Goal: Task Accomplishment & Management: Complete application form

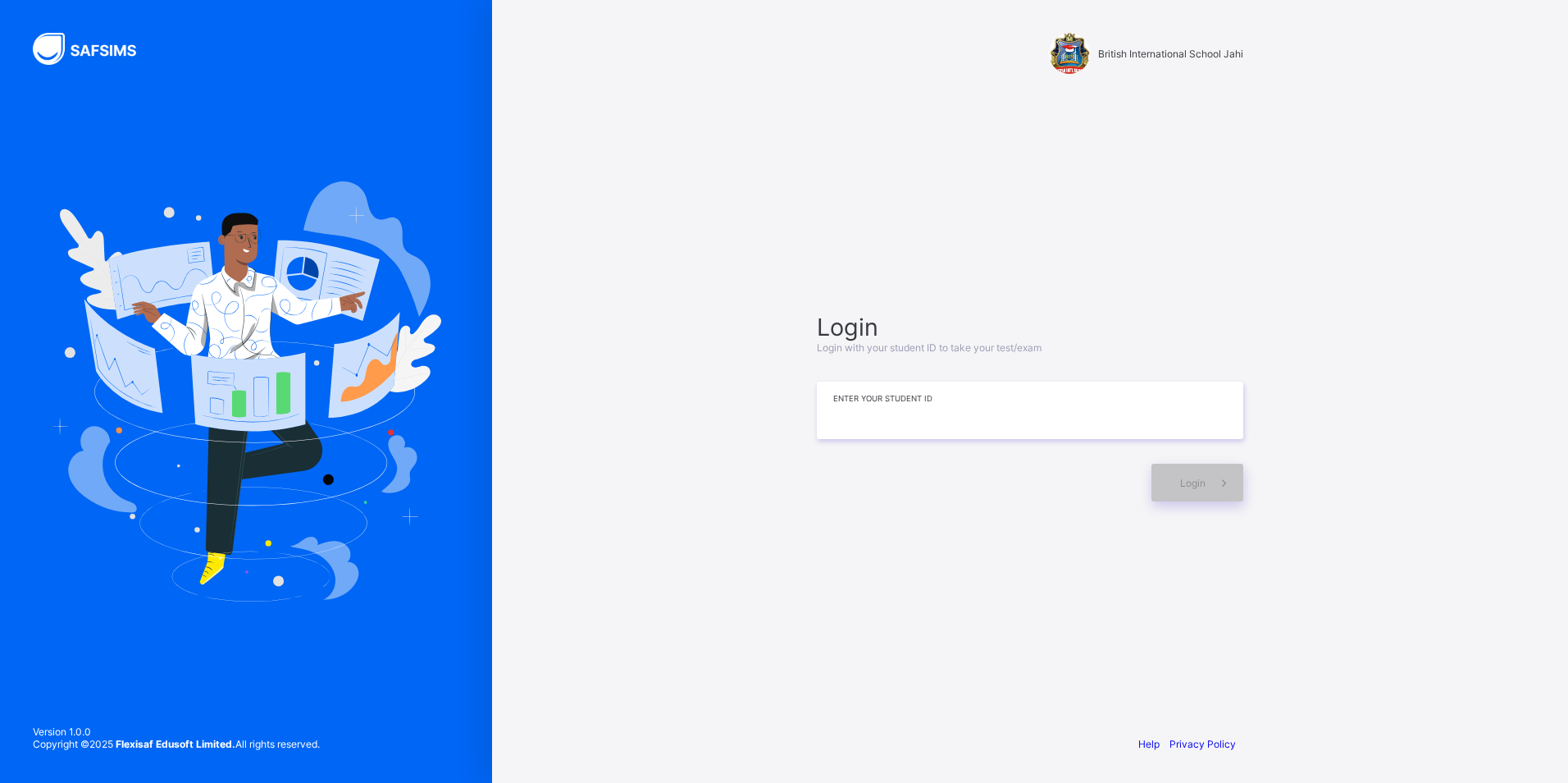
click at [898, 423] on input at bounding box center [1030, 410] width 426 height 57
click at [1203, 471] on div "Login" at bounding box center [1197, 482] width 92 height 38
click at [1159, 493] on div "Login" at bounding box center [1197, 482] width 92 height 38
drag, startPoint x: 1306, startPoint y: 22, endPoint x: 1078, endPoint y: 253, distance: 324.6
click at [752, 659] on div "**********" at bounding box center [1030, 391] width 1076 height 783
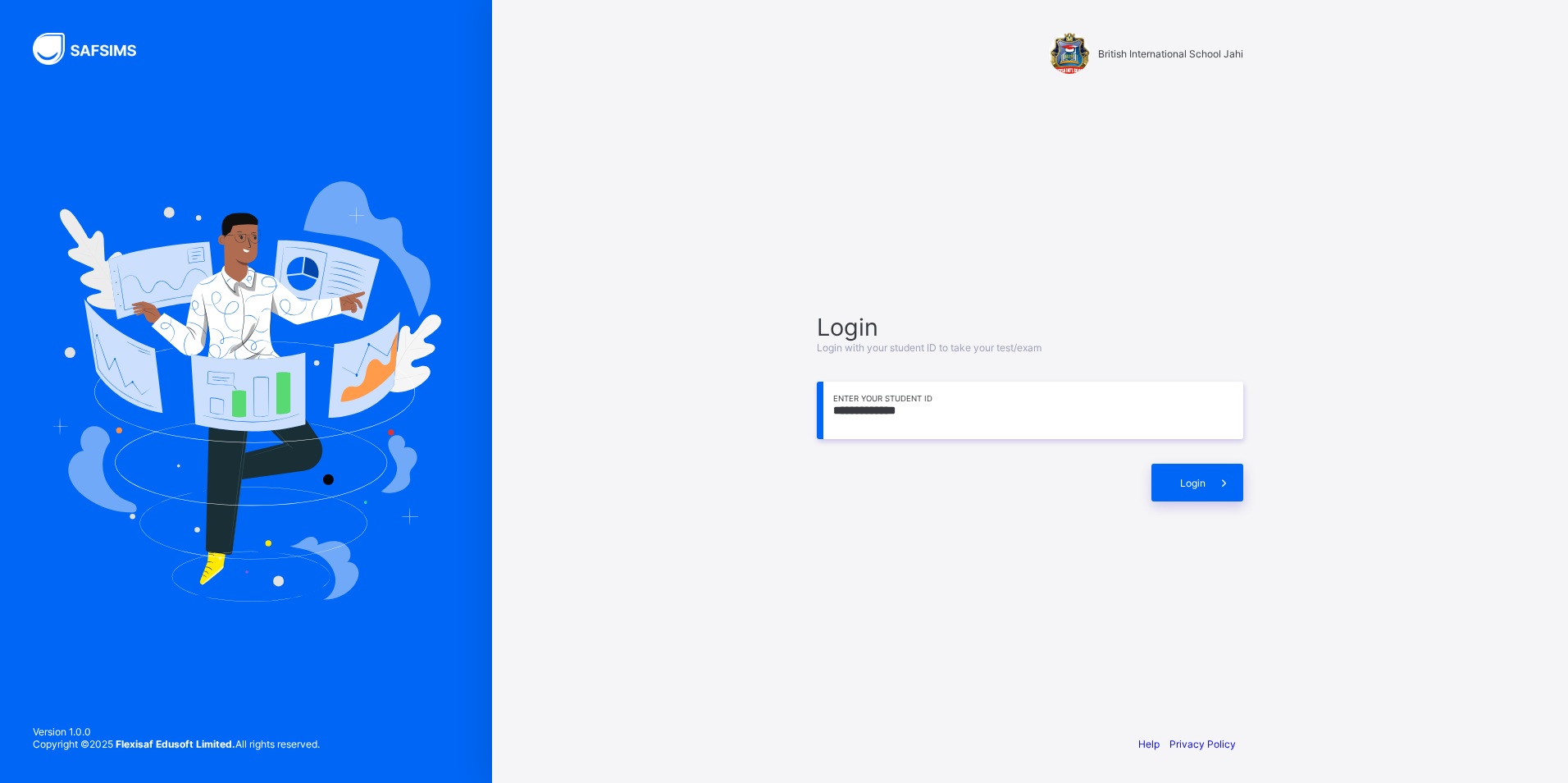
drag, startPoint x: 752, startPoint y: 658, endPoint x: 877, endPoint y: 404, distance: 283.1
click at [877, 404] on input "**********" at bounding box center [1030, 410] width 426 height 57
type input "**********"
click at [1191, 491] on div "Login" at bounding box center [1197, 482] width 92 height 38
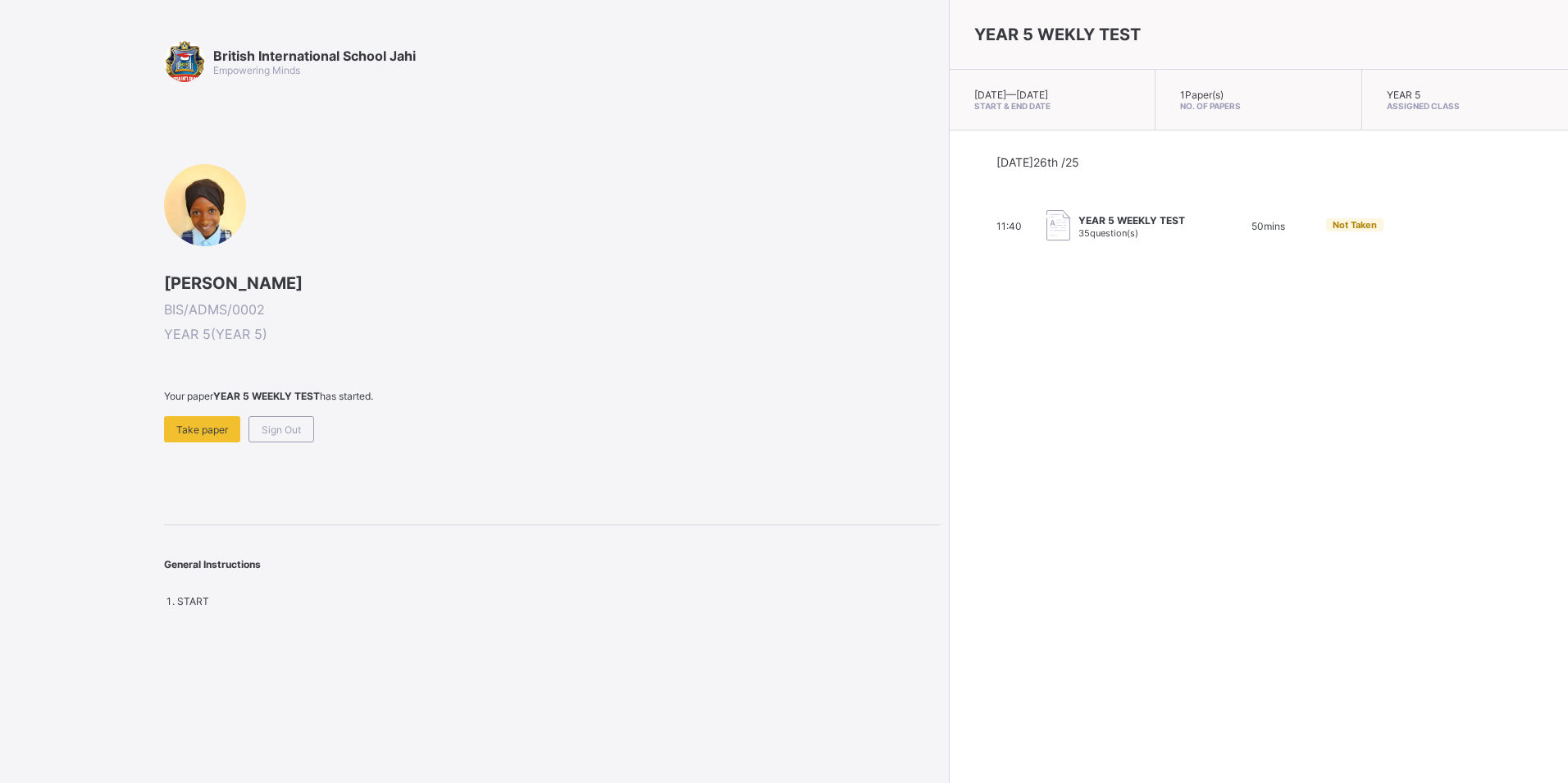
drag, startPoint x: 927, startPoint y: 528, endPoint x: 955, endPoint y: 461, distance: 72.6
click at [949, 529] on div "YEAR 5 WEKLY TEST Fri, Sep 26th 2025 — Fri, Sep 26th 2025 Start & End Date 1 Pa…" at bounding box center [1258, 391] width 619 height 783
click at [201, 426] on span "Take paper" at bounding box center [201, 429] width 51 height 13
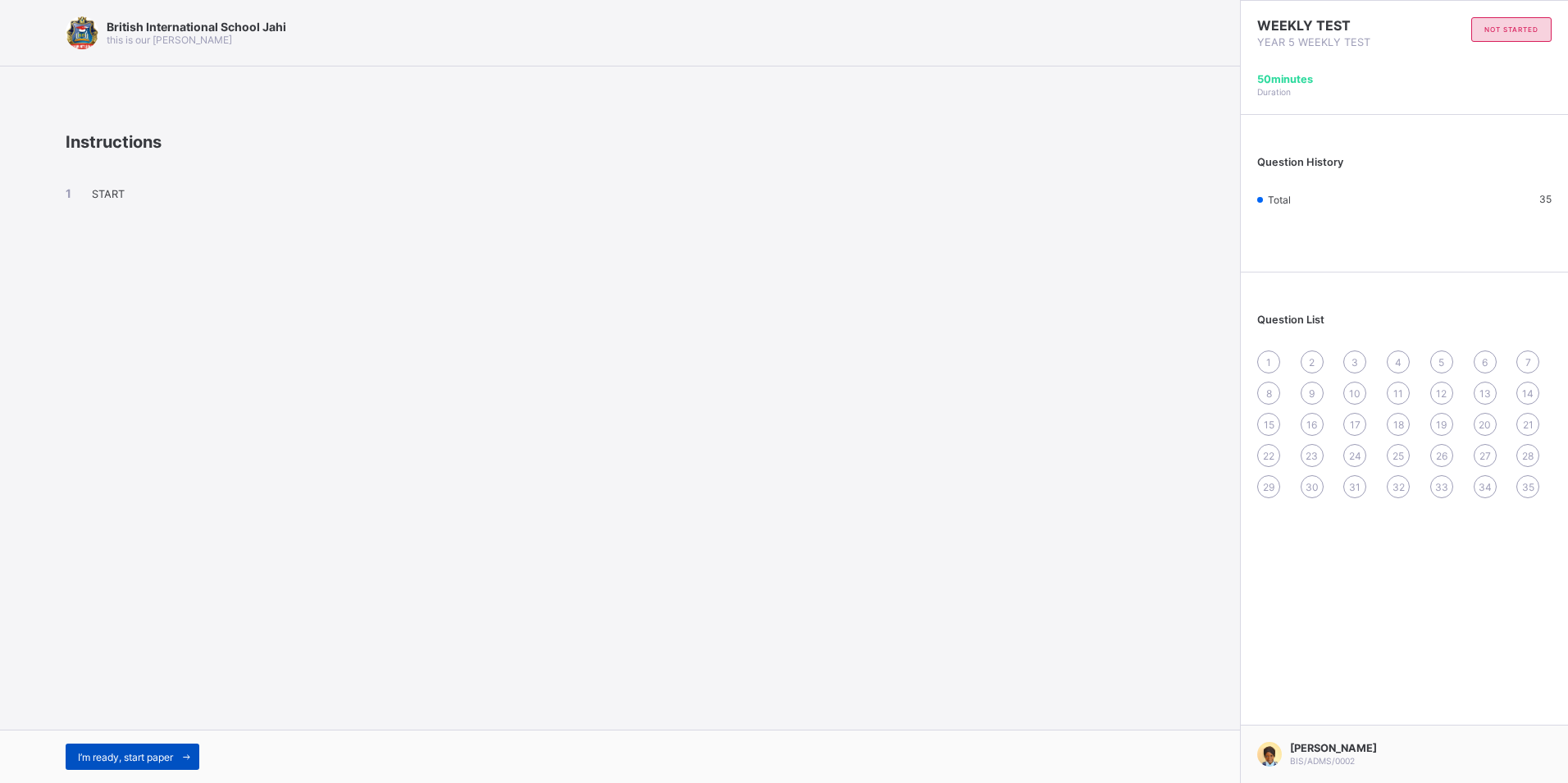
click at [162, 755] on span "I’m ready, start paper" at bounding box center [125, 757] width 95 height 13
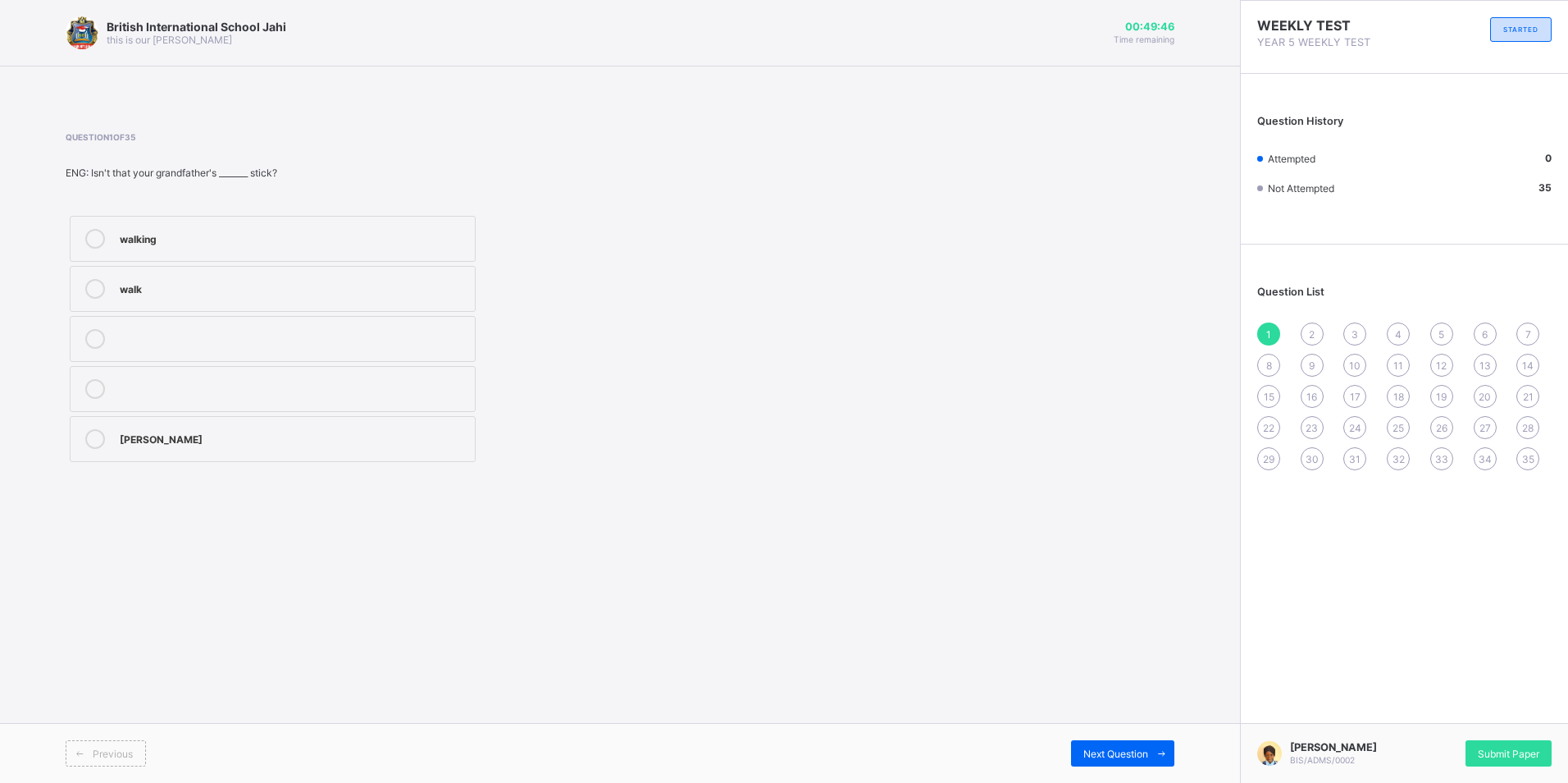
click at [363, 228] on label "walking" at bounding box center [273, 239] width 406 height 46
click at [1168, 740] on span at bounding box center [1161, 753] width 26 height 26
click at [206, 351] on label "more wiser." at bounding box center [273, 339] width 406 height 46
click at [1139, 715] on div "British International School Jahi this is our motton 00:49:23 Time remaining Qu…" at bounding box center [620, 391] width 1240 height 783
click at [1110, 753] on span "Next Question" at bounding box center [1116, 754] width 65 height 13
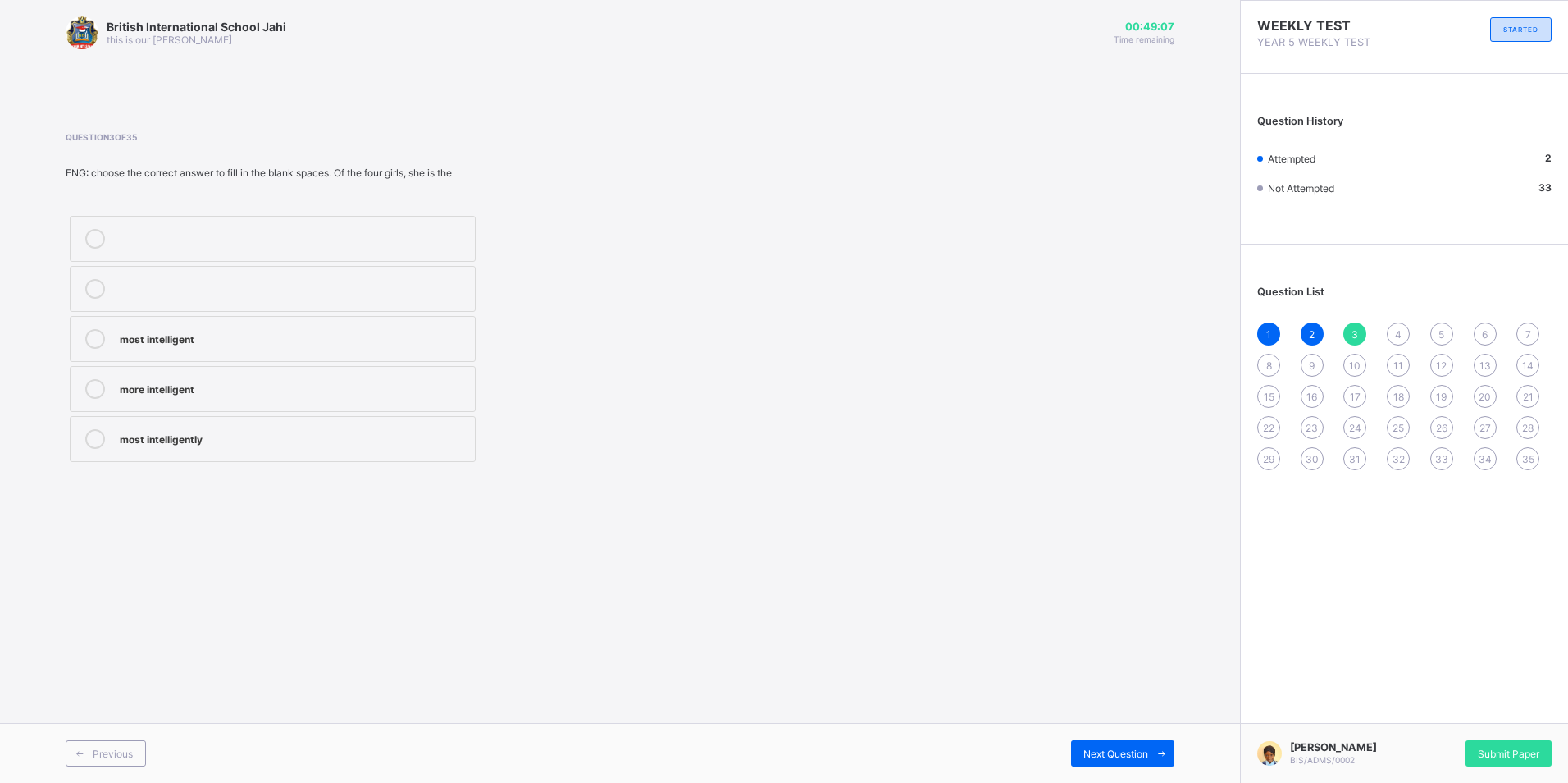
click at [321, 323] on label "most intelligent" at bounding box center [273, 339] width 406 height 46
click at [1136, 755] on span "Next Question" at bounding box center [1116, 754] width 65 height 13
click at [139, 390] on div "tall" at bounding box center [293, 387] width 347 height 16
click at [1094, 748] on span "Next Question" at bounding box center [1116, 754] width 65 height 13
click at [336, 235] on label "oldest" at bounding box center [273, 239] width 406 height 46
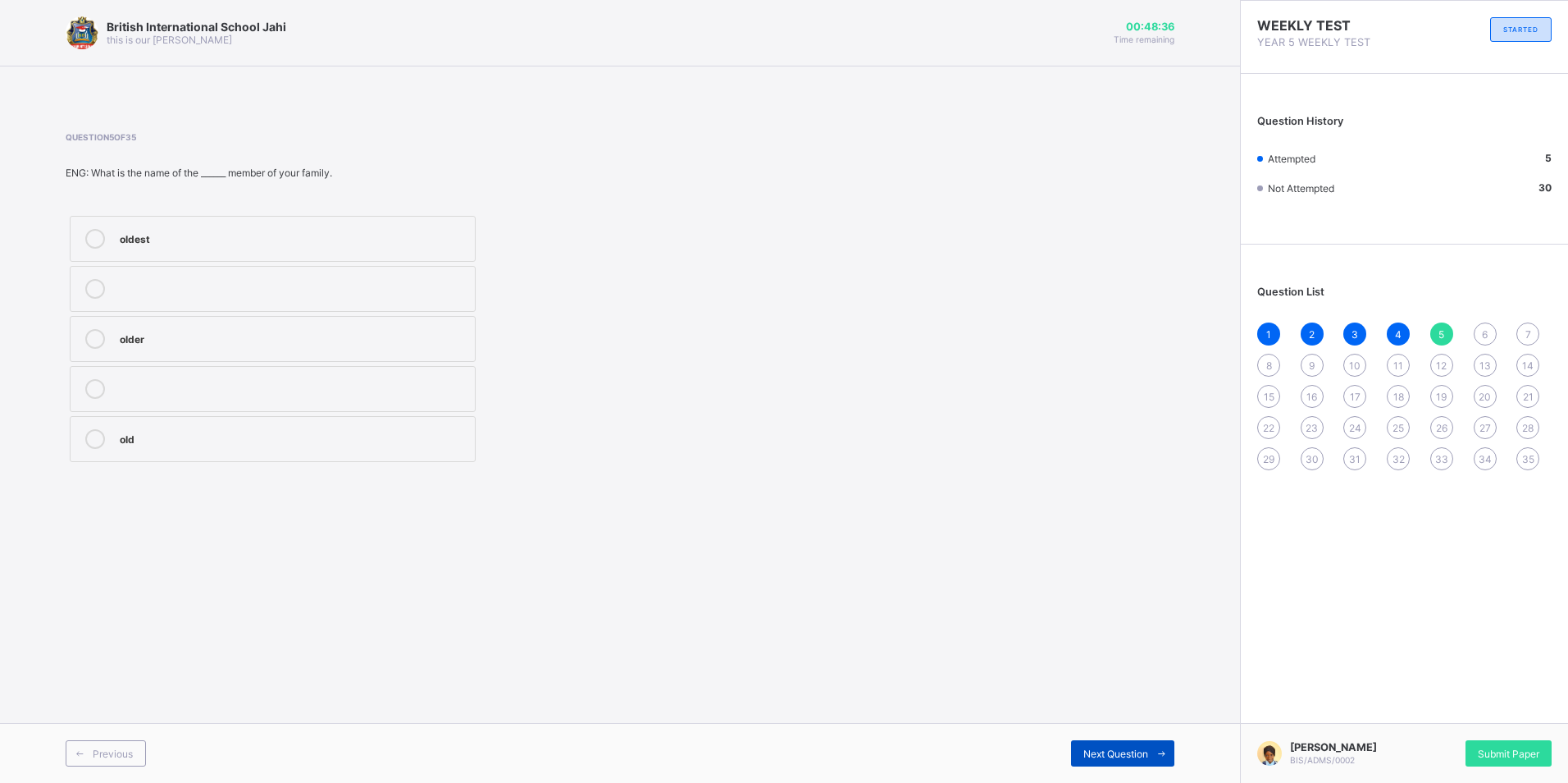
click at [1124, 764] on div "Next Question" at bounding box center [1122, 753] width 104 height 26
click at [337, 302] on label "Pull-up" at bounding box center [273, 288] width 406 height 46
click at [1157, 762] on span at bounding box center [1161, 753] width 26 height 26
click at [389, 431] on div "3" at bounding box center [293, 437] width 347 height 16
click at [450, 347] on div "5" at bounding box center [293, 338] width 347 height 19
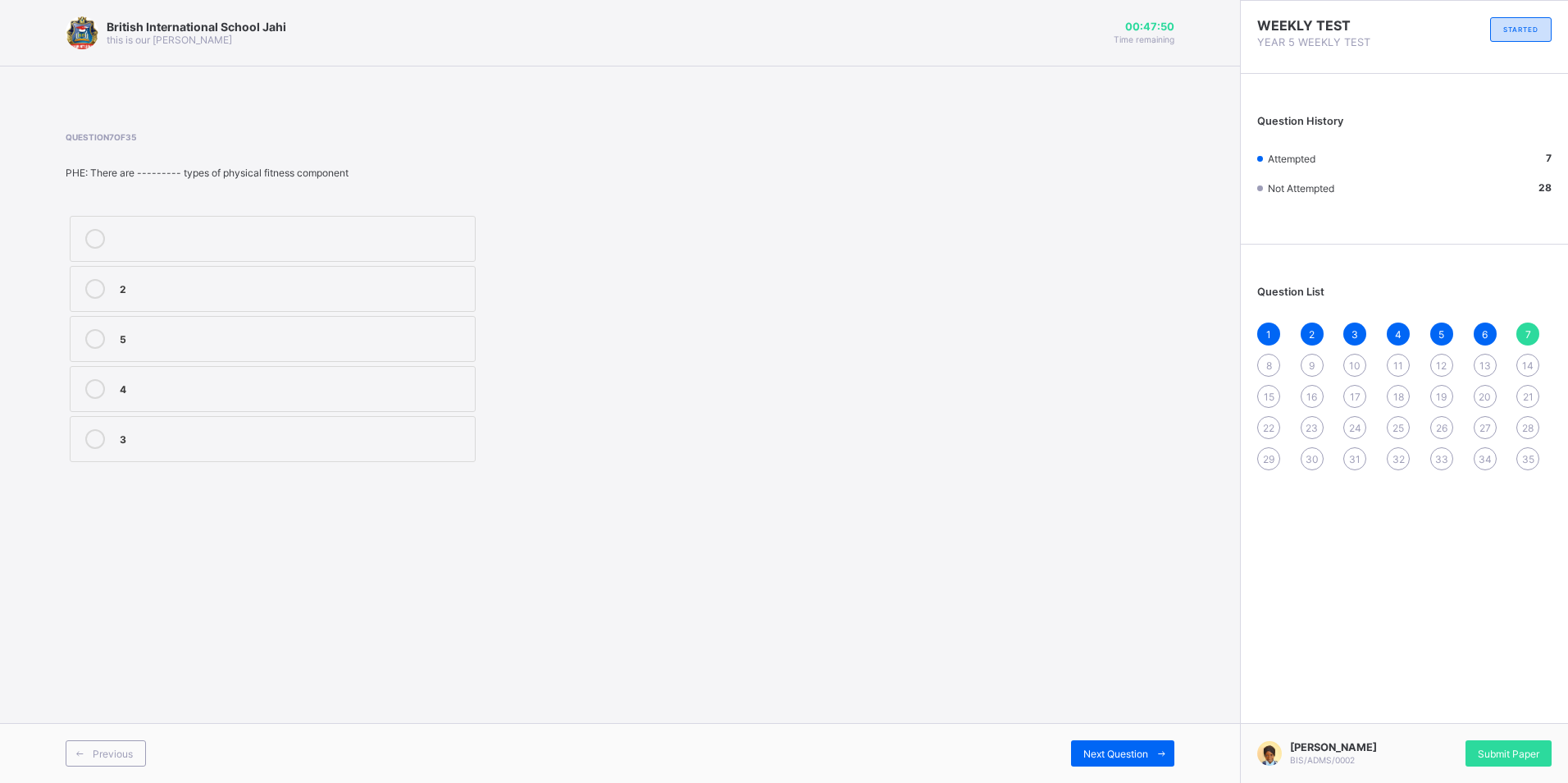
click at [403, 420] on label "3" at bounding box center [273, 439] width 406 height 46
click at [1155, 745] on span at bounding box center [1161, 753] width 26 height 26
click at [195, 343] on div "Strength" at bounding box center [293, 336] width 347 height 16
click at [1094, 748] on span "Next Question" at bounding box center [1116, 754] width 65 height 13
click at [472, 337] on label "Dancing" at bounding box center [273, 339] width 406 height 46
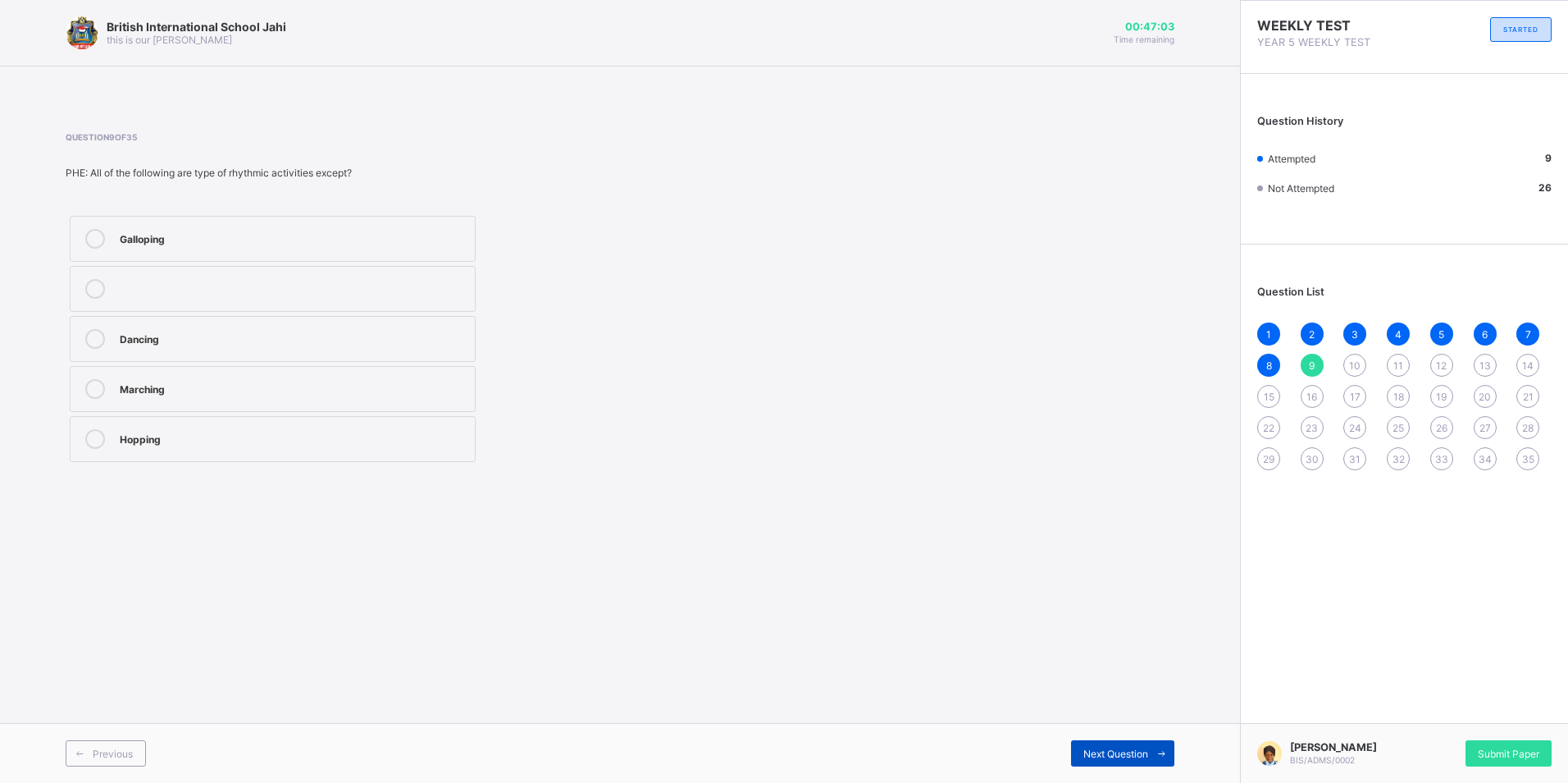
click at [1137, 755] on span "Next Question" at bounding box center [1116, 754] width 65 height 13
click at [437, 284] on div "Rhythmic activities" at bounding box center [293, 287] width 347 height 16
click at [1153, 742] on div "Previous Next Question" at bounding box center [620, 753] width 1240 height 60
click at [1153, 743] on span at bounding box center [1161, 753] width 26 height 26
click at [227, 289] on div "AU REVOIR" at bounding box center [293, 287] width 347 height 16
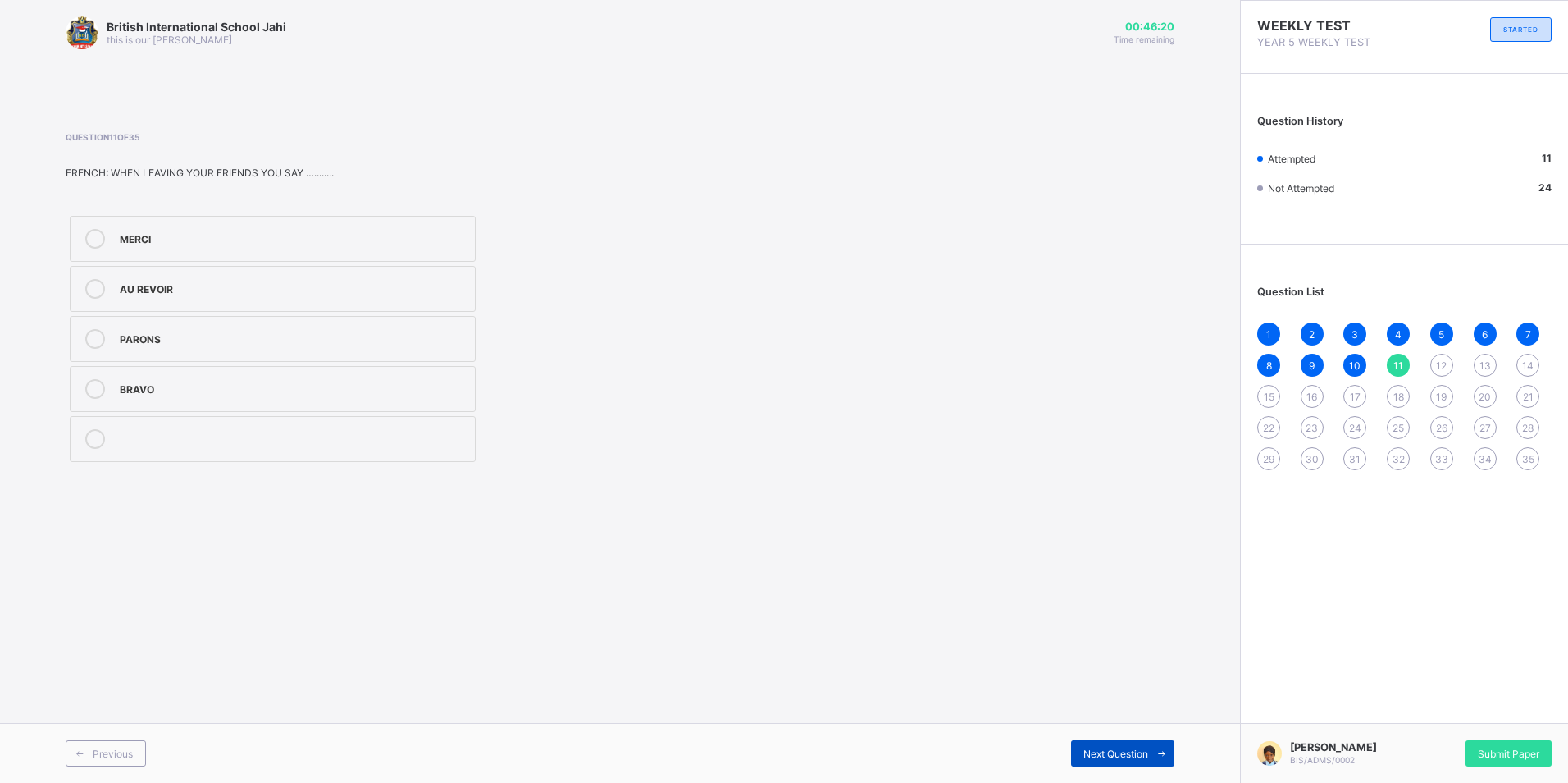
click at [1139, 751] on span "Next Question" at bounding box center [1116, 754] width 65 height 13
click at [210, 403] on label "BONNE NUIT" at bounding box center [273, 389] width 406 height 46
click at [1137, 757] on span "Next Question" at bounding box center [1116, 754] width 65 height 13
click at [452, 426] on label "FORTY FIVE" at bounding box center [273, 439] width 406 height 46
click at [1159, 749] on icon at bounding box center [1162, 754] width 13 height 11
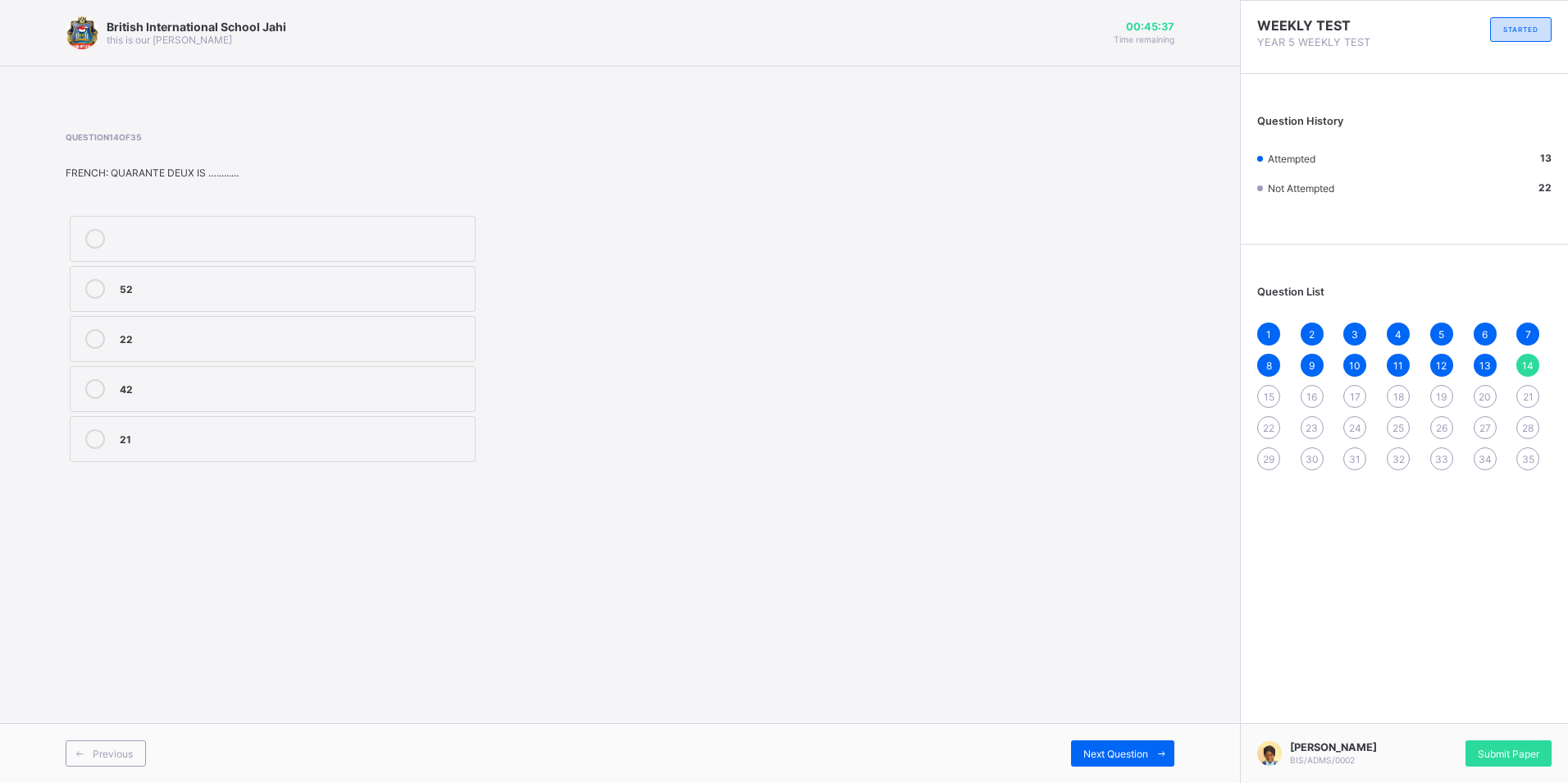
drag, startPoint x: 790, startPoint y: 722, endPoint x: 631, endPoint y: 566, distance: 222.7
drag, startPoint x: 631, startPoint y: 566, endPoint x: 539, endPoint y: 446, distance: 151.2
drag, startPoint x: 539, startPoint y: 446, endPoint x: 525, endPoint y: 548, distance: 103.0
drag, startPoint x: 525, startPoint y: 548, endPoint x: 494, endPoint y: 519, distance: 42.4
drag, startPoint x: 494, startPoint y: 519, endPoint x: 436, endPoint y: 459, distance: 83.5
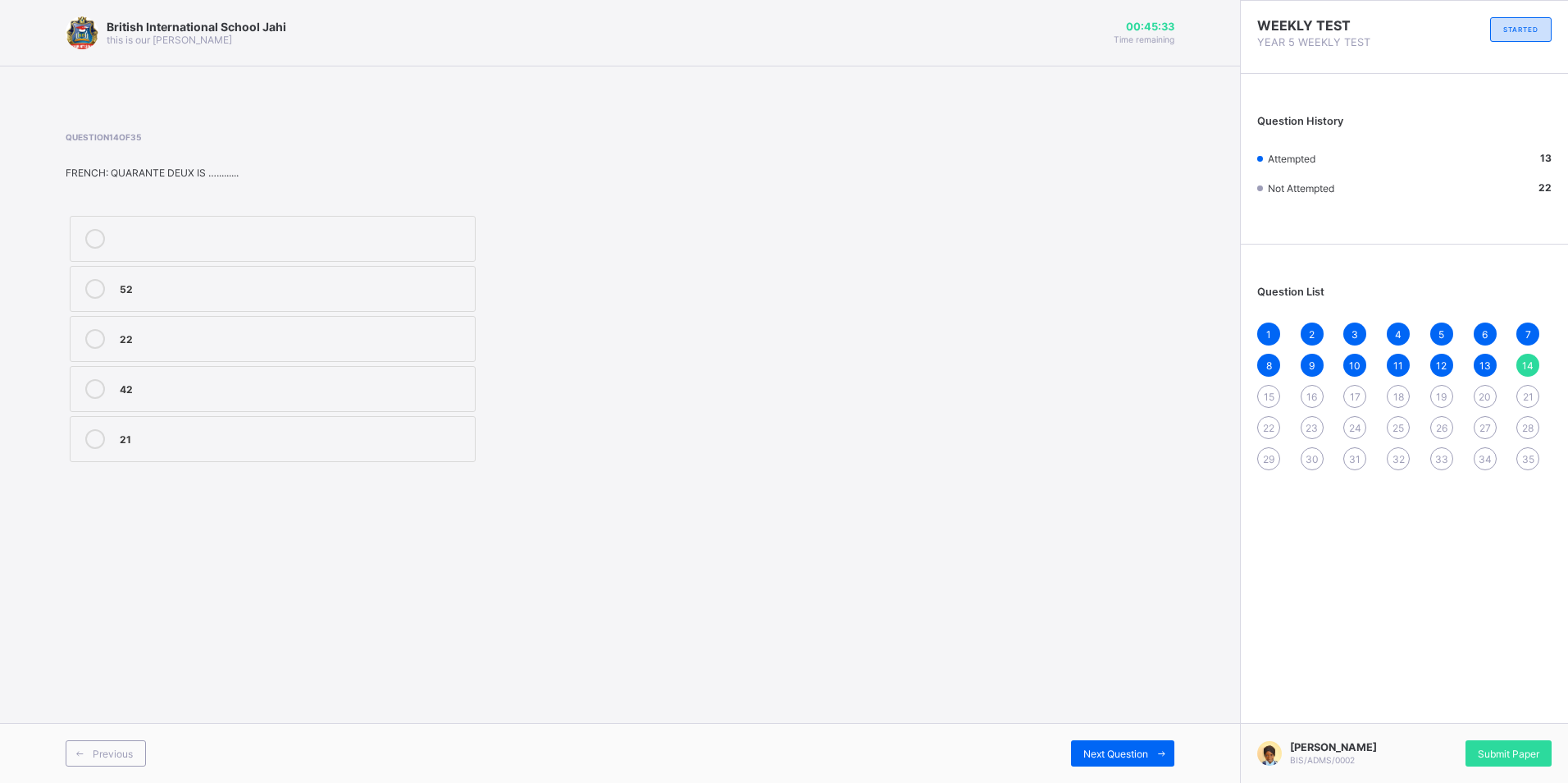
drag, startPoint x: 436, startPoint y: 459, endPoint x: 512, endPoint y: 576, distance: 139.5
drag, startPoint x: 512, startPoint y: 576, endPoint x: 361, endPoint y: 411, distance: 223.7
drag, startPoint x: 361, startPoint y: 411, endPoint x: 335, endPoint y: 309, distance: 105.3
drag, startPoint x: 335, startPoint y: 309, endPoint x: 743, endPoint y: 638, distance: 524.1
drag, startPoint x: 743, startPoint y: 638, endPoint x: 589, endPoint y: 607, distance: 157.1
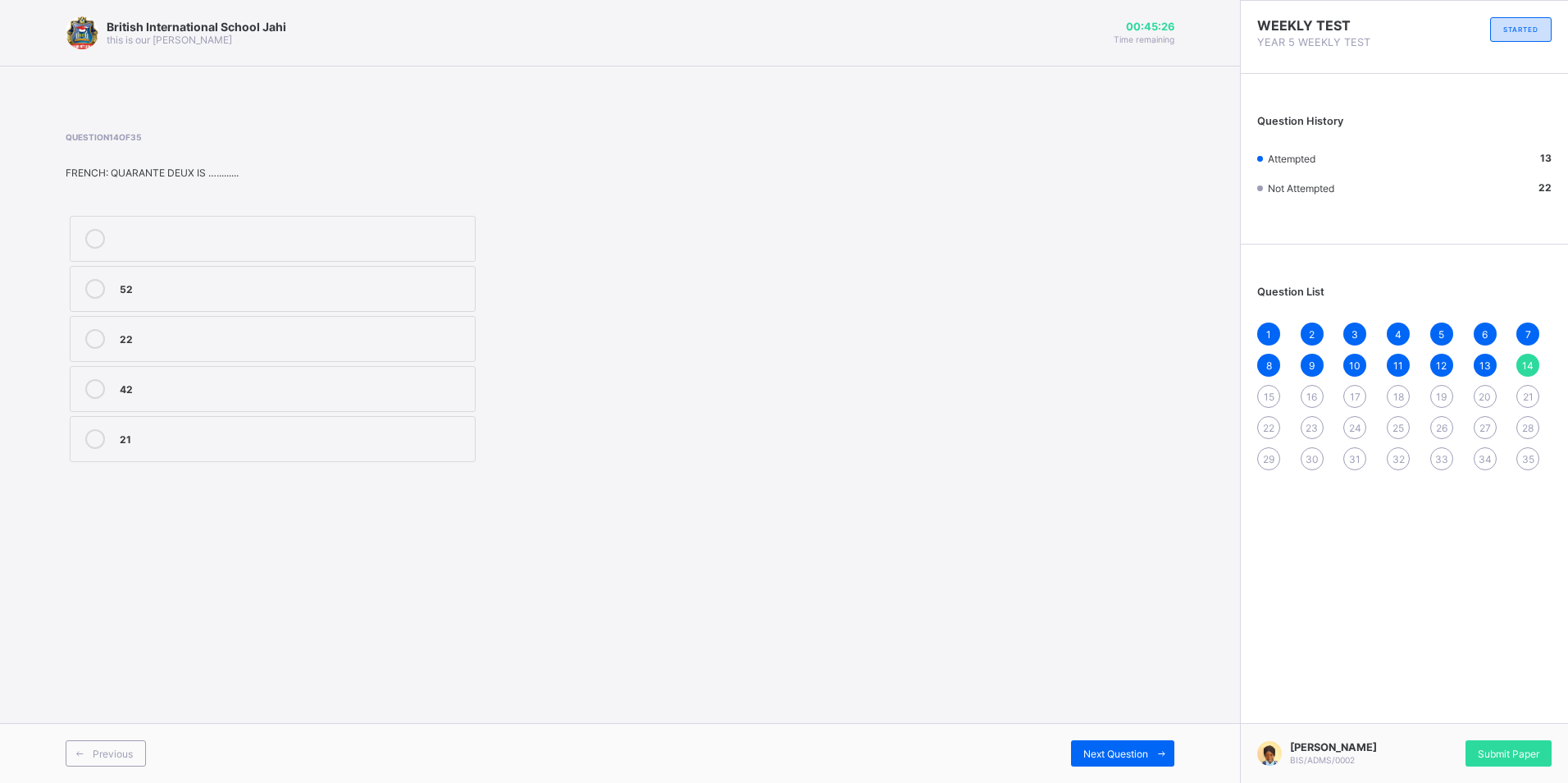
drag, startPoint x: 589, startPoint y: 607, endPoint x: 452, endPoint y: 76, distance: 548.4
drag, startPoint x: 452, startPoint y: 76, endPoint x: 464, endPoint y: 49, distance: 29.5
drag, startPoint x: 464, startPoint y: 49, endPoint x: 420, endPoint y: 103, distance: 69.7
drag, startPoint x: 398, startPoint y: 307, endPoint x: 394, endPoint y: 455, distance: 148.1
click at [394, 455] on div "52 22 42 21" at bounding box center [273, 339] width 415 height 255
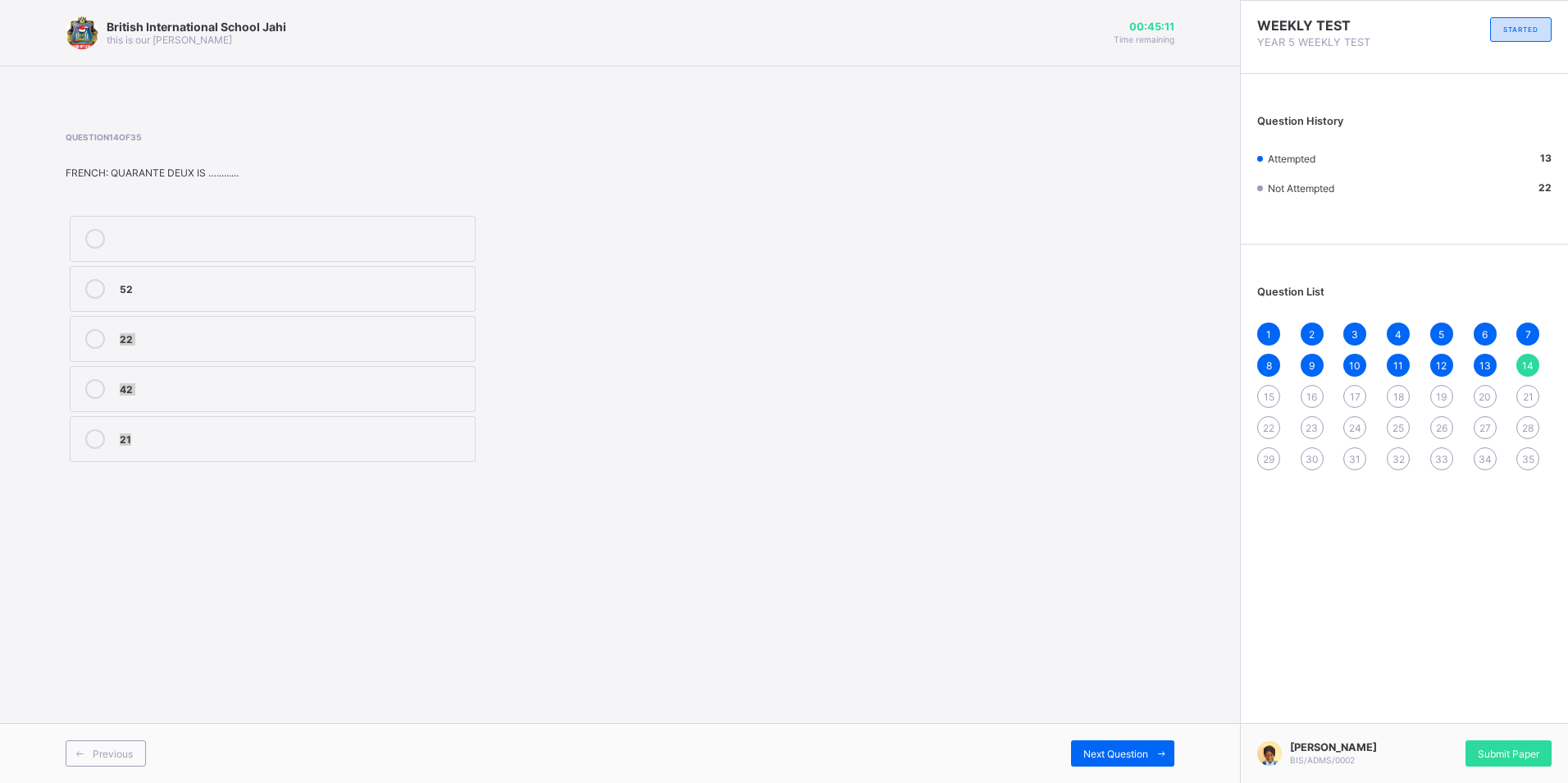
drag, startPoint x: 394, startPoint y: 455, endPoint x: 393, endPoint y: 363, distance: 92.0
click at [393, 363] on div "52 22 42 21" at bounding box center [273, 339] width 415 height 255
click at [404, 392] on div "42" at bounding box center [293, 387] width 347 height 16
drag, startPoint x: 816, startPoint y: 579, endPoint x: 994, endPoint y: 657, distance: 194.3
click at [994, 657] on div "British International School Jahi this is our motton 00:45:06 Time remaining Qu…" at bounding box center [620, 391] width 1240 height 783
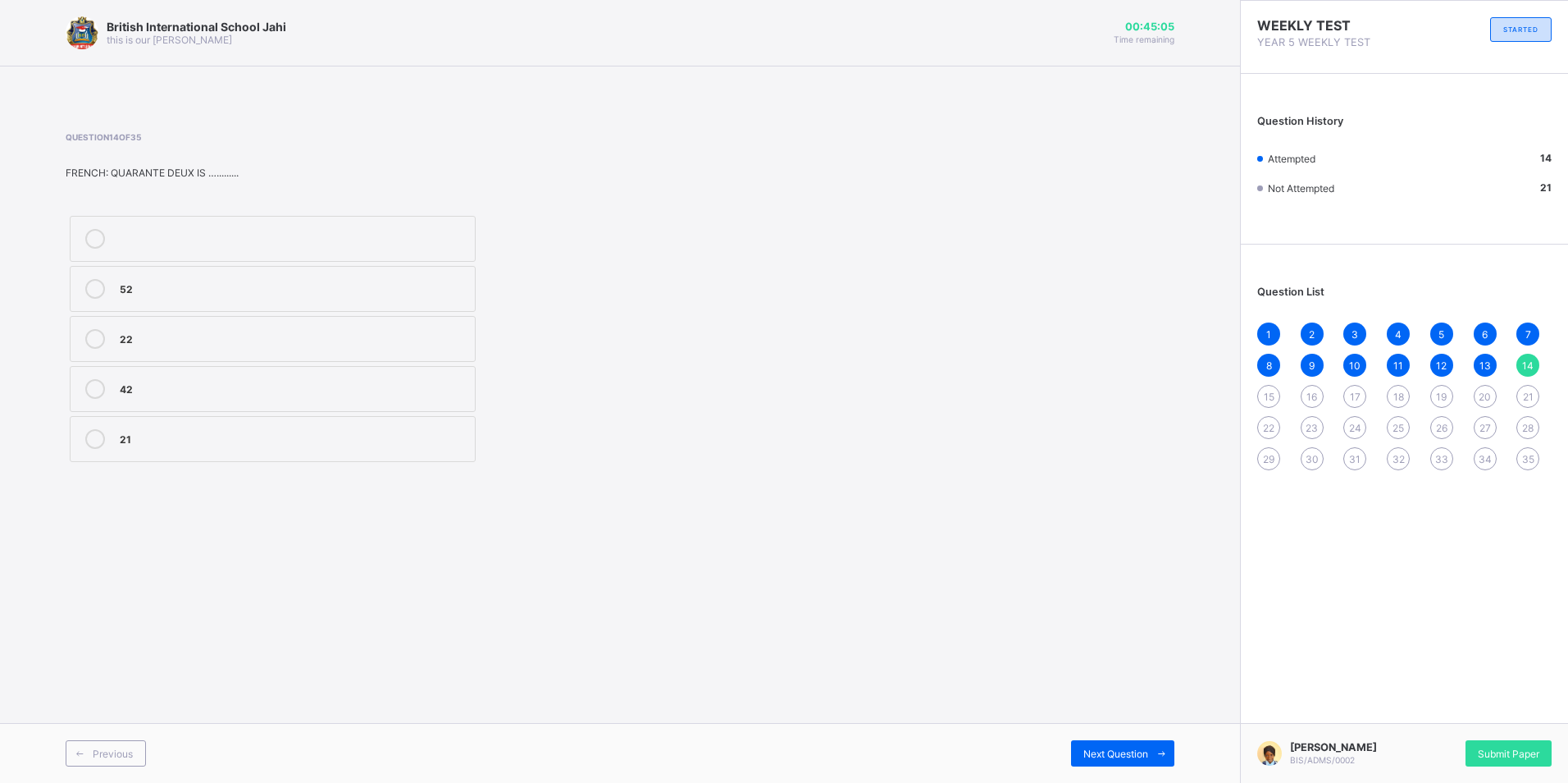
drag, startPoint x: 1055, startPoint y: 666, endPoint x: 1083, endPoint y: 677, distance: 30.1
click at [1083, 677] on div "British International School Jahi this is our motton 00:45:05 Time remaining Qu…" at bounding box center [620, 391] width 1240 height 783
click at [1092, 743] on div "Next Question" at bounding box center [1122, 753] width 104 height 26
click at [358, 282] on div "39" at bounding box center [293, 287] width 347 height 16
drag, startPoint x: 1080, startPoint y: 744, endPoint x: 919, endPoint y: 729, distance: 161.7
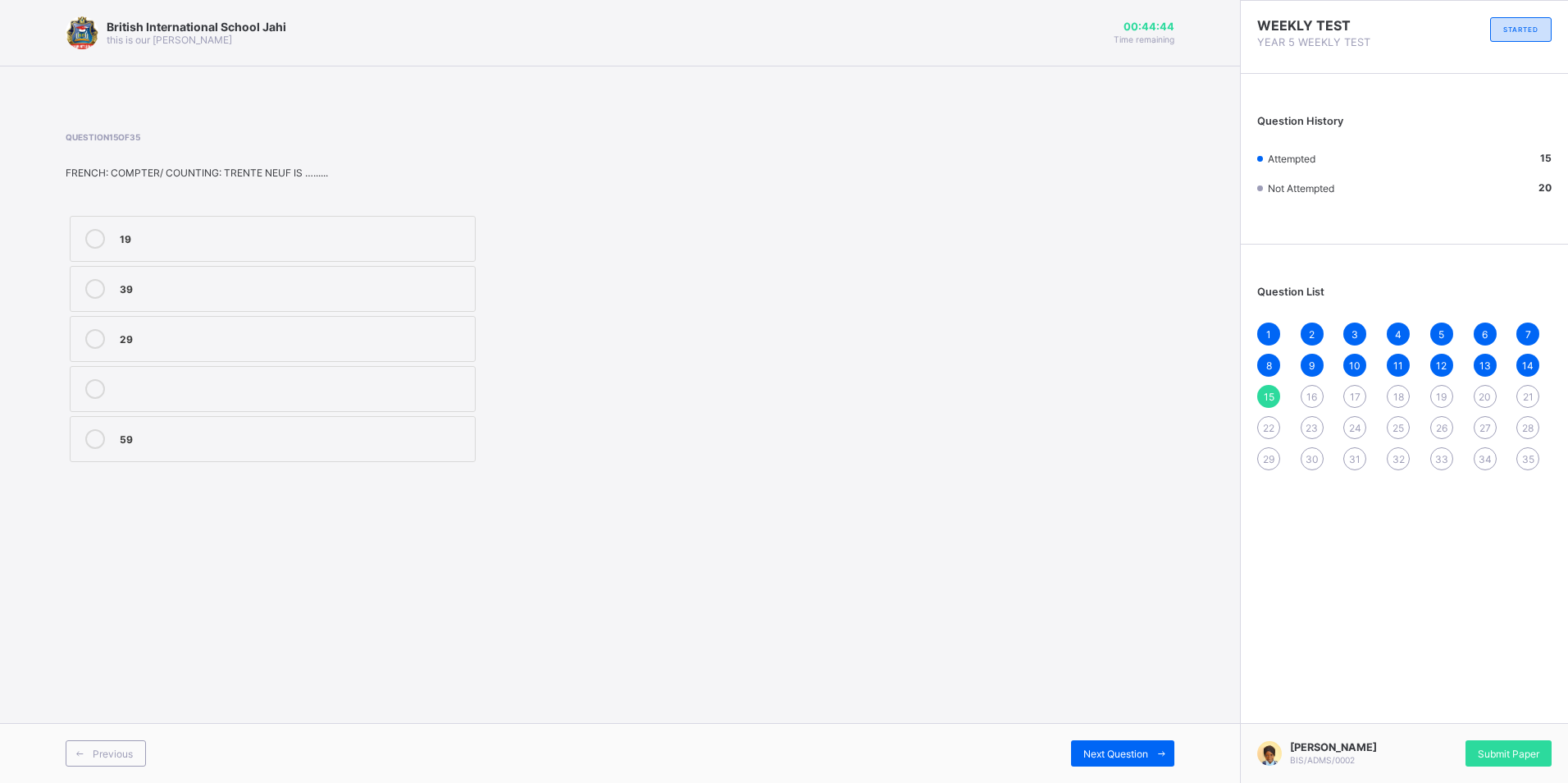
click at [1059, 743] on div "Next Question" at bounding box center [897, 753] width 554 height 26
click at [1109, 741] on div "Next Question" at bounding box center [1122, 753] width 104 height 26
drag, startPoint x: -3, startPoint y: 401, endPoint x: -3, endPoint y: 377, distance: 24.0
click at [0, 377] on html "British International School Jahi this is our motton 00:44:29 Time remaining Qu…" at bounding box center [784, 391] width 1568 height 783
drag, startPoint x: 312, startPoint y: 435, endPoint x: 355, endPoint y: 471, distance: 56.1
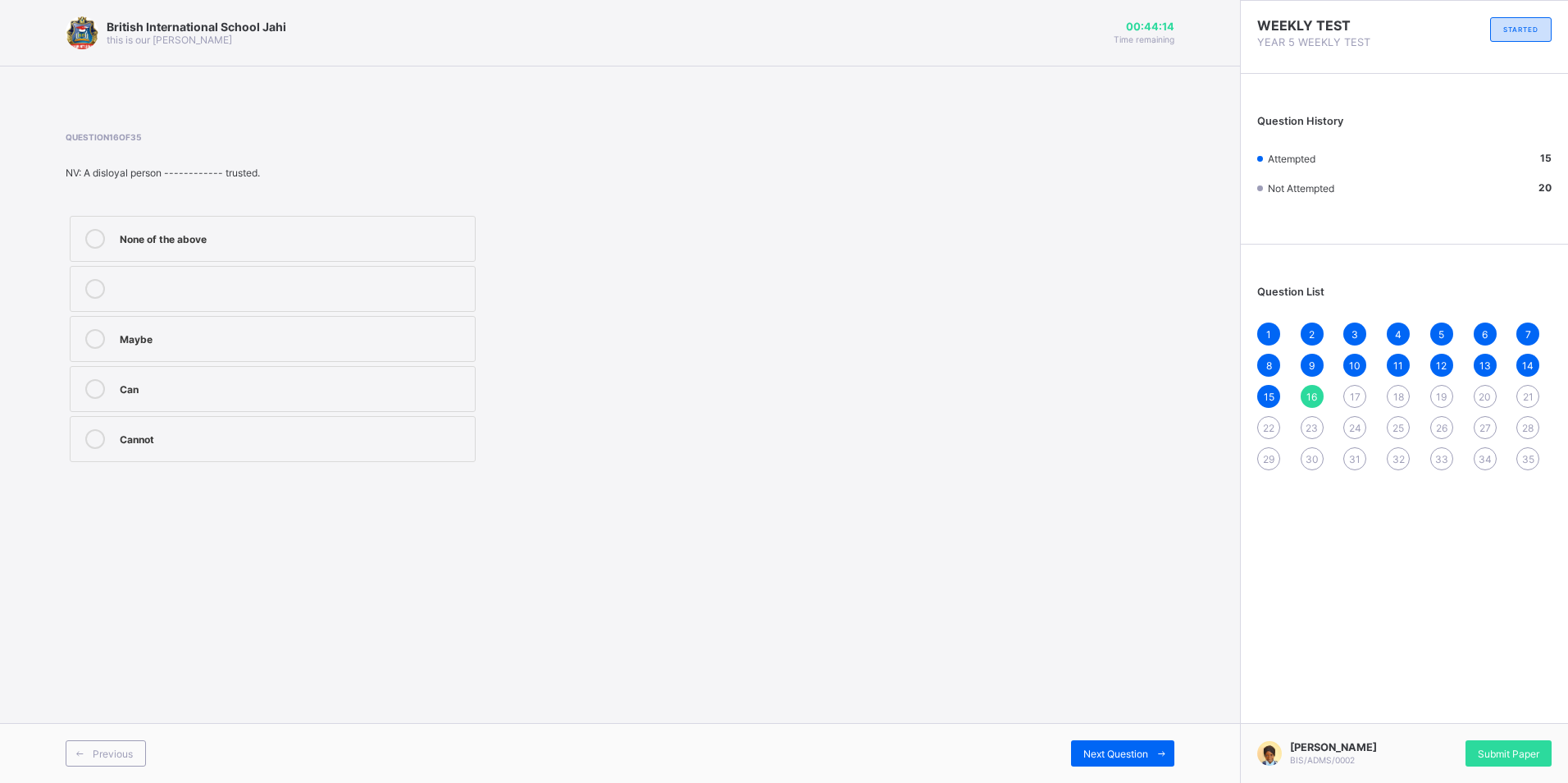
click at [313, 435] on div "Cannot" at bounding box center [293, 437] width 347 height 16
click at [1161, 742] on span at bounding box center [1161, 753] width 26 height 26
click at [288, 284] on div "Loyalty" at bounding box center [293, 287] width 347 height 16
drag, startPoint x: 1180, startPoint y: 737, endPoint x: 1163, endPoint y: 765, distance: 32.8
click at [1163, 765] on div "Previous Next Question" at bounding box center [620, 753] width 1240 height 60
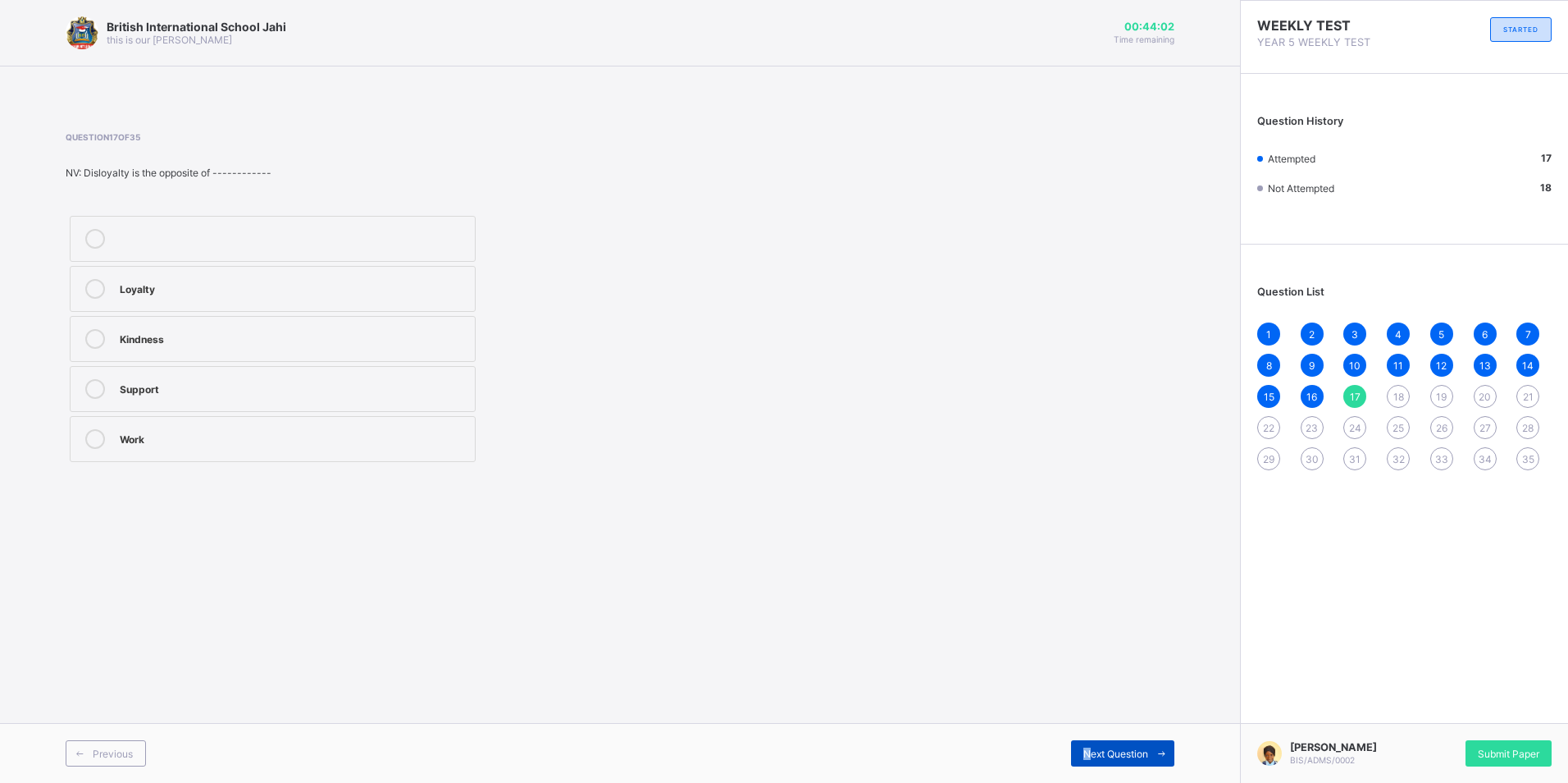
click at [1088, 762] on div "Next Question" at bounding box center [1122, 753] width 104 height 26
click at [195, 336] on div "Willingness to defend our country" at bounding box center [293, 336] width 347 height 16
click at [1146, 747] on div "Next Question" at bounding box center [1122, 753] width 104 height 26
click at [933, 0] on html "British International School Jahi this is our motton 00:43:39 Time remaining Qu…" at bounding box center [784, 391] width 1568 height 783
click at [175, 332] on div "Representation" at bounding box center [293, 336] width 347 height 16
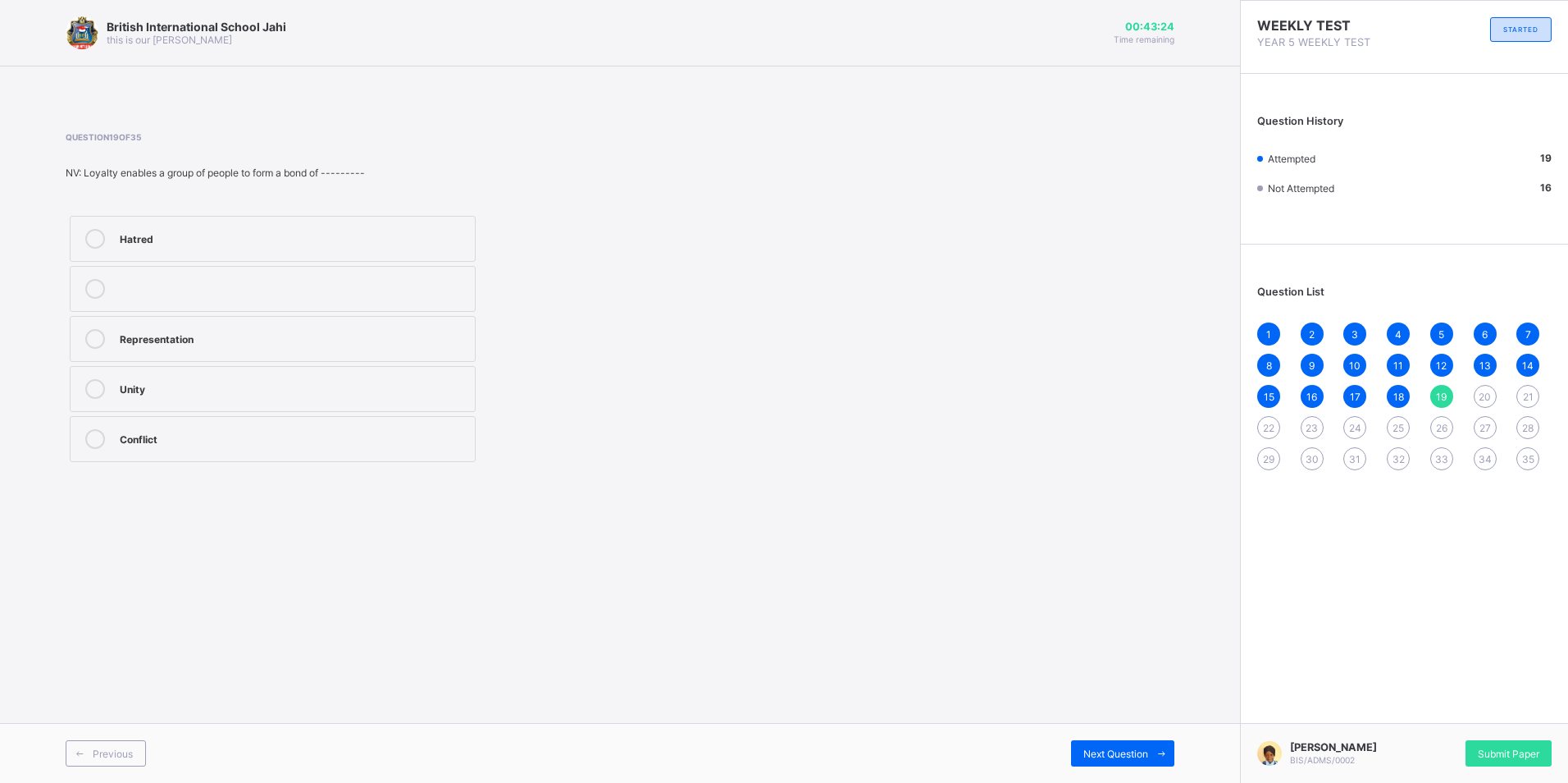
click at [1094, 729] on div "Previous Next Question" at bounding box center [620, 753] width 1240 height 60
click at [1080, 761] on div "Next Question" at bounding box center [1122, 753] width 104 height 26
click at [370, 225] on label "Loyalty" at bounding box center [273, 239] width 406 height 46
click at [1110, 754] on span "Next Question" at bounding box center [1116, 754] width 65 height 13
click at [243, 213] on div "4,/10 1,/4 3,/5 2,/5" at bounding box center [273, 339] width 415 height 255
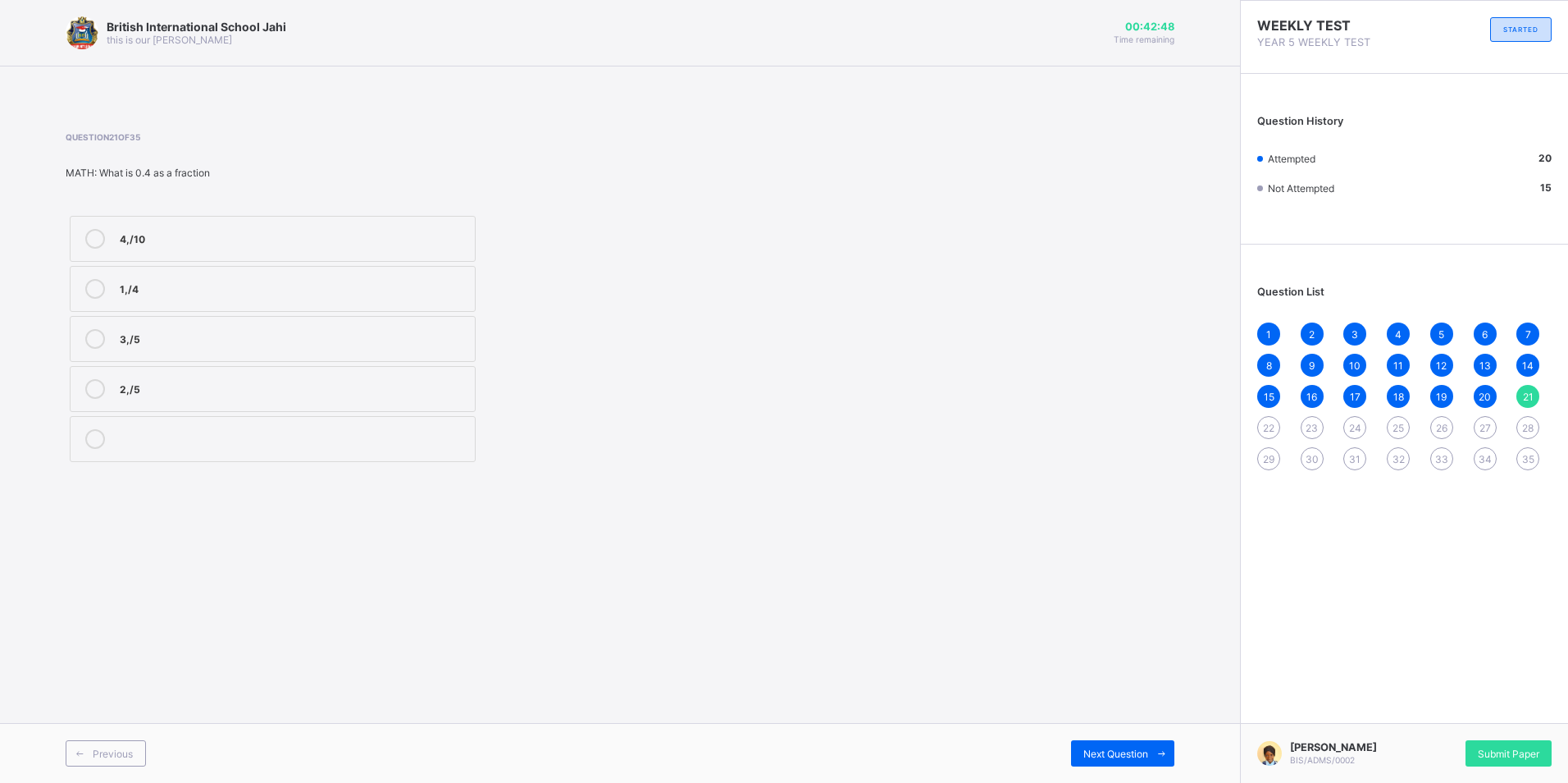
click at [260, 240] on div "4,/10" at bounding box center [293, 237] width 347 height 16
click at [1108, 745] on div "Next Question" at bounding box center [1122, 753] width 104 height 26
click at [233, 216] on div "500 seconds 480 seconds 520 seconds 510 seconds" at bounding box center [273, 339] width 415 height 255
click at [283, 240] on div "500 seconds" at bounding box center [293, 237] width 347 height 16
drag, startPoint x: 1062, startPoint y: 362, endPoint x: 1018, endPoint y: 392, distance: 53.3
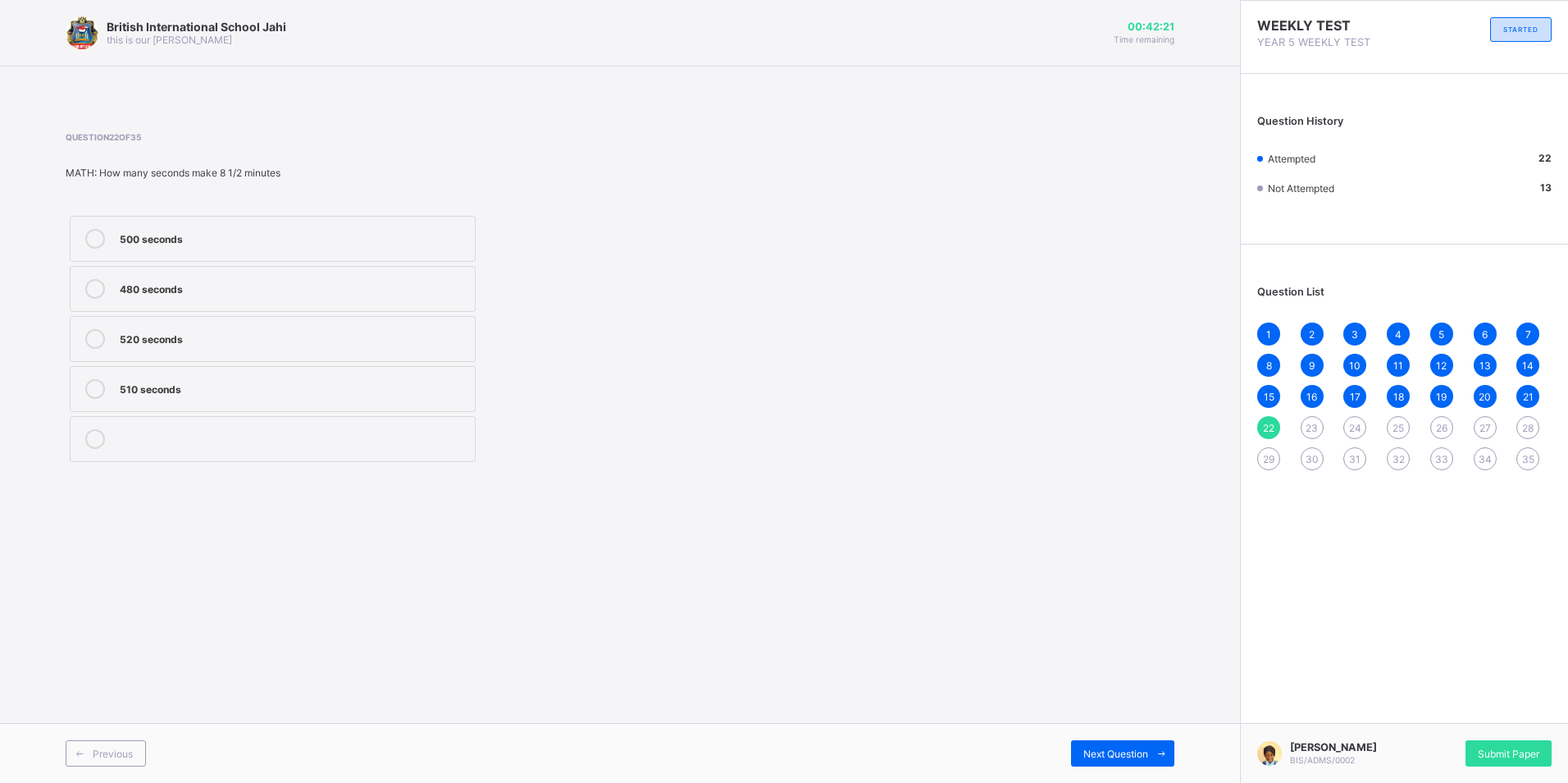
drag, startPoint x: 1018, startPoint y: 392, endPoint x: 867, endPoint y: 473, distance: 171.4
click at [867, 473] on div "Question 22 of 35 MATH: How many seconds make 8 1/2 minutes 500 seconds 480 sec…" at bounding box center [620, 299] width 1109 height 383
click at [1116, 765] on div "Next Question" at bounding box center [1122, 753] width 104 height 26
click at [308, 132] on div "Question 23 of 35 MATH: What is CMLXXXIX in Arabic figures 958 959 999 989" at bounding box center [620, 299] width 1109 height 383
drag, startPoint x: 366, startPoint y: 227, endPoint x: 354, endPoint y: 209, distance: 21.6
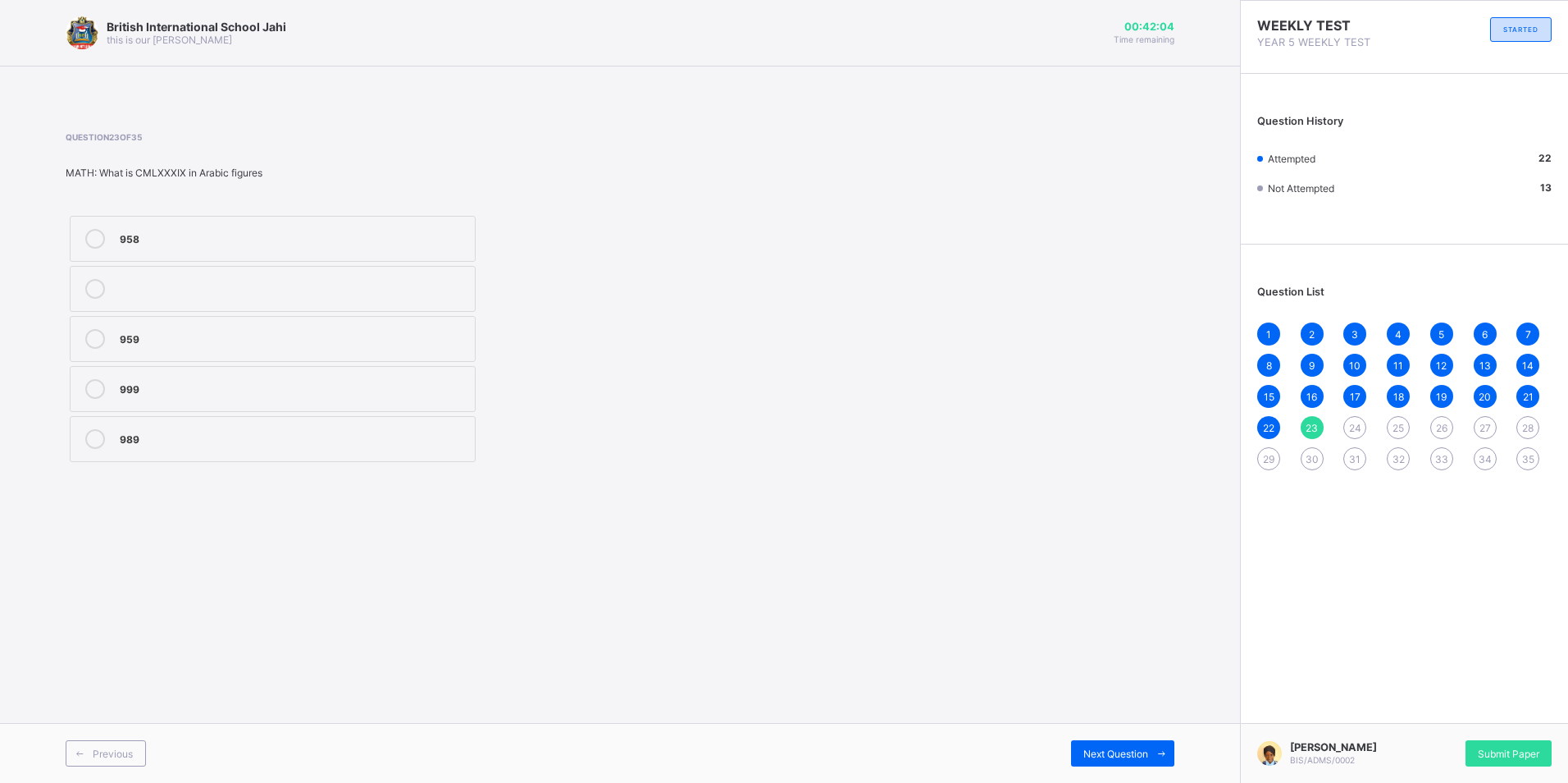
click at [365, 227] on label "958" at bounding box center [273, 239] width 406 height 46
drag, startPoint x: 352, startPoint y: 205, endPoint x: 356, endPoint y: 218, distance: 13.6
click at [356, 218] on div "Question 23 of 35 MATH: What is CMLXXXIX in Arabic figures 958 959 999 989" at bounding box center [411, 299] width 691 height 334
click at [1165, 579] on div "British International School Jahi this is our motton 00:41:58 Time remaining Qu…" at bounding box center [620, 391] width 1240 height 783
drag, startPoint x: 1144, startPoint y: 582, endPoint x: 1157, endPoint y: 607, distance: 28.2
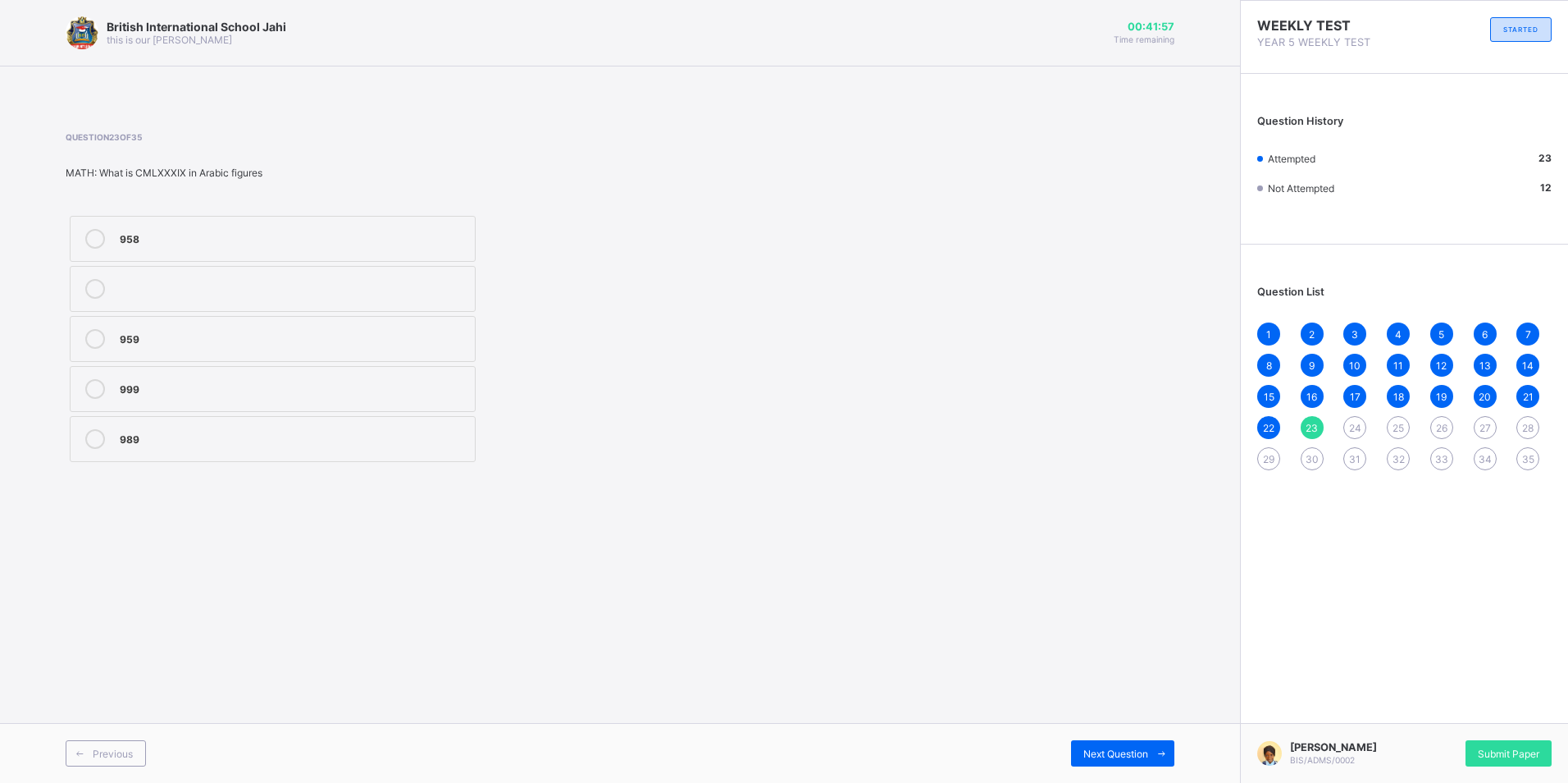
click at [1157, 607] on div "British International School Jahi this is our motton 00:41:57 Time remaining Qu…" at bounding box center [620, 391] width 1240 height 783
drag, startPoint x: 1024, startPoint y: 711, endPoint x: 975, endPoint y: 699, distance: 50.4
drag, startPoint x: 975, startPoint y: 699, endPoint x: 843, endPoint y: 653, distance: 139.8
click at [843, 653] on div "British International School Jahi this is our motton 00:41:52 Time remaining Qu…" at bounding box center [620, 391] width 1240 height 783
click at [873, 614] on div "British International School Jahi this is our motton 00:41:50 Time remaining Qu…" at bounding box center [620, 391] width 1240 height 783
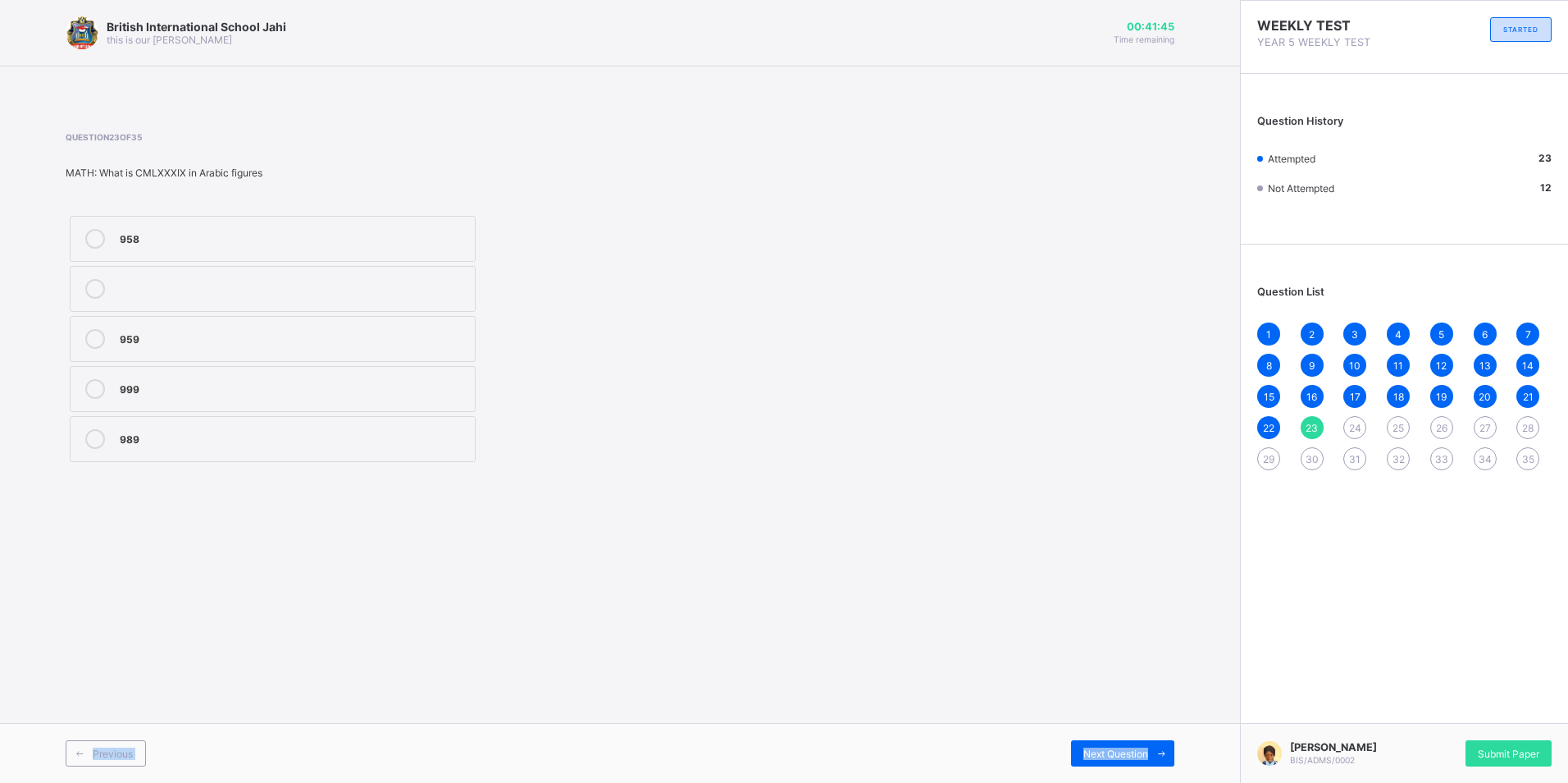
drag, startPoint x: 1168, startPoint y: 737, endPoint x: 1189, endPoint y: 762, distance: 32.6
click at [1189, 762] on div "British International School Jahi this is our motton 00:41:45 Time remaining Qu…" at bounding box center [620, 391] width 1240 height 783
drag, startPoint x: 1189, startPoint y: 762, endPoint x: 1157, endPoint y: 790, distance: 42.5
click at [1157, 782] on html "British International School Jahi this is our motton 00:41:44 Time remaining Qu…" at bounding box center [784, 391] width 1568 height 783
drag, startPoint x: 1157, startPoint y: 790, endPoint x: 1094, endPoint y: 760, distance: 69.8
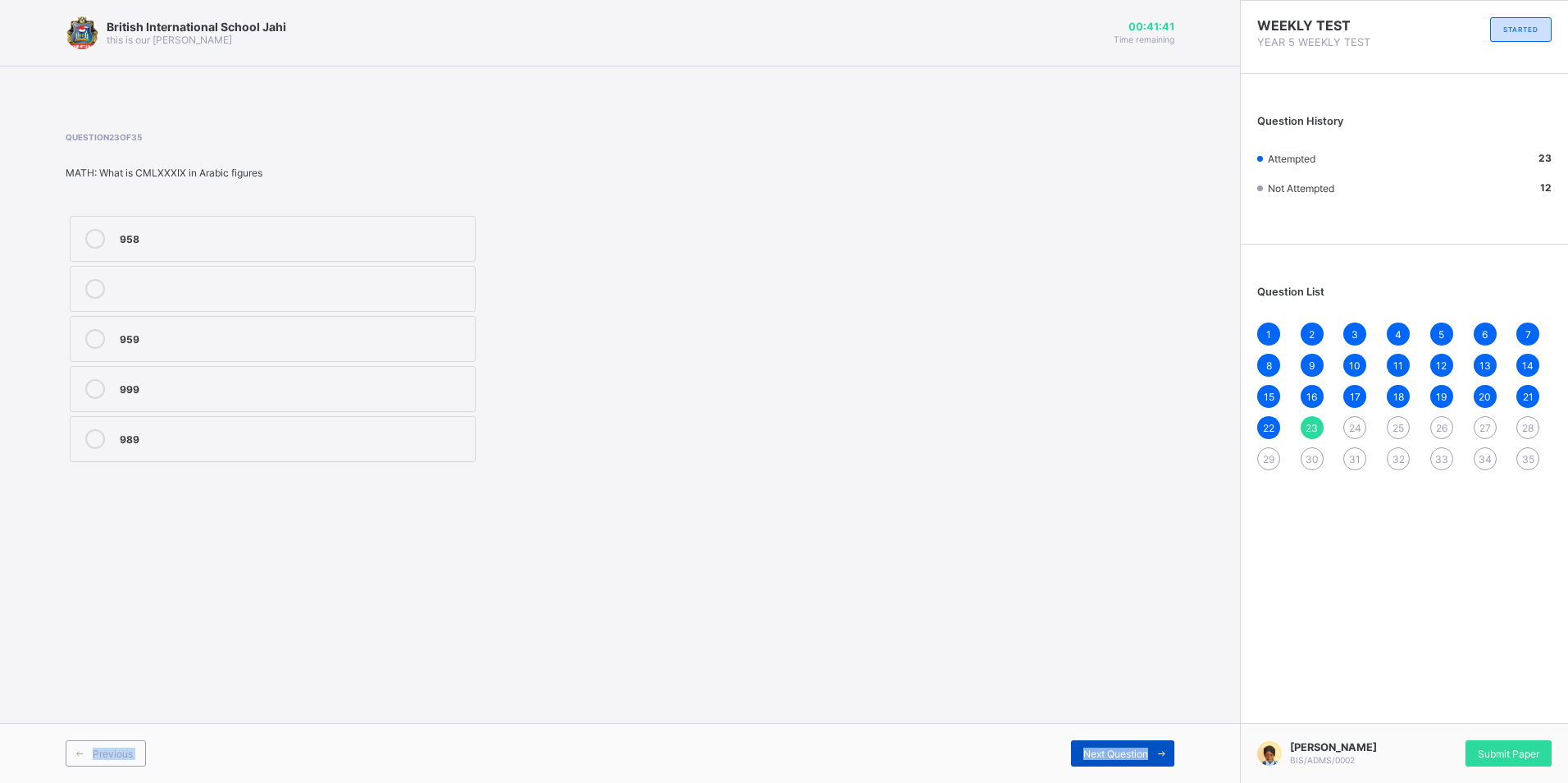
click at [1094, 760] on div "Next Question" at bounding box center [1122, 753] width 104 height 26
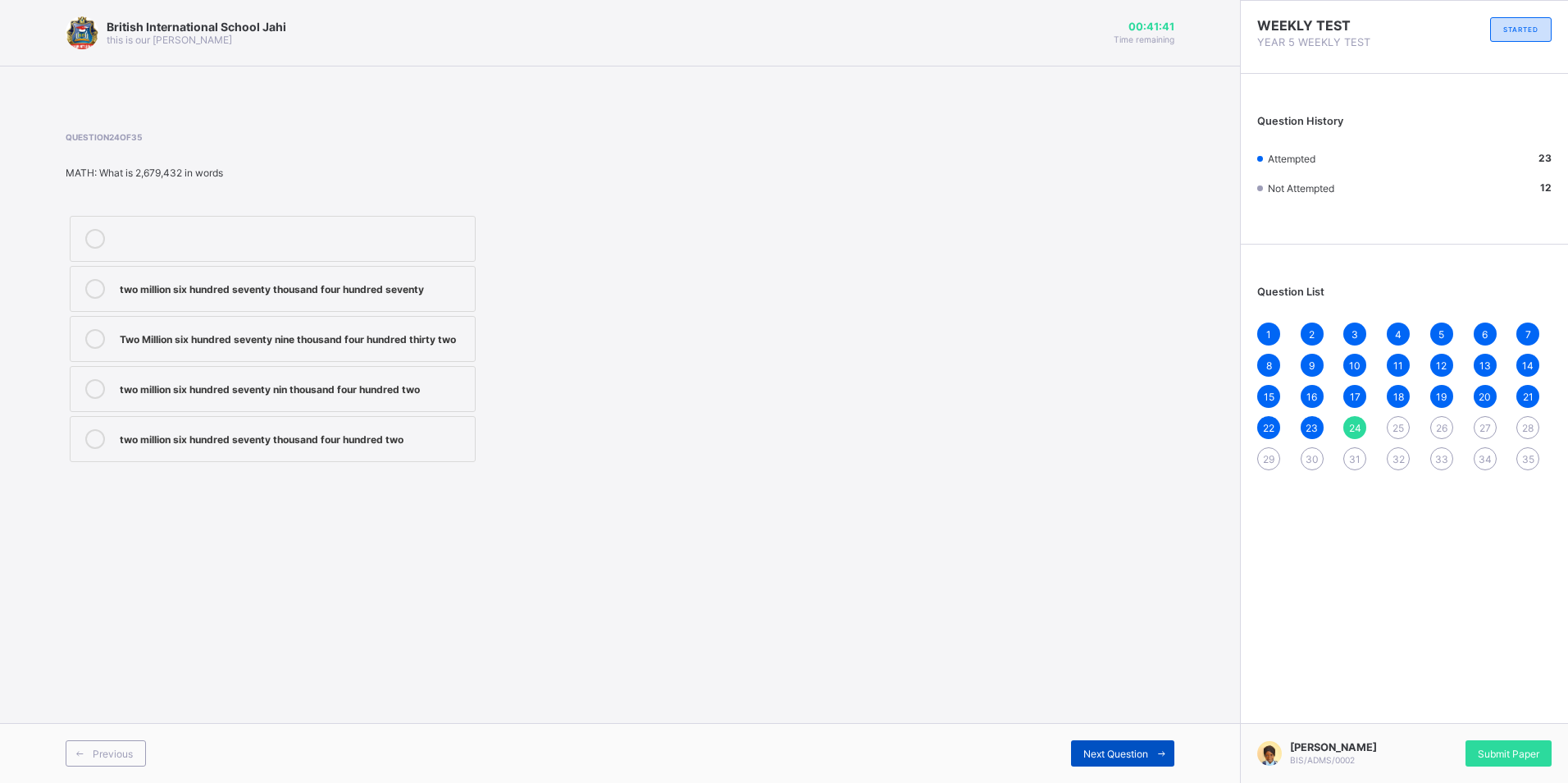
click at [1094, 756] on span "Next Question" at bounding box center [1116, 754] width 65 height 13
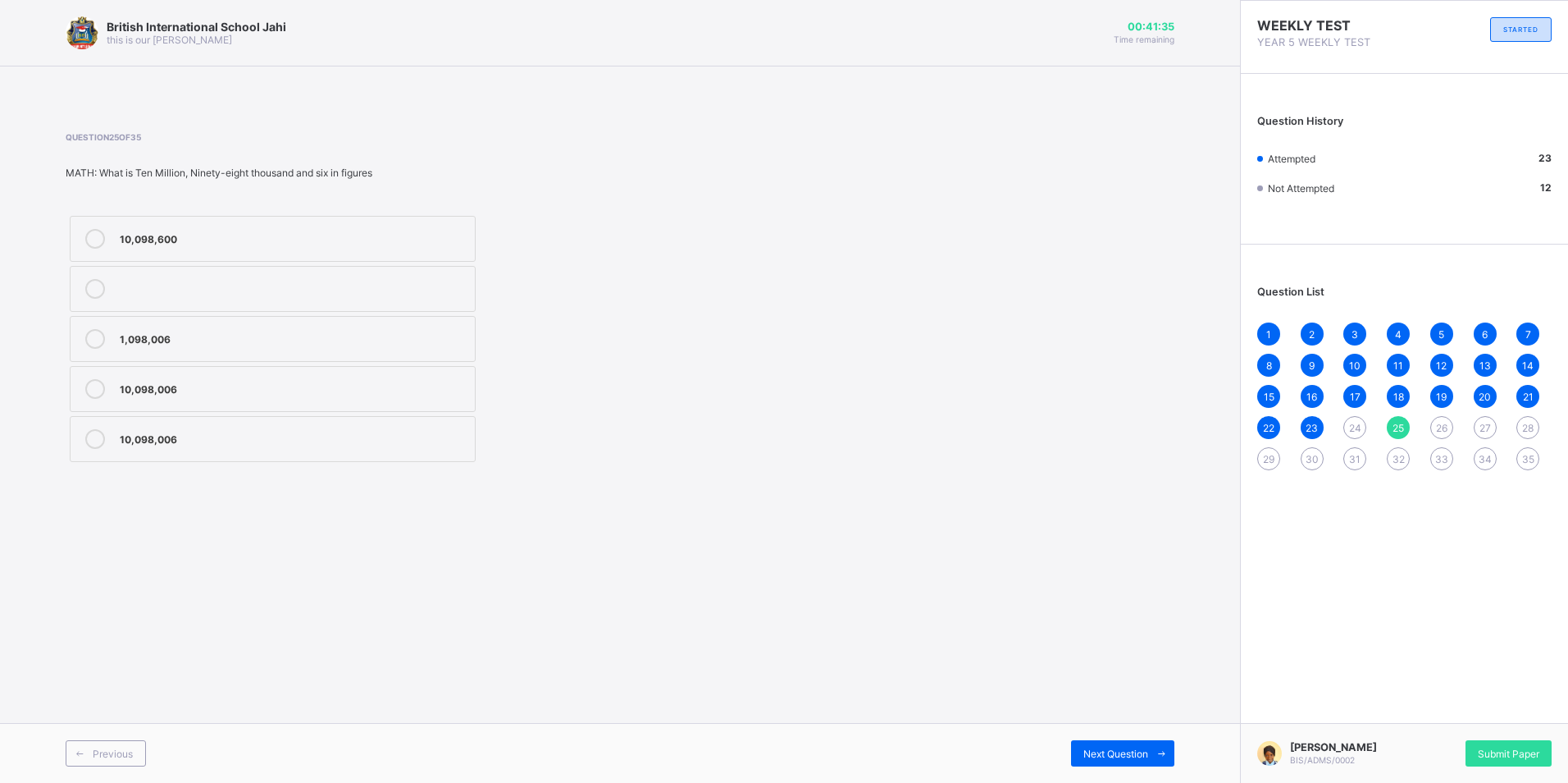
drag, startPoint x: 1223, startPoint y: 421, endPoint x: 739, endPoint y: 364, distance: 487.3
drag, startPoint x: 739, startPoint y: 364, endPoint x: 985, endPoint y: 196, distance: 297.9
click at [985, 196] on div "Question 25 of 35 MATH: What is Ten Million, Ninety-eight thousand and six in f…" at bounding box center [620, 299] width 1109 height 334
drag, startPoint x: 985, startPoint y: 191, endPoint x: 992, endPoint y: 182, distance: 11.4
drag, startPoint x: 992, startPoint y: 182, endPoint x: 1122, endPoint y: -34, distance: 252.1
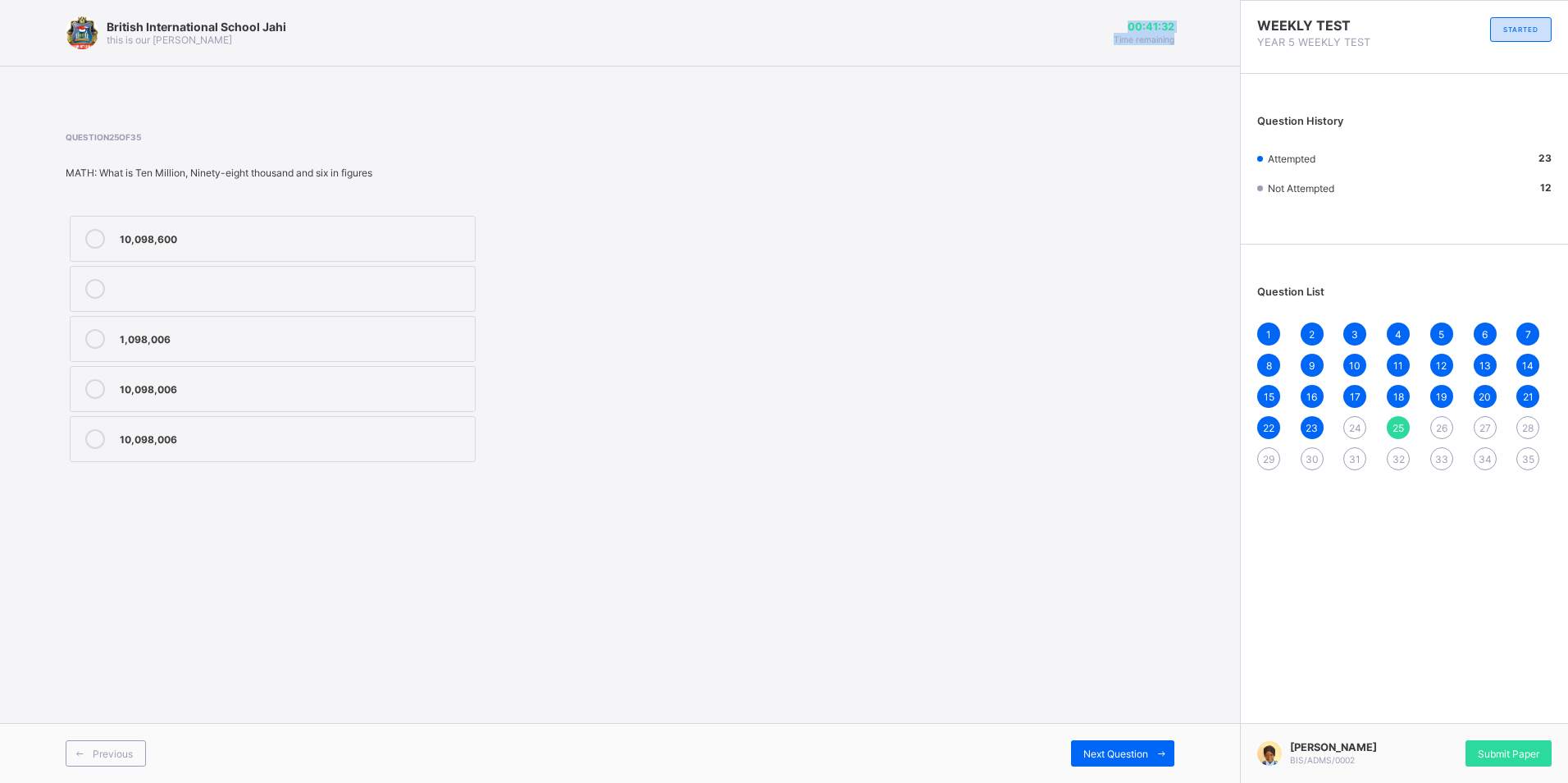
click at [1122, 0] on html "British International School Jahi this is our motton 00:41:32 Time remaining Qu…" at bounding box center [784, 391] width 1568 height 783
click at [1354, 427] on span "24" at bounding box center [1355, 427] width 13 height 13
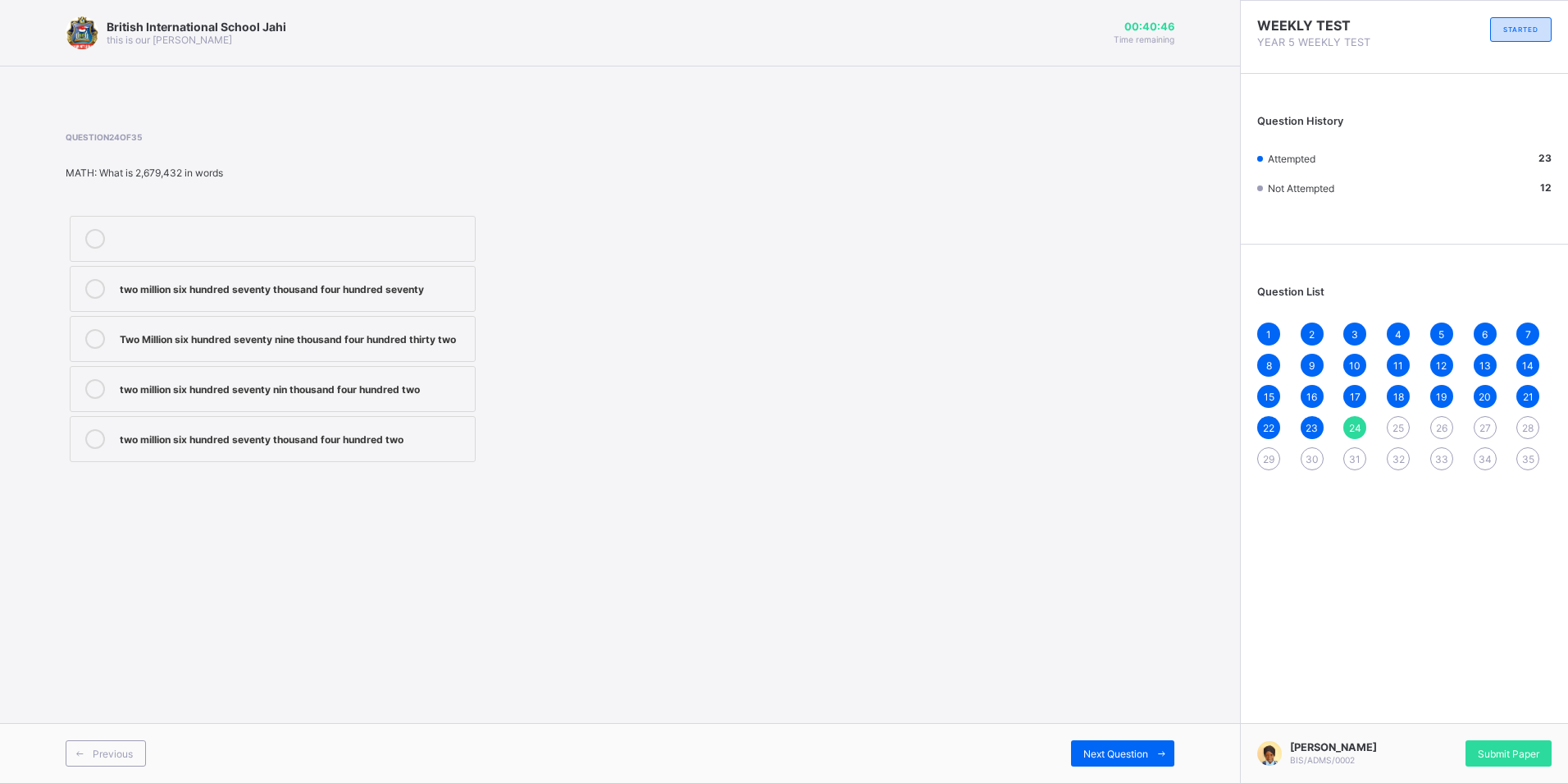
click at [433, 335] on div "Two Million six hundred seventy nine thousand four hundred thirty two" at bounding box center [293, 336] width 347 height 16
click at [1079, 767] on div "Previous Next Question" at bounding box center [620, 753] width 1240 height 60
click at [1119, 746] on div "Next Question" at bounding box center [1122, 753] width 104 height 26
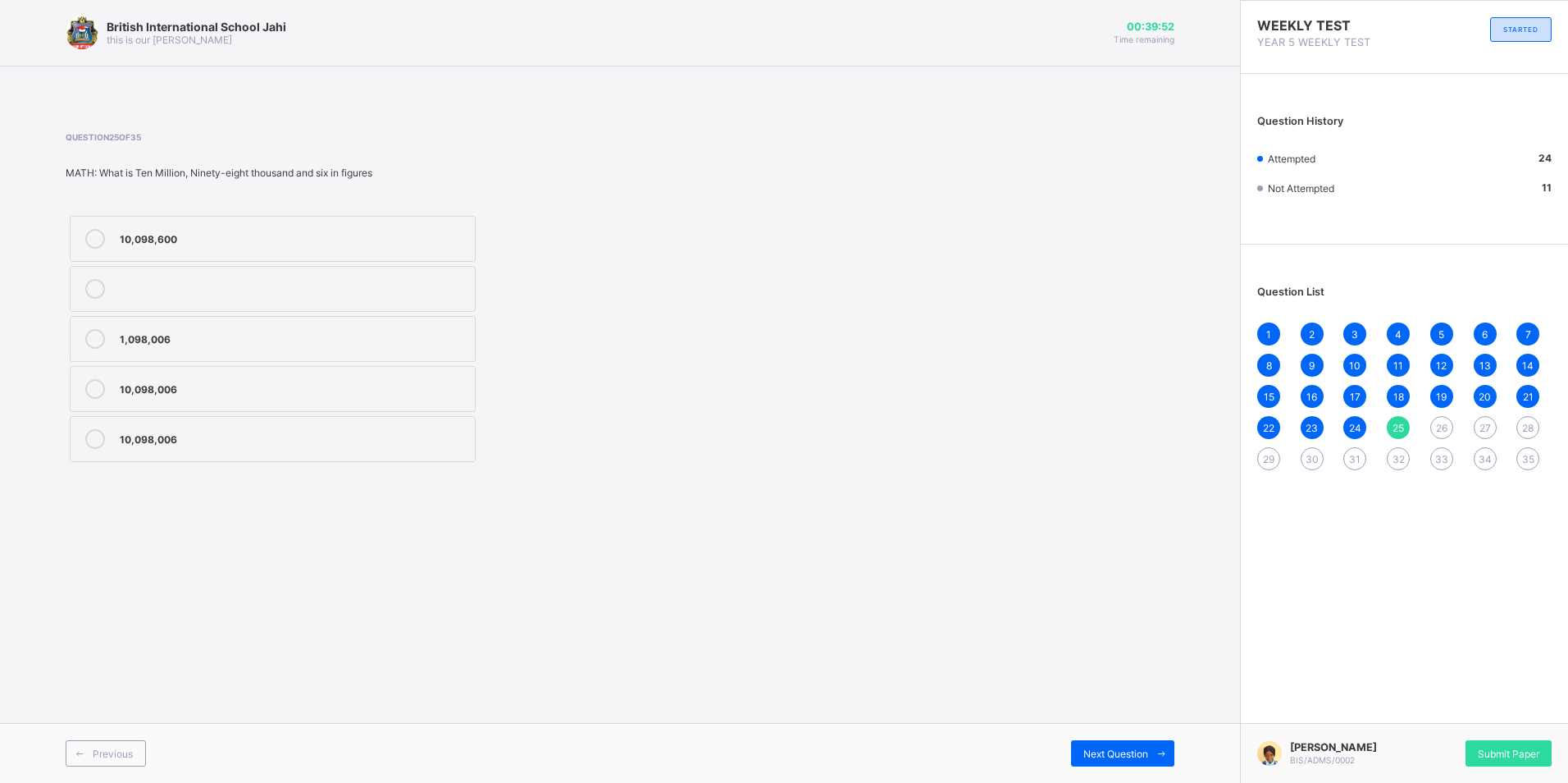
click at [260, 329] on div "1,098,006" at bounding box center [293, 336] width 347 height 16
click at [1068, 755] on div "Next Question" at bounding box center [897, 753] width 554 height 26
drag, startPoint x: 1092, startPoint y: 716, endPoint x: 1107, endPoint y: 824, distance: 109.0
click at [1107, 782] on html "British International School Jahi this is our motton 00:39:44 Time remaining Qu…" at bounding box center [784, 391] width 1568 height 783
click at [1105, 750] on span "Next Question" at bounding box center [1116, 754] width 65 height 13
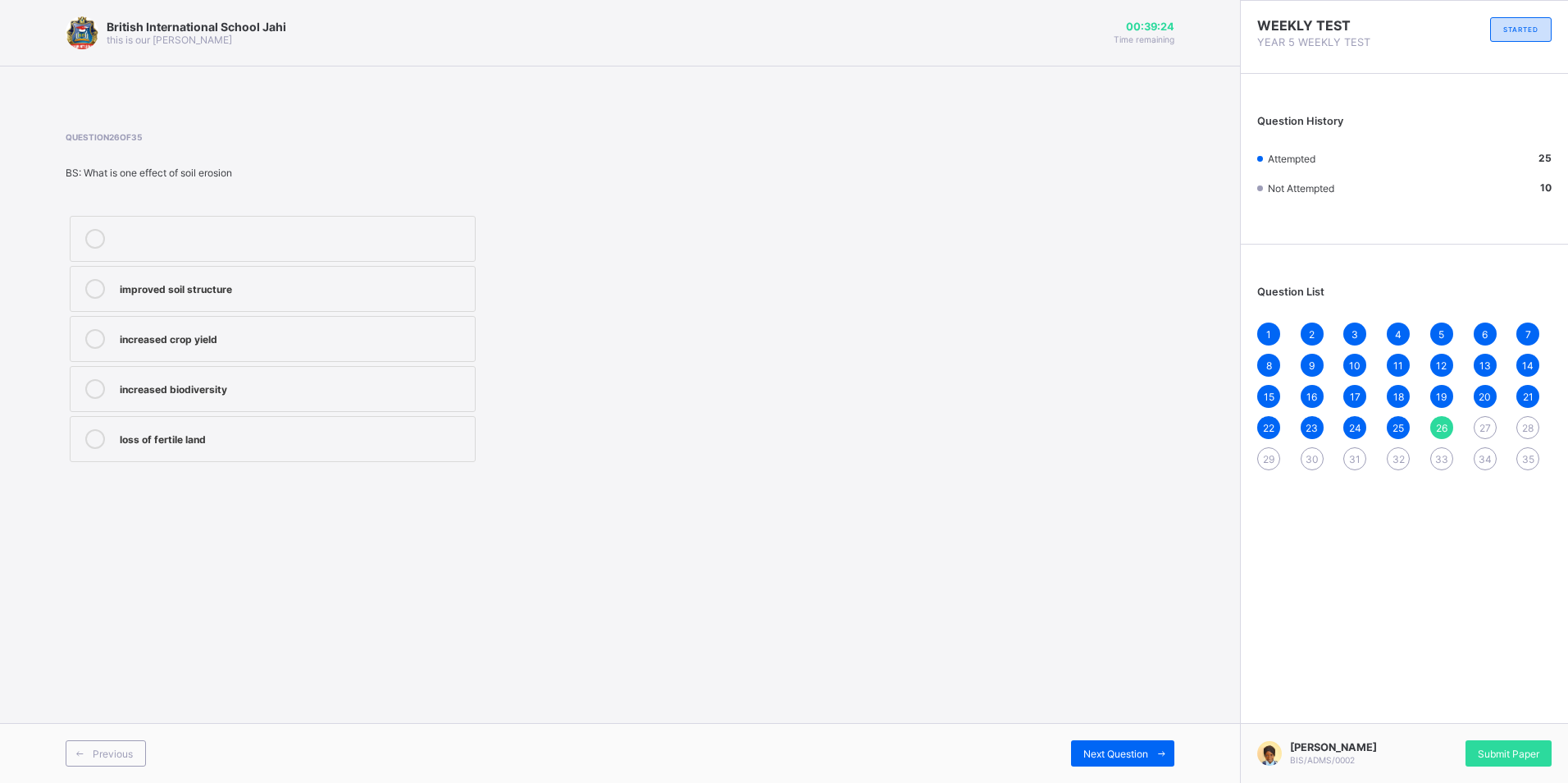
click at [373, 444] on div "loss of fertile land" at bounding box center [293, 437] width 347 height 16
click at [1158, 761] on span at bounding box center [1161, 753] width 26 height 26
click at [262, 265] on div "by planting trees by removing vegetation removing stones by using pesticides" at bounding box center [273, 339] width 415 height 255
drag, startPoint x: 266, startPoint y: 267, endPoint x: 244, endPoint y: 275, distance: 23.4
click at [244, 275] on label "by planting trees" at bounding box center [273, 288] width 406 height 46
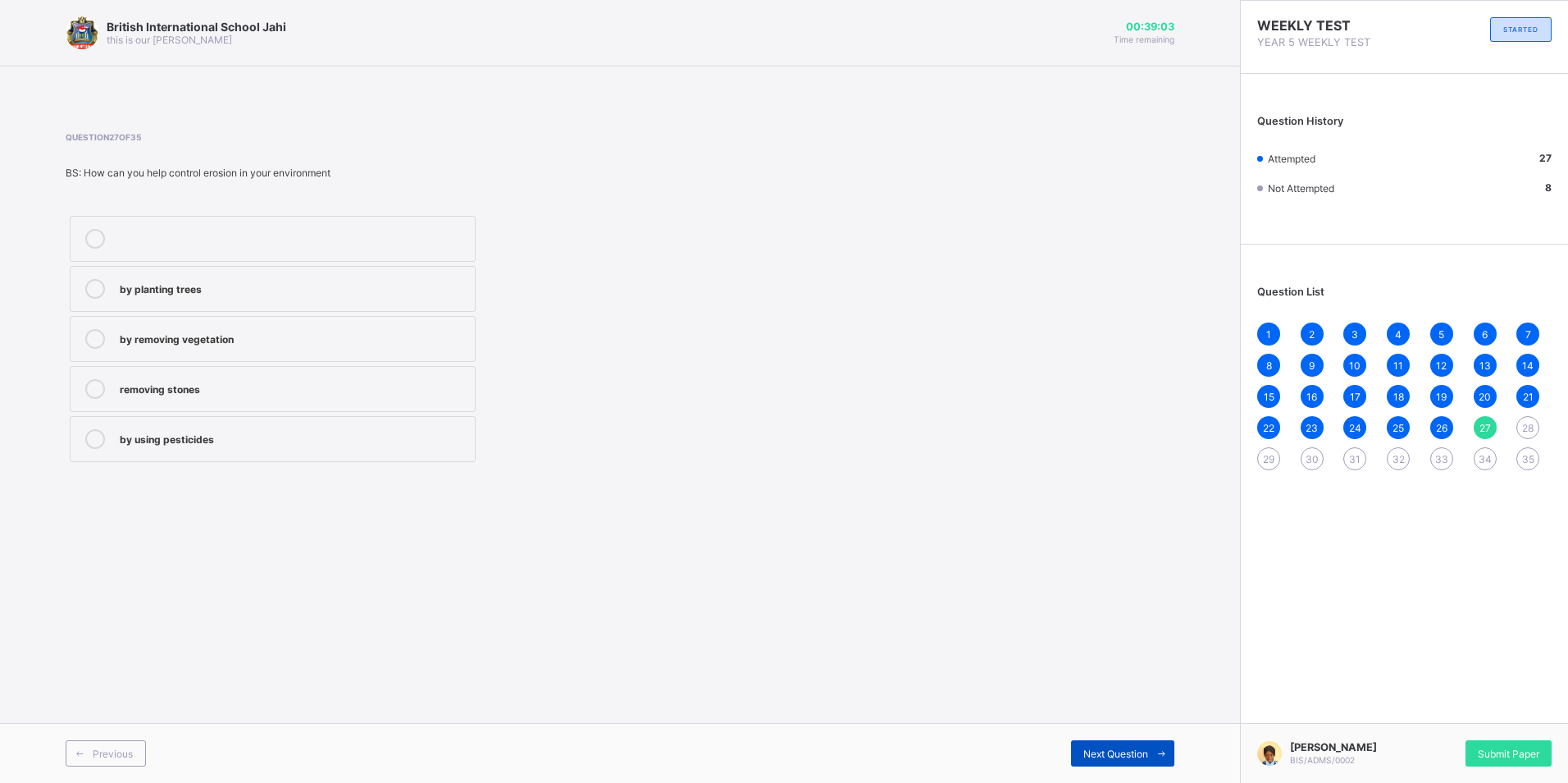
click at [1119, 757] on span "Next Question" at bounding box center [1116, 754] width 65 height 13
click at [346, 233] on div "heavy rain" at bounding box center [293, 237] width 347 height 16
click at [1077, 760] on div "Next Question" at bounding box center [1122, 753] width 104 height 26
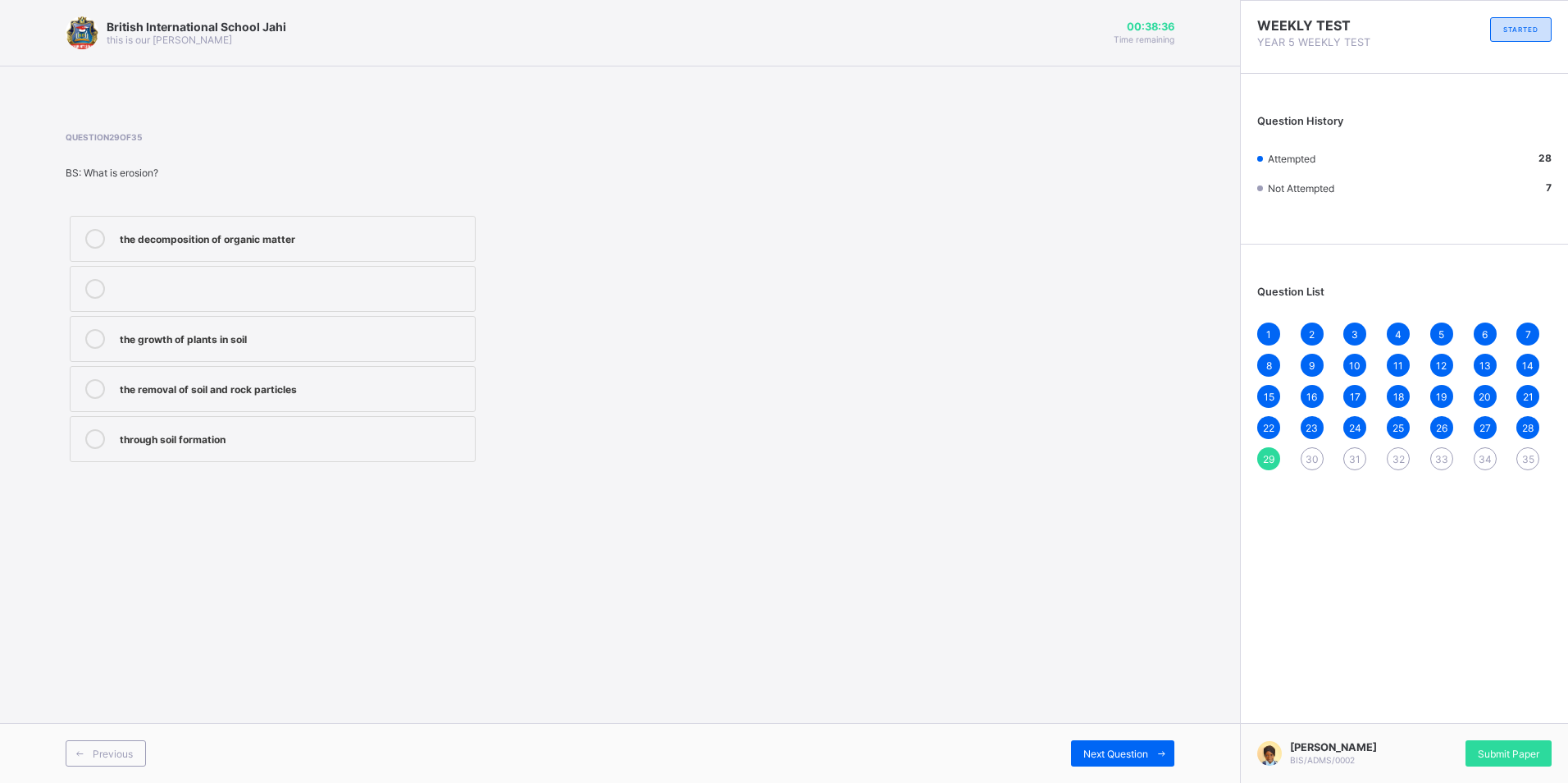
click at [412, 438] on div "through soil formation" at bounding box center [293, 437] width 347 height 16
click at [434, 391] on div "the removal of soil and rock particles" at bounding box center [293, 387] width 347 height 16
click at [1093, 758] on span "Next Question" at bounding box center [1116, 754] width 65 height 13
drag, startPoint x: 266, startPoint y: 242, endPoint x: 425, endPoint y: 260, distance: 160.0
click at [269, 243] on div "through dust" at bounding box center [293, 237] width 347 height 16
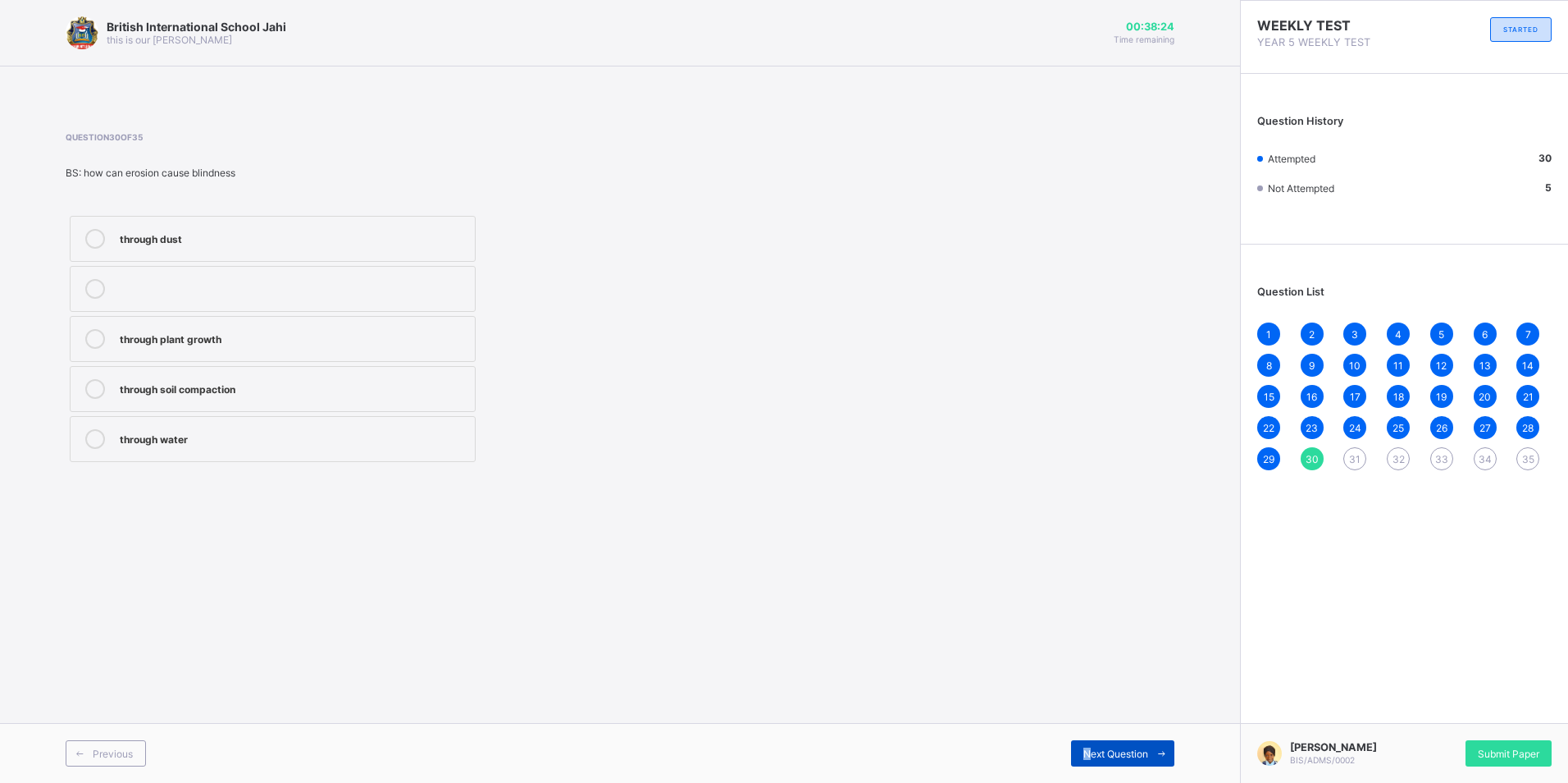
click at [1088, 755] on span "Next Question" at bounding box center [1116, 754] width 65 height 13
click at [213, 288] on div "Cereals" at bounding box center [293, 287] width 347 height 16
click at [1112, 753] on span "Next Question" at bounding box center [1116, 754] width 65 height 13
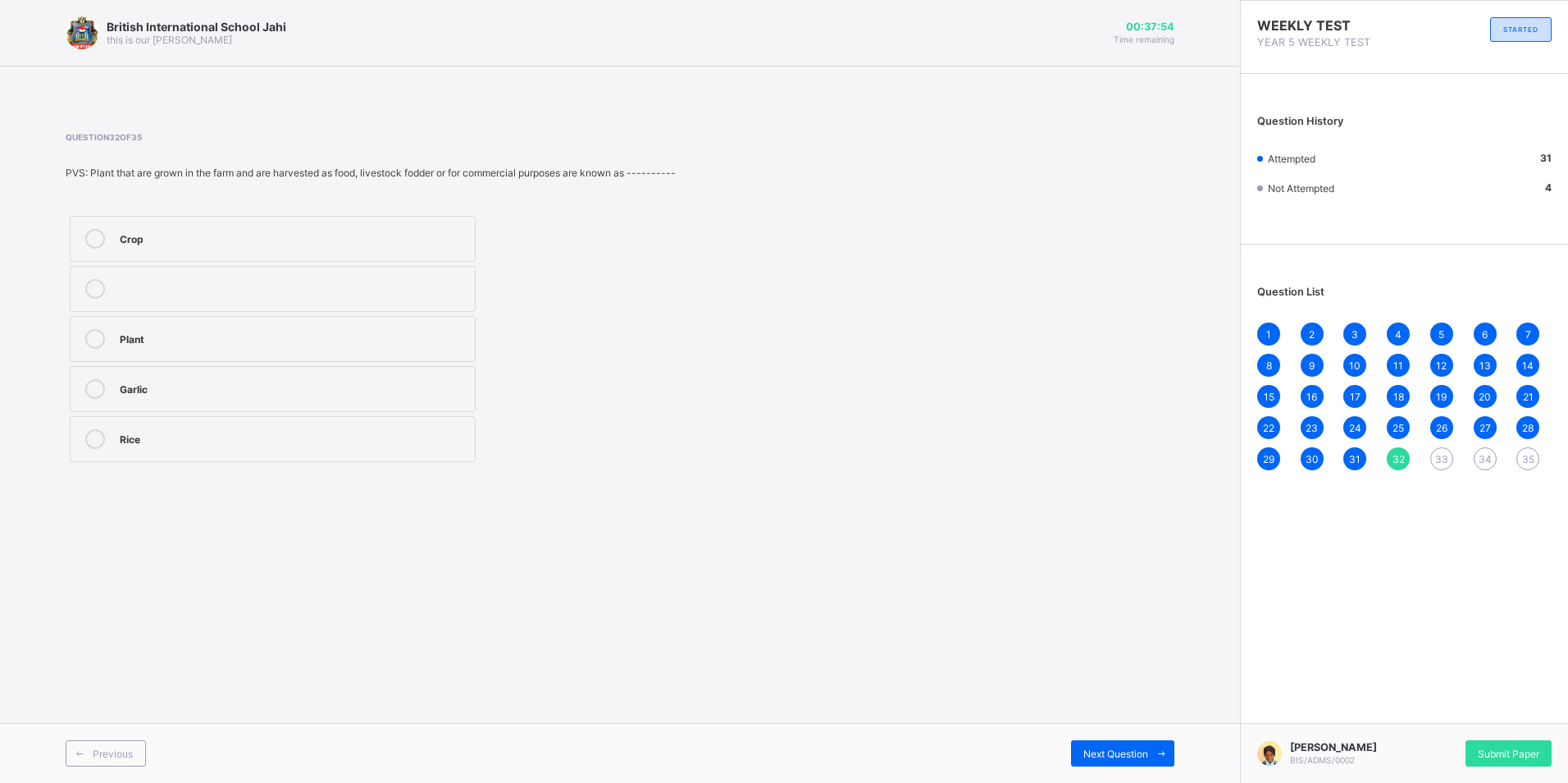
click at [373, 350] on label "Plant" at bounding box center [273, 339] width 406 height 46
click at [1110, 759] on div "Next Question" at bounding box center [1122, 753] width 104 height 26
click at [285, 237] on div "Orange tree" at bounding box center [293, 237] width 347 height 16
click at [1109, 744] on div "Next Question" at bounding box center [1122, 753] width 104 height 26
click at [375, 377] on label "Soeing of seed" at bounding box center [273, 389] width 406 height 46
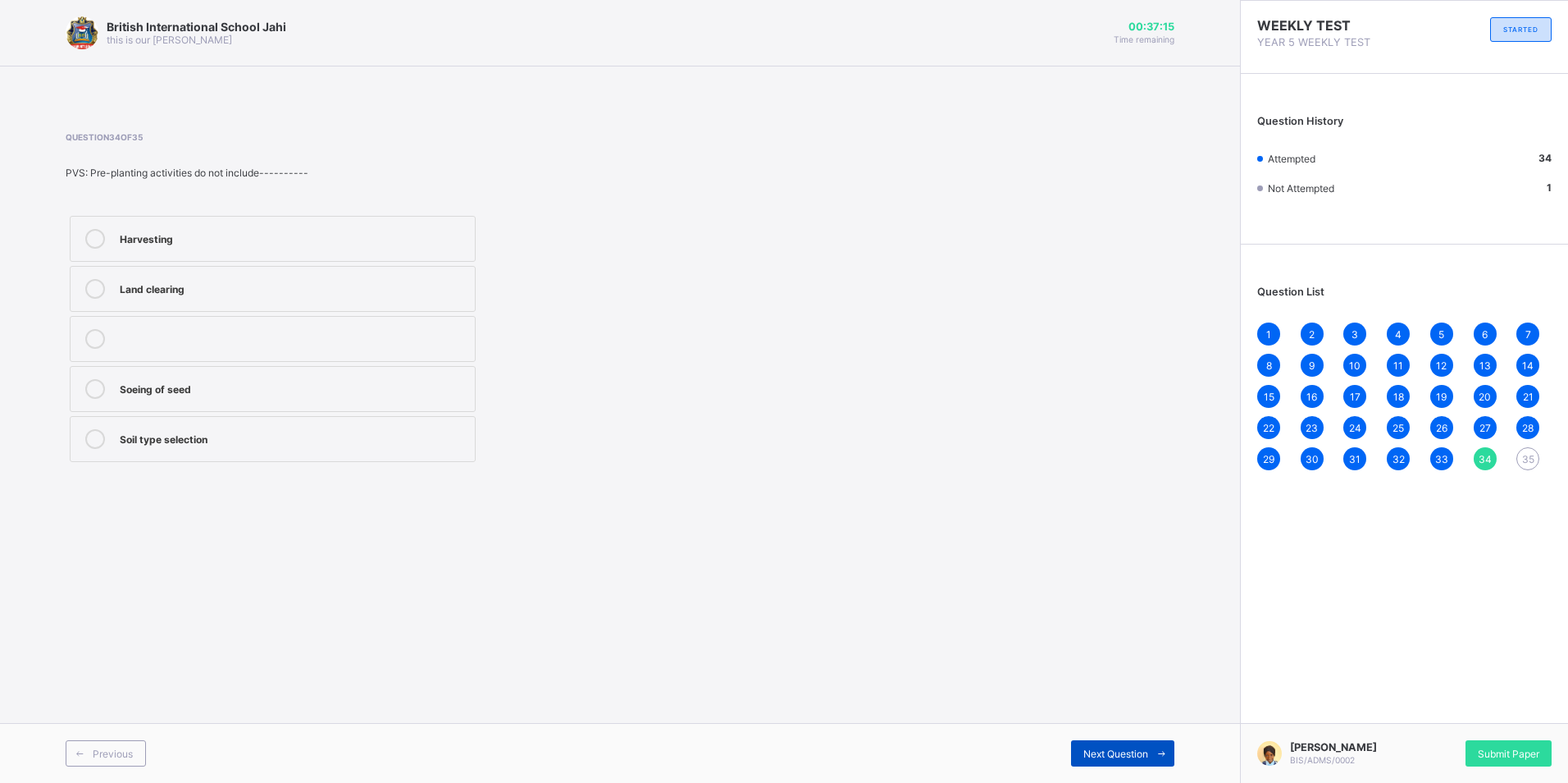
click at [1139, 764] on div "Next Question" at bounding box center [1122, 753] width 104 height 26
click at [313, 296] on div "Rice" at bounding box center [293, 288] width 347 height 19
click at [1495, 740] on div "Submit Paper" at bounding box center [1508, 753] width 86 height 26
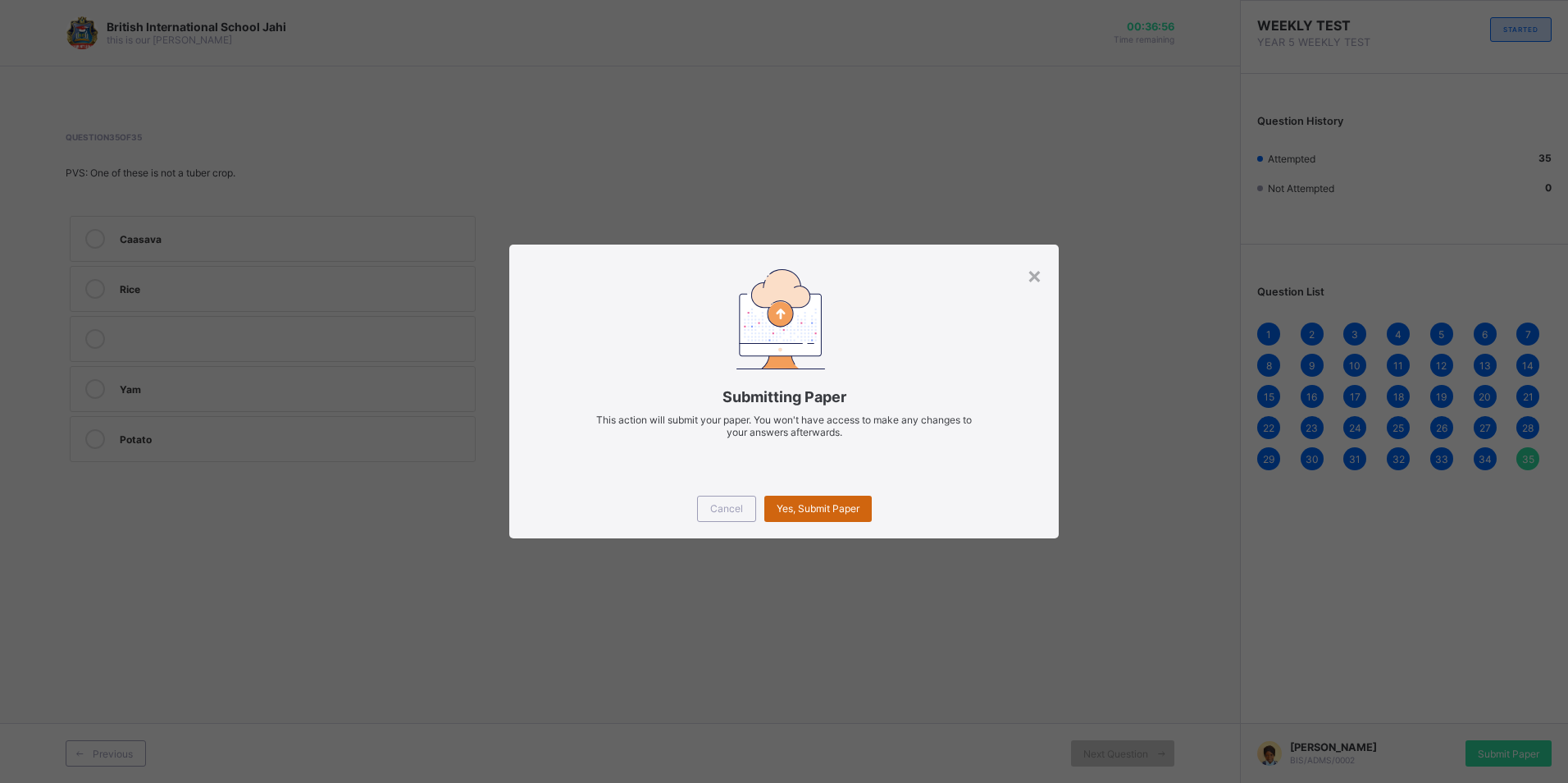
click at [824, 512] on span "Yes, Submit Paper" at bounding box center [818, 508] width 83 height 13
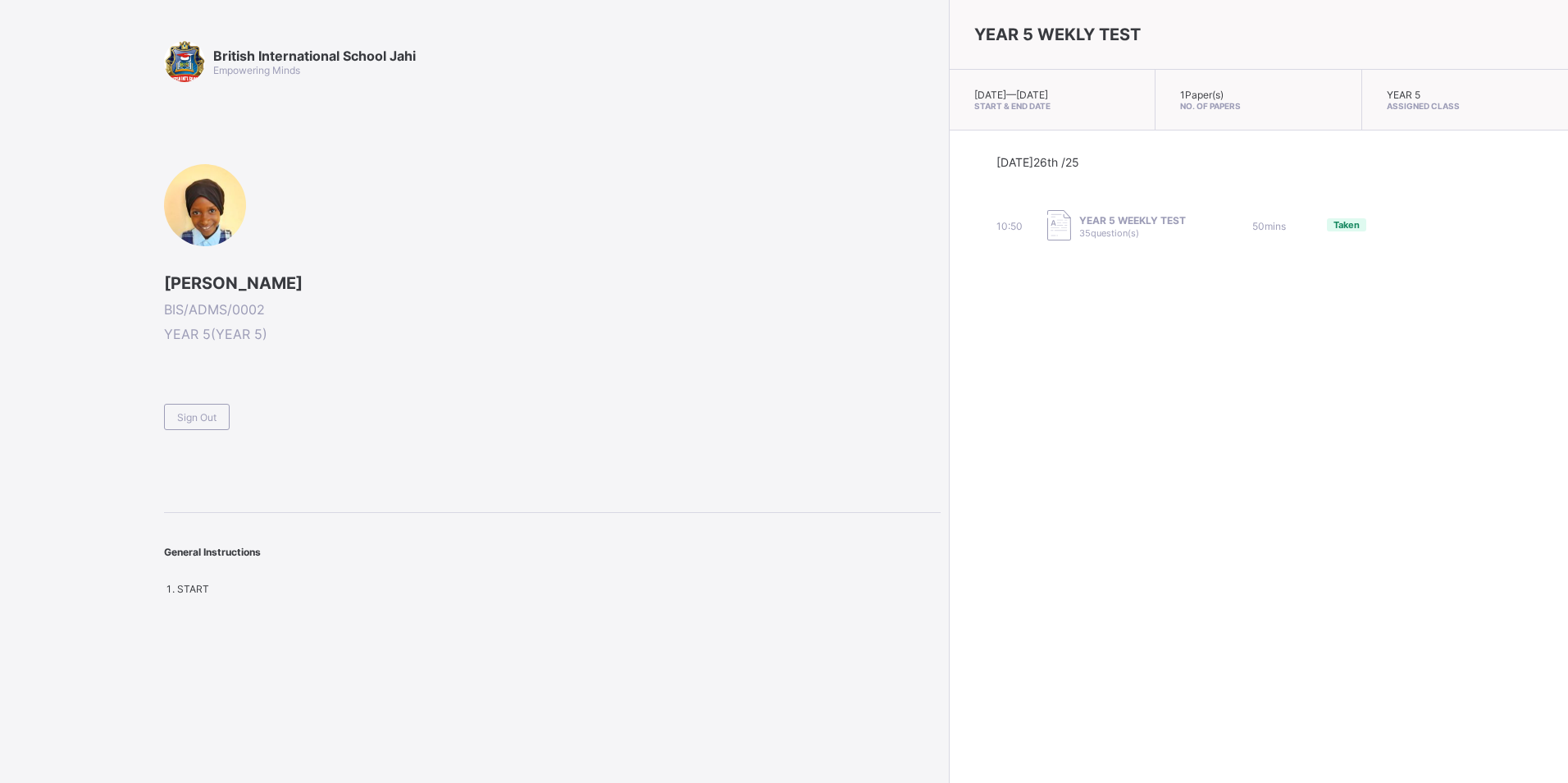
click at [174, 426] on div "Sign Out" at bounding box center [197, 416] width 66 height 26
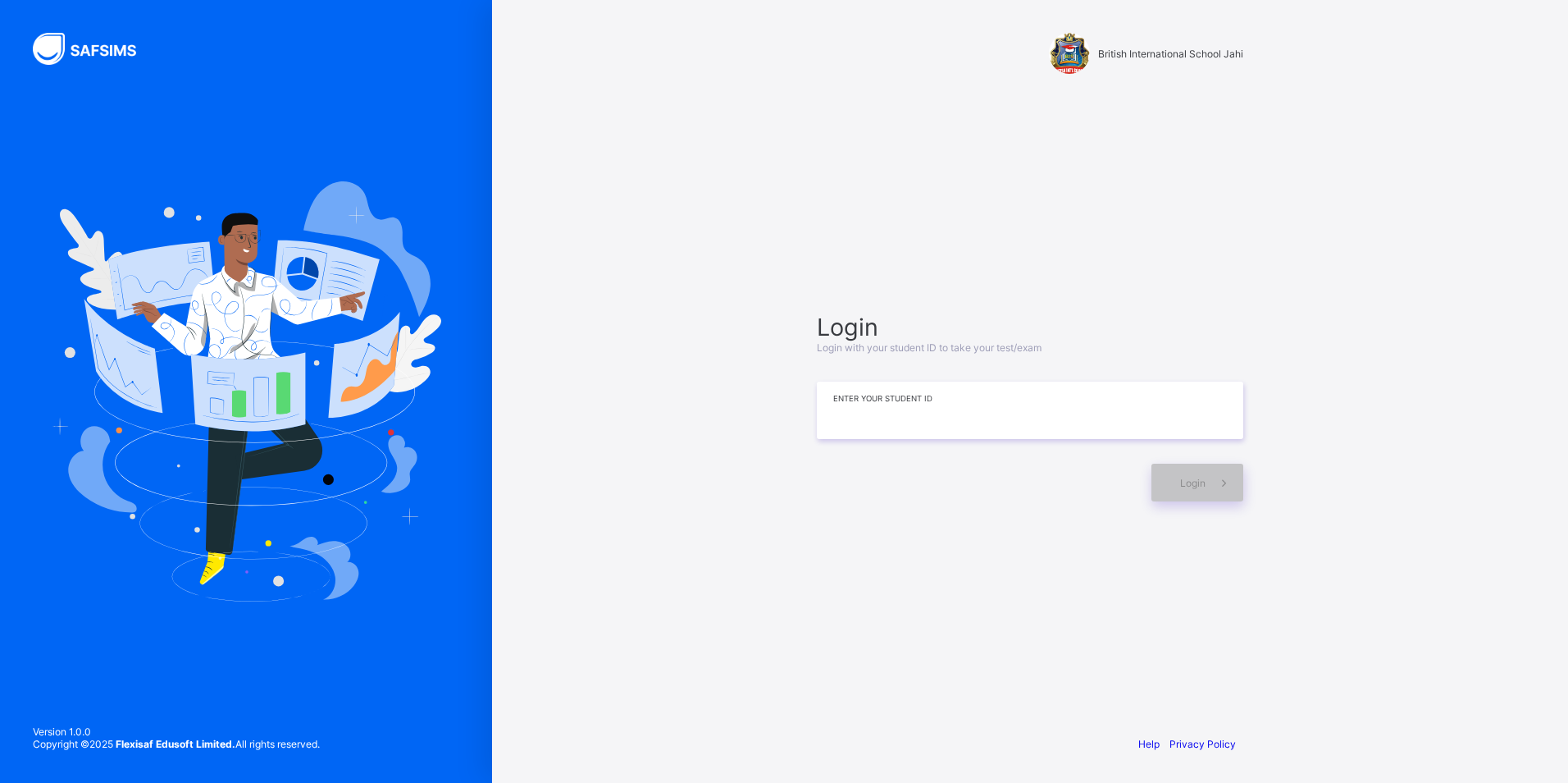
click at [922, 406] on input at bounding box center [1030, 410] width 426 height 57
type input "**********"
click at [1176, 485] on div "Login" at bounding box center [1197, 482] width 92 height 38
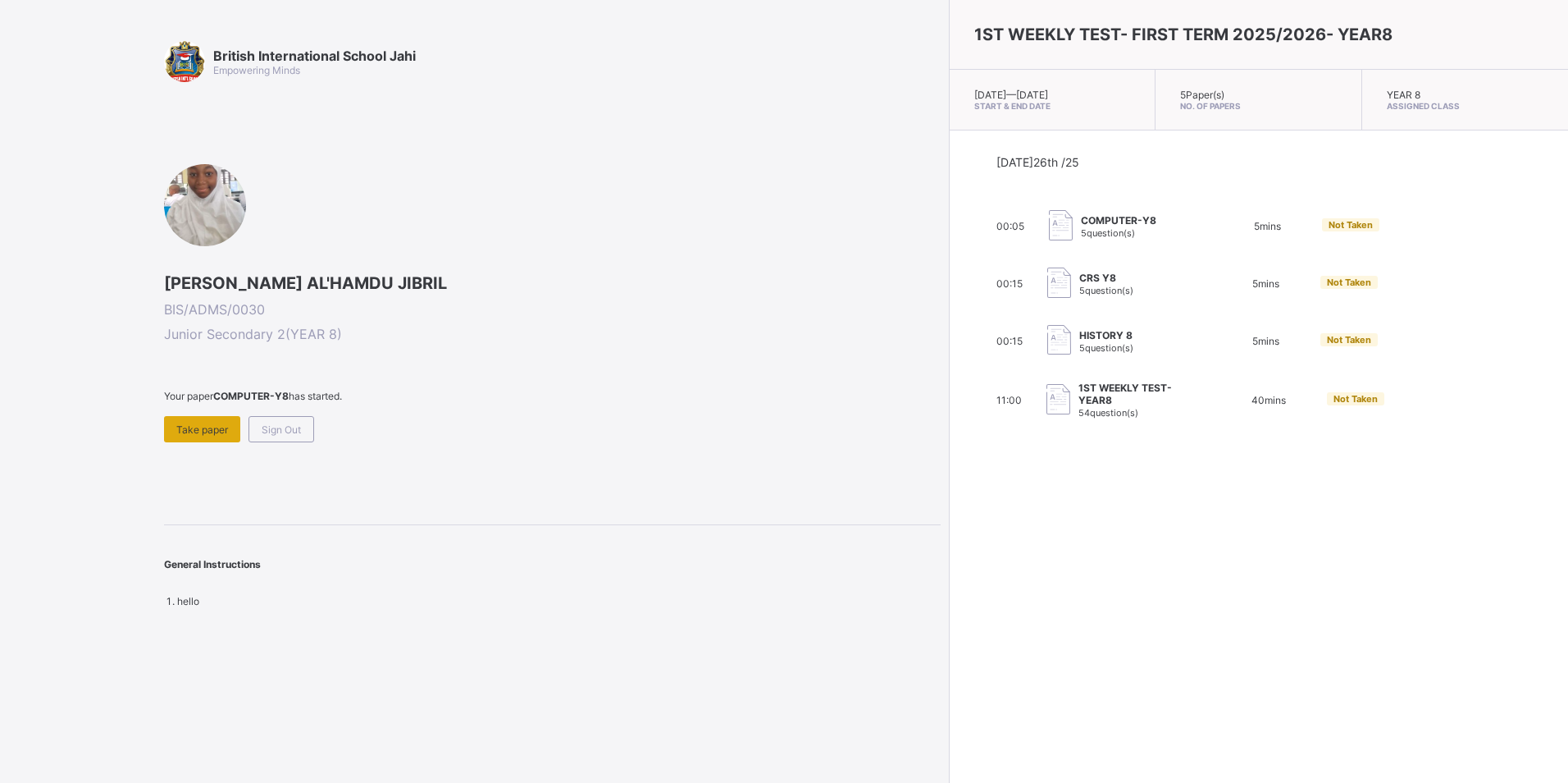
click at [197, 421] on div "Take paper" at bounding box center [202, 429] width 77 height 26
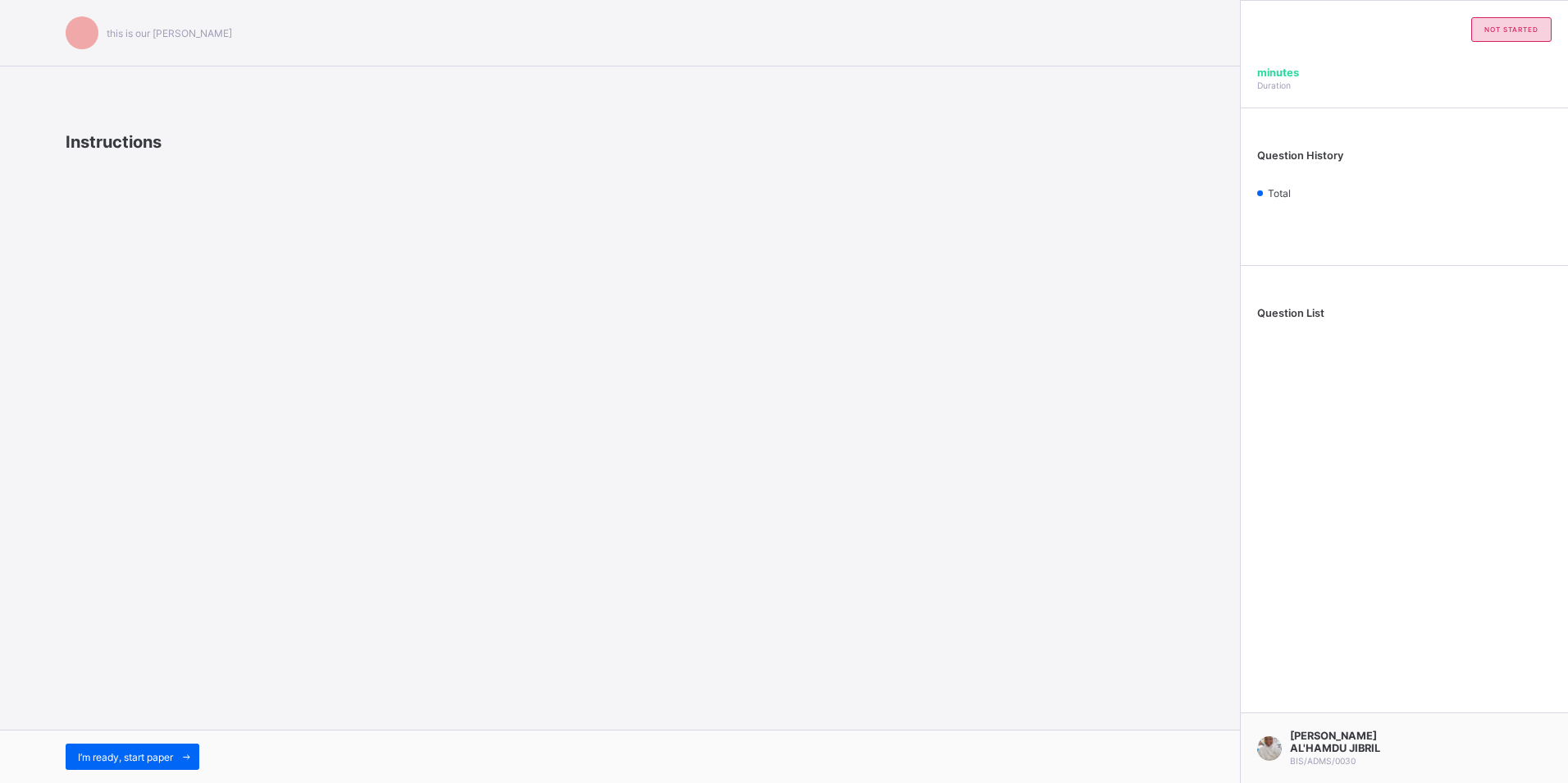
drag, startPoint x: 361, startPoint y: 663, endPoint x: 220, endPoint y: 774, distance: 179.4
drag, startPoint x: 220, startPoint y: 774, endPoint x: 194, endPoint y: 662, distance: 115.0
click at [194, 662] on div "this is our motton Instructions I’m ready, start paper" at bounding box center [620, 391] width 1240 height 783
click at [198, 755] on span at bounding box center [185, 756] width 26 height 26
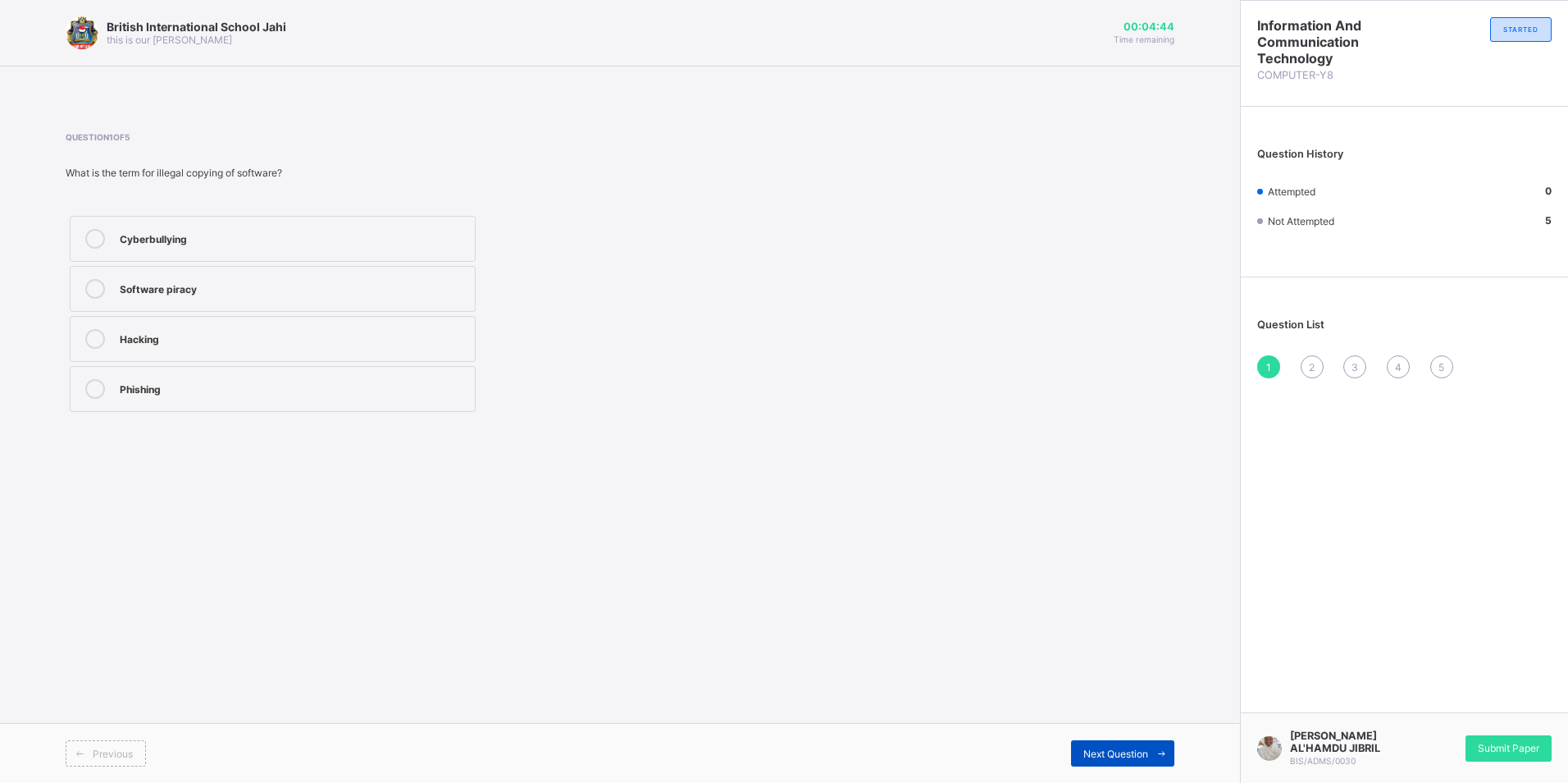
click at [1118, 748] on span "Next Question" at bounding box center [1116, 754] width 65 height 13
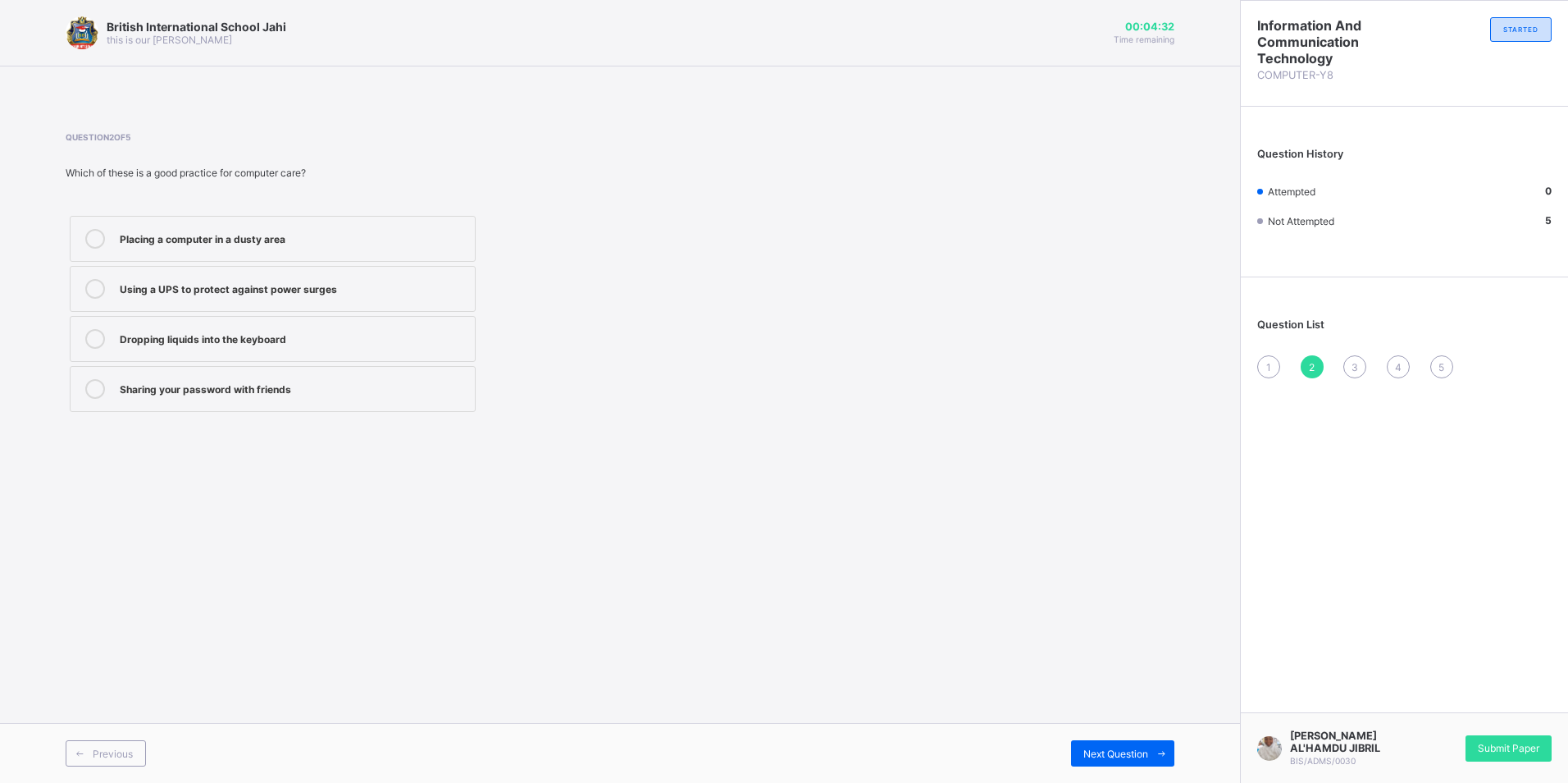
click at [441, 287] on div "Using a UPS to protect against power surges" at bounding box center [293, 287] width 347 height 16
click at [1136, 743] on div "Next Question" at bounding box center [1122, 753] width 104 height 26
click at [404, 279] on div "Gaining unauthorized access to a computer" at bounding box center [293, 287] width 347 height 16
click at [1135, 748] on span "Next Question" at bounding box center [1116, 754] width 65 height 13
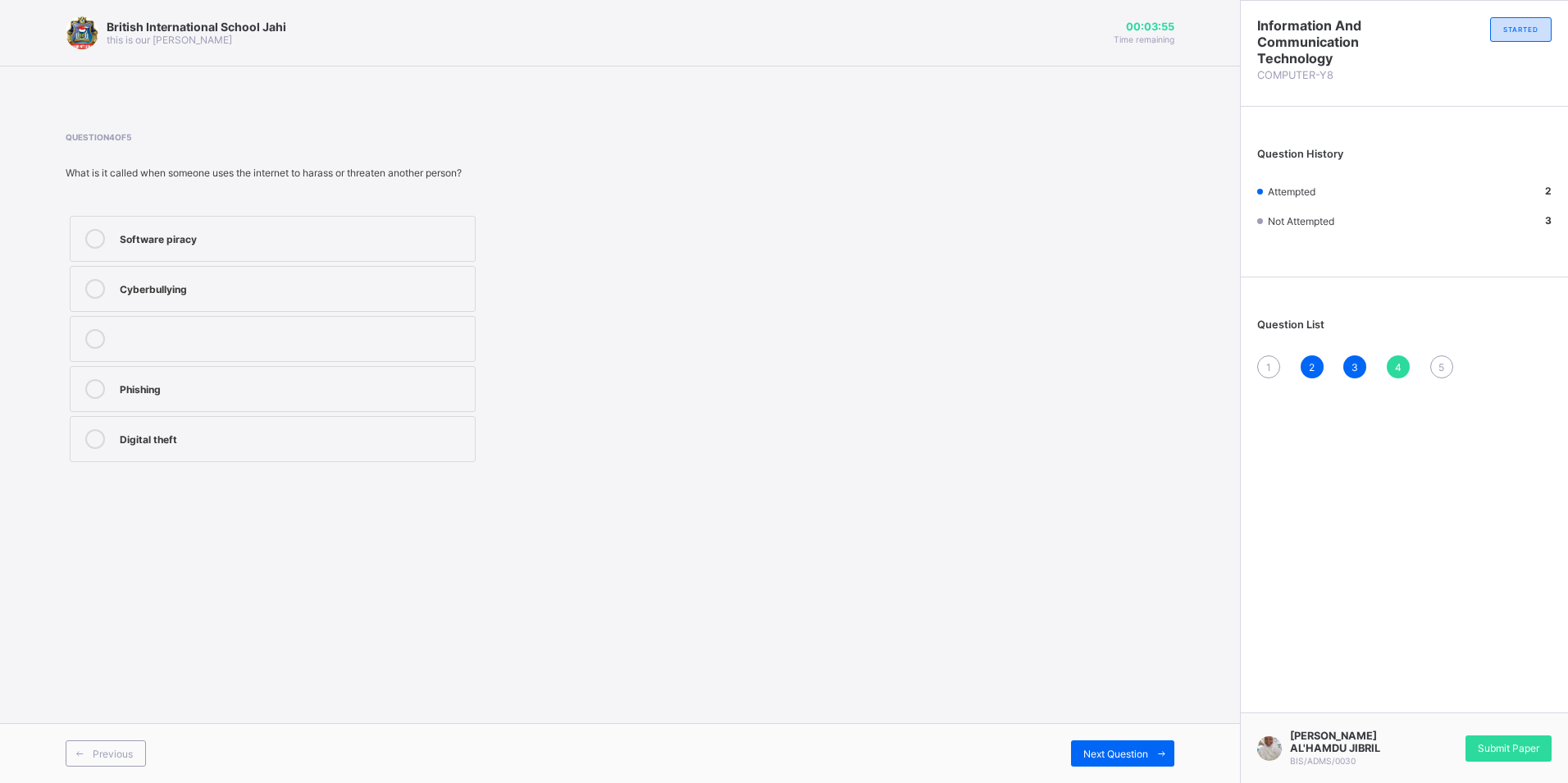
click at [454, 297] on div "Cyberbullying" at bounding box center [293, 288] width 347 height 19
click at [1150, 743] on span at bounding box center [1161, 753] width 26 height 26
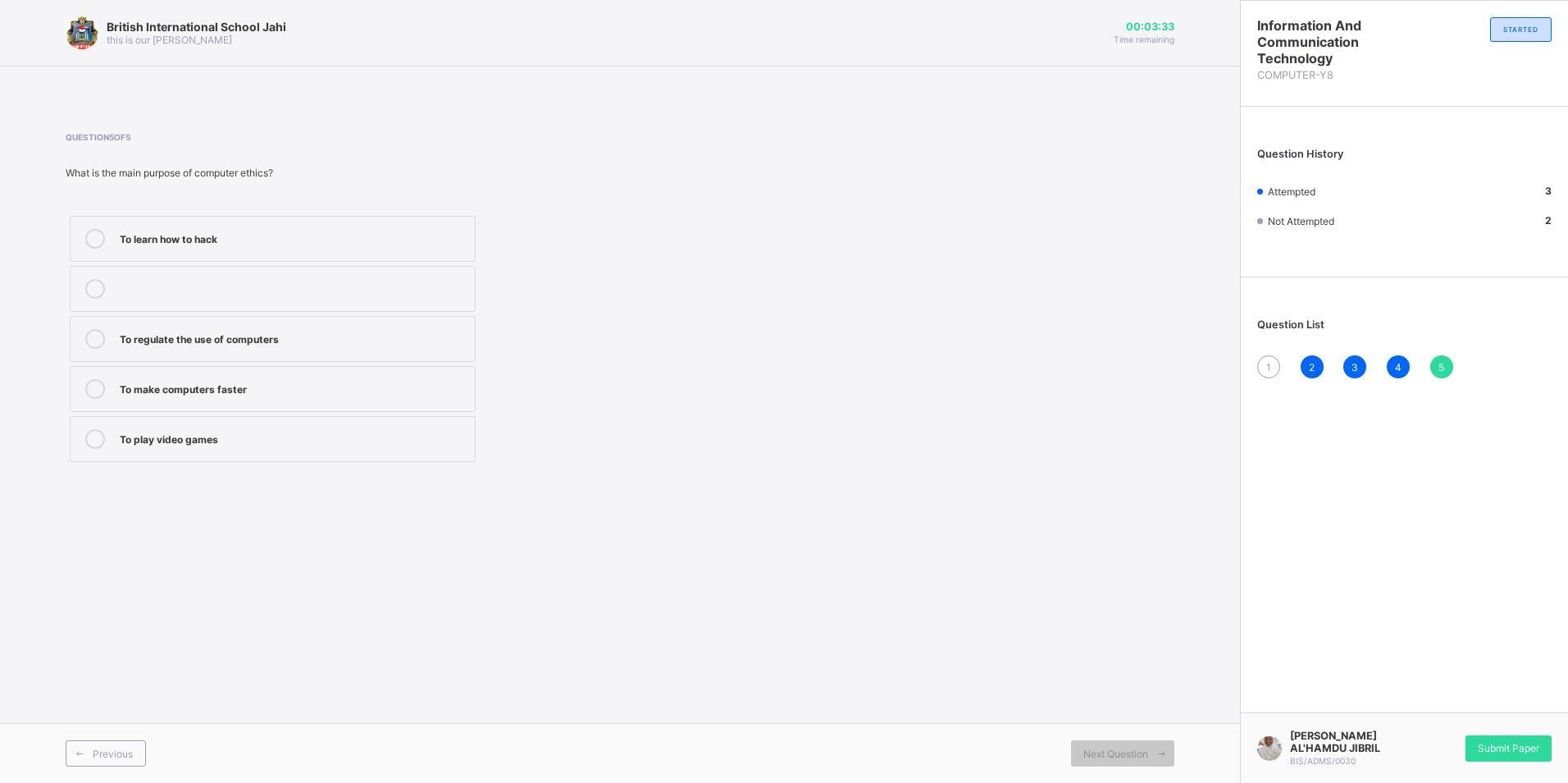
click at [239, 352] on label "To regulate the use of computers" at bounding box center [273, 339] width 406 height 46
click at [1266, 366] on span "1" at bounding box center [1269, 367] width 5 height 13
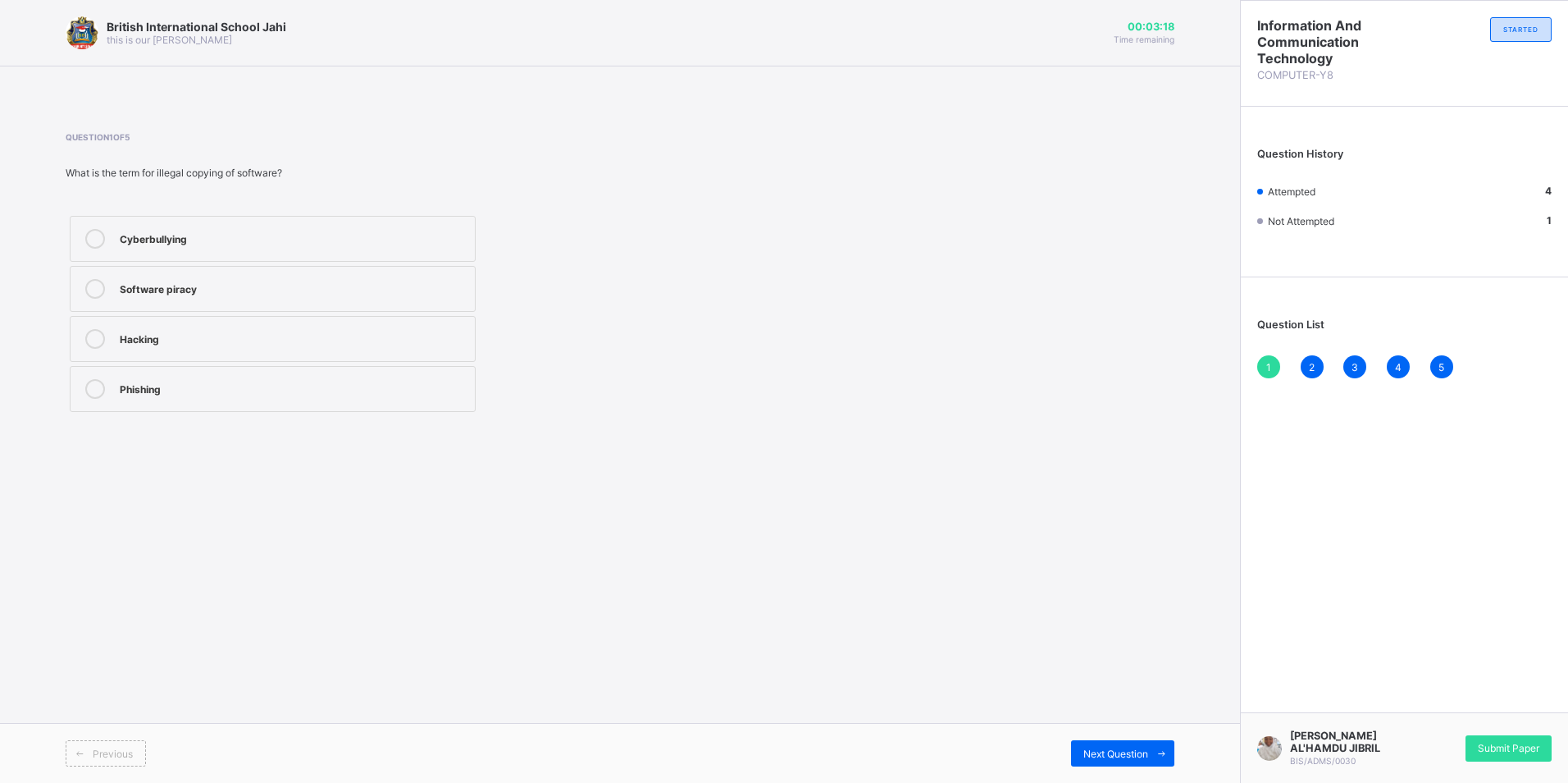
click at [442, 287] on div "Software piracy" at bounding box center [293, 287] width 347 height 16
click at [1539, 743] on div "Submit Paper" at bounding box center [1508, 748] width 86 height 26
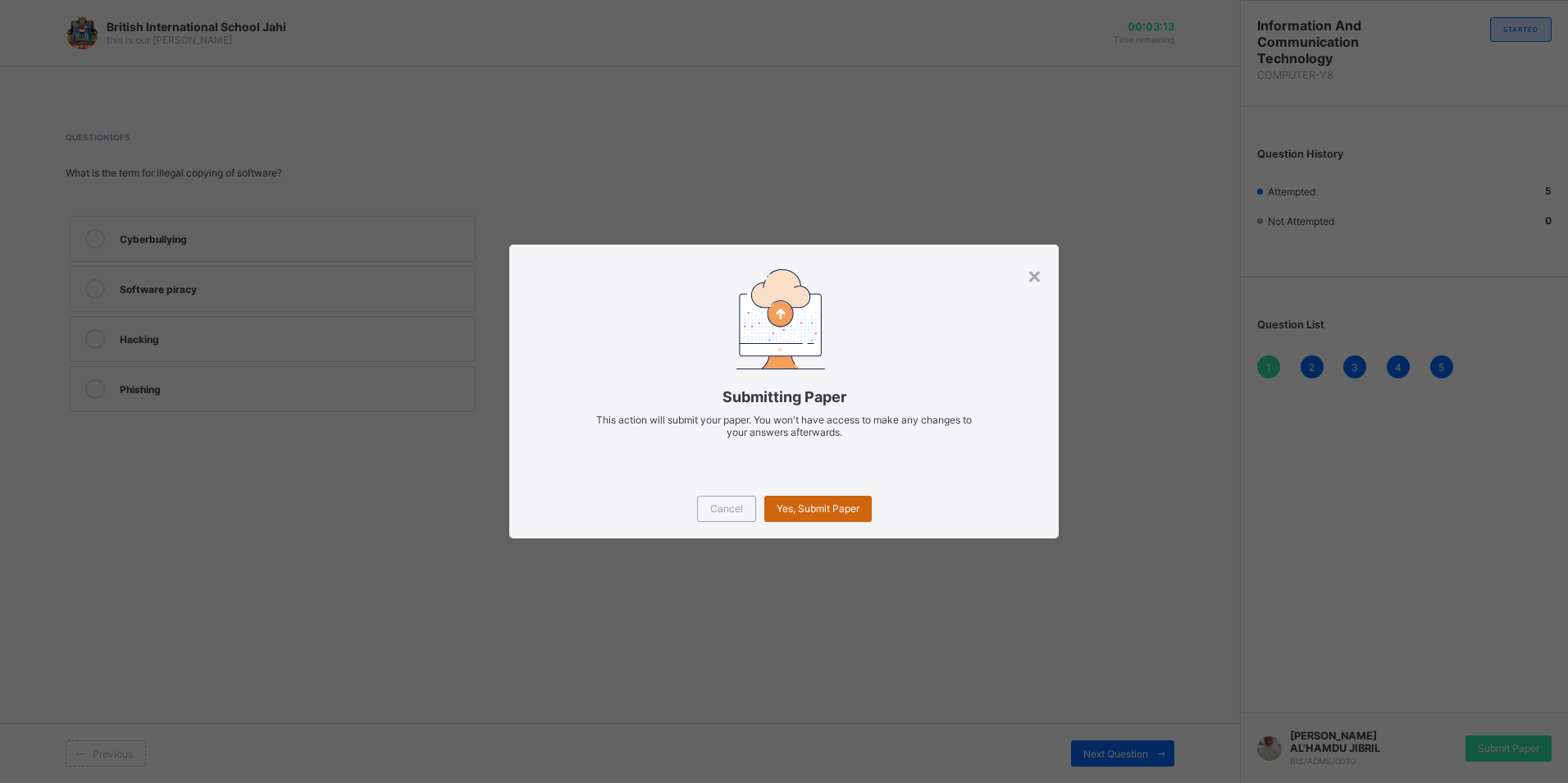
click at [784, 500] on div "Yes, Submit Paper" at bounding box center [818, 508] width 108 height 26
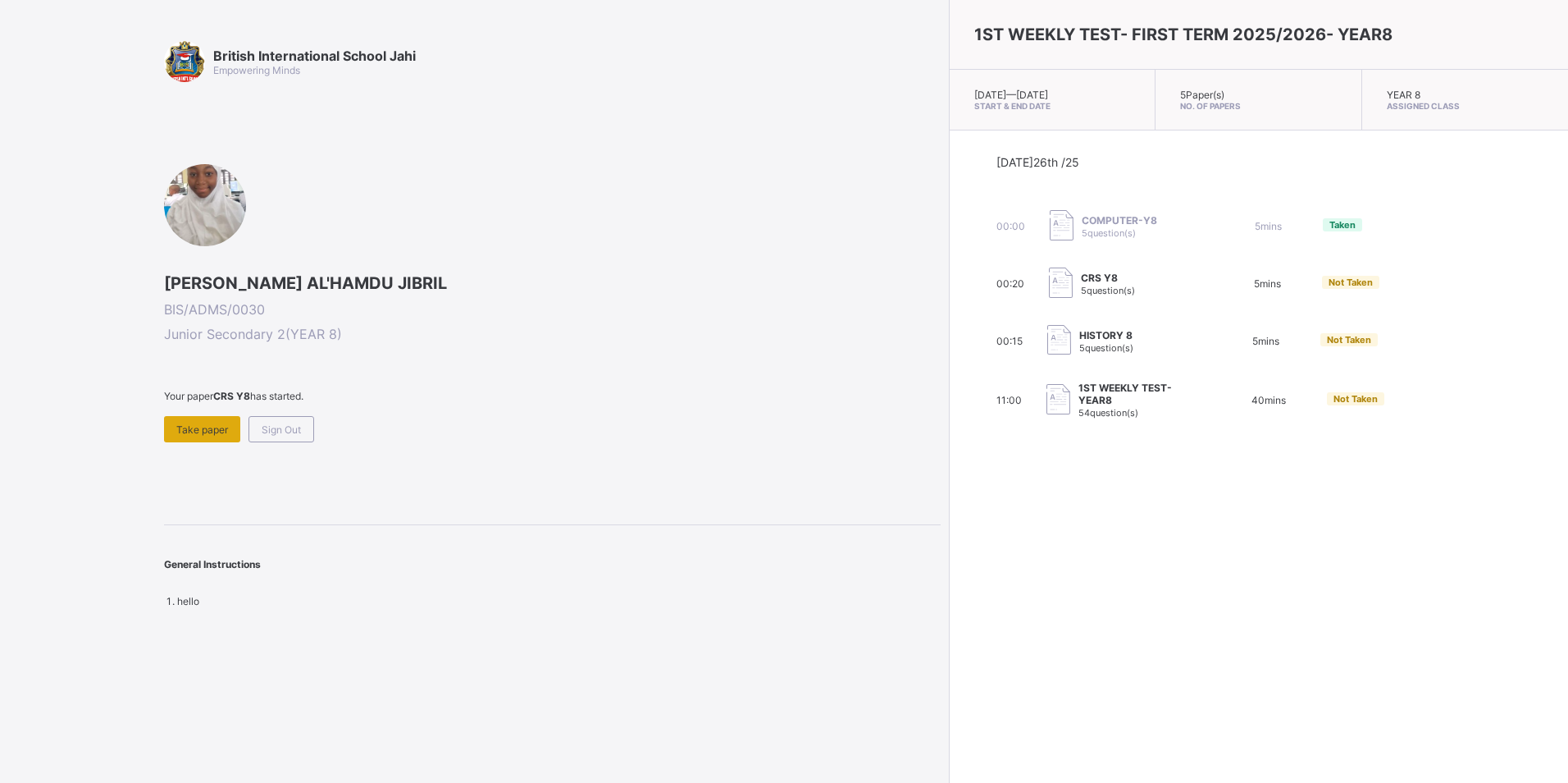
click at [203, 440] on div "Take paper" at bounding box center [202, 429] width 77 height 26
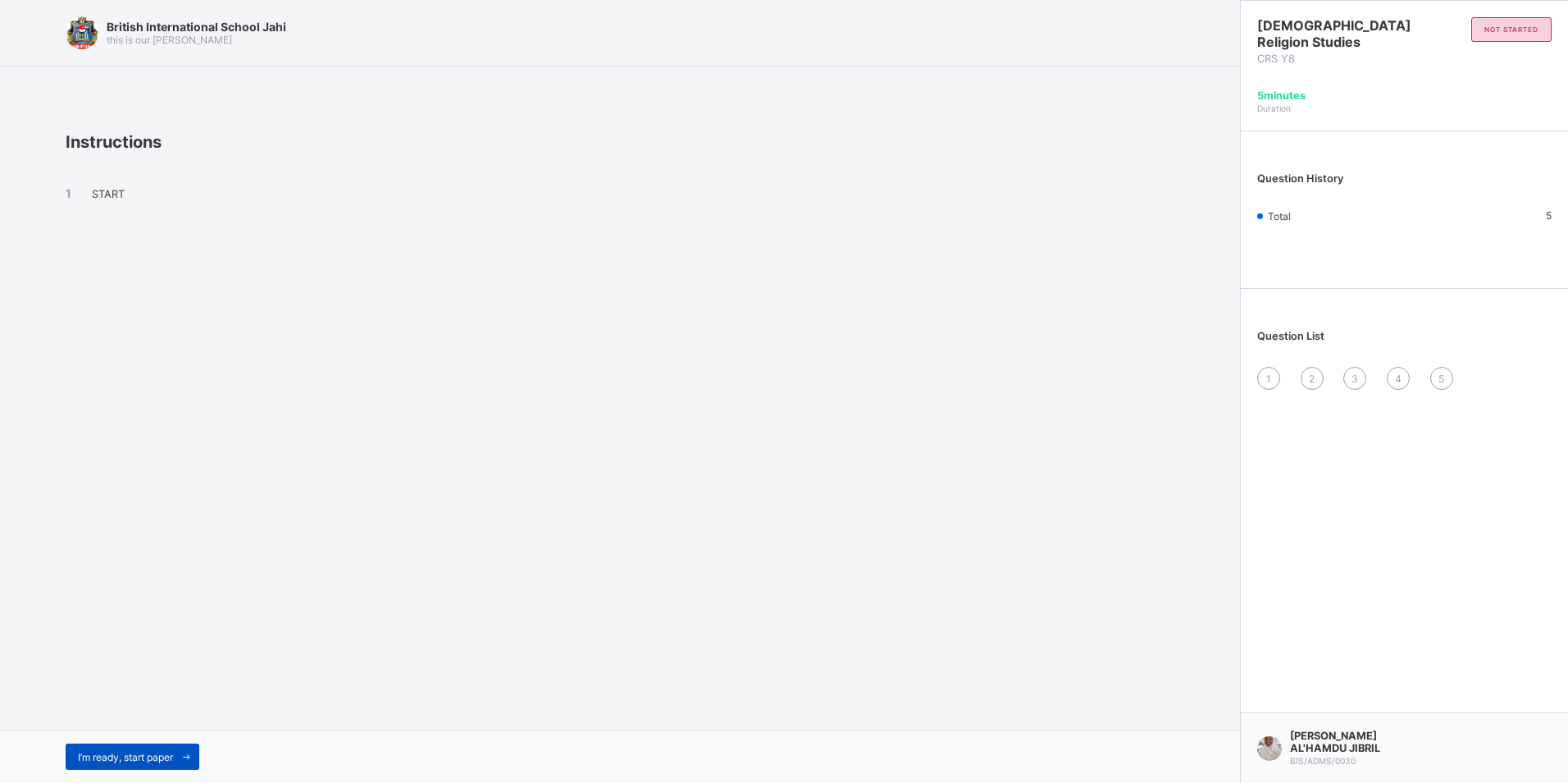
click at [127, 755] on span "I’m ready, start paper" at bounding box center [125, 757] width 95 height 13
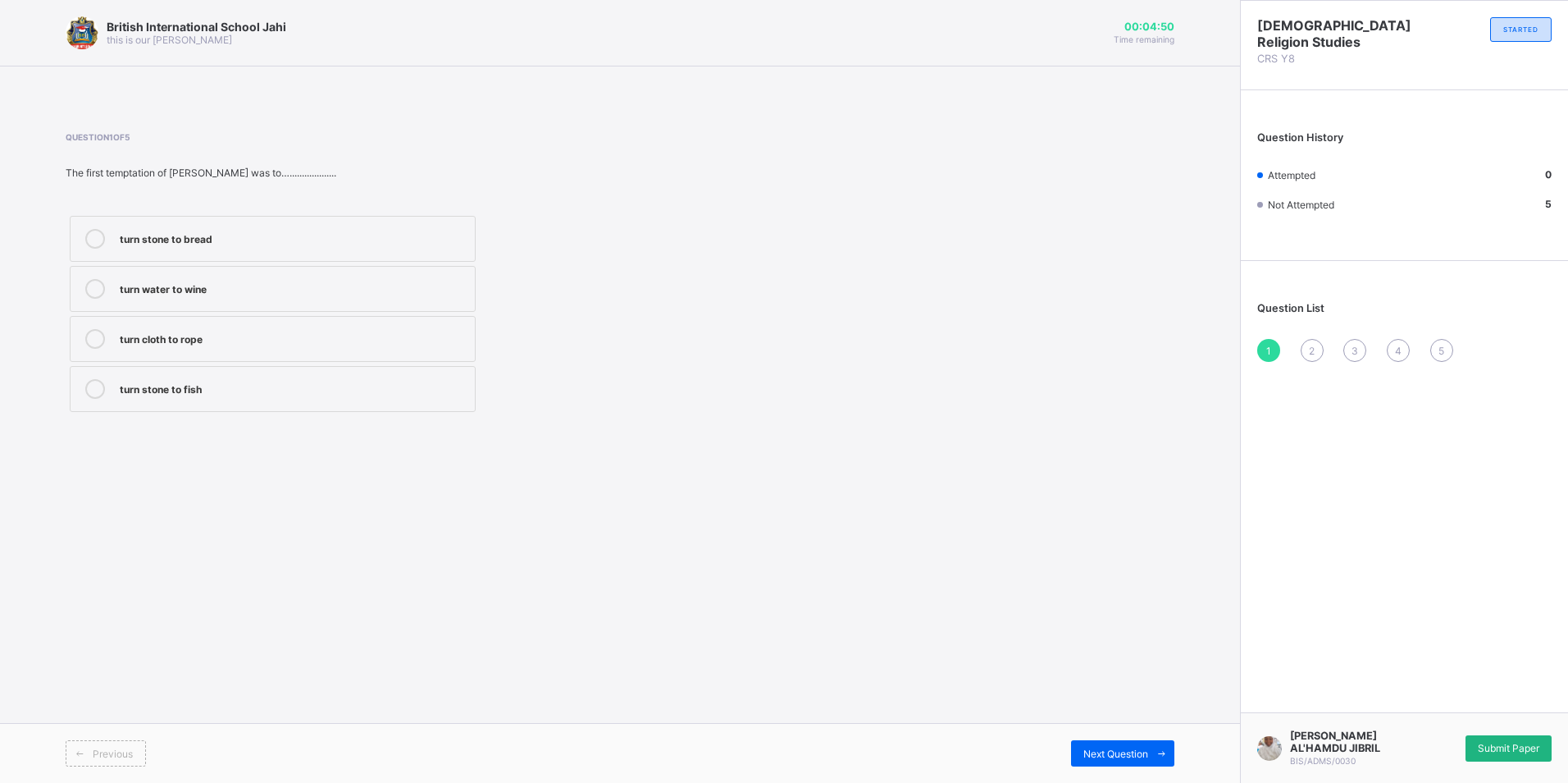
click at [1518, 745] on span "Submit Paper" at bounding box center [1508, 748] width 62 height 13
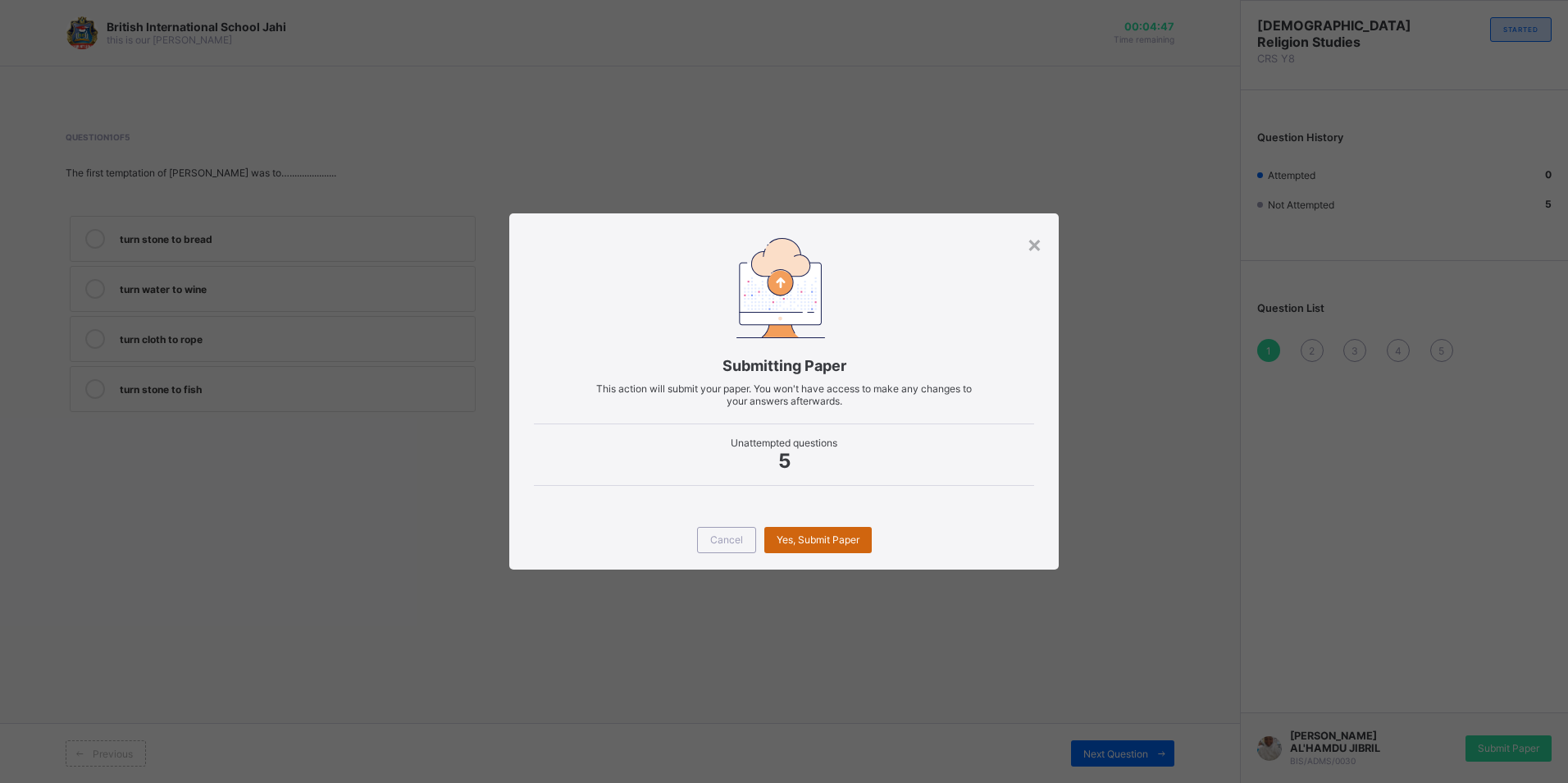
click at [821, 532] on div "Yes, Submit Paper" at bounding box center [818, 539] width 108 height 26
click at [801, 543] on span "Yes, Submit Paper" at bounding box center [818, 539] width 83 height 13
click at [867, 546] on div "Yes, Submit Paper" at bounding box center [818, 539] width 108 height 26
click at [728, 544] on span "Cancel" at bounding box center [726, 539] width 33 height 13
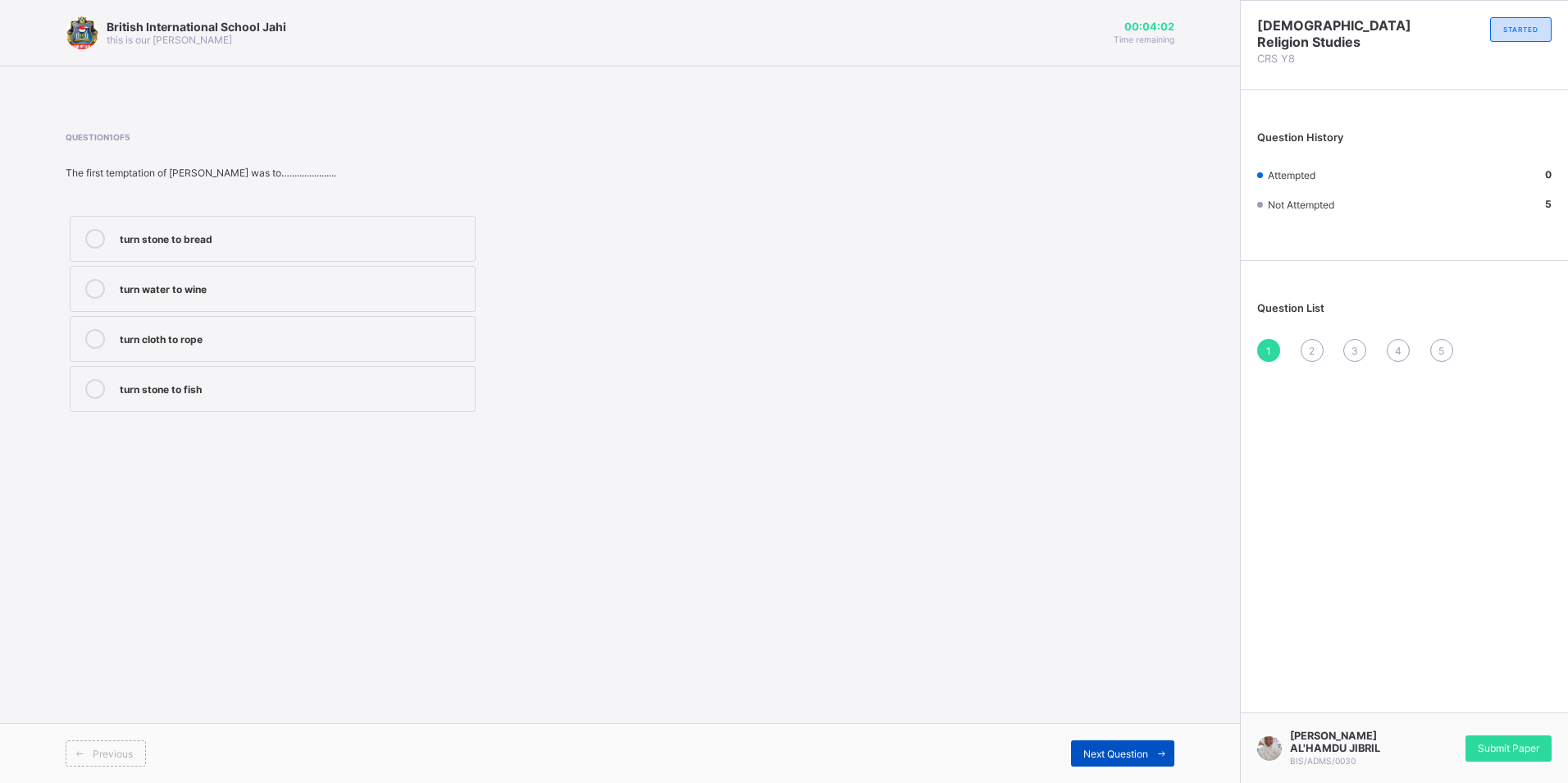
click at [1088, 755] on span "Next Question" at bounding box center [1116, 754] width 65 height 13
click at [1076, 749] on div "Next Question" at bounding box center [1122, 753] width 104 height 26
click at [1102, 754] on span "Next Question" at bounding box center [1116, 754] width 65 height 13
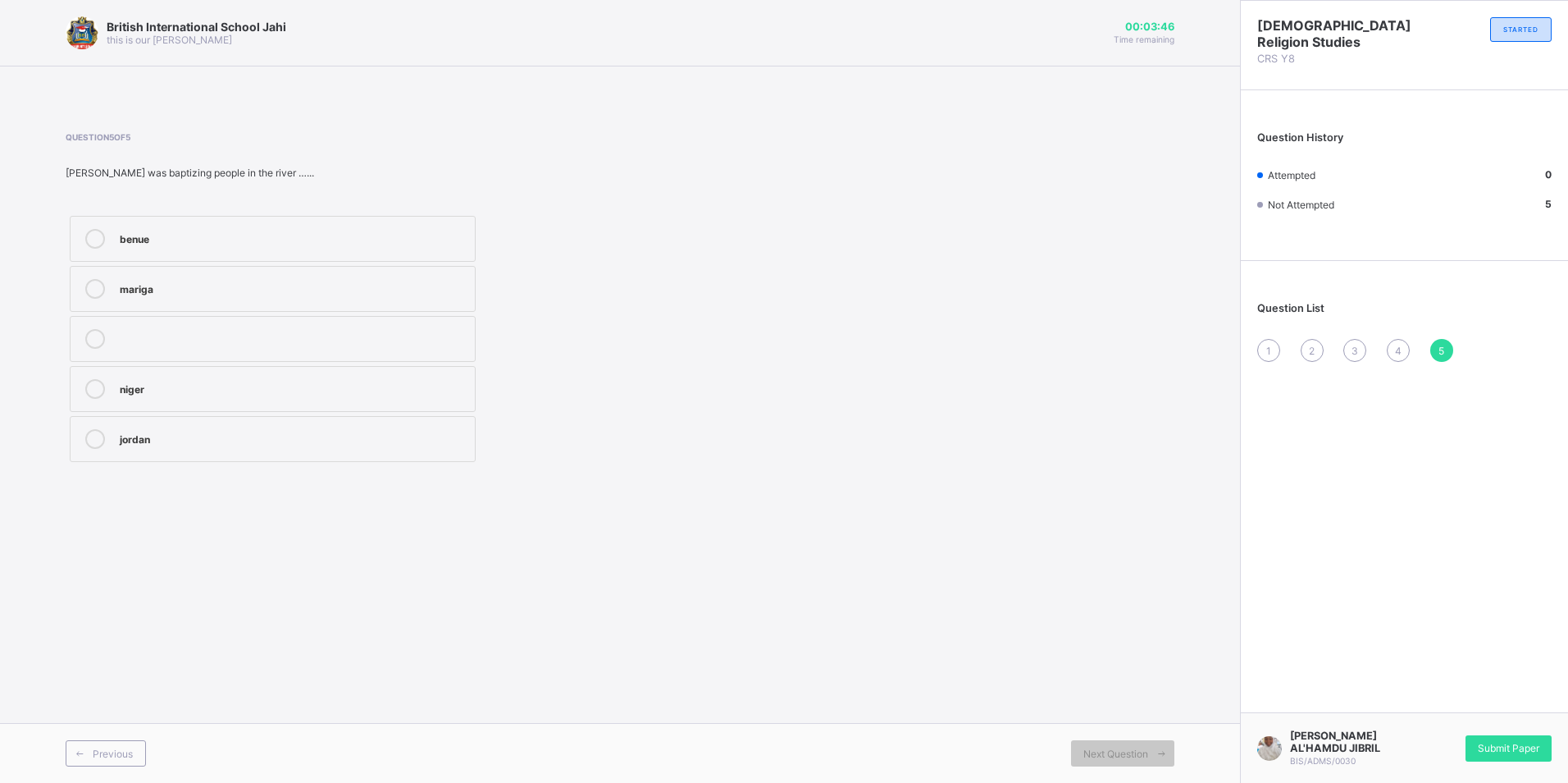
click at [1279, 353] on div "1" at bounding box center [1268, 350] width 23 height 23
click at [419, 373] on label "turn stone to fish" at bounding box center [273, 389] width 406 height 46
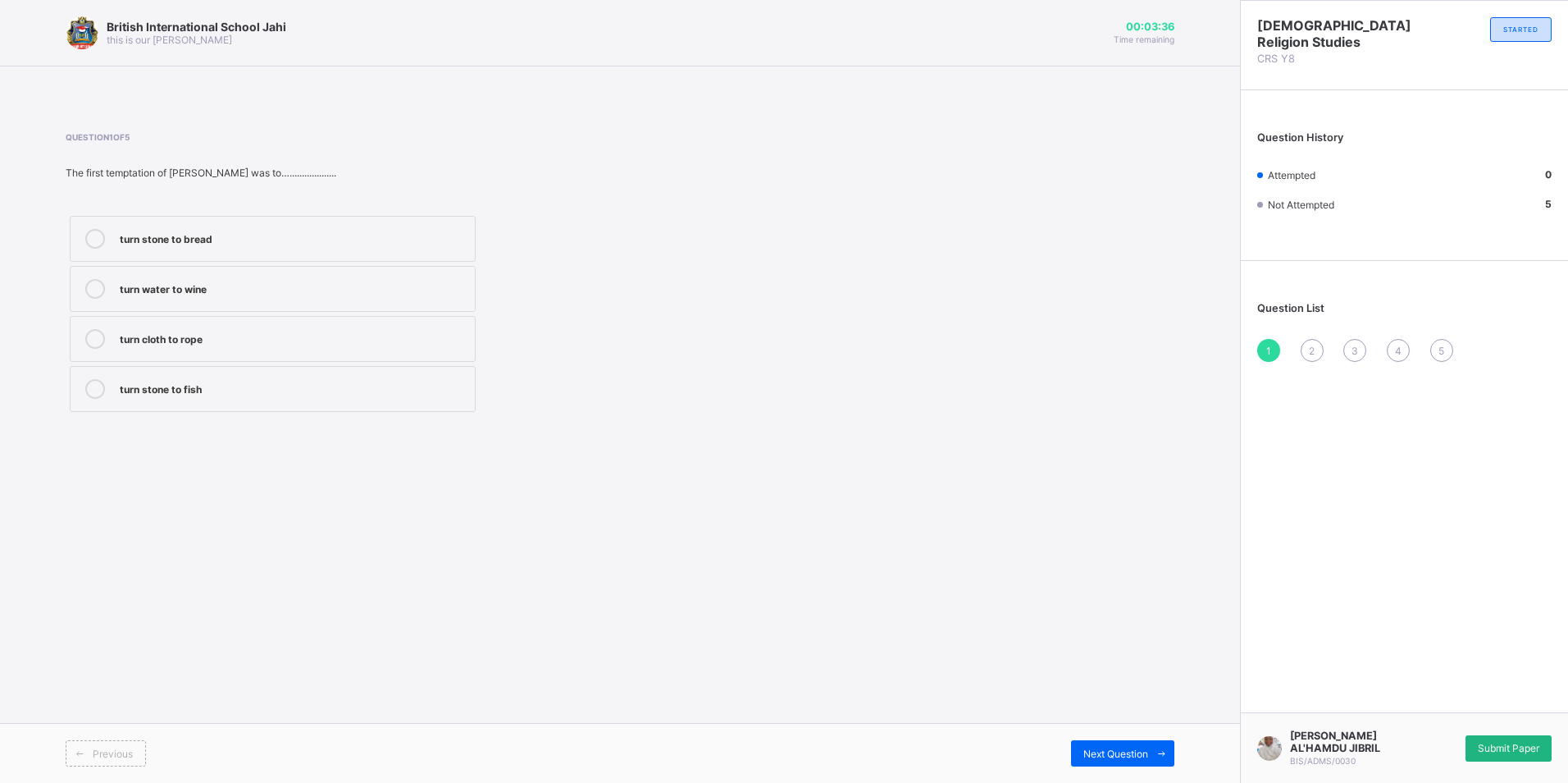
click at [1478, 756] on div "Submit Paper" at bounding box center [1508, 748] width 86 height 26
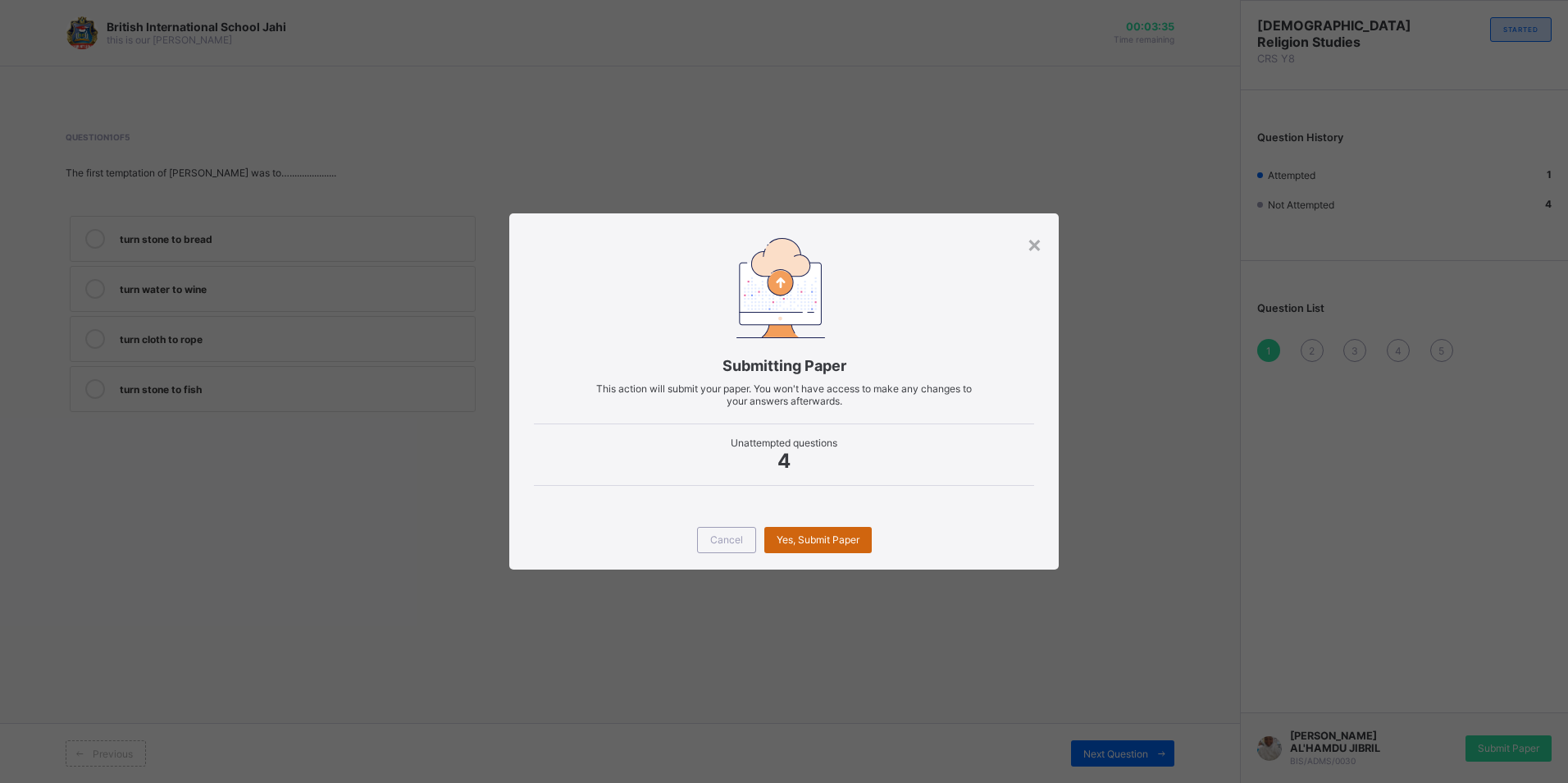
click at [807, 537] on span "Yes, Submit Paper" at bounding box center [818, 539] width 83 height 13
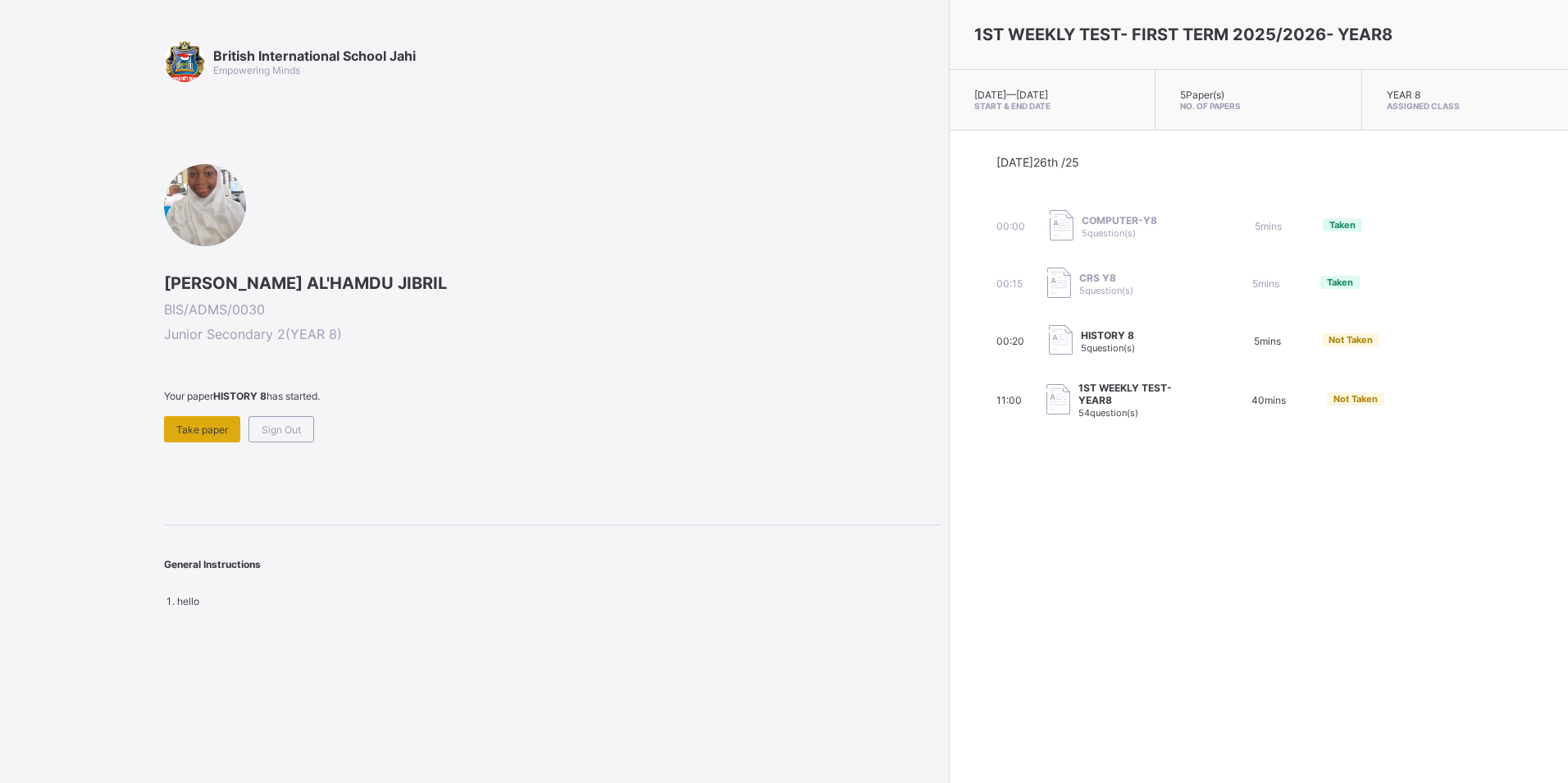
click at [183, 437] on div "Take paper" at bounding box center [202, 429] width 77 height 26
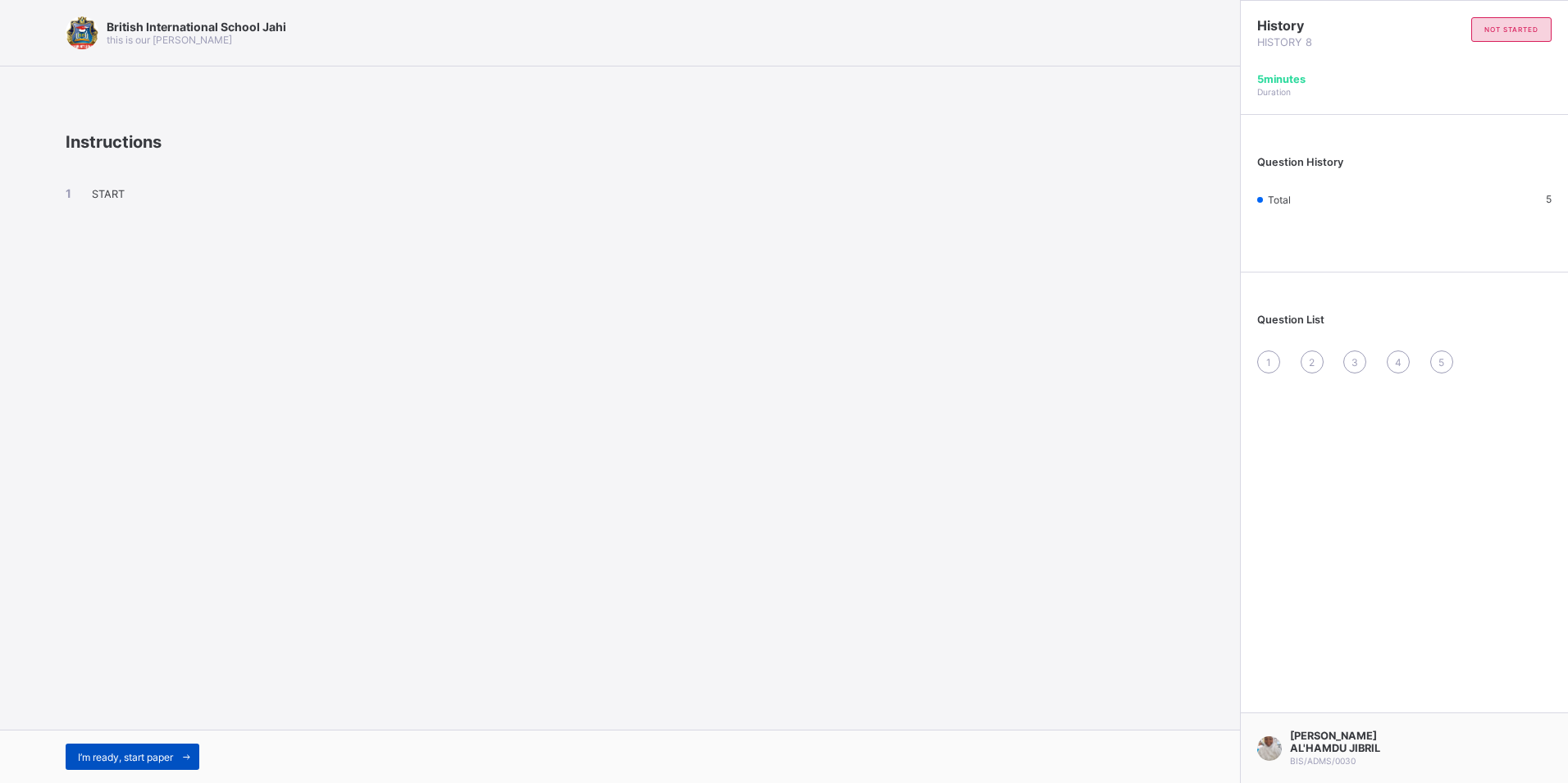
click at [150, 762] on div "I’m ready, start paper" at bounding box center [132, 756] width 134 height 26
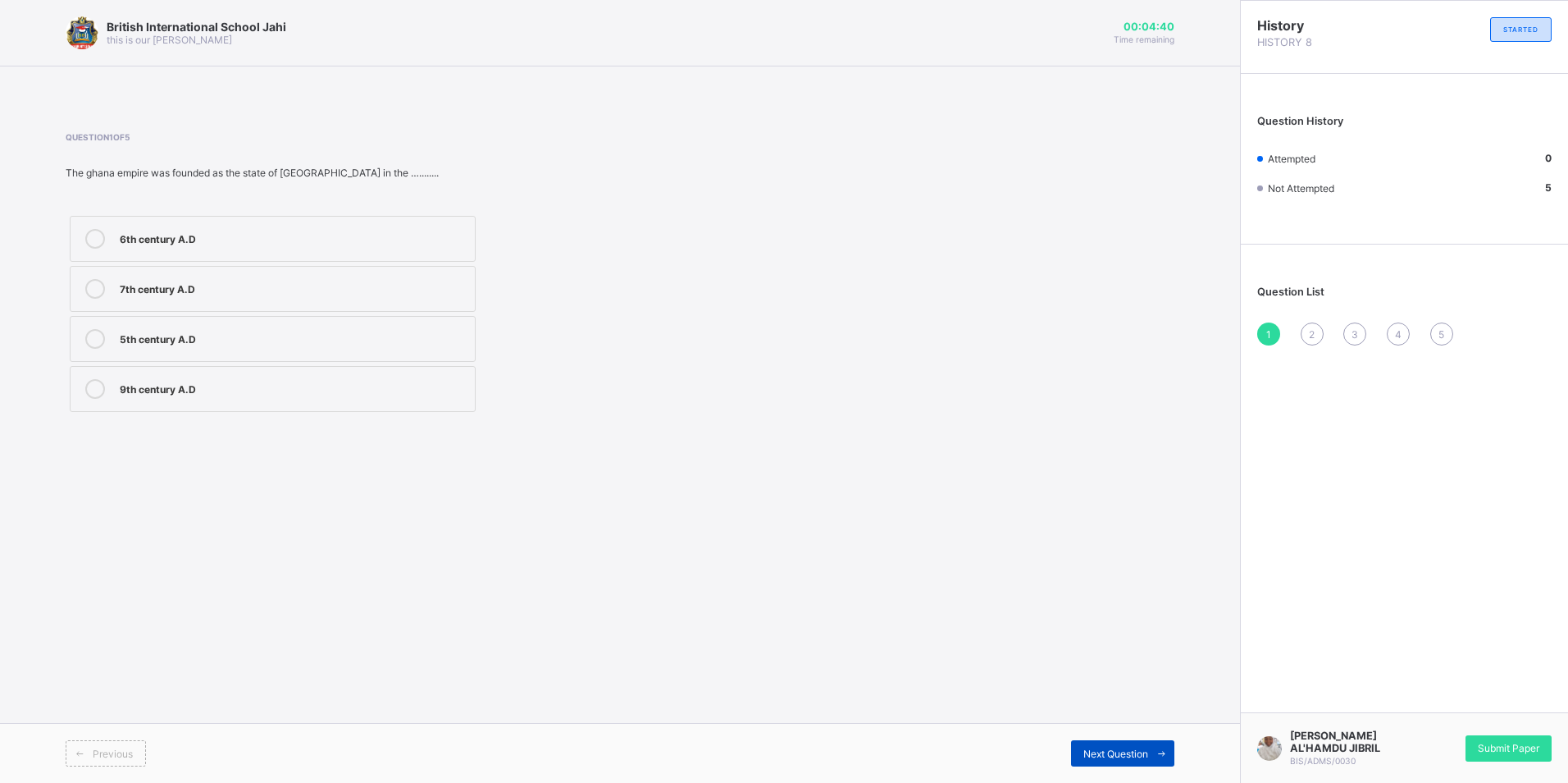
click at [1084, 760] on div "Next Question" at bounding box center [1122, 753] width 104 height 26
click at [1143, 759] on span "Next Question" at bounding box center [1116, 754] width 65 height 13
click at [358, 292] on div "700&1240 C.E" at bounding box center [293, 287] width 347 height 16
click at [1139, 746] on div "Next Question" at bounding box center [1122, 753] width 104 height 26
click at [1147, 757] on span "Next Question" at bounding box center [1116, 754] width 65 height 13
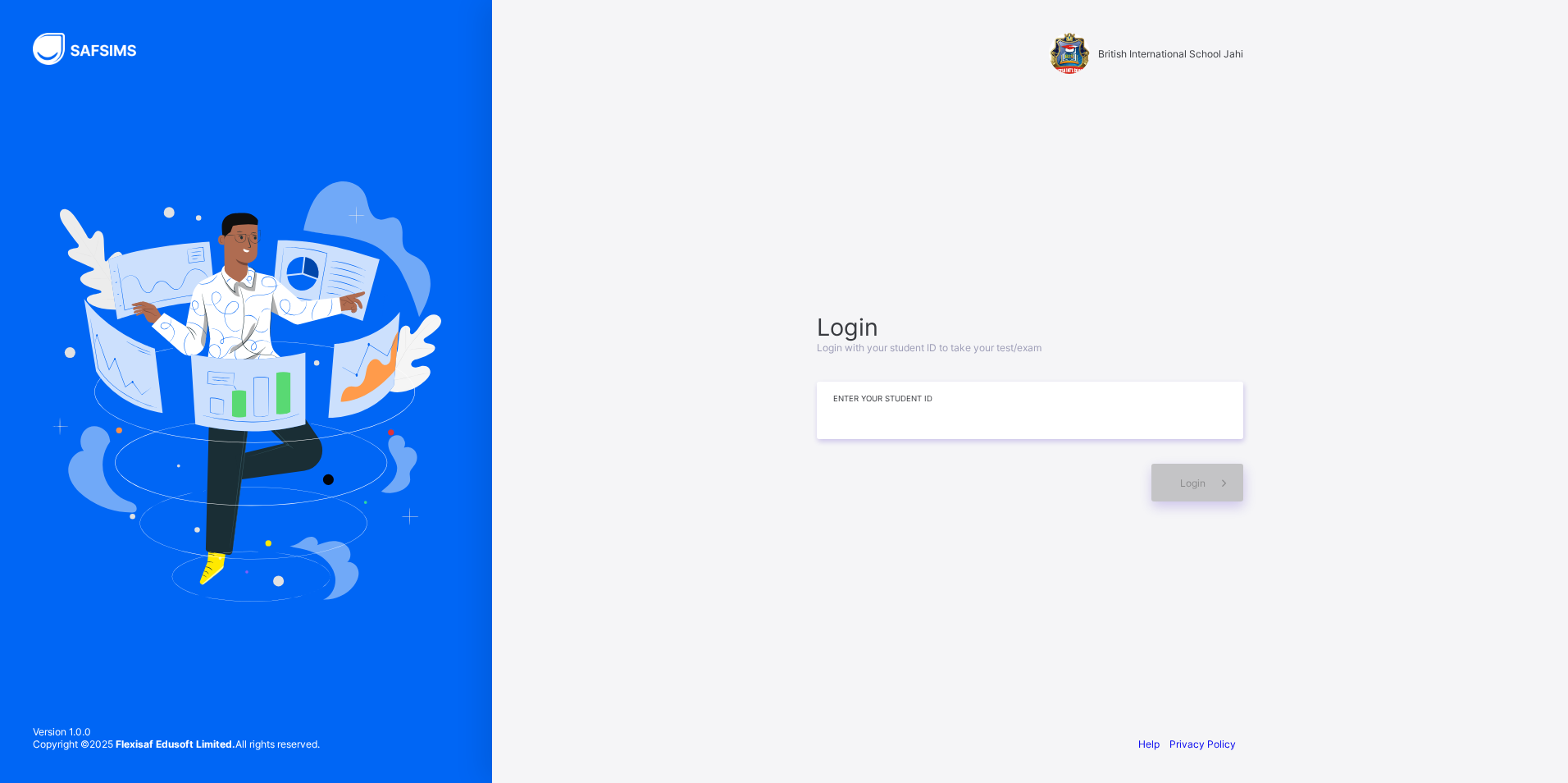
click at [1010, 420] on input at bounding box center [1030, 410] width 426 height 57
type input "*"
type input "**********"
click at [1207, 475] on span at bounding box center [1224, 482] width 38 height 38
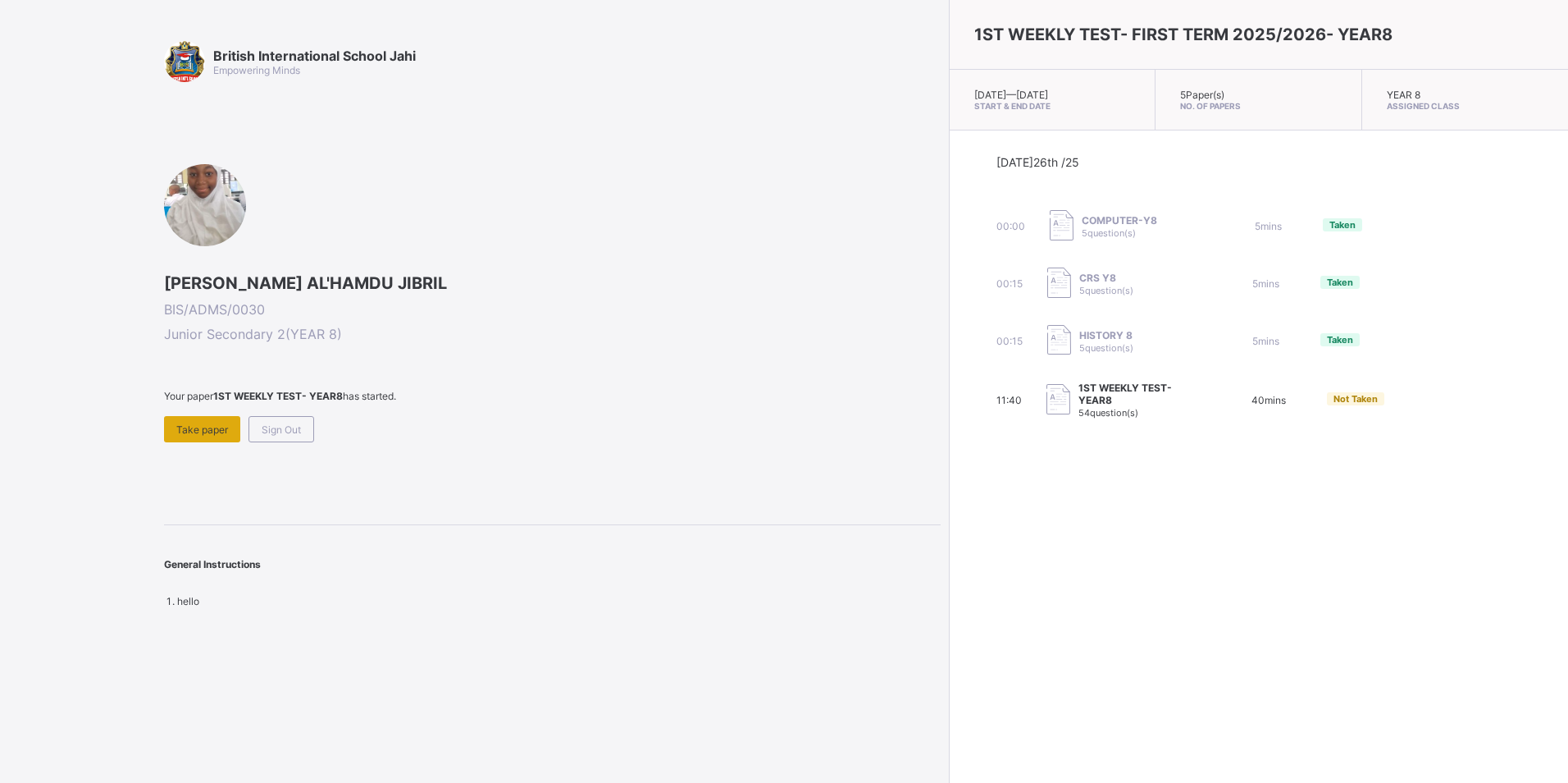
click at [206, 432] on span "Take paper" at bounding box center [201, 429] width 51 height 13
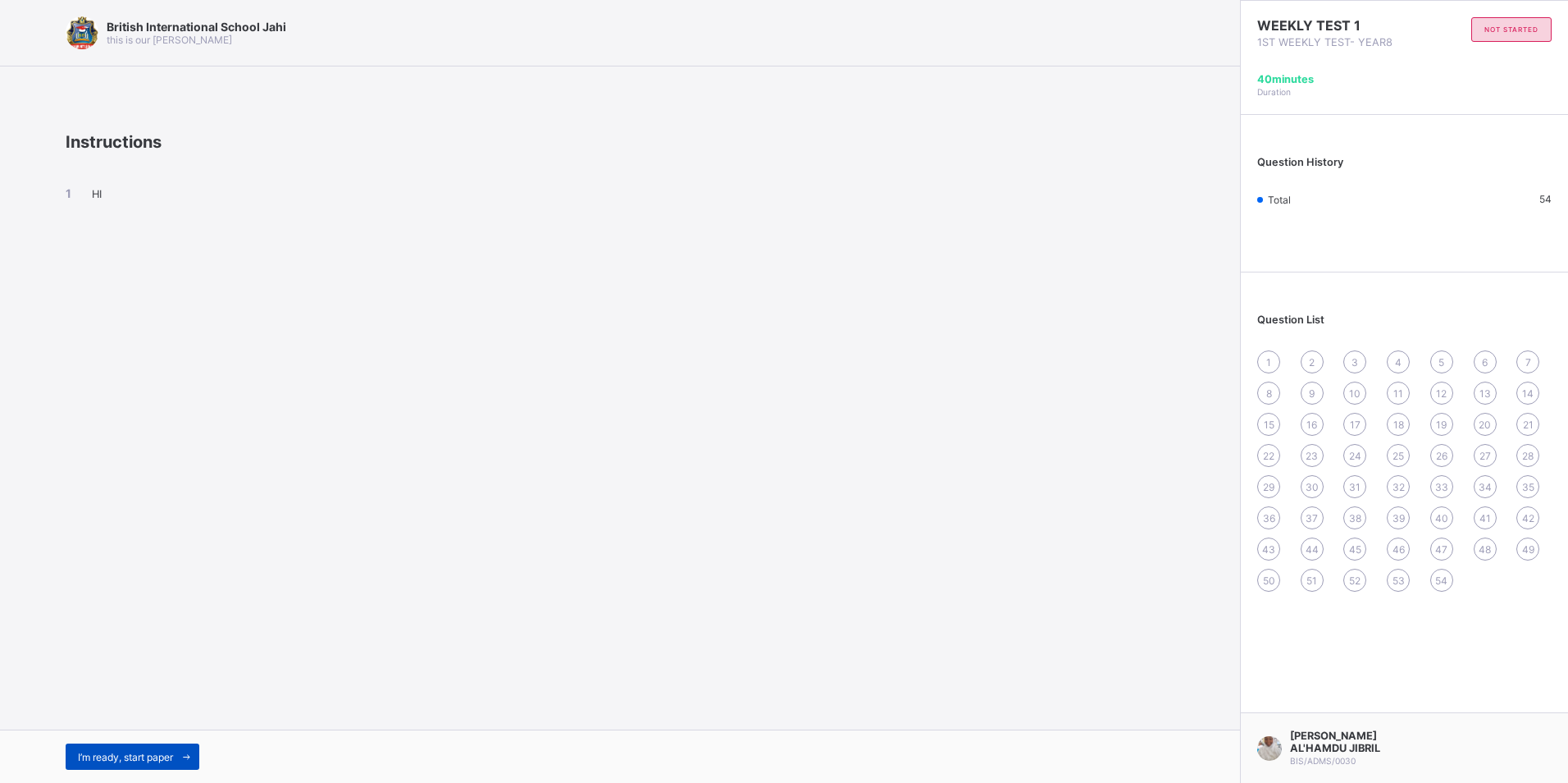
click at [192, 754] on icon at bounding box center [186, 757] width 13 height 11
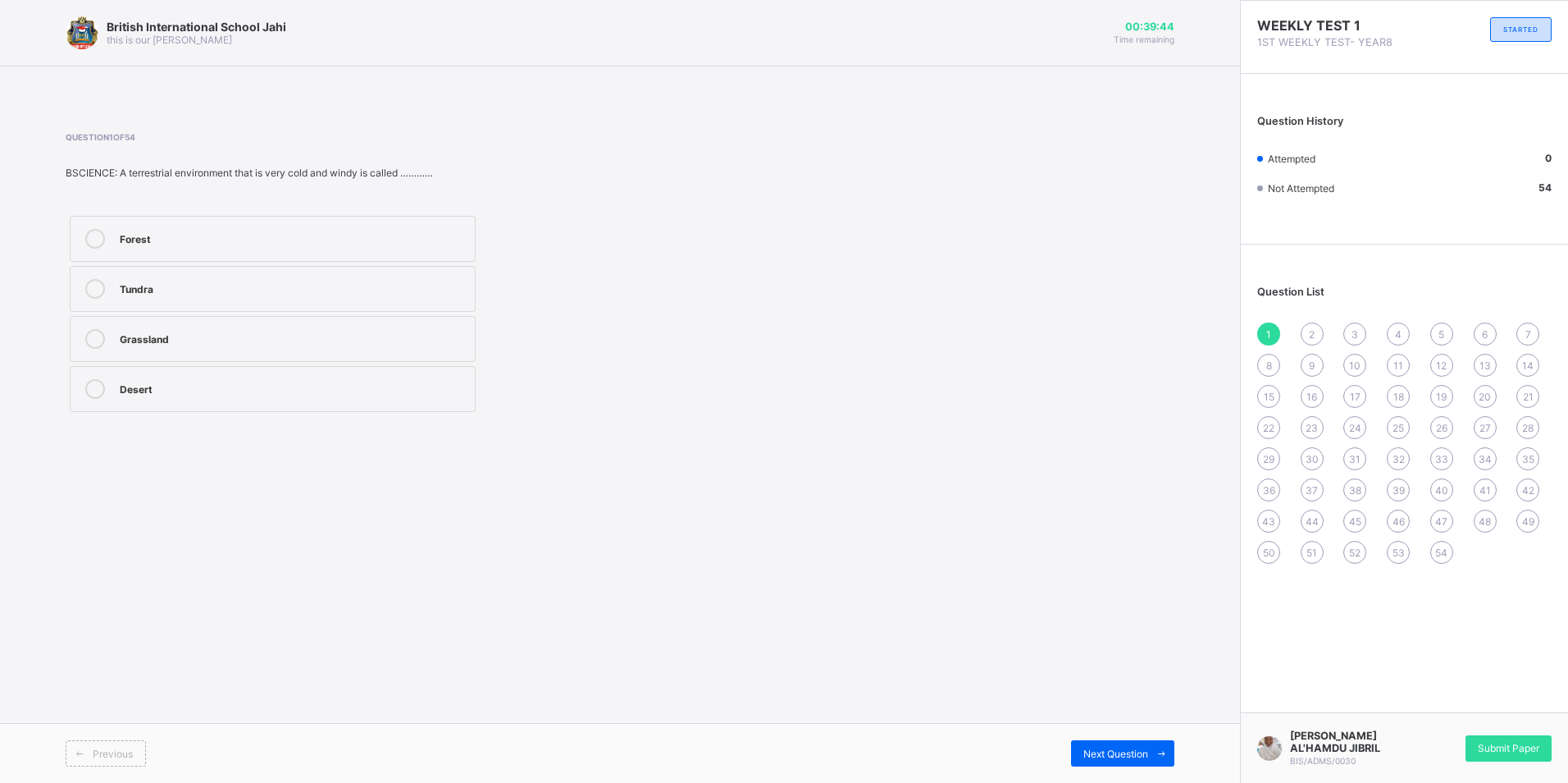
click at [393, 275] on label "Tundra" at bounding box center [273, 288] width 406 height 46
click at [1136, 750] on span "Next Question" at bounding box center [1116, 754] width 65 height 13
click at [455, 382] on div "Kantongora" at bounding box center [293, 387] width 347 height 16
click at [1167, 746] on span at bounding box center [1161, 753] width 26 height 26
click at [351, 341] on div "Texture" at bounding box center [293, 336] width 347 height 16
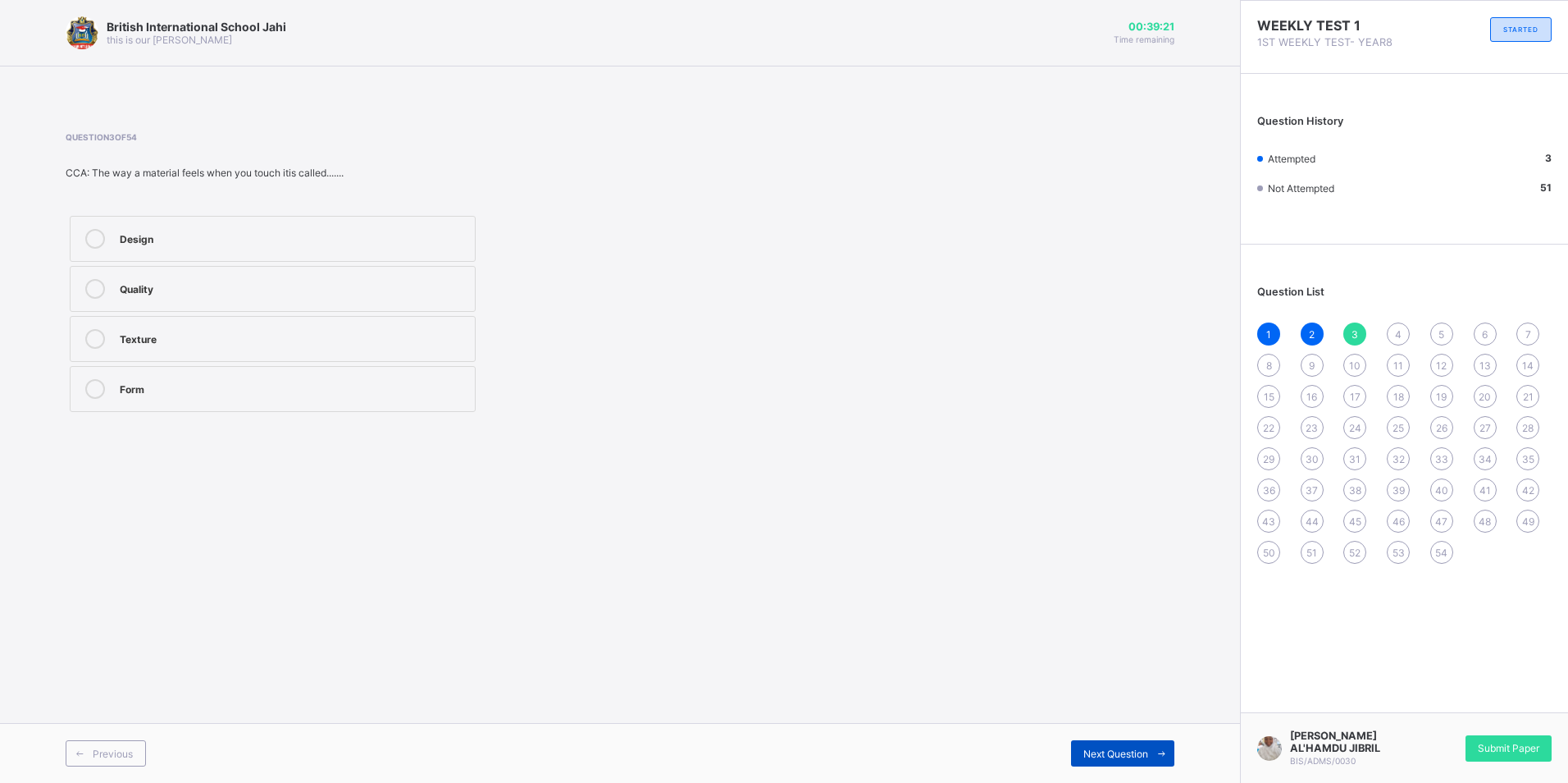
click at [1163, 751] on icon at bounding box center [1162, 754] width 13 height 11
click at [434, 378] on label "Habitat" at bounding box center [273, 389] width 406 height 46
click at [1111, 757] on span "Next Question" at bounding box center [1116, 754] width 65 height 13
click at [415, 311] on label "Space" at bounding box center [273, 288] width 406 height 46
click at [415, 340] on div "Colour" at bounding box center [293, 336] width 347 height 16
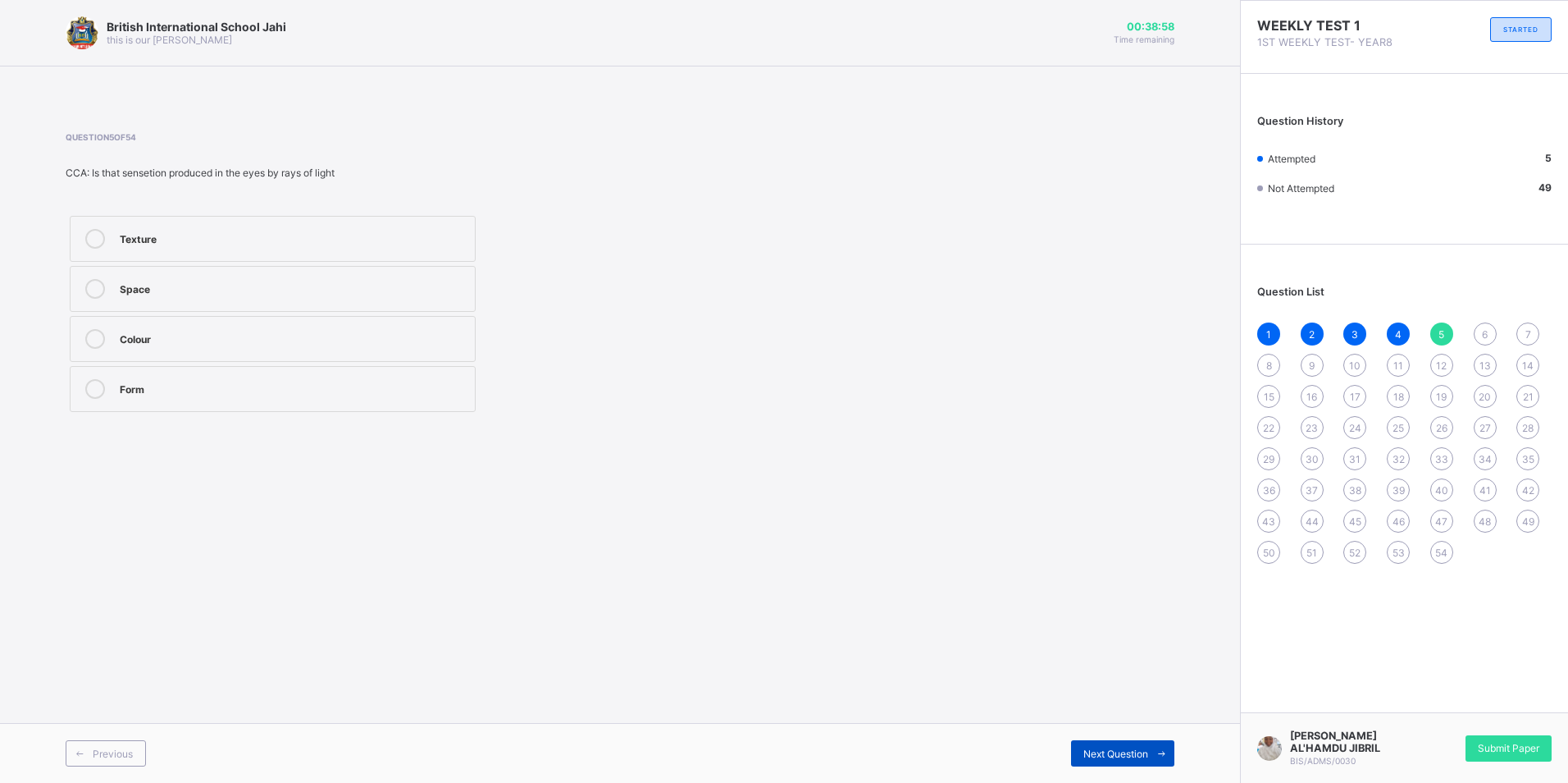
click at [1137, 748] on span "Next Question" at bounding box center [1116, 754] width 65 height 13
click at [283, 240] on div "Yes" at bounding box center [293, 237] width 347 height 16
click at [1126, 755] on span "Next Question" at bounding box center [1116, 754] width 65 height 13
click at [437, 231] on div "Cheating" at bounding box center [293, 237] width 347 height 16
click at [1127, 746] on div "Next Question" at bounding box center [1122, 753] width 104 height 26
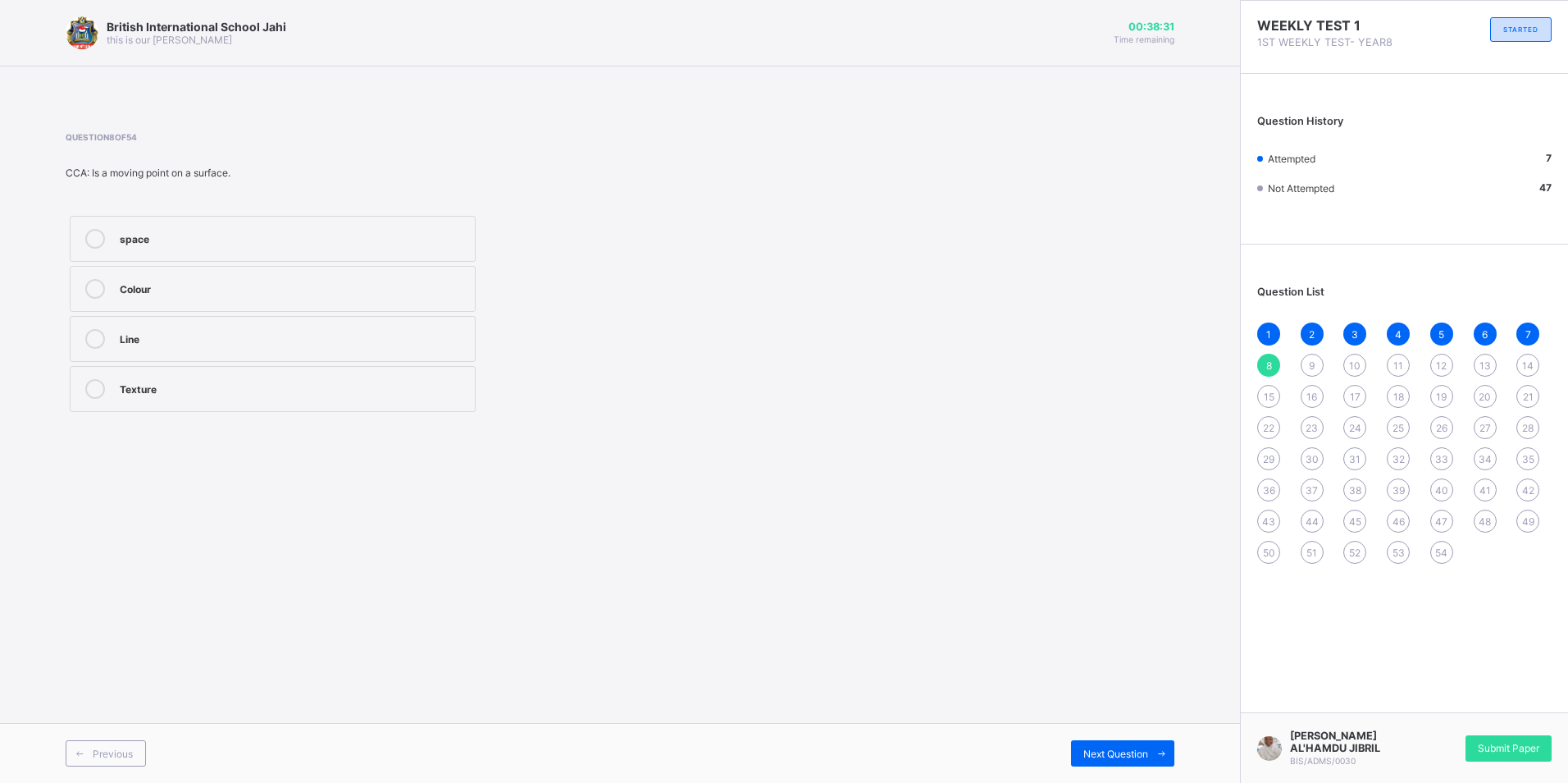
click at [412, 339] on div "Line" at bounding box center [293, 336] width 347 height 16
click at [1120, 744] on div "Next Question" at bounding box center [1122, 753] width 104 height 26
click at [424, 349] on label "Trust" at bounding box center [273, 339] width 406 height 46
click at [1139, 749] on span "Next Question" at bounding box center [1116, 754] width 65 height 13
click at [451, 330] on div "Element of design" at bounding box center [293, 336] width 347 height 16
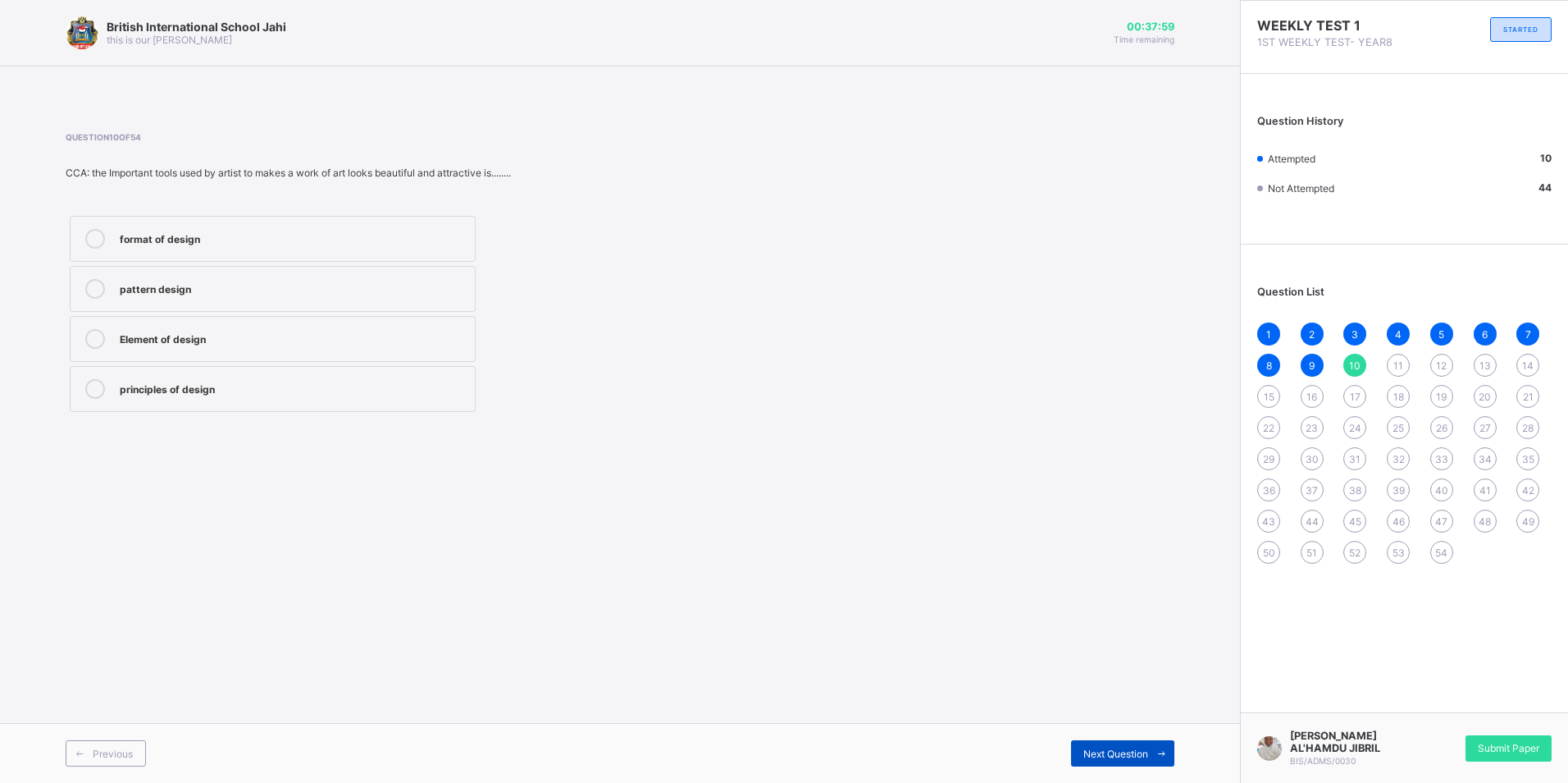
click at [1152, 743] on span at bounding box center [1161, 753] width 26 height 26
click at [377, 350] on label "wood" at bounding box center [273, 339] width 406 height 46
click at [1144, 746] on div "Next Question" at bounding box center [1122, 753] width 104 height 26
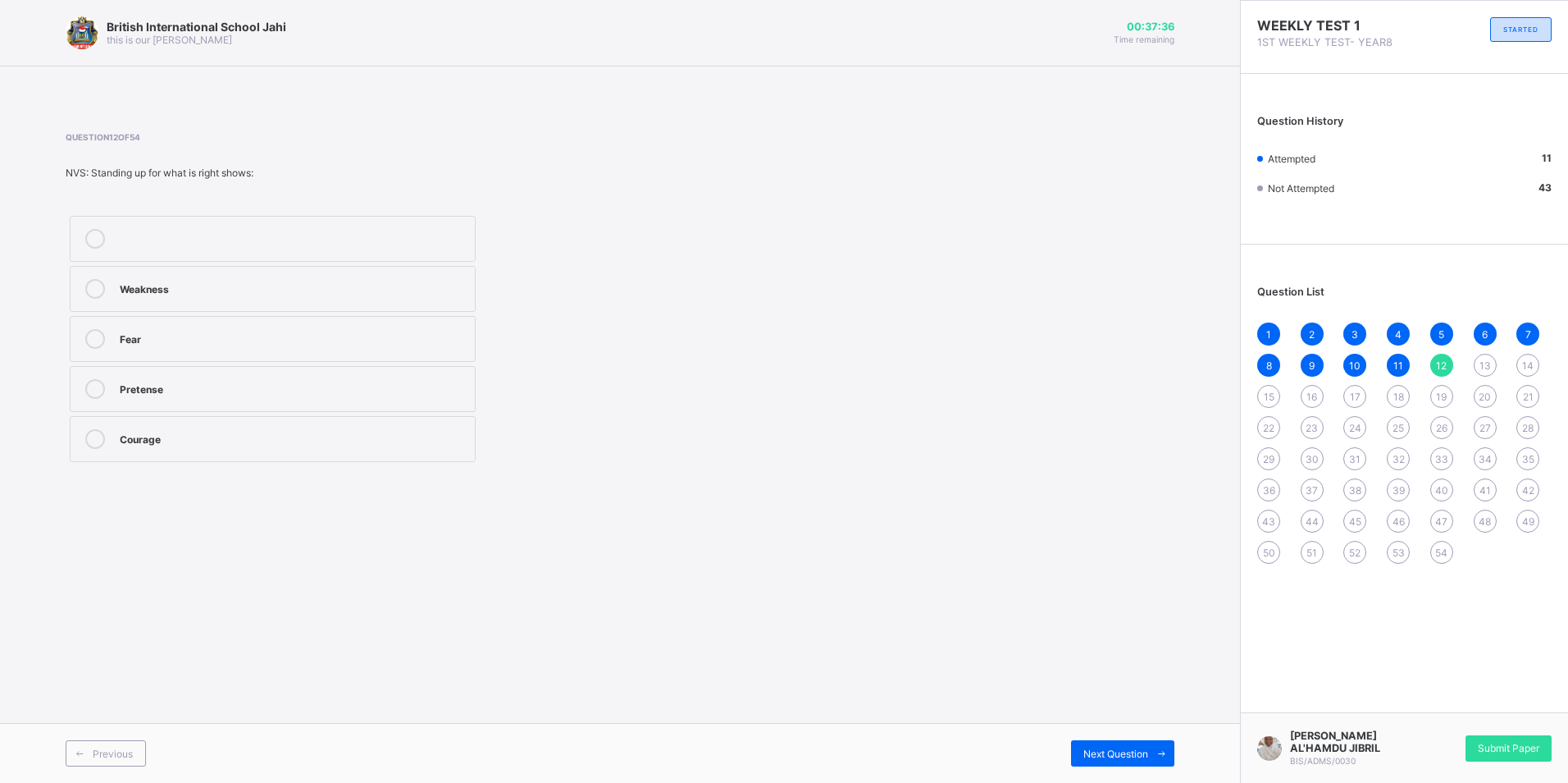
click at [221, 418] on label "Courage" at bounding box center [273, 439] width 406 height 46
click at [1103, 740] on div "Next Question" at bounding box center [1122, 753] width 104 height 26
click at [388, 383] on div "roofing" at bounding box center [293, 387] width 347 height 16
click at [340, 250] on label "Fumigation" at bounding box center [273, 239] width 406 height 46
click at [1089, 751] on span "Next Question" at bounding box center [1116, 754] width 65 height 13
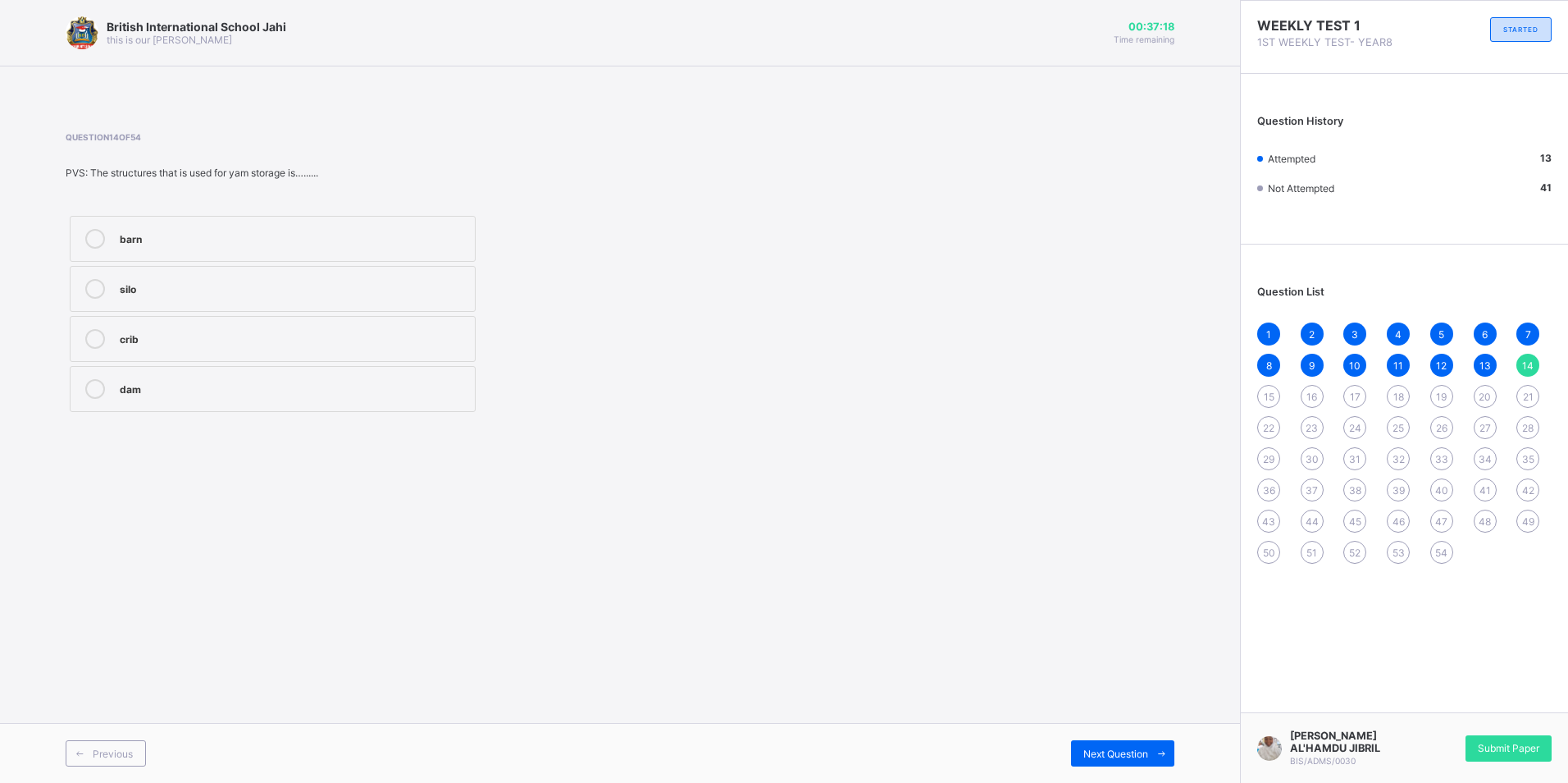
click at [231, 238] on div "barn" at bounding box center [293, 237] width 347 height 16
click at [1111, 755] on span "Next Question" at bounding box center [1116, 754] width 65 height 13
click at [315, 350] on label "Trustworthiness" at bounding box center [273, 339] width 406 height 46
click at [1138, 751] on span "Next Question" at bounding box center [1116, 754] width 65 height 13
click at [398, 272] on label "farm structures" at bounding box center [273, 288] width 406 height 46
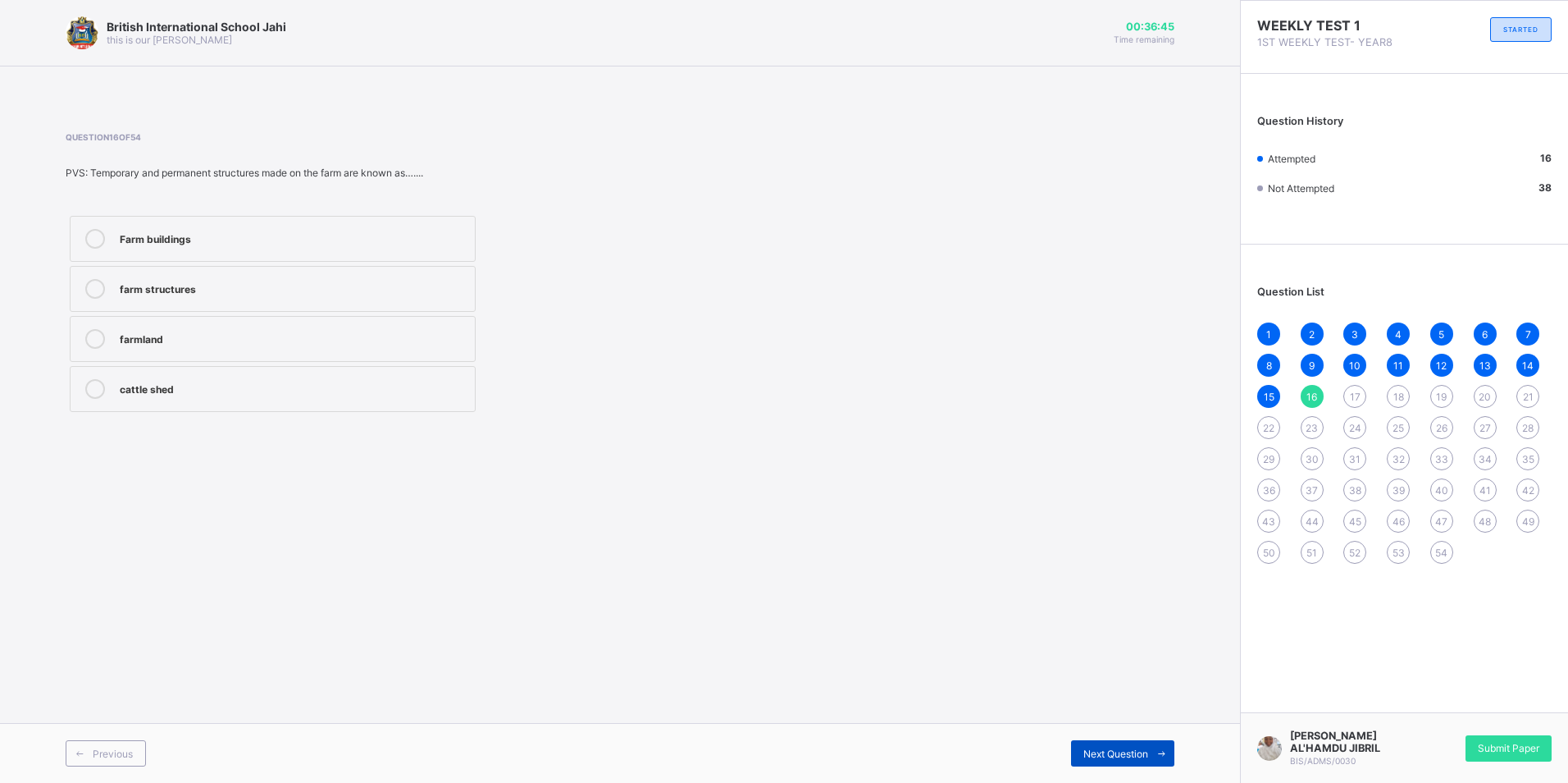
click at [1111, 758] on span "Next Question" at bounding box center [1116, 754] width 65 height 13
click at [342, 344] on div "farm shop" at bounding box center [293, 336] width 347 height 16
click at [1138, 753] on span "Next Question" at bounding box center [1116, 754] width 65 height 13
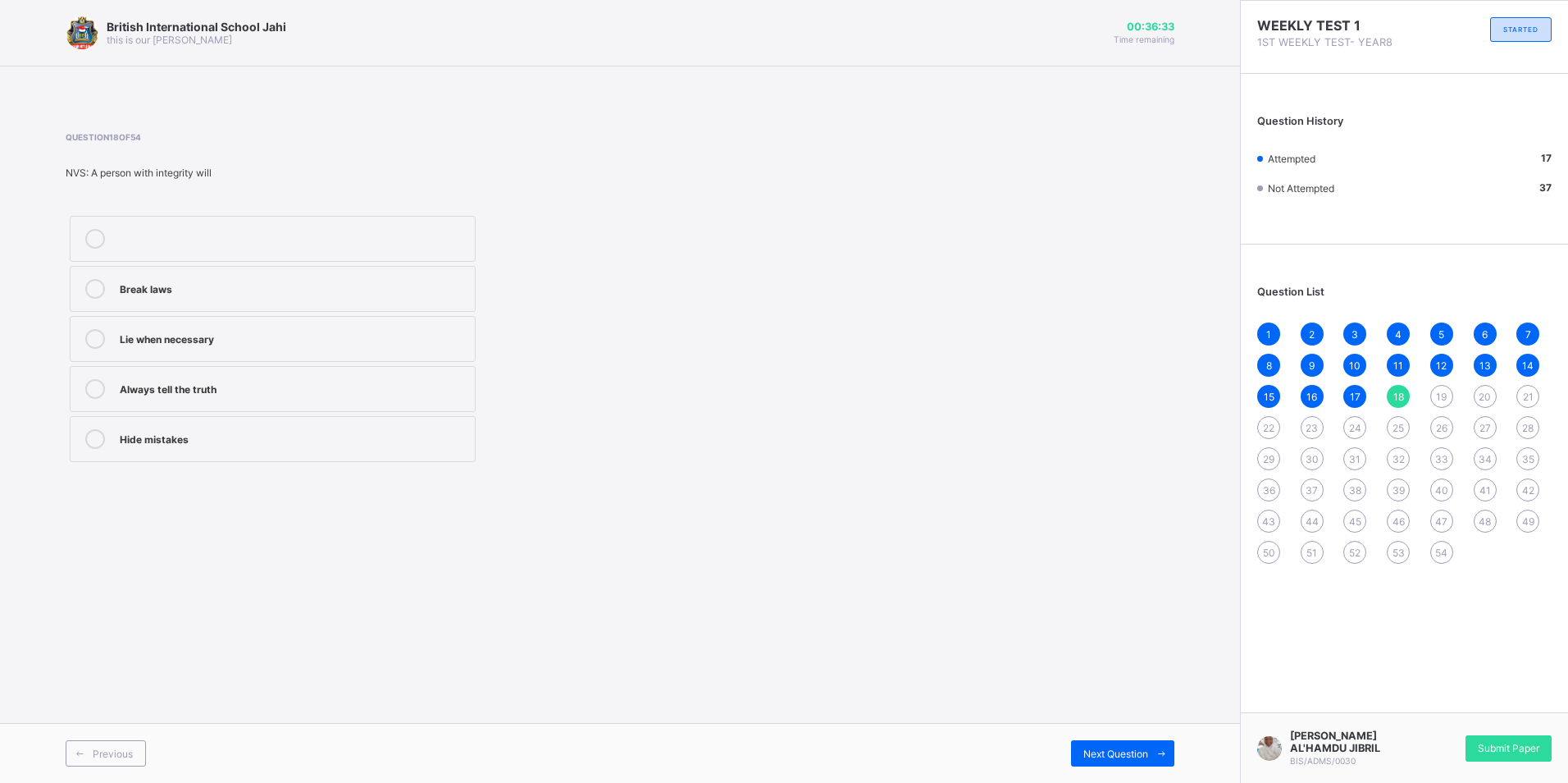
click at [1307, 399] on span "16" at bounding box center [1312, 396] width 11 height 13
click at [78, 267] on label "farm structures" at bounding box center [273, 288] width 406 height 46
click at [78, 256] on label "Farm buildings" at bounding box center [273, 239] width 406 height 46
click at [1399, 384] on div "1 2 3 4 5 6 7 8 9 10 11 12 13 14 15 16 17 18 19 20 21 22 23 24 25 26 27 28 29 3…" at bounding box center [1404, 443] width 294 height 241
click at [1398, 395] on span "18" at bounding box center [1399, 396] width 11 height 13
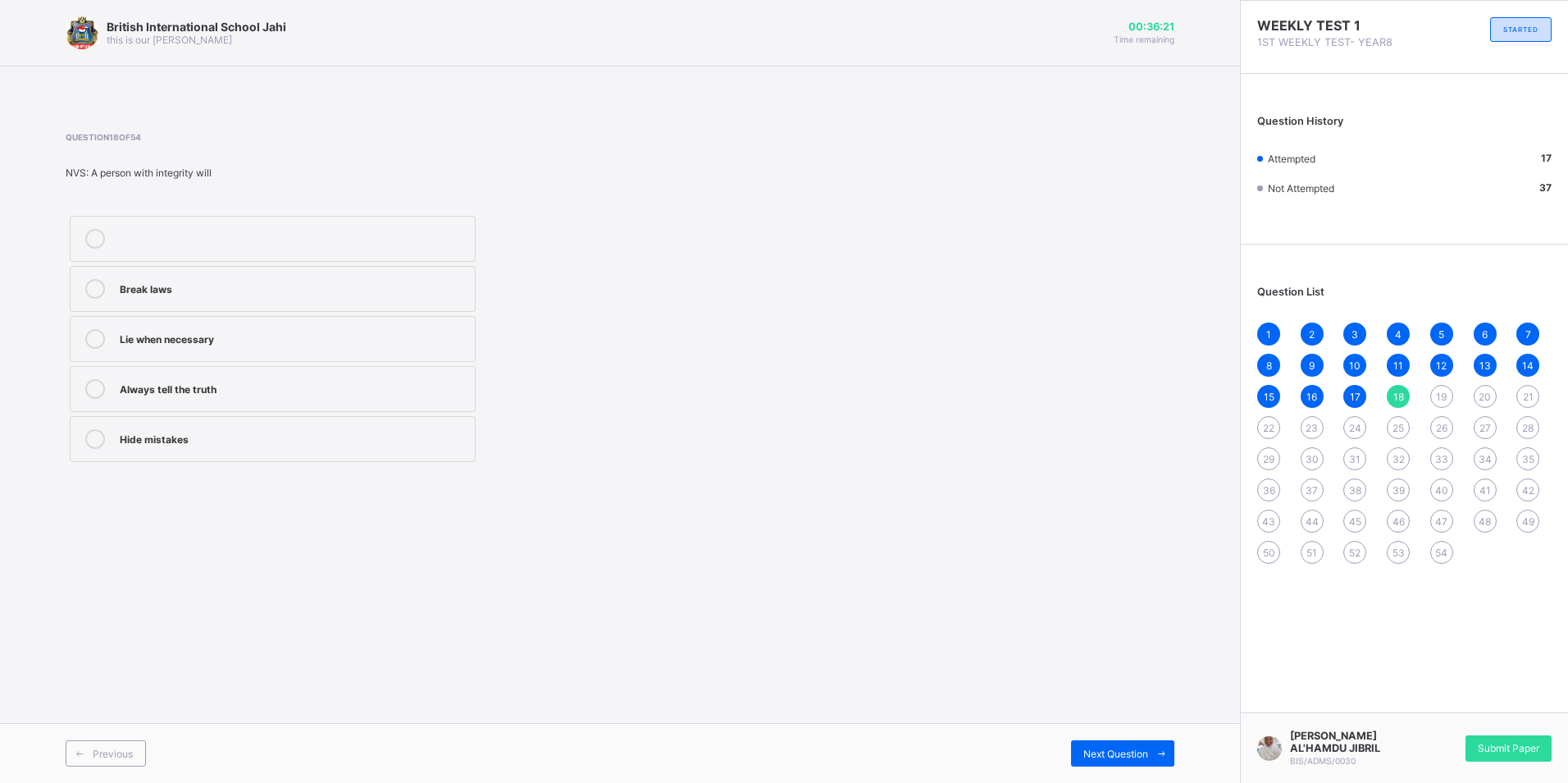
click at [416, 376] on label "Always tell the truth" at bounding box center [273, 389] width 406 height 46
click at [1450, 393] on div "19" at bounding box center [1442, 396] width 23 height 23
click at [185, 237] on div "criminal activity" at bounding box center [293, 237] width 347 height 16
click at [1481, 395] on span "20" at bounding box center [1485, 396] width 13 height 13
click at [321, 331] on div "bowy legs" at bounding box center [293, 336] width 347 height 16
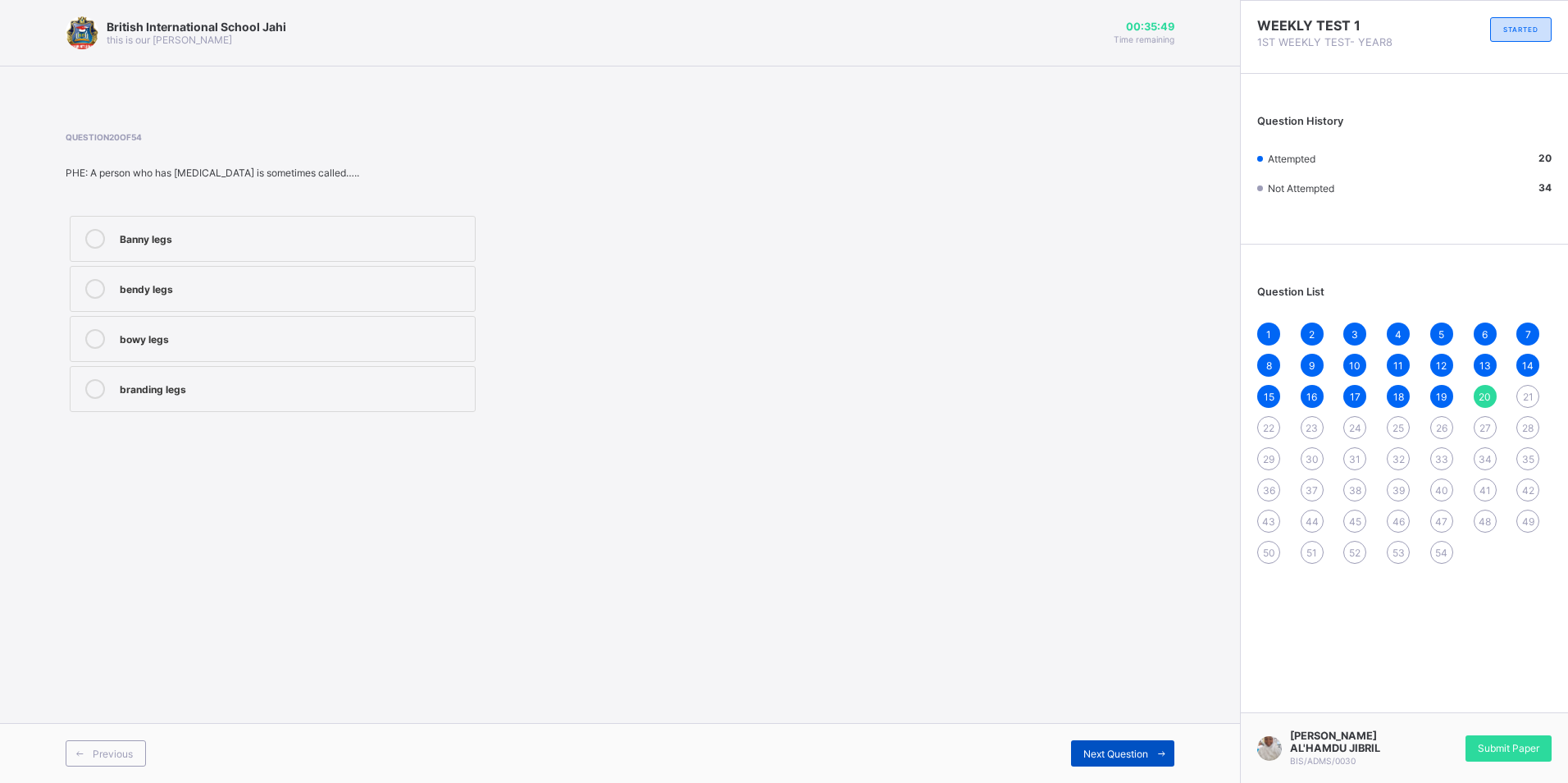
click at [1105, 750] on span "Next Question" at bounding box center [1116, 754] width 65 height 13
click at [292, 229] on div "Vitamin D" at bounding box center [293, 237] width 347 height 16
click at [1127, 744] on div "Next Question" at bounding box center [1122, 753] width 104 height 26
click at [365, 305] on label "postural defects" at bounding box center [273, 288] width 406 height 46
click at [1148, 759] on span at bounding box center [1161, 753] width 26 height 26
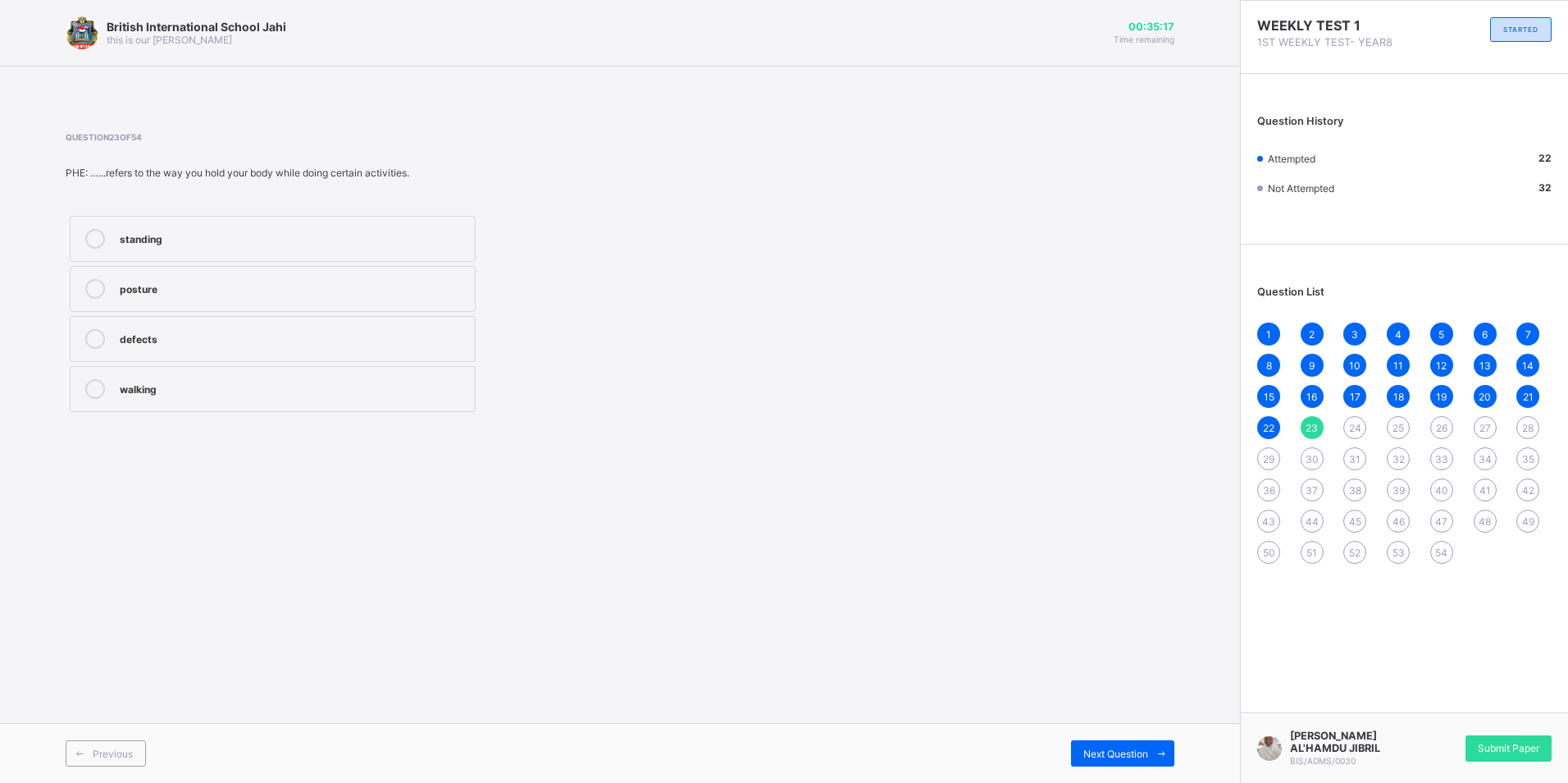
click at [372, 299] on label "posture" at bounding box center [273, 288] width 406 height 46
click at [1146, 752] on span "Next Question" at bounding box center [1116, 754] width 65 height 13
click at [361, 227] on label "Receptionist" at bounding box center [273, 239] width 406 height 46
click at [1144, 746] on div "Next Question" at bounding box center [1122, 753] width 104 height 26
click at [280, 294] on div "Neat" at bounding box center [293, 287] width 347 height 16
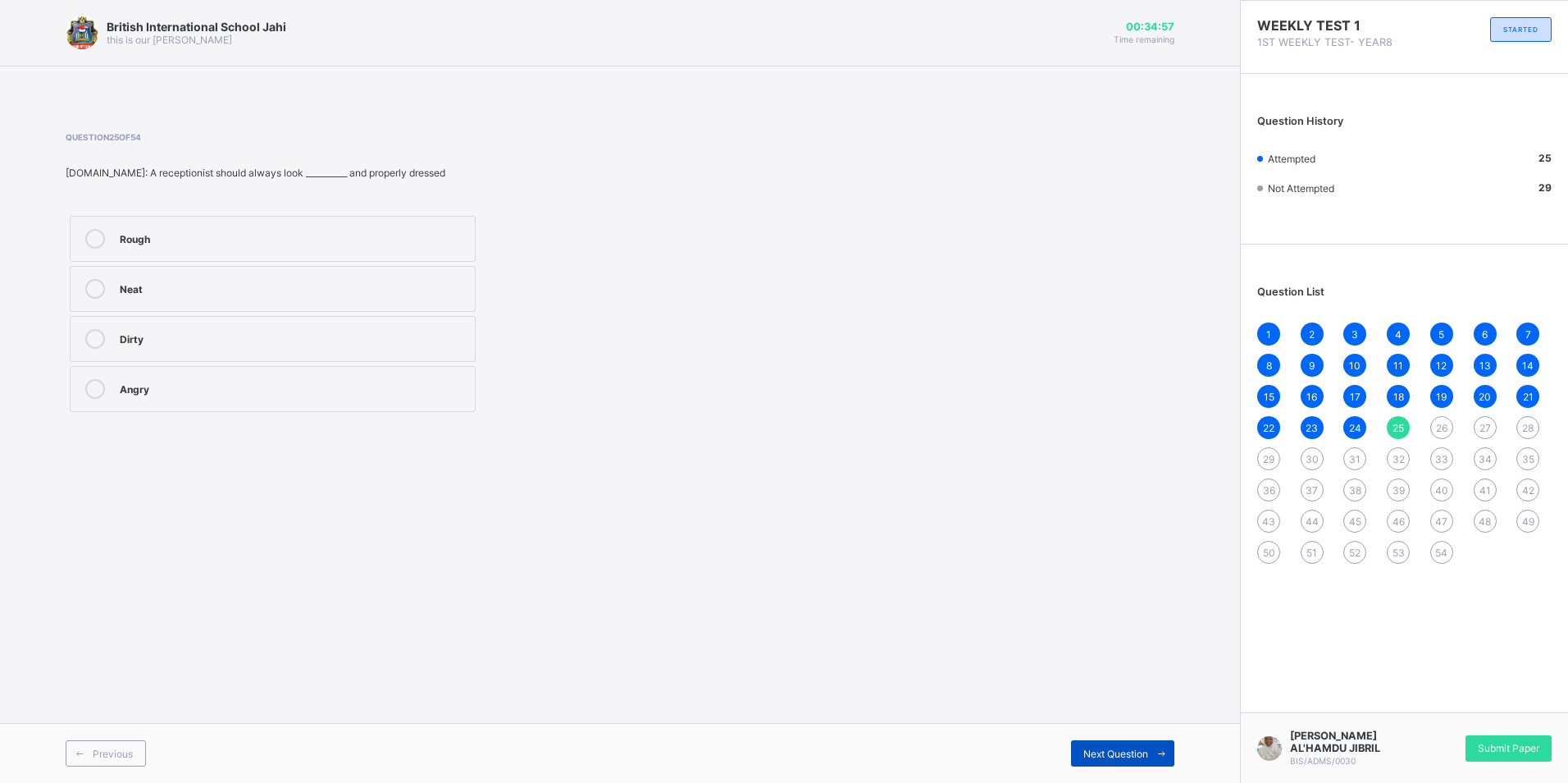
click at [1126, 751] on span "Next Question" at bounding box center [1116, 754] width 65 height 13
click at [397, 346] on div "Complimentary card" at bounding box center [293, 338] width 347 height 19
click at [1146, 749] on span "Next Question" at bounding box center [1116, 754] width 65 height 13
click at [363, 414] on div "A. Confidentiality Politeness calmness Literacy" at bounding box center [273, 314] width 415 height 204
click at [379, 404] on label "Literacy" at bounding box center [273, 389] width 406 height 46
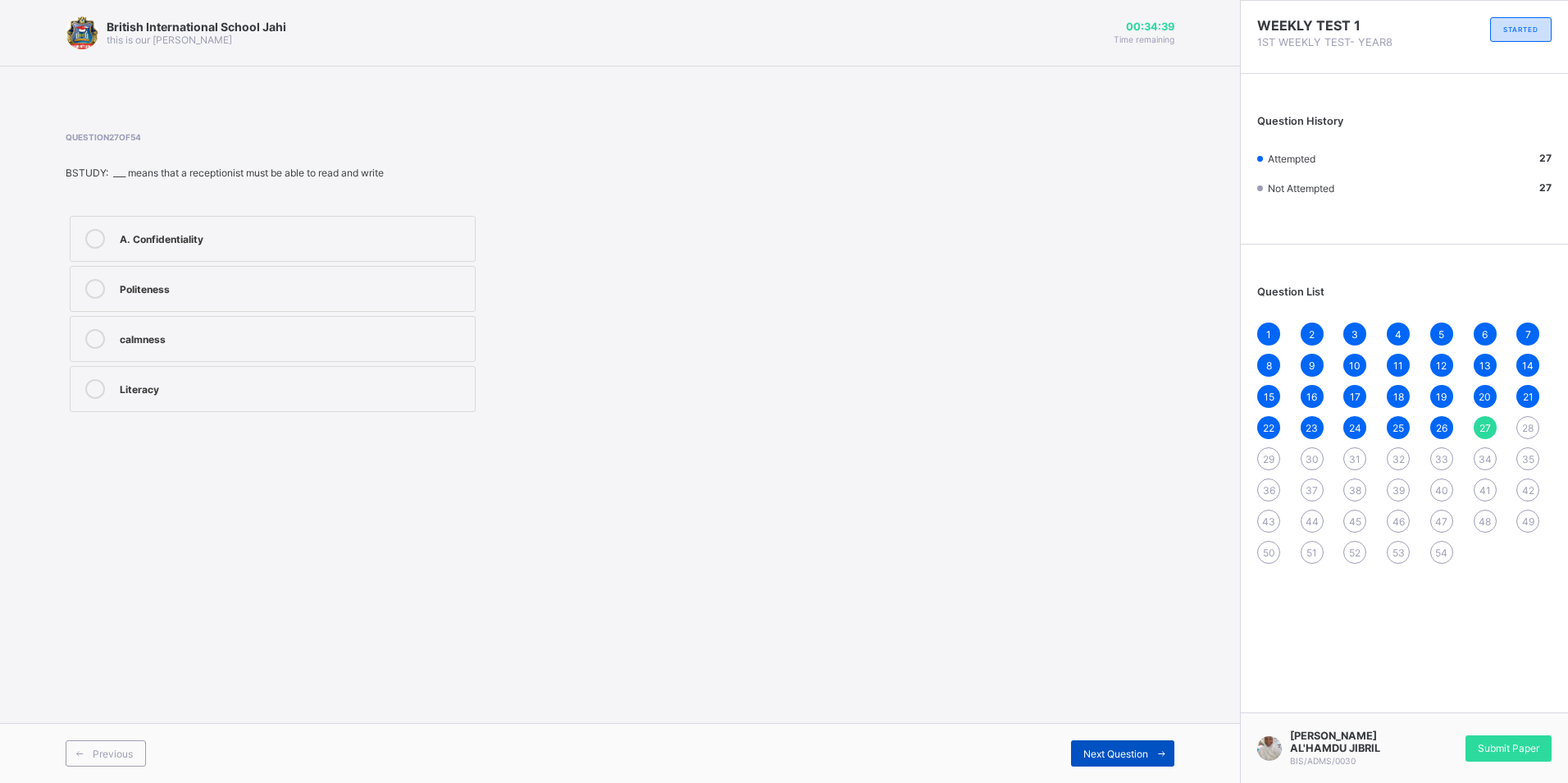
click at [1114, 743] on div "Next Question" at bounding box center [1122, 753] width 104 height 26
click at [1520, 433] on div "28" at bounding box center [1528, 427] width 23 height 23
click at [182, 246] on div "entrance" at bounding box center [293, 239] width 347 height 19
click at [1137, 743] on div "Next Question" at bounding box center [1122, 753] width 104 height 26
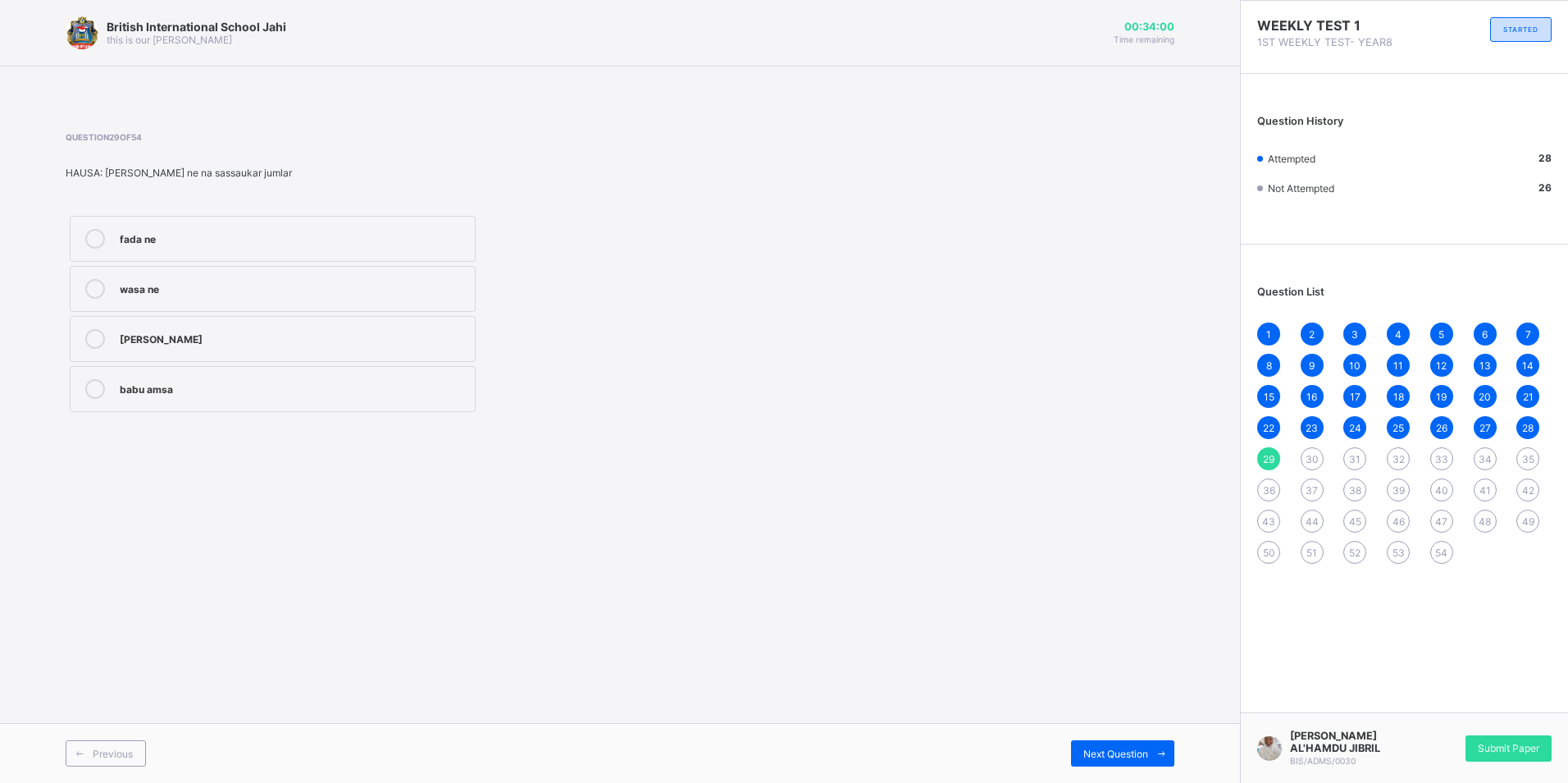
click at [367, 340] on div "Ado zai tafi makaranta" at bounding box center [293, 336] width 347 height 16
click at [1123, 749] on span "Next Question" at bounding box center [1116, 754] width 65 height 13
click at [343, 356] on label "ba bu ilmi" at bounding box center [273, 339] width 406 height 46
click at [1157, 746] on span at bounding box center [1161, 753] width 26 height 26
click at [366, 280] on div "kwalli" at bounding box center [293, 287] width 347 height 16
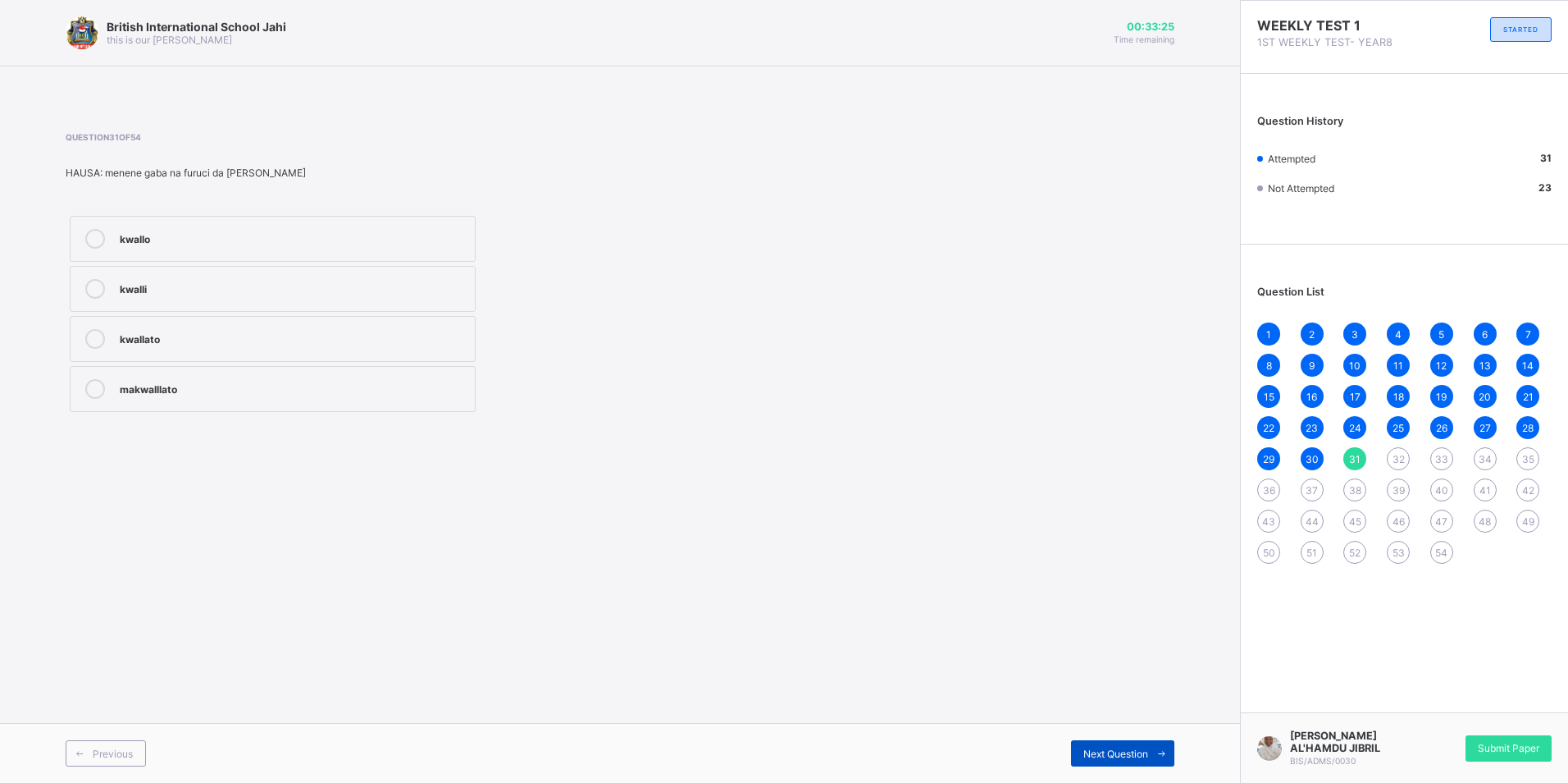
click at [1174, 755] on span at bounding box center [1161, 753] width 26 height 26
click at [1084, 260] on div "Question 32 of 54 HAUSA: wadannan sune gabobin furuci banda guda daya ganda leb…" at bounding box center [620, 274] width 1109 height 284
click at [103, 743] on div "Previous" at bounding box center [105, 753] width 80 height 26
click at [1402, 468] on div "32" at bounding box center [1398, 458] width 23 height 23
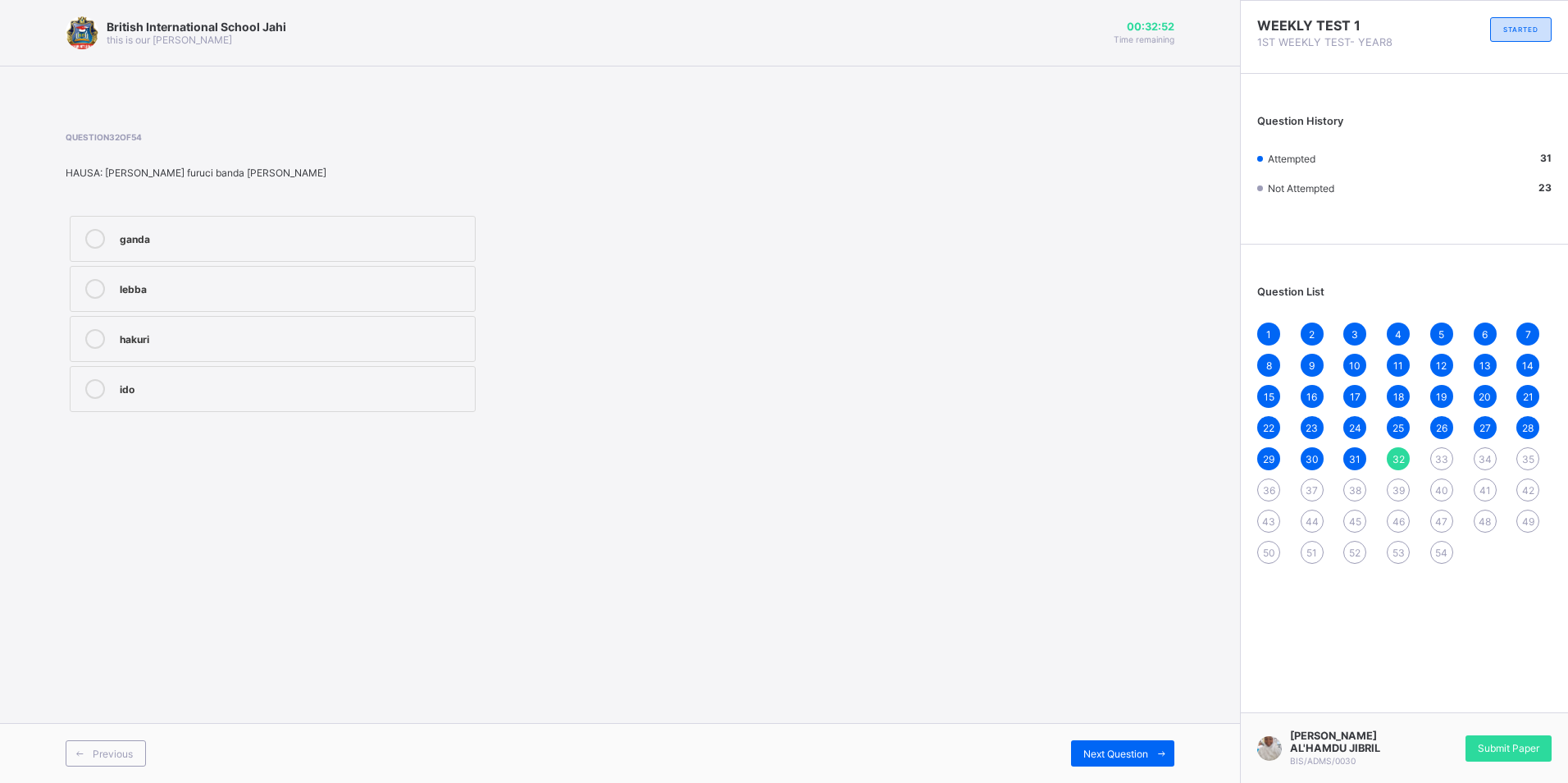
click at [358, 335] on div "hakuri" at bounding box center [293, 336] width 347 height 16
click at [1440, 451] on div "33" at bounding box center [1442, 458] width 23 height 23
click at [233, 397] on div "magana" at bounding box center [293, 389] width 347 height 19
click at [1490, 448] on div "34" at bounding box center [1485, 458] width 23 height 23
click at [473, 291] on label "Bonne-nuit" at bounding box center [273, 288] width 406 height 46
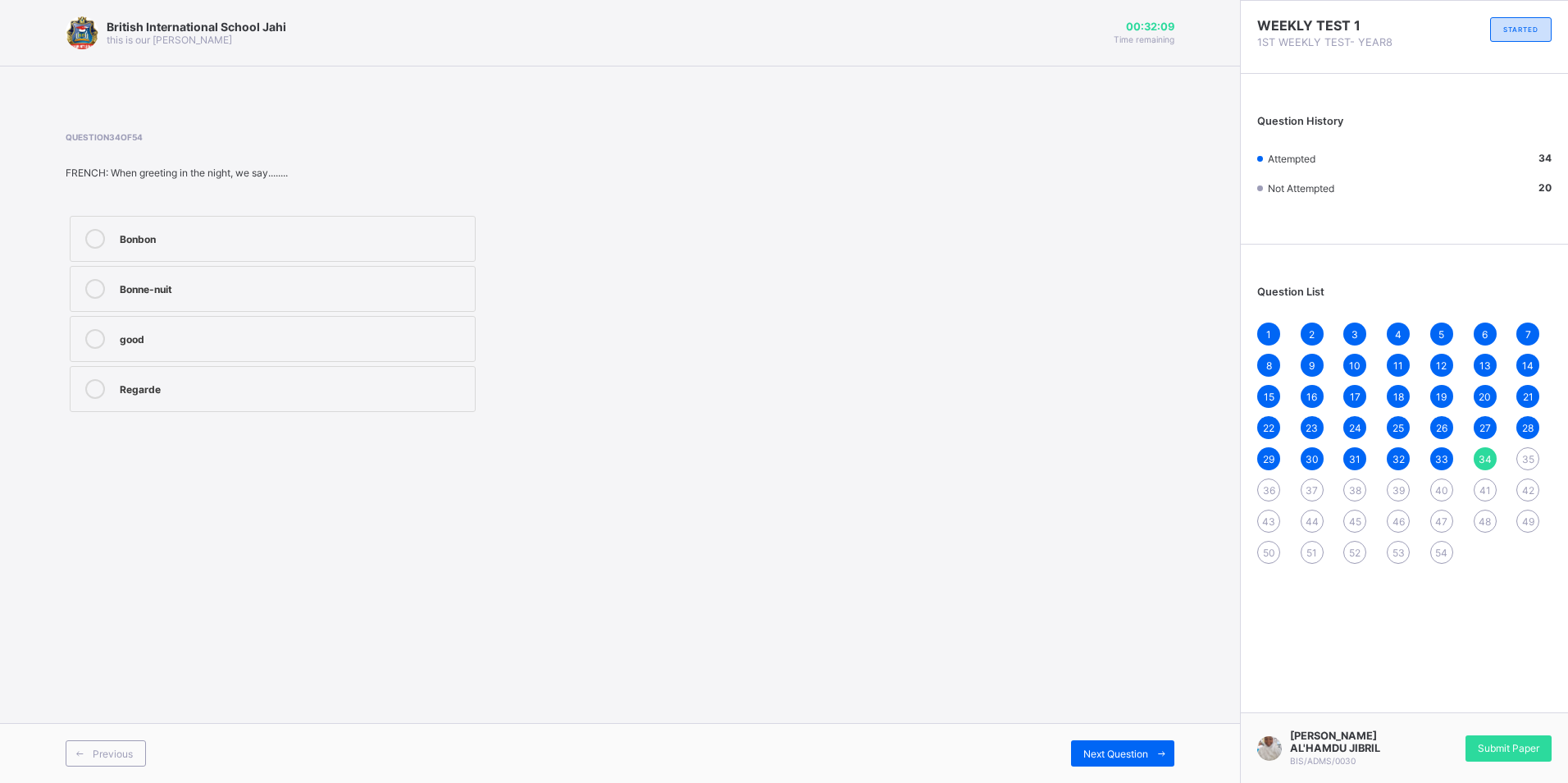
click at [1148, 739] on div "Previous Next Question" at bounding box center [620, 753] width 1240 height 60
drag, startPoint x: 1148, startPoint y: 738, endPoint x: 1023, endPoint y: 653, distance: 151.2
click at [1023, 653] on div "British International School Jahi this is our motton 00:32:08 Time remaining Qu…" at bounding box center [620, 391] width 1240 height 783
click at [1167, 757] on icon at bounding box center [1162, 754] width 13 height 11
click at [411, 344] on div "Amazing" at bounding box center [293, 336] width 347 height 16
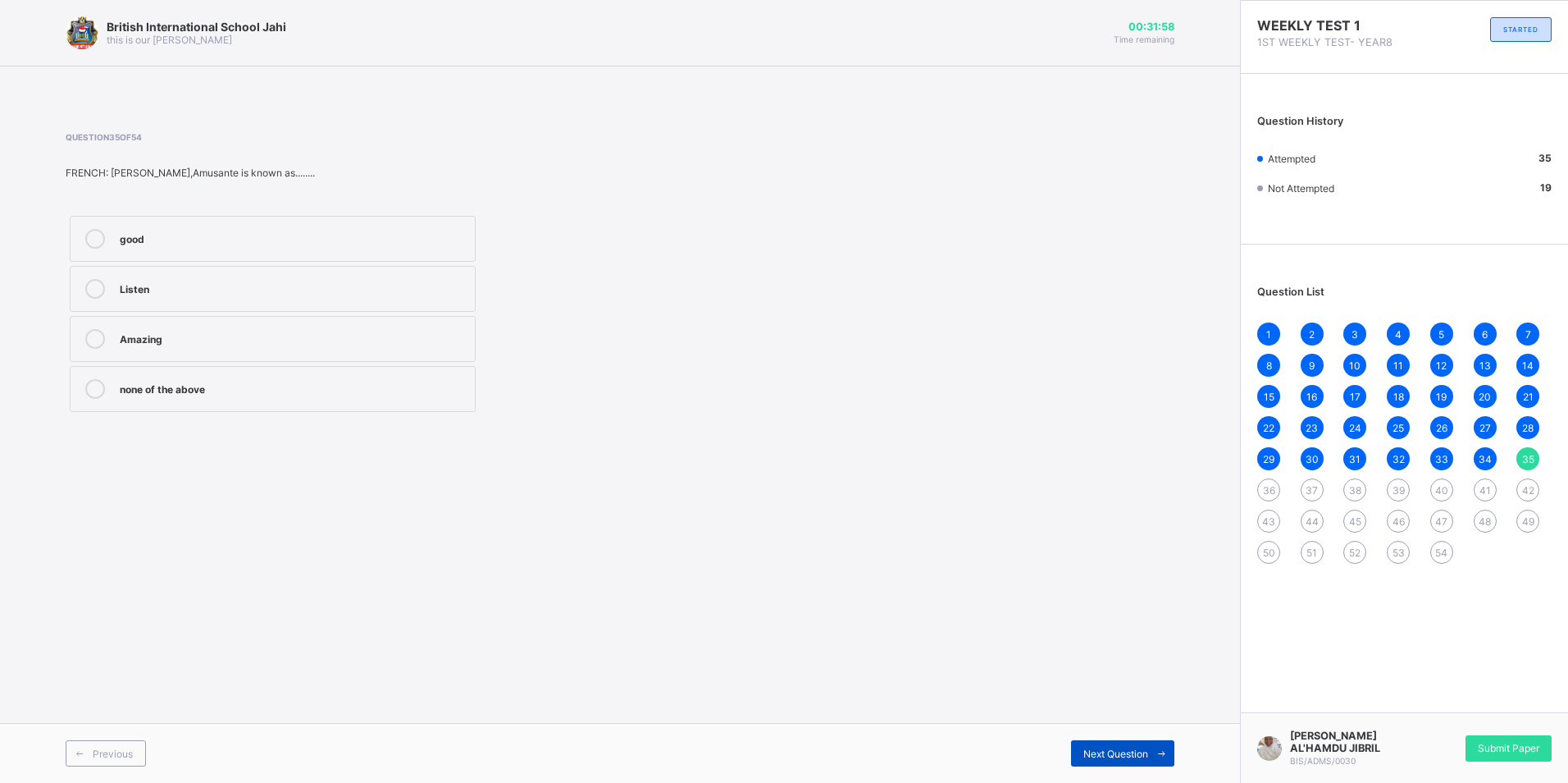
click at [1132, 758] on span "Next Question" at bounding box center [1116, 754] width 65 height 13
drag, startPoint x: 249, startPoint y: 407, endPoint x: 276, endPoint y: 420, distance: 30.0
click at [251, 407] on label "She is courageous" at bounding box center [273, 389] width 406 height 46
click at [1100, 754] on span "Next Question" at bounding box center [1116, 754] width 65 height 13
click at [352, 253] on label "My brother" at bounding box center [273, 239] width 406 height 46
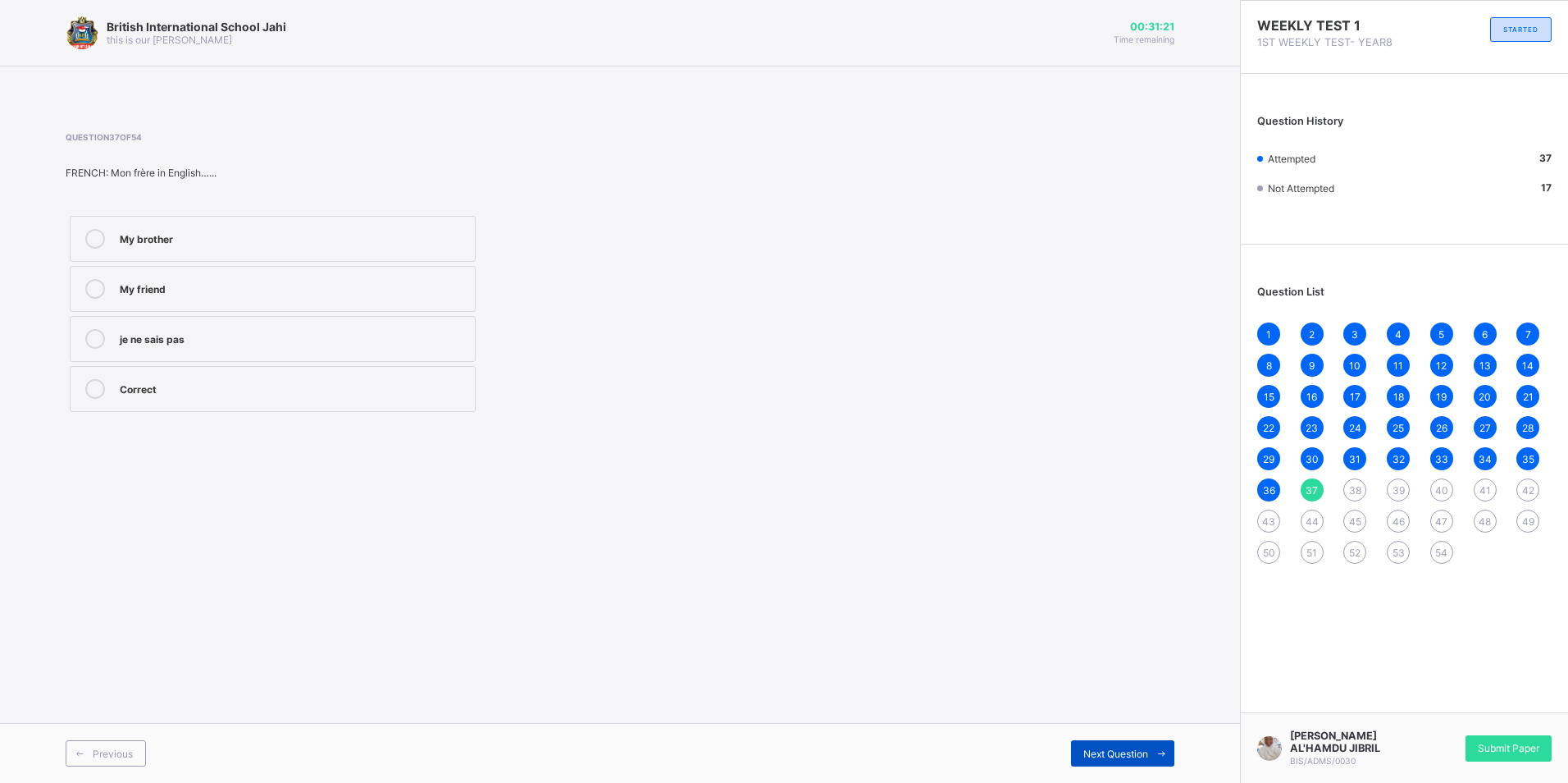
click at [1114, 760] on div "Next Question" at bounding box center [1122, 753] width 104 height 26
click at [309, 230] on div "12" at bounding box center [293, 237] width 347 height 16
click at [1113, 744] on div "Next Question" at bounding box center [1122, 753] width 104 height 26
click at [407, 258] on label "b3" at bounding box center [273, 239] width 406 height 46
click at [1142, 751] on span "Next Question" at bounding box center [1116, 754] width 65 height 13
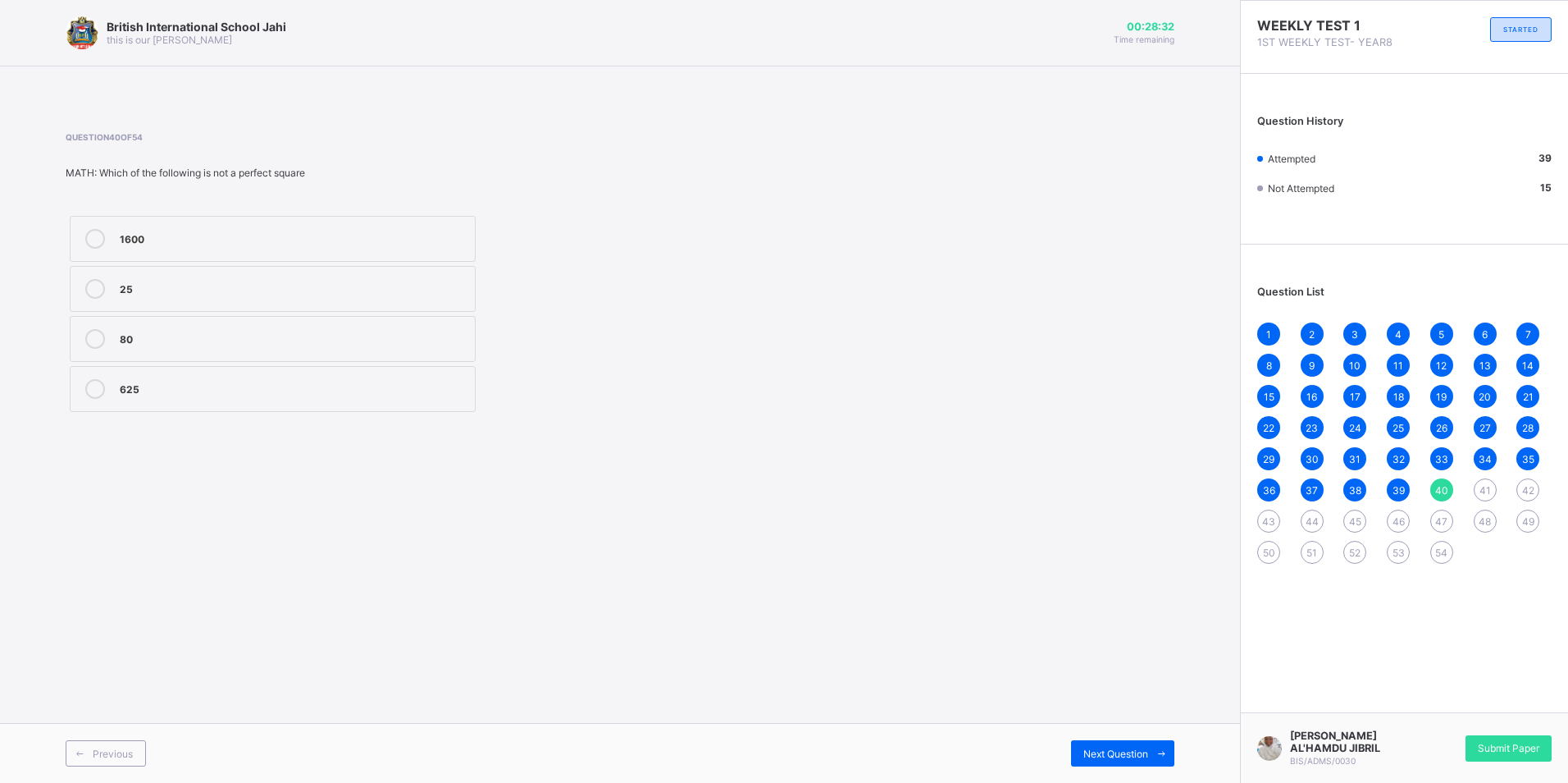
click at [279, 277] on label "25" at bounding box center [273, 288] width 406 height 46
click at [1154, 753] on span at bounding box center [1161, 753] width 26 height 26
drag, startPoint x: 438, startPoint y: 292, endPoint x: 442, endPoint y: 302, distance: 10.8
click at [439, 298] on div "15, 21, 28, 36" at bounding box center [293, 288] width 347 height 19
click at [1143, 744] on div "Next Question" at bounding box center [1122, 753] width 104 height 26
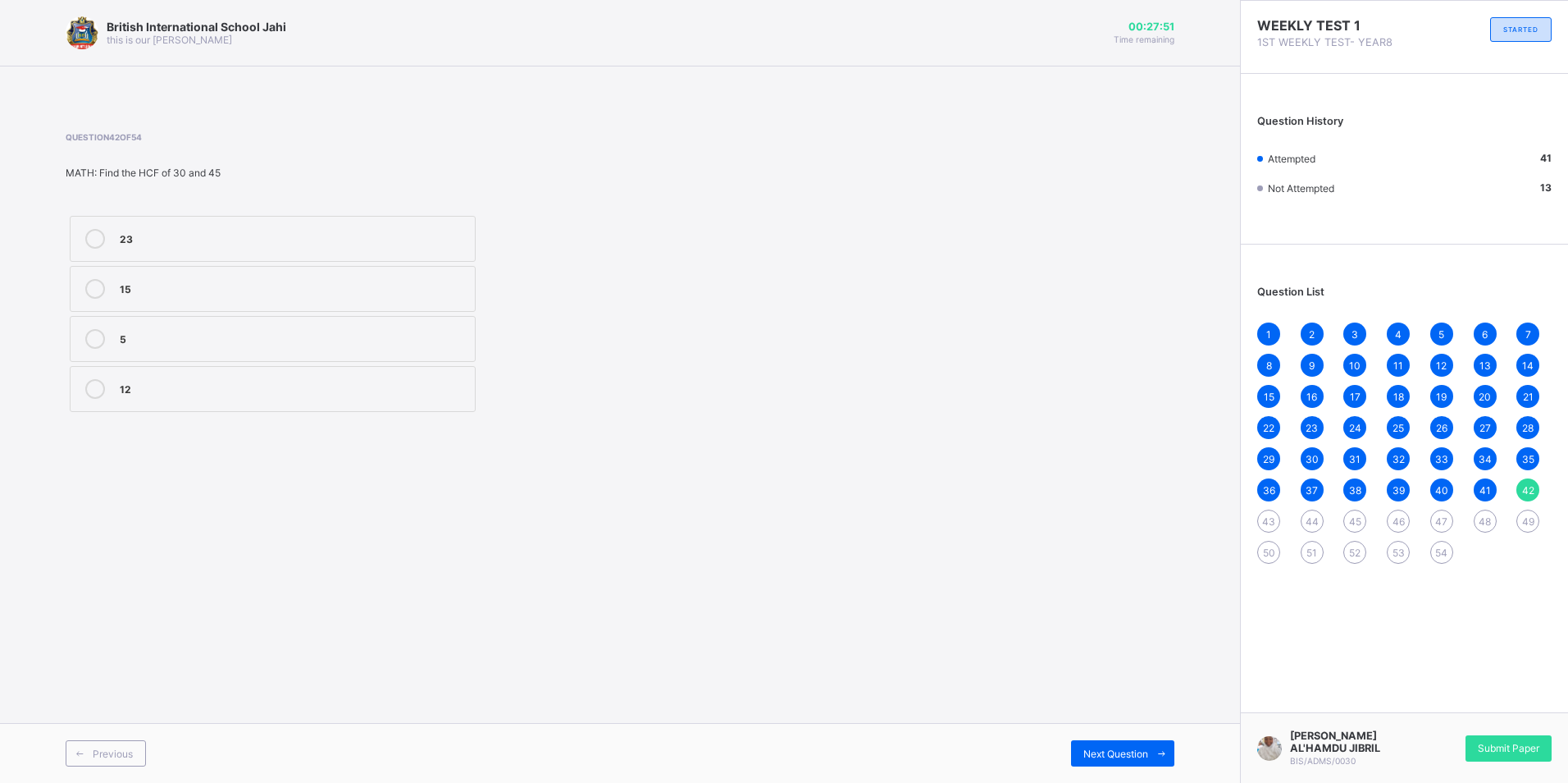
click at [302, 267] on label "15" at bounding box center [273, 288] width 406 height 46
click at [1122, 754] on span "Next Question" at bounding box center [1116, 754] width 65 height 13
click at [466, 331] on div "At" at bounding box center [293, 336] width 347 height 16
click at [1121, 755] on span "Next Question" at bounding box center [1116, 754] width 65 height 13
click at [318, 222] on label "under" at bounding box center [273, 239] width 406 height 46
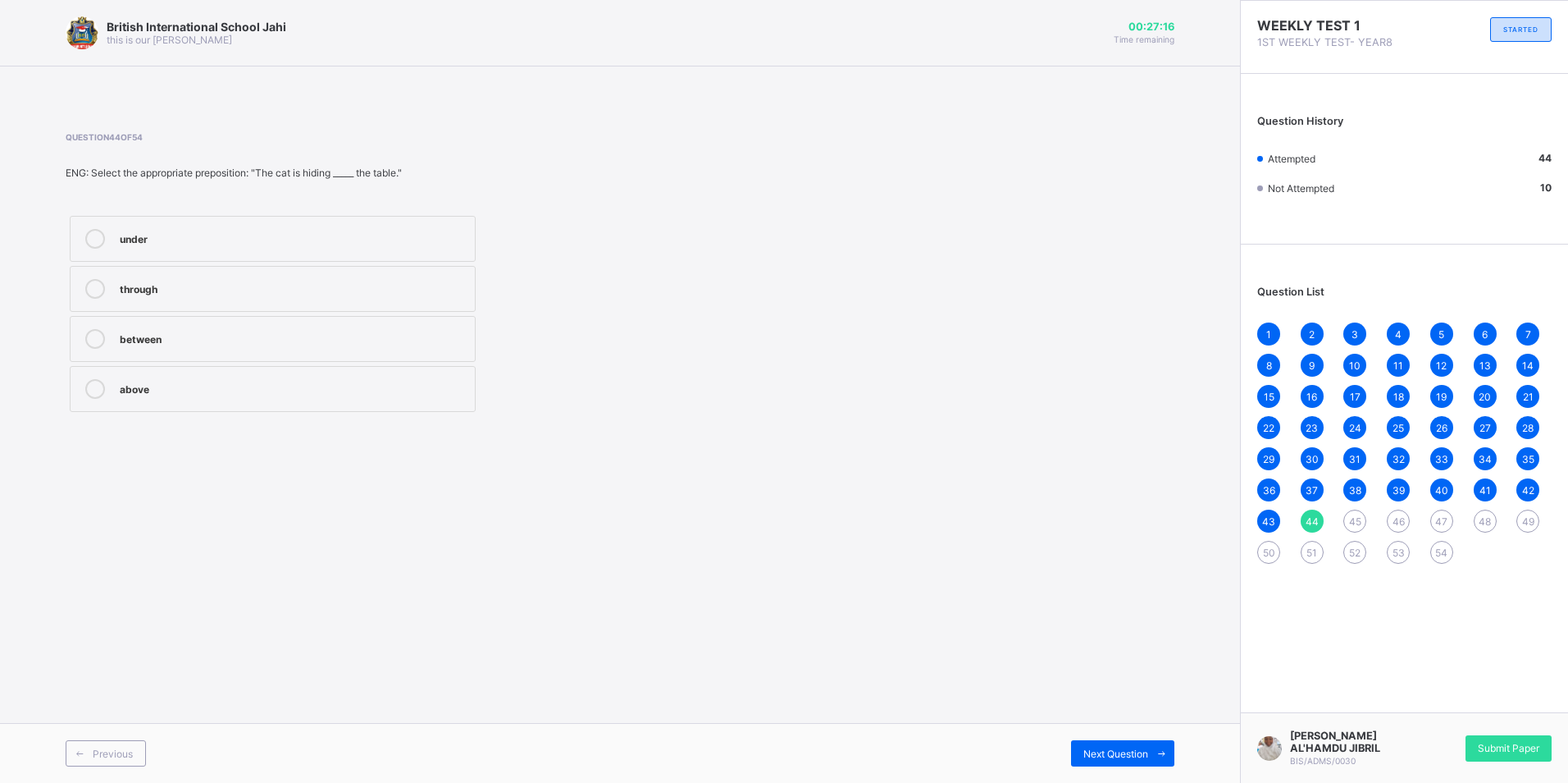
click at [1261, 527] on div "43" at bounding box center [1268, 520] width 23 height 23
click at [1349, 527] on span "45" at bounding box center [1355, 521] width 13 height 13
click at [274, 292] on div "at, on" at bounding box center [293, 287] width 347 height 16
click at [1110, 751] on span "Next Question" at bounding box center [1116, 754] width 65 height 13
click at [243, 304] on label "Listen to" at bounding box center [273, 288] width 406 height 46
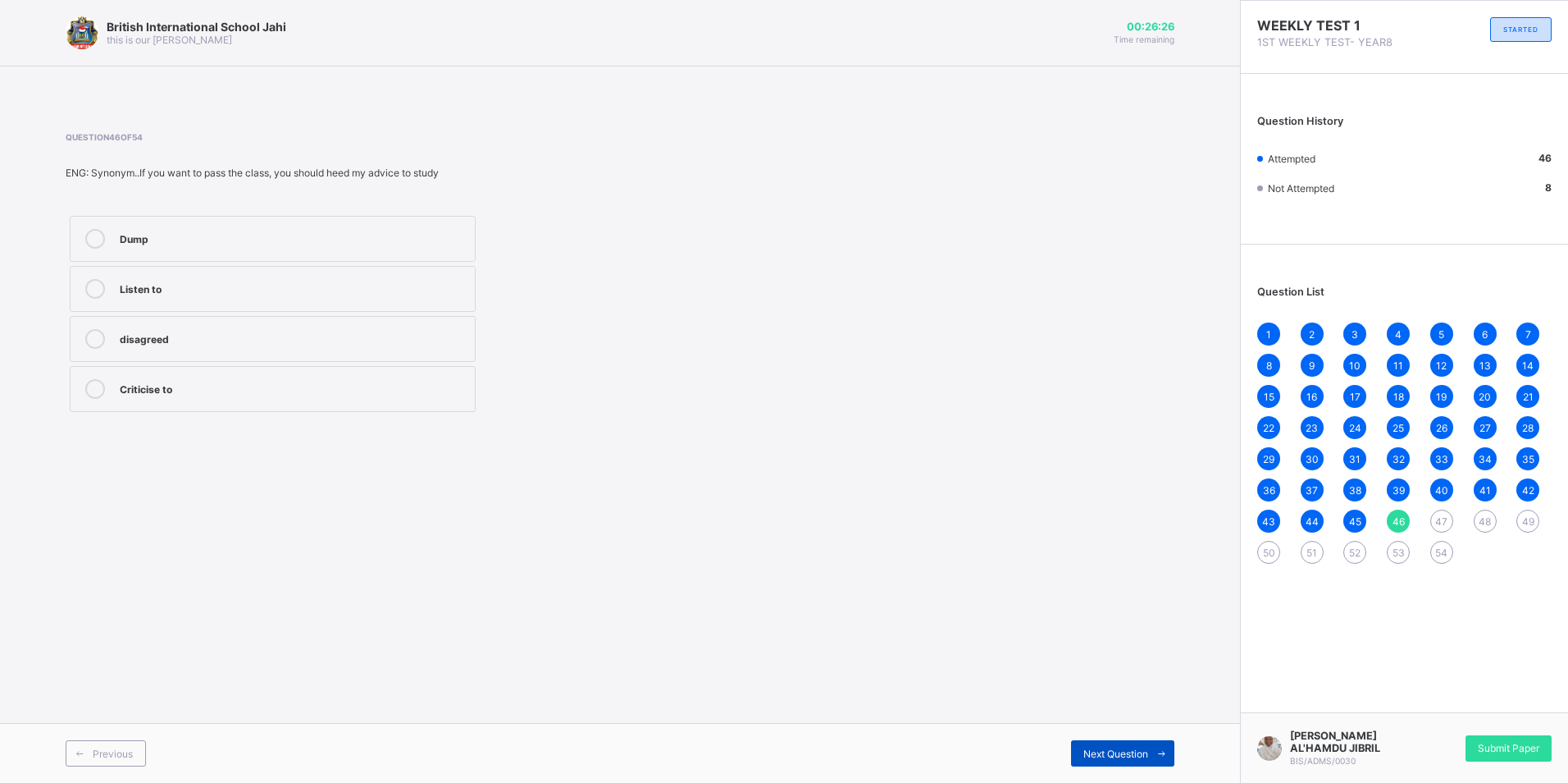
click at [1084, 761] on div "Next Question" at bounding box center [1122, 753] width 104 height 26
click at [402, 276] on label "Hindered" at bounding box center [273, 288] width 406 height 46
click at [1393, 519] on span "46" at bounding box center [1399, 521] width 13 height 13
click at [1478, 527] on div "48" at bounding box center [1485, 520] width 23 height 23
click at [399, 355] on label "aerial habitat" at bounding box center [273, 339] width 406 height 46
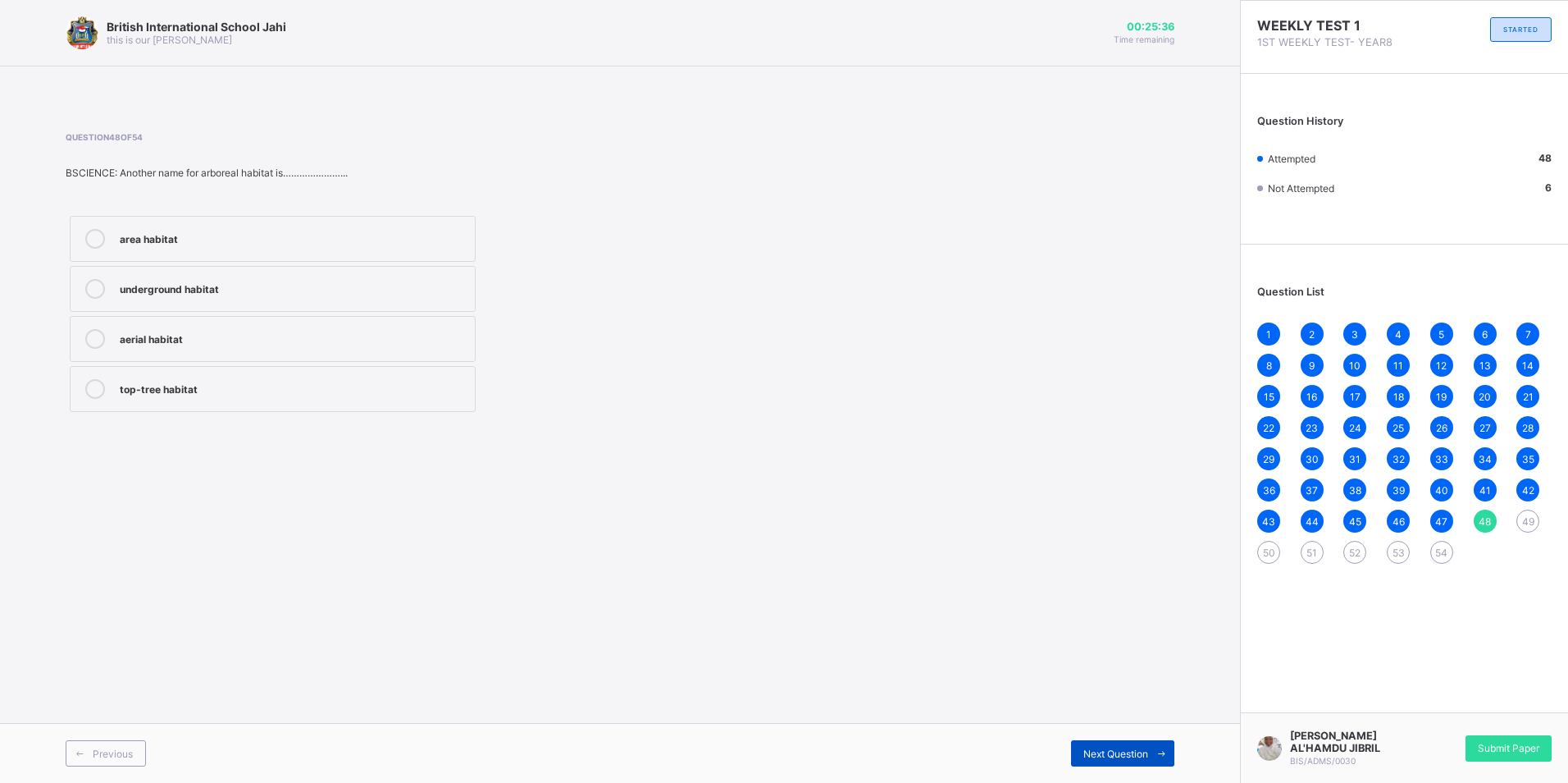
click at [1094, 745] on div "Next Question" at bounding box center [1122, 753] width 104 height 26
click at [420, 238] on div "Adaptation" at bounding box center [293, 237] width 347 height 16
click at [1118, 748] on span "Next Question" at bounding box center [1116, 754] width 65 height 13
click at [417, 353] on label "Looking, listening, and feeling for breath" at bounding box center [273, 339] width 406 height 46
click at [1153, 743] on span at bounding box center [1161, 753] width 26 height 26
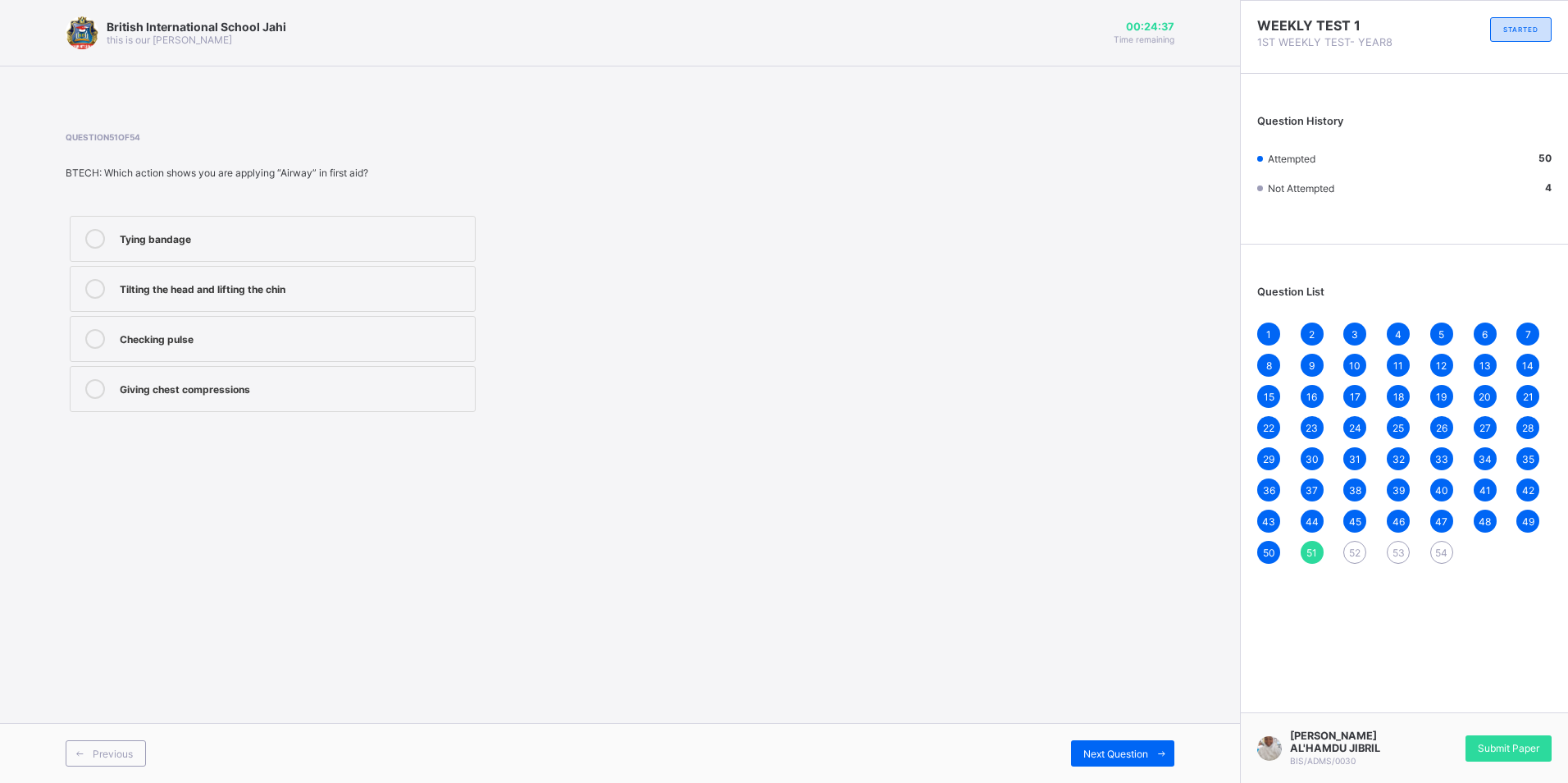
click at [377, 397] on div "Giving chest compressions" at bounding box center [293, 389] width 347 height 19
click at [1120, 748] on span "Next Question" at bounding box center [1116, 754] width 65 height 13
click at [471, 351] on label "When a person is unconscious" at bounding box center [273, 339] width 406 height 46
click at [1077, 747] on div "Next Question" at bounding box center [1122, 753] width 104 height 26
click at [398, 225] on label "Airway → Breathing → Circulation" at bounding box center [273, 239] width 406 height 46
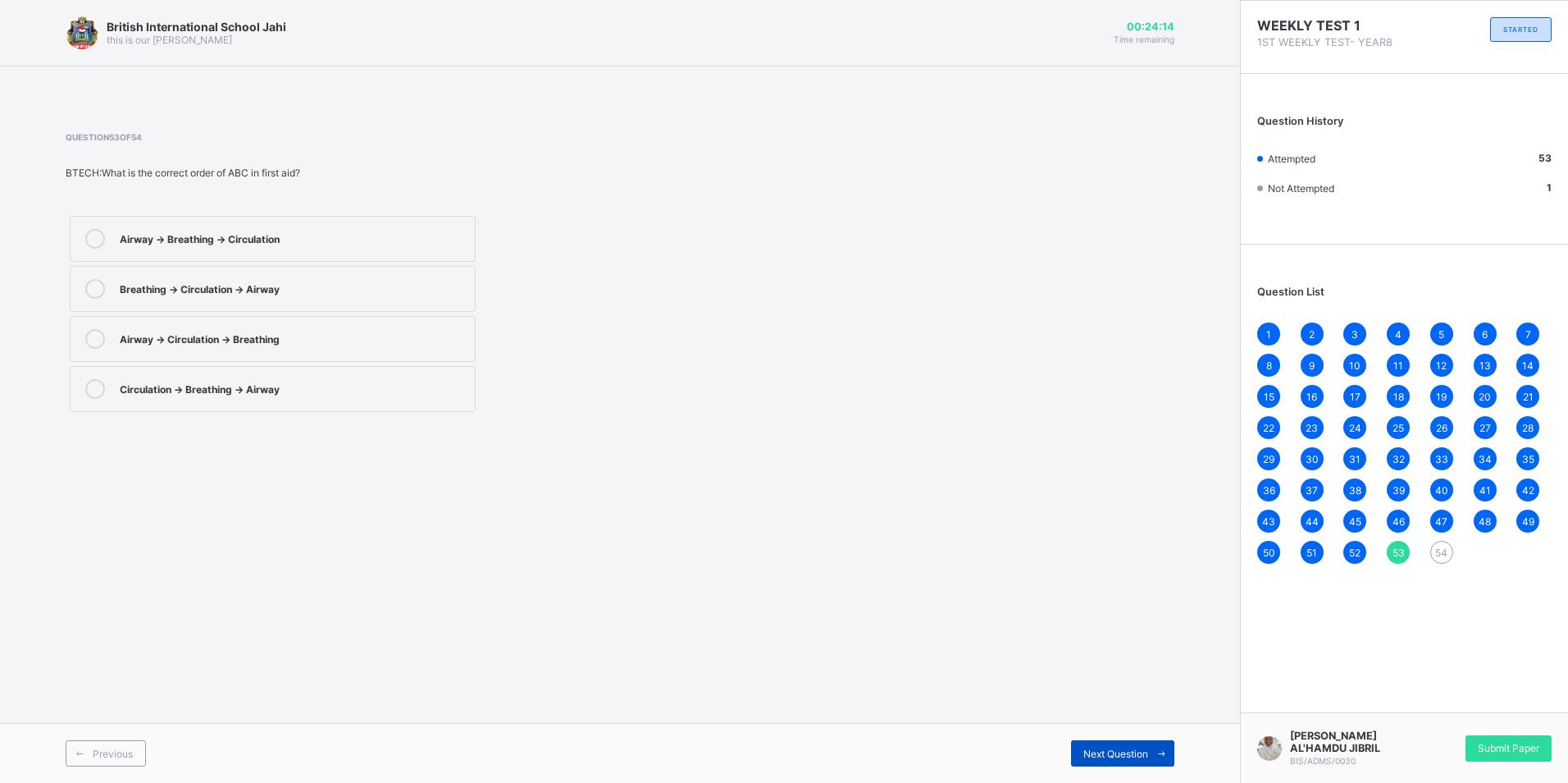
click at [1118, 754] on span "Next Question" at bounding box center [1116, 754] width 65 height 13
click at [436, 329] on div "Giving chest compressions" at bounding box center [293, 336] width 347 height 16
click at [1355, 549] on span "52" at bounding box center [1355, 552] width 12 height 13
click at [1317, 553] on span "51" at bounding box center [1312, 552] width 11 height 13
click at [425, 292] on div "Tilting the head and lifting the chin" at bounding box center [293, 287] width 347 height 16
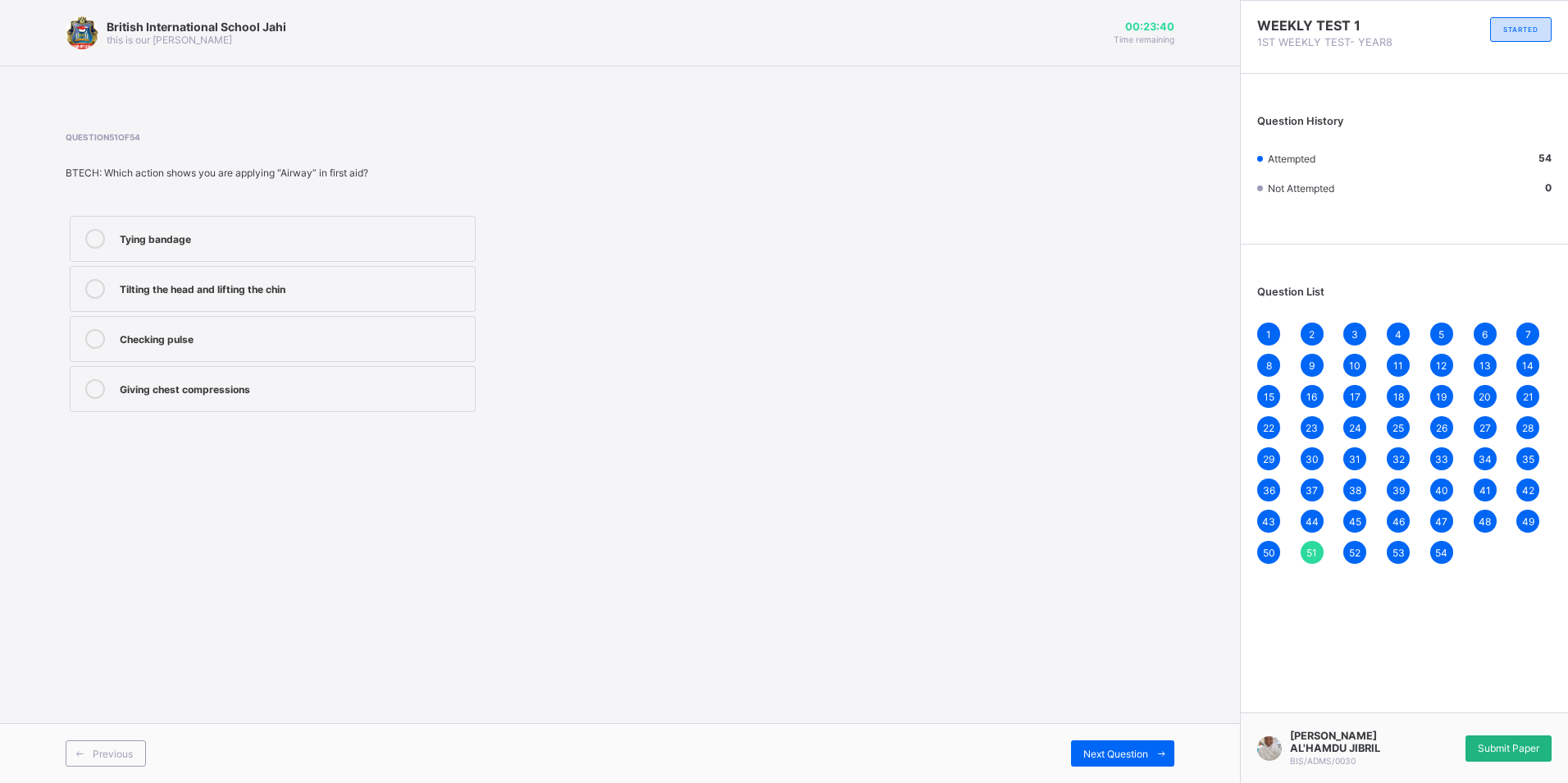
click at [1509, 743] on span "Submit Paper" at bounding box center [1508, 748] width 62 height 13
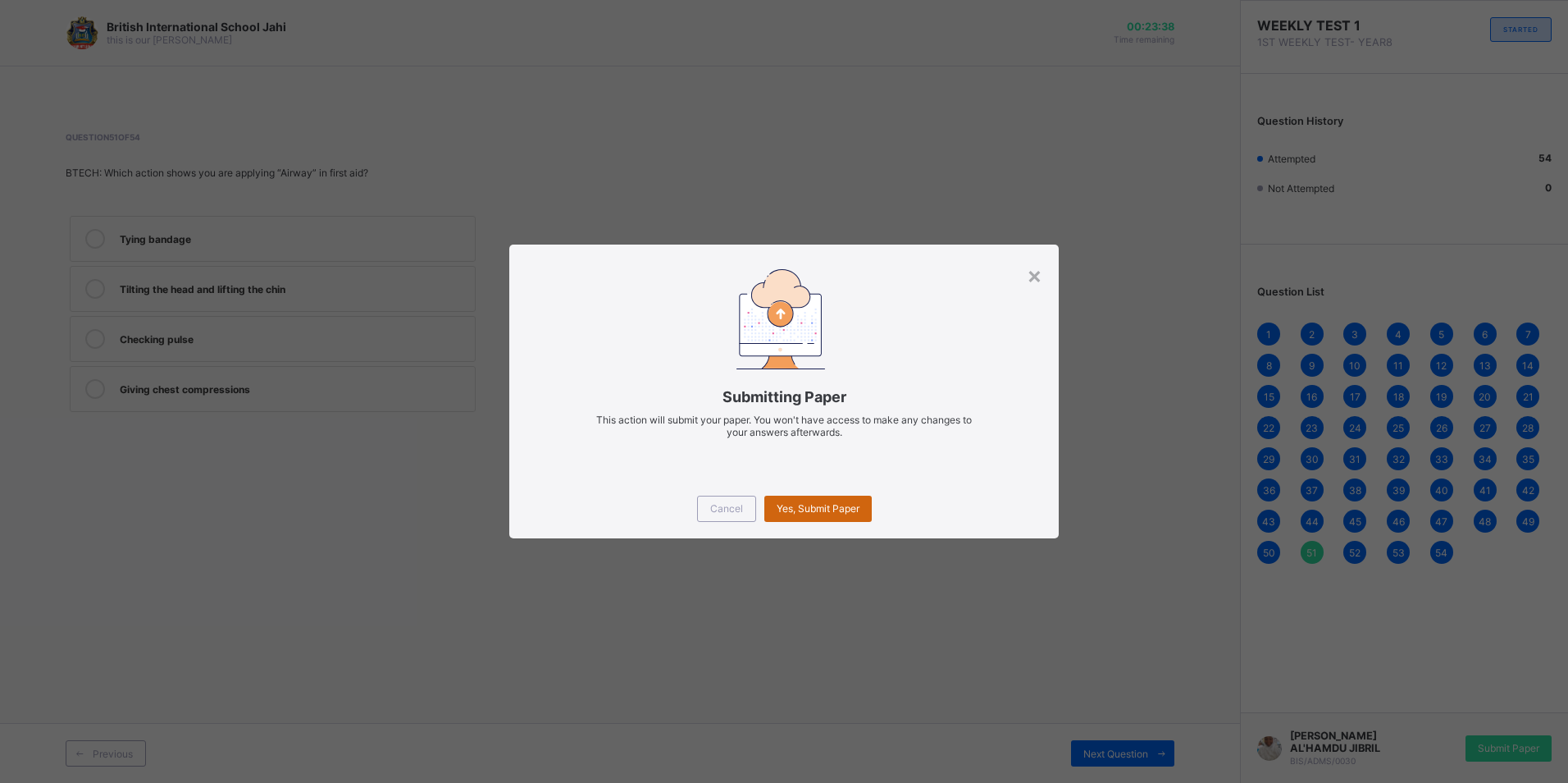
click at [842, 508] on span "Yes, Submit Paper" at bounding box center [818, 508] width 83 height 13
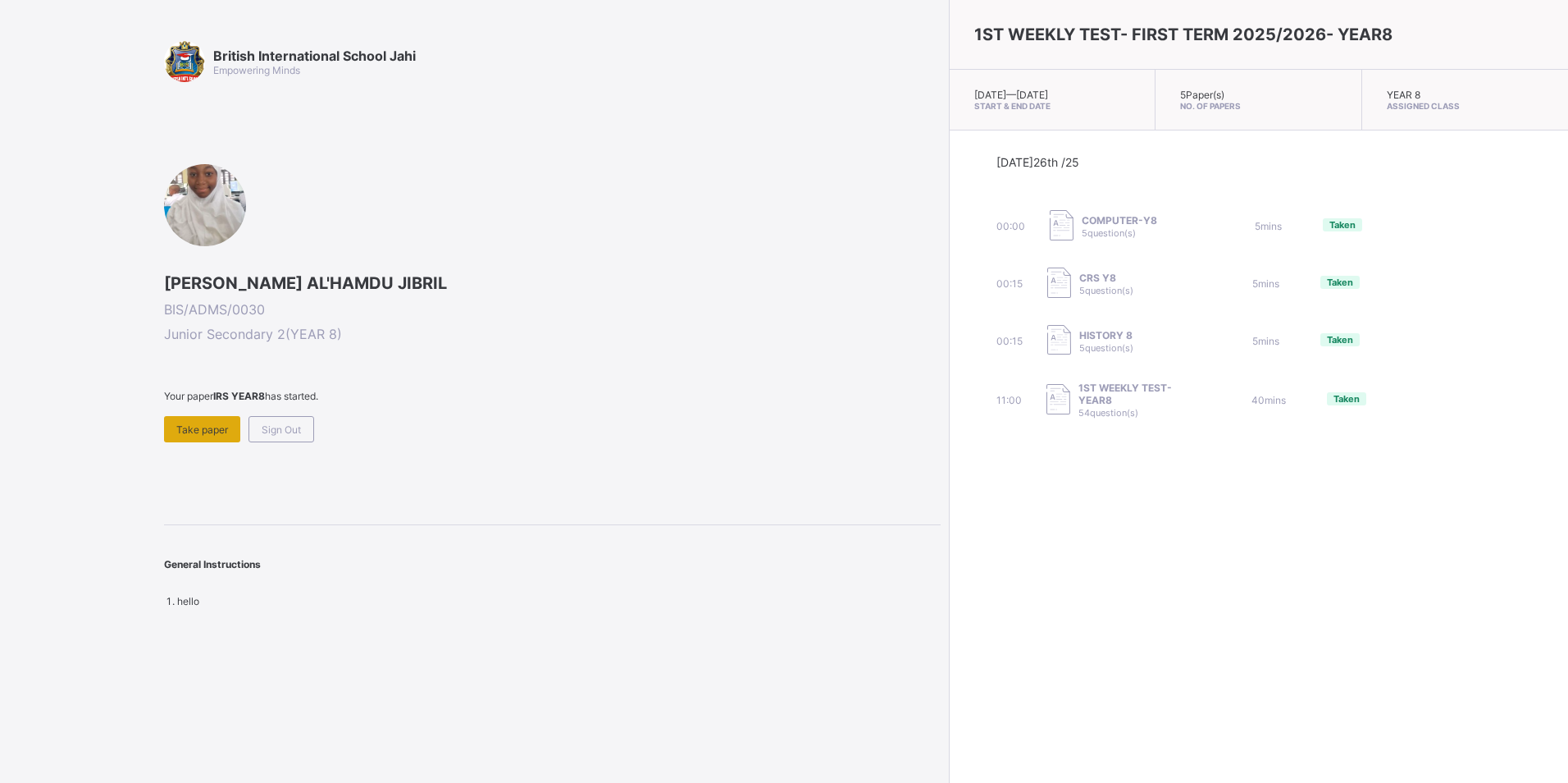
click at [210, 437] on div "Take paper" at bounding box center [202, 429] width 77 height 26
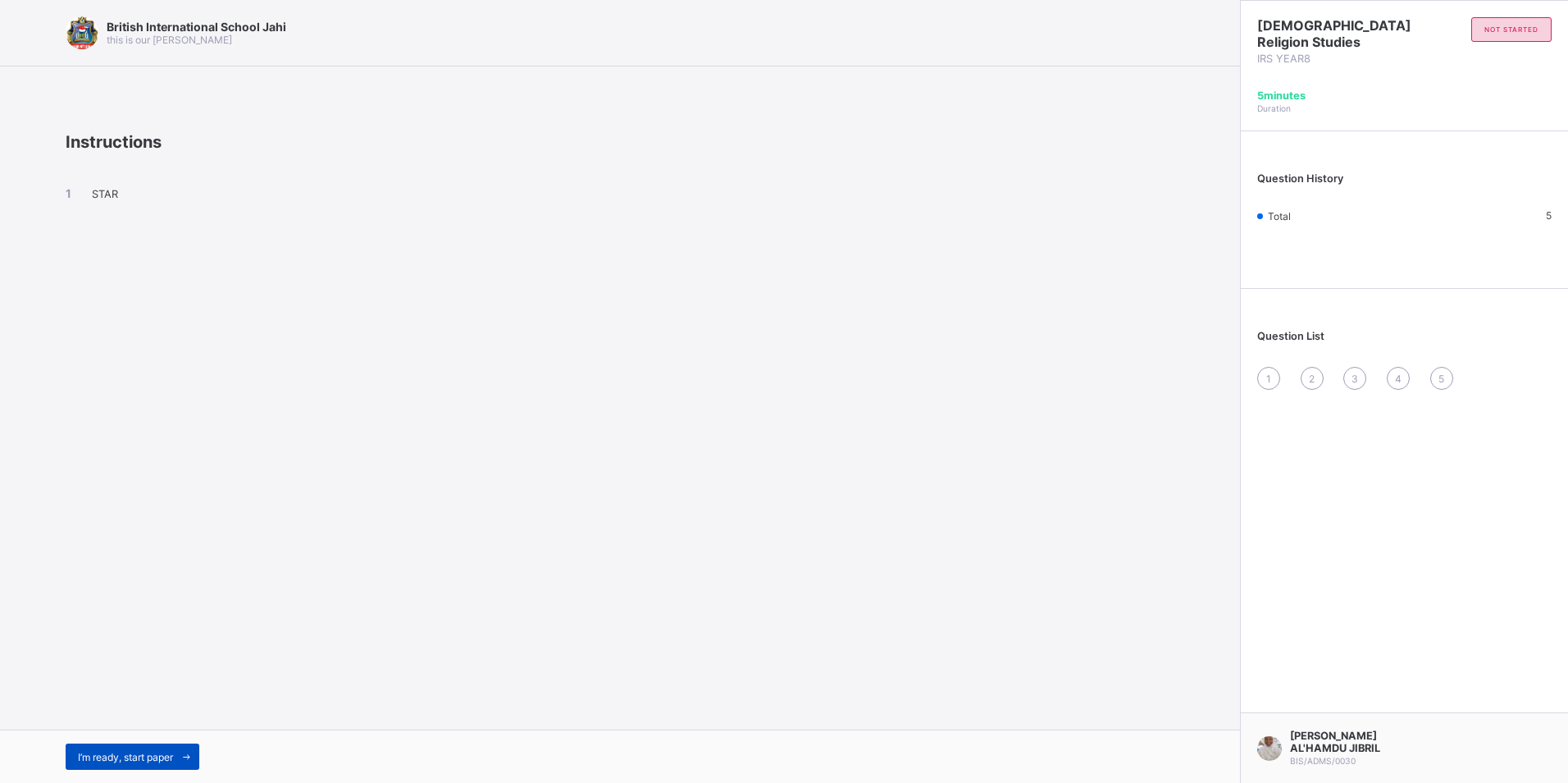
click at [173, 762] on span "I’m ready, start paper" at bounding box center [125, 757] width 95 height 13
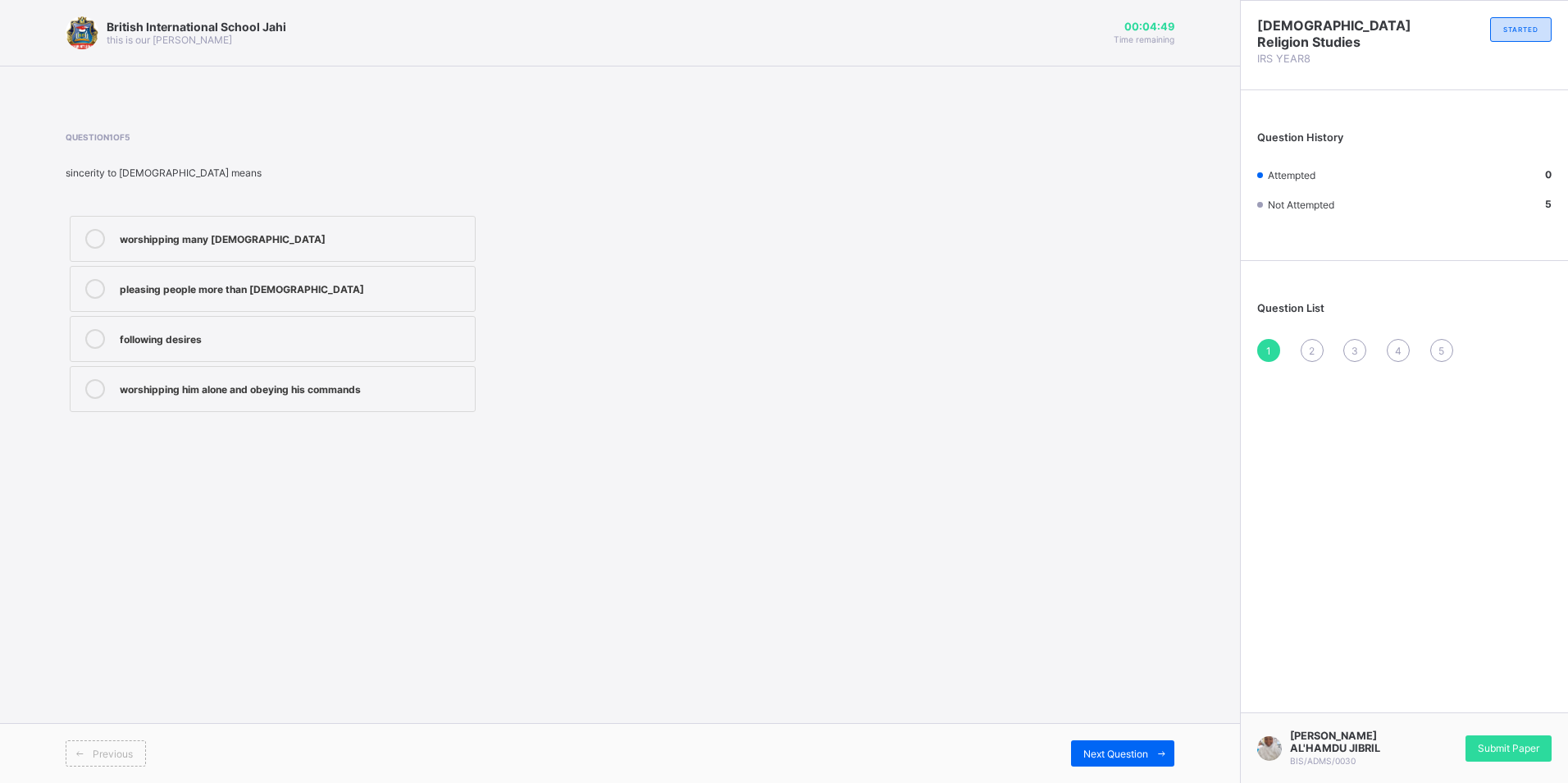
click at [386, 383] on div "worshipping him alone and obeying his commands" at bounding box center [293, 387] width 347 height 16
click at [1097, 758] on span "Next Question" at bounding box center [1116, 754] width 65 height 13
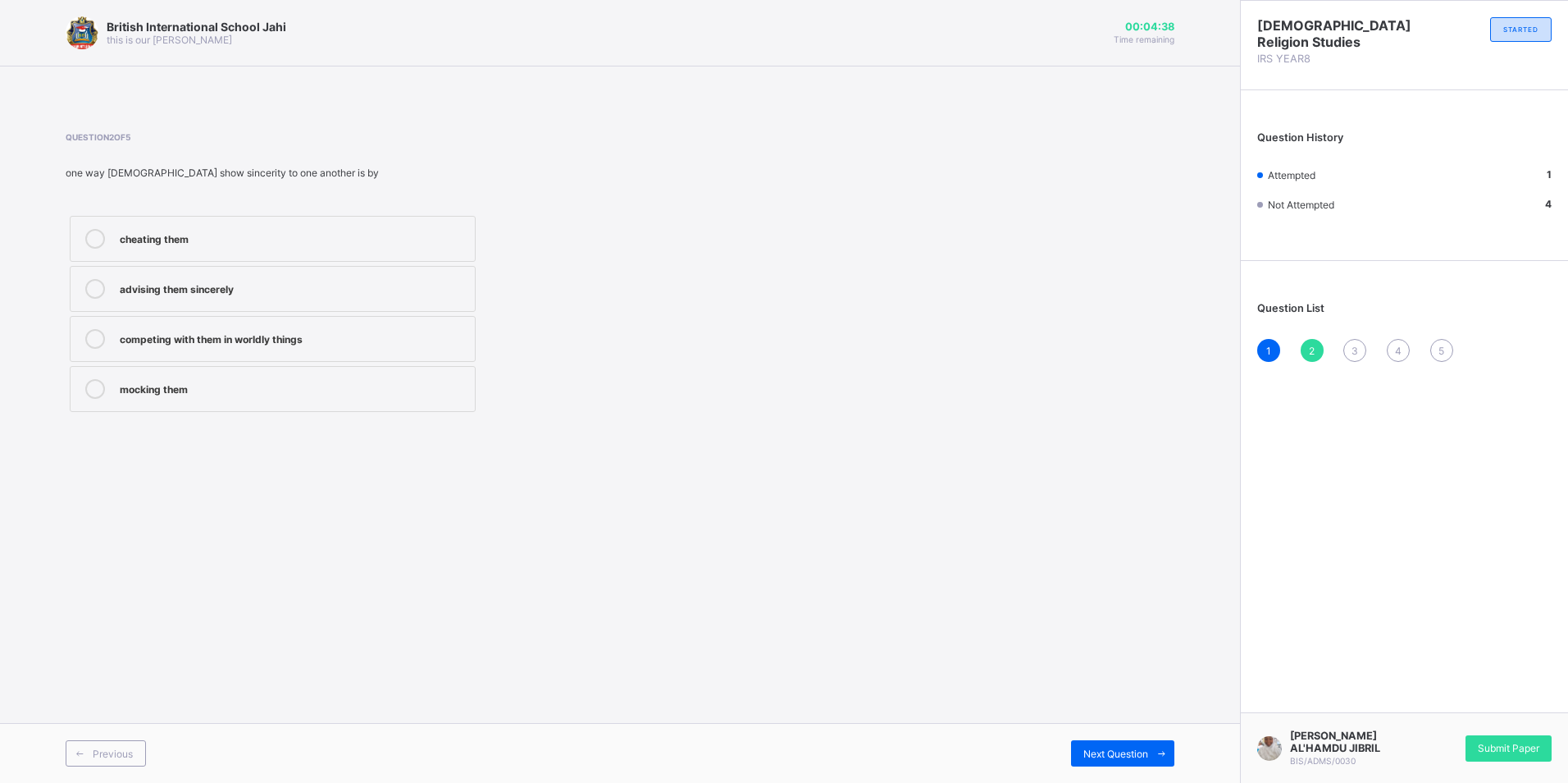
click at [437, 264] on div "cheating them advising them sincerely competing with them in worldly things moc…" at bounding box center [273, 314] width 415 height 204
click at [448, 281] on div "advising them sincerely" at bounding box center [293, 287] width 347 height 16
click at [1156, 743] on span at bounding box center [1161, 753] width 26 height 26
click at [229, 232] on div "quraysh" at bounding box center [293, 237] width 347 height 16
click at [1112, 764] on div "Next Question" at bounding box center [1122, 753] width 104 height 26
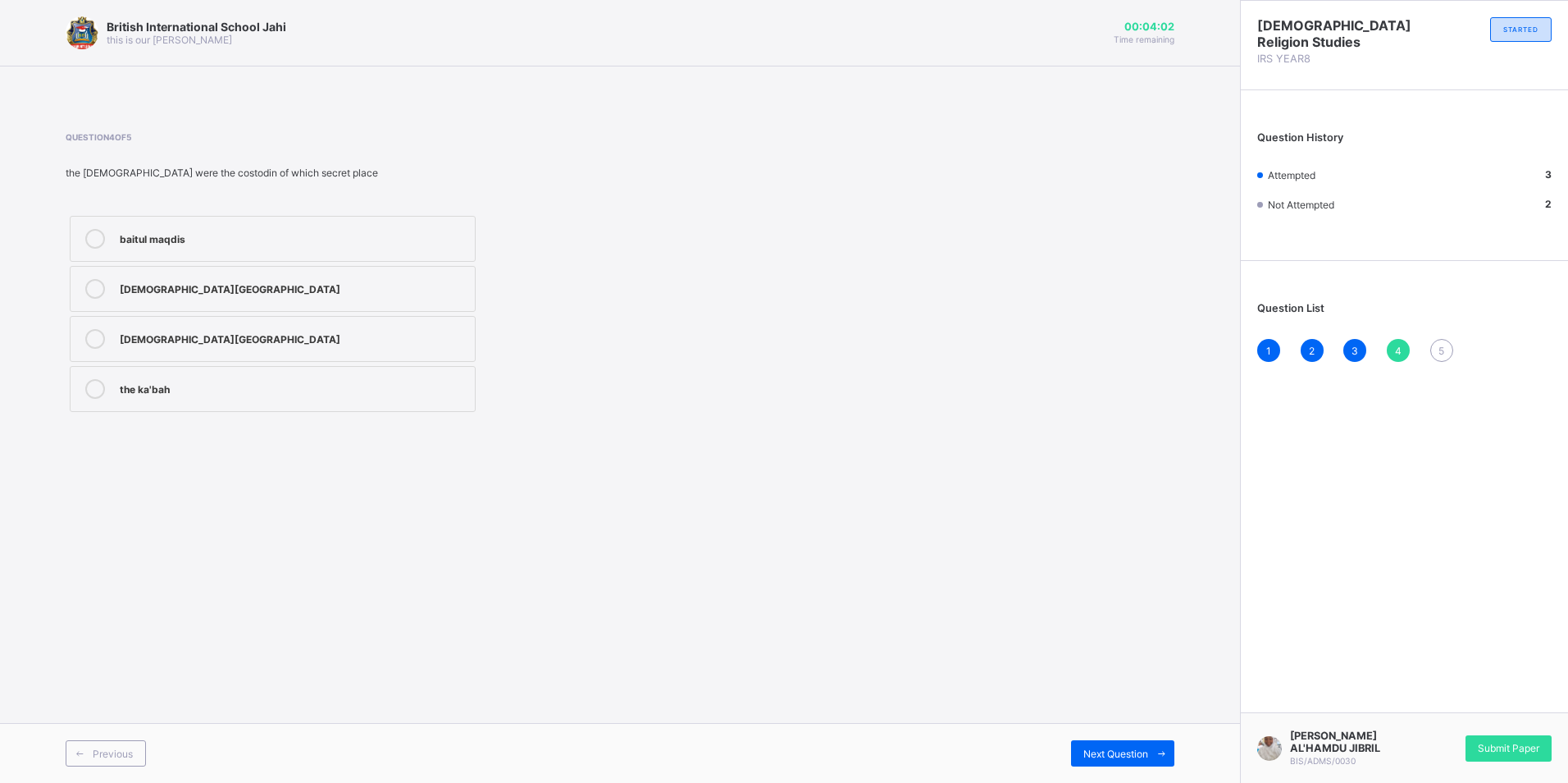
click at [185, 394] on div "the ka'bah" at bounding box center [293, 387] width 347 height 16
click at [1105, 751] on span "Next Question" at bounding box center [1116, 754] width 65 height 13
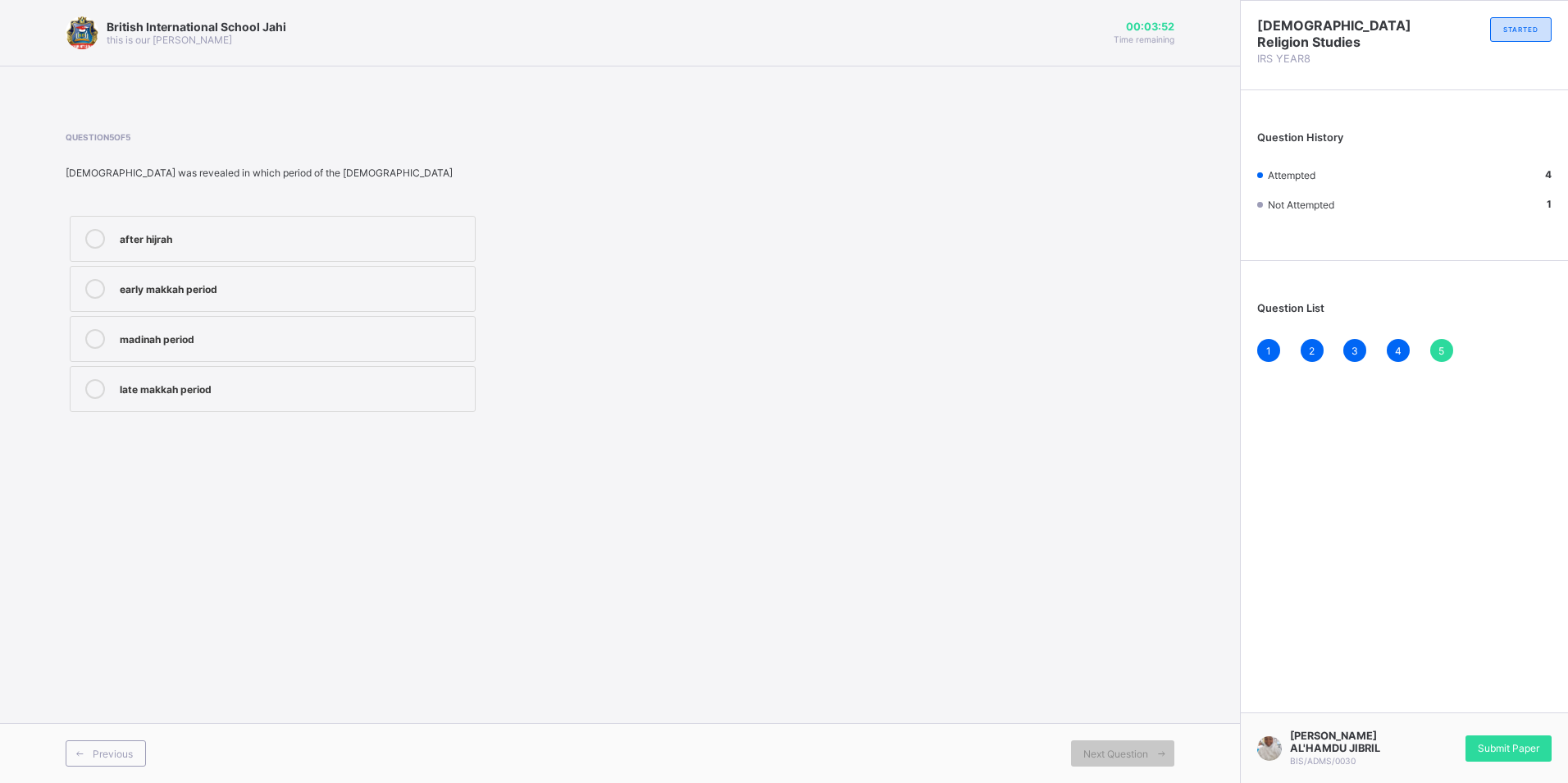
click at [428, 299] on label "early makkah period" at bounding box center [273, 288] width 406 height 46
click at [1521, 748] on span "Submit Paper" at bounding box center [1508, 748] width 62 height 13
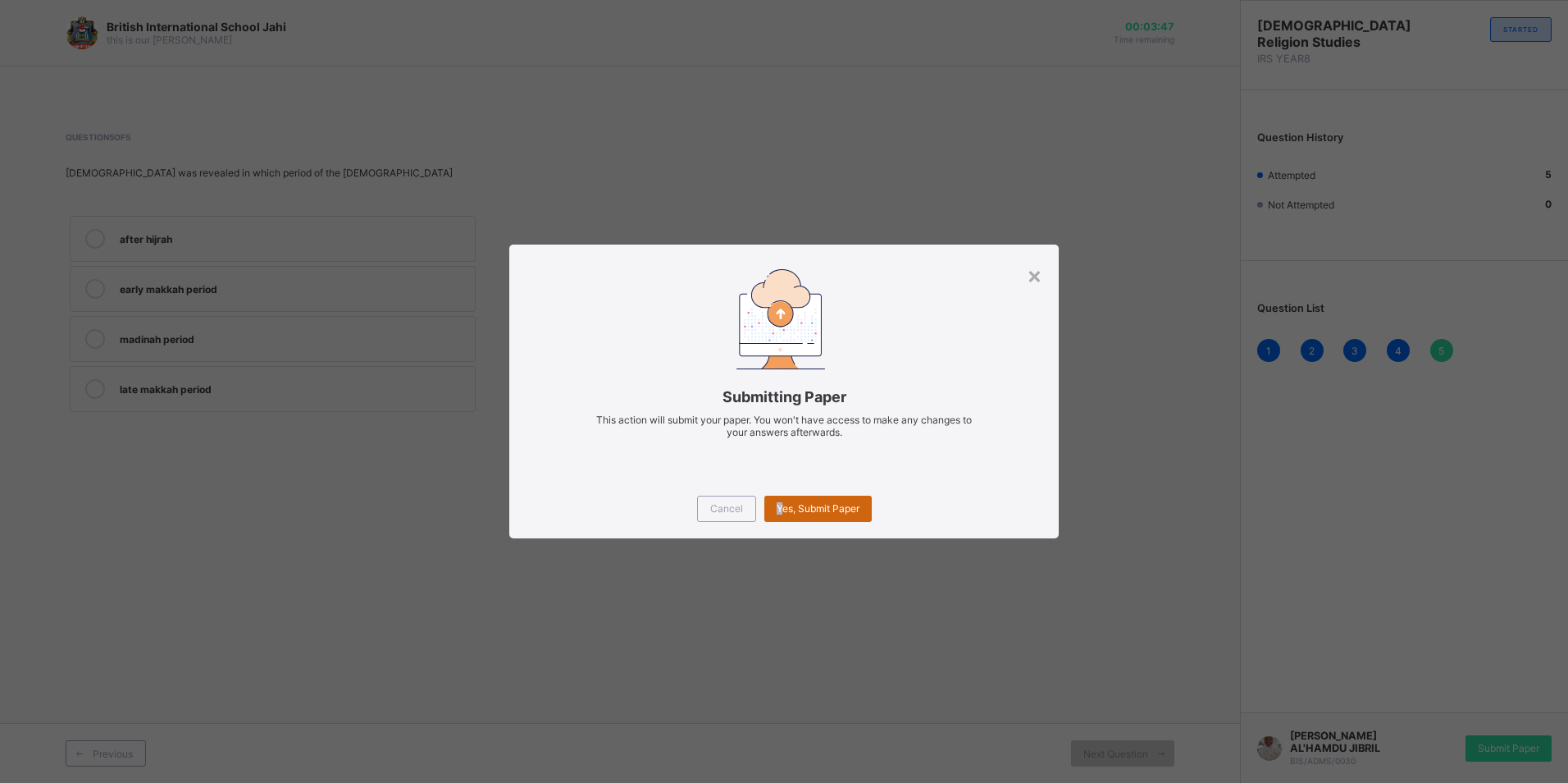
click at [780, 510] on span "Yes, Submit Paper" at bounding box center [818, 508] width 83 height 13
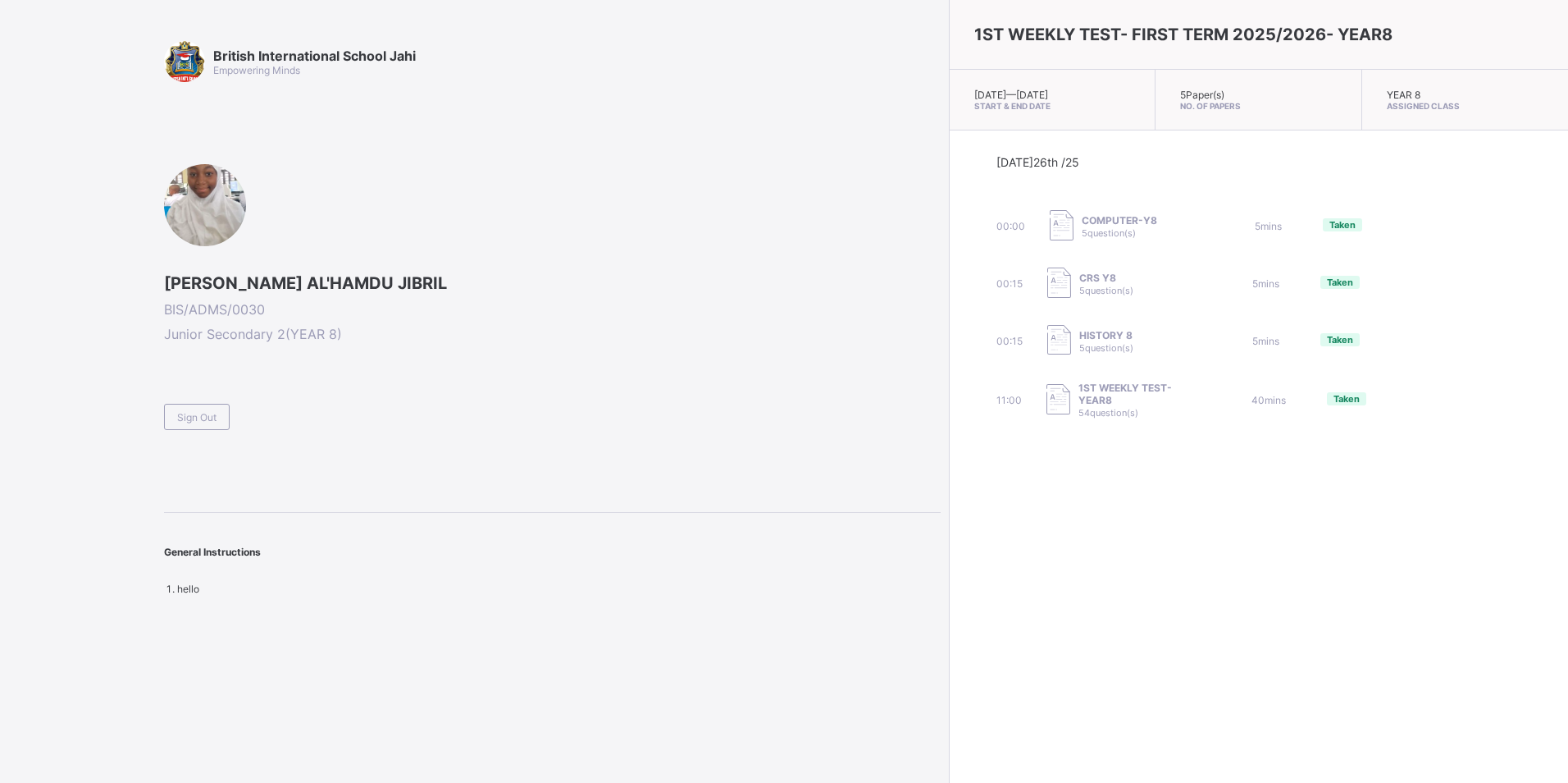
click at [188, 421] on span "Sign Out" at bounding box center [196, 417] width 40 height 13
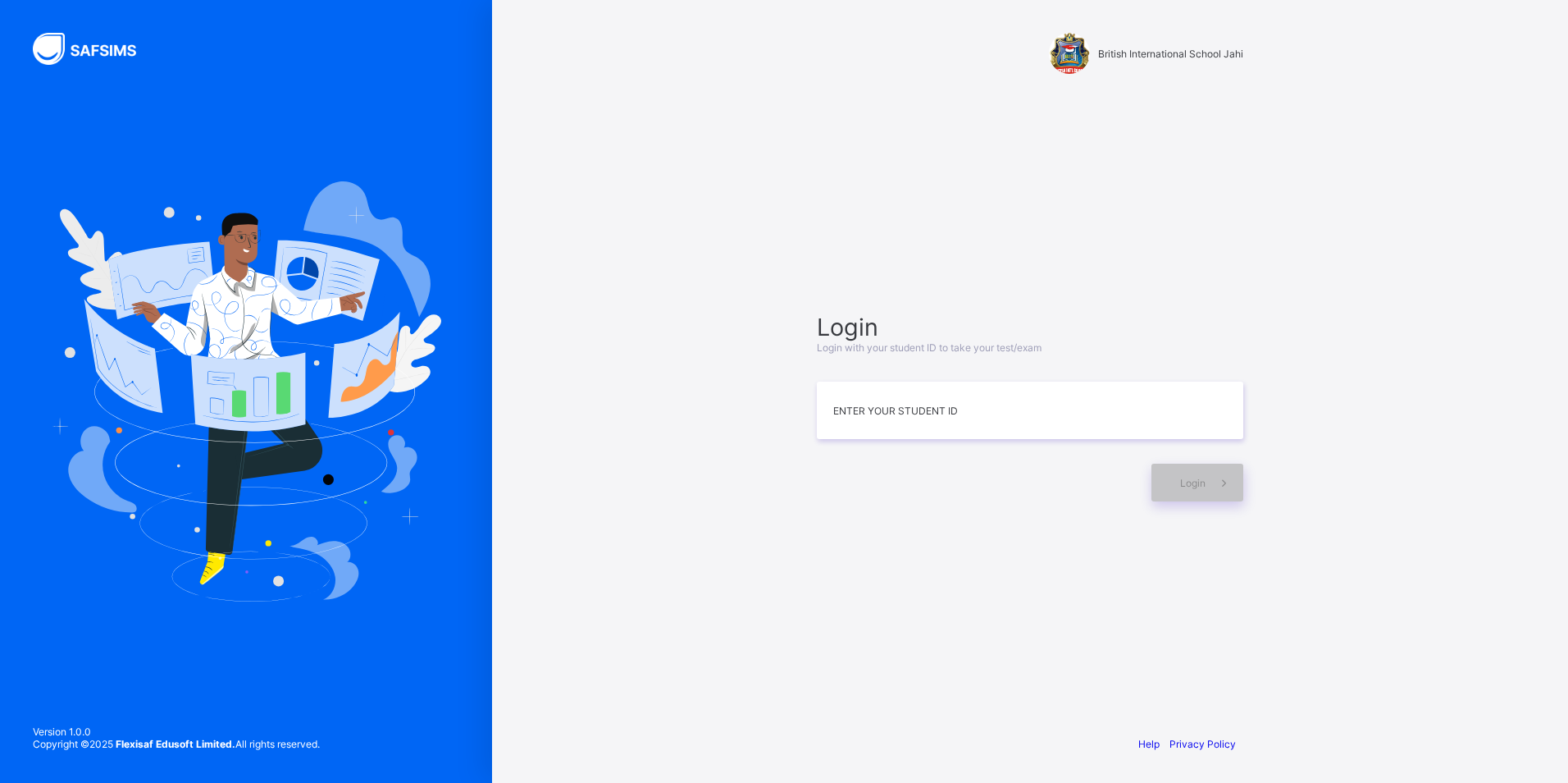
click at [900, 440] on div "Login Login with your student ID to take your test/exam Enter your Student ID L…" at bounding box center [1030, 407] width 426 height 189
click at [875, 409] on input at bounding box center [1030, 410] width 426 height 57
type input "**********"
click at [1217, 499] on span at bounding box center [1224, 482] width 38 height 38
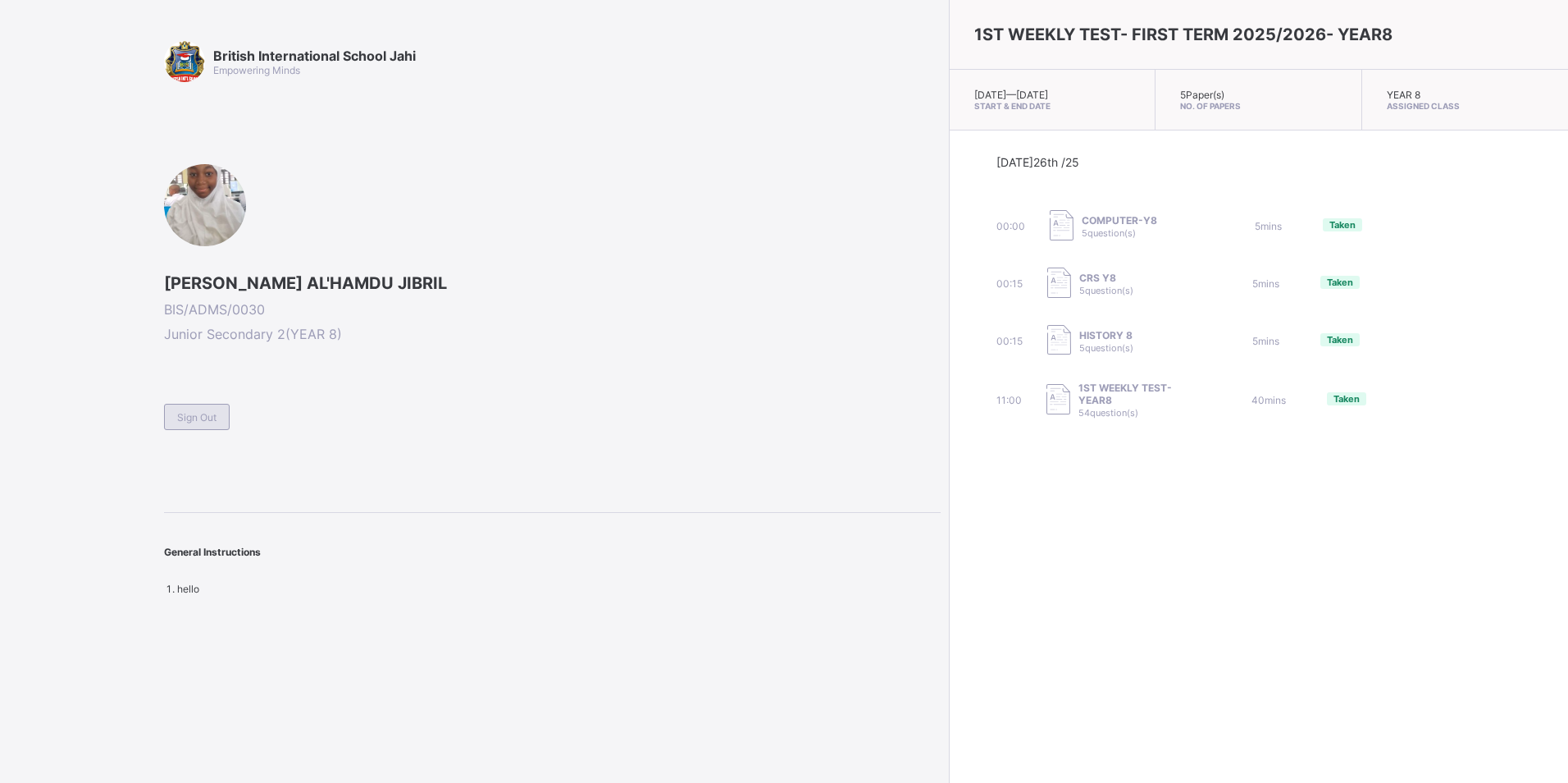
click at [178, 412] on span "Sign Out" at bounding box center [196, 417] width 40 height 13
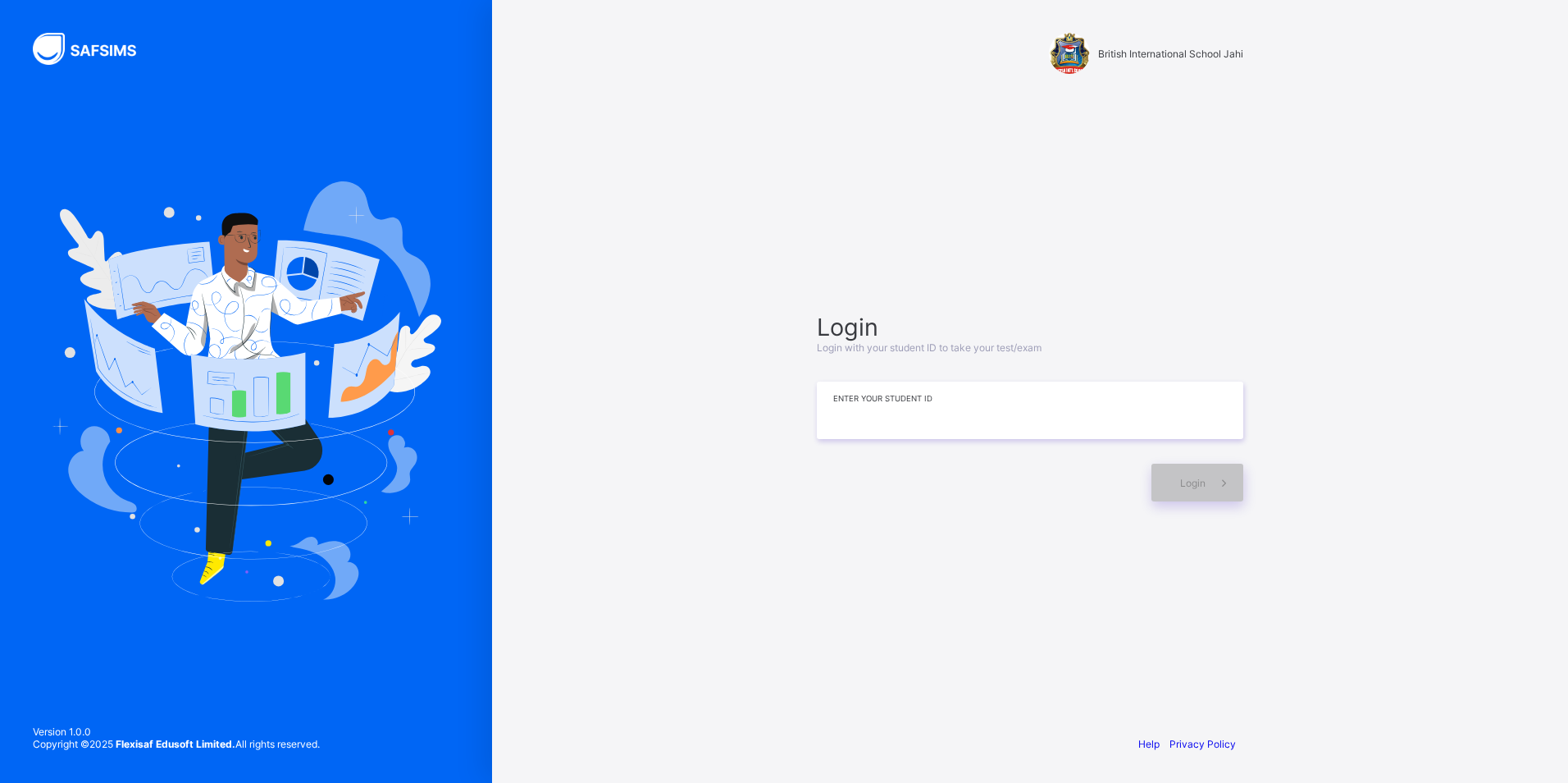
click at [945, 418] on input at bounding box center [1030, 410] width 426 height 57
type input "*"
type input "**********"
click at [1193, 489] on div "Login" at bounding box center [1197, 482] width 92 height 38
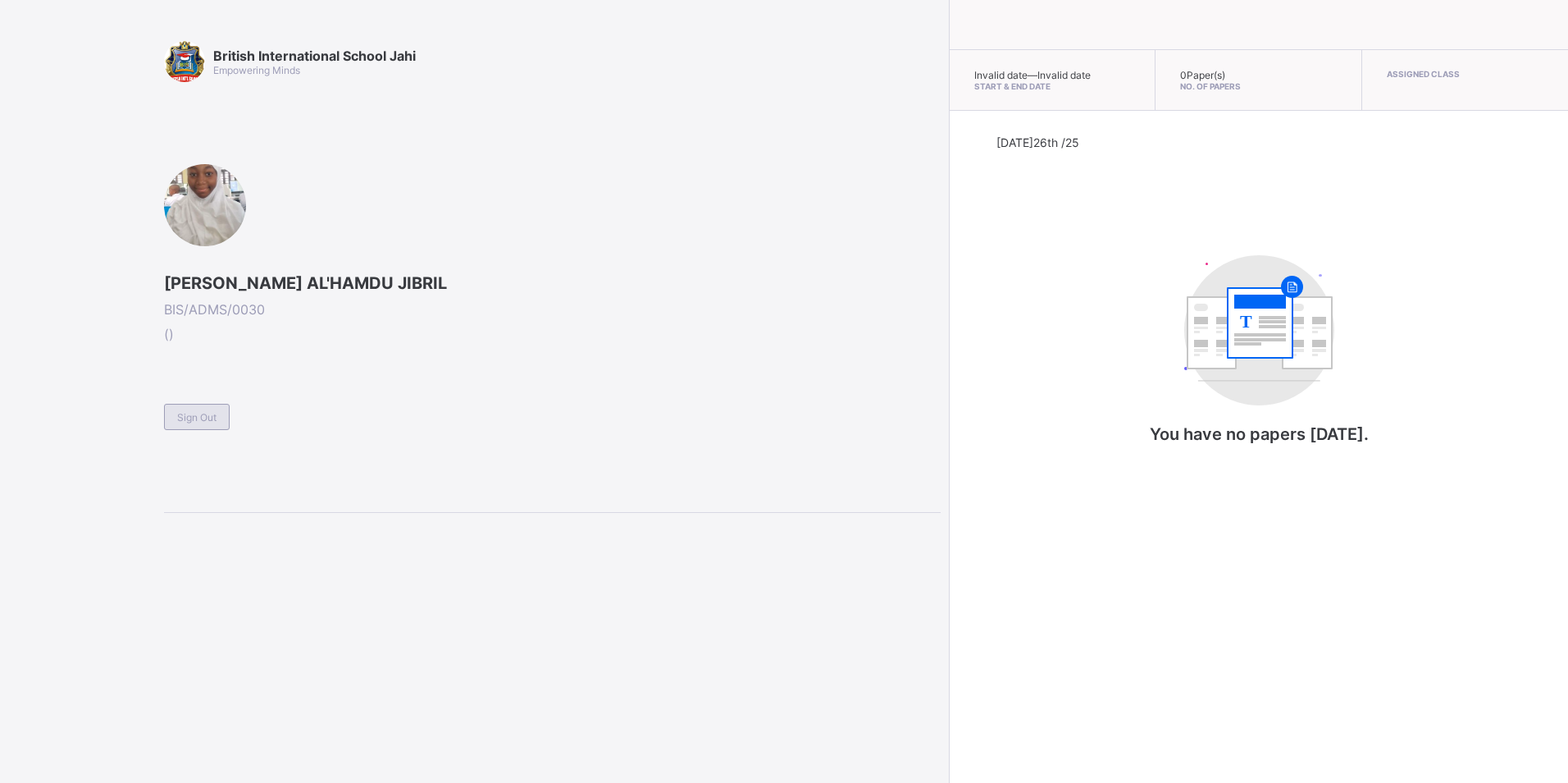
click at [182, 426] on div "Sign Out" at bounding box center [197, 416] width 66 height 26
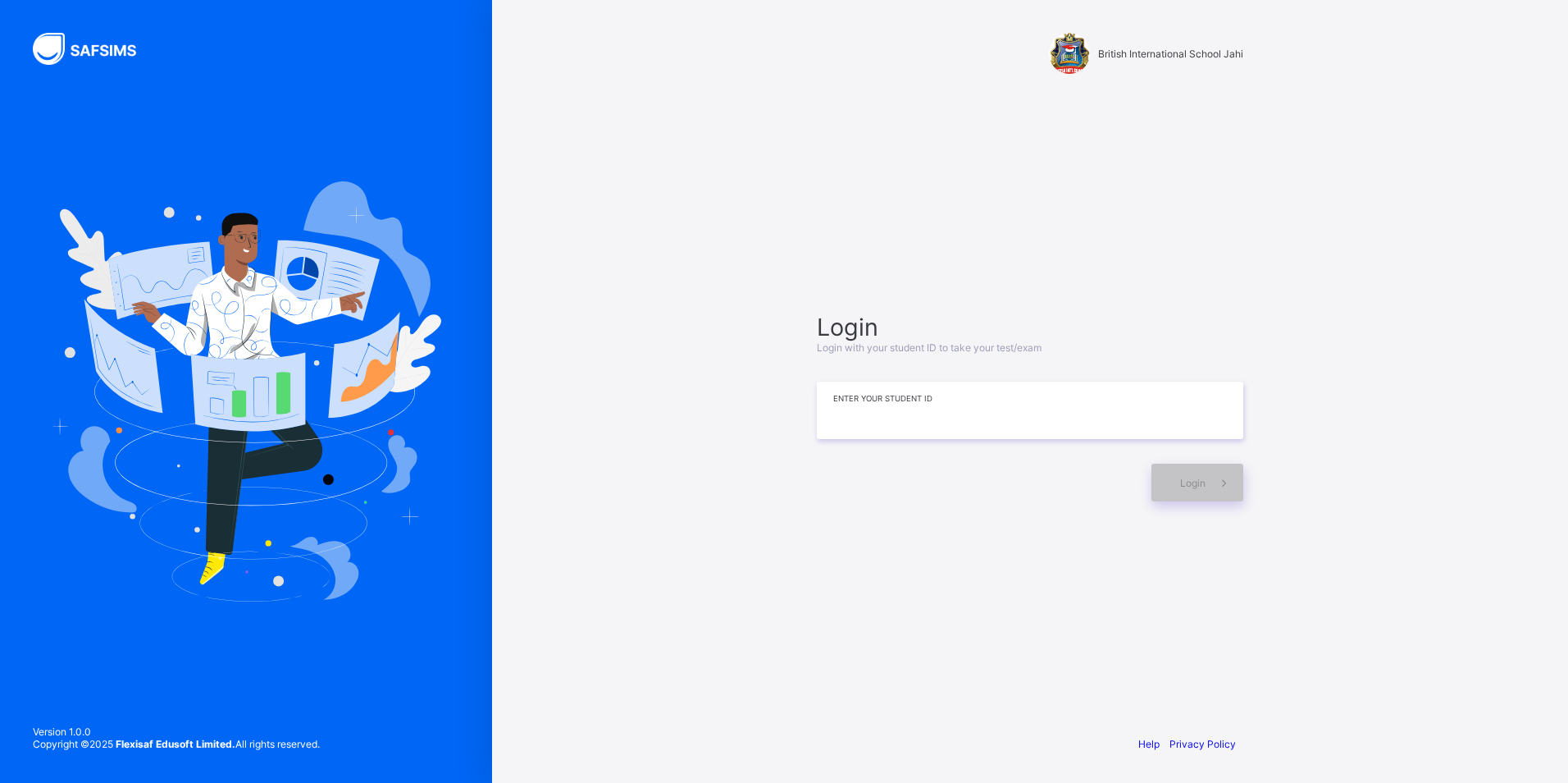
click at [872, 437] on input at bounding box center [1030, 410] width 426 height 57
type input "**********"
click at [1239, 481] on span at bounding box center [1224, 482] width 38 height 38
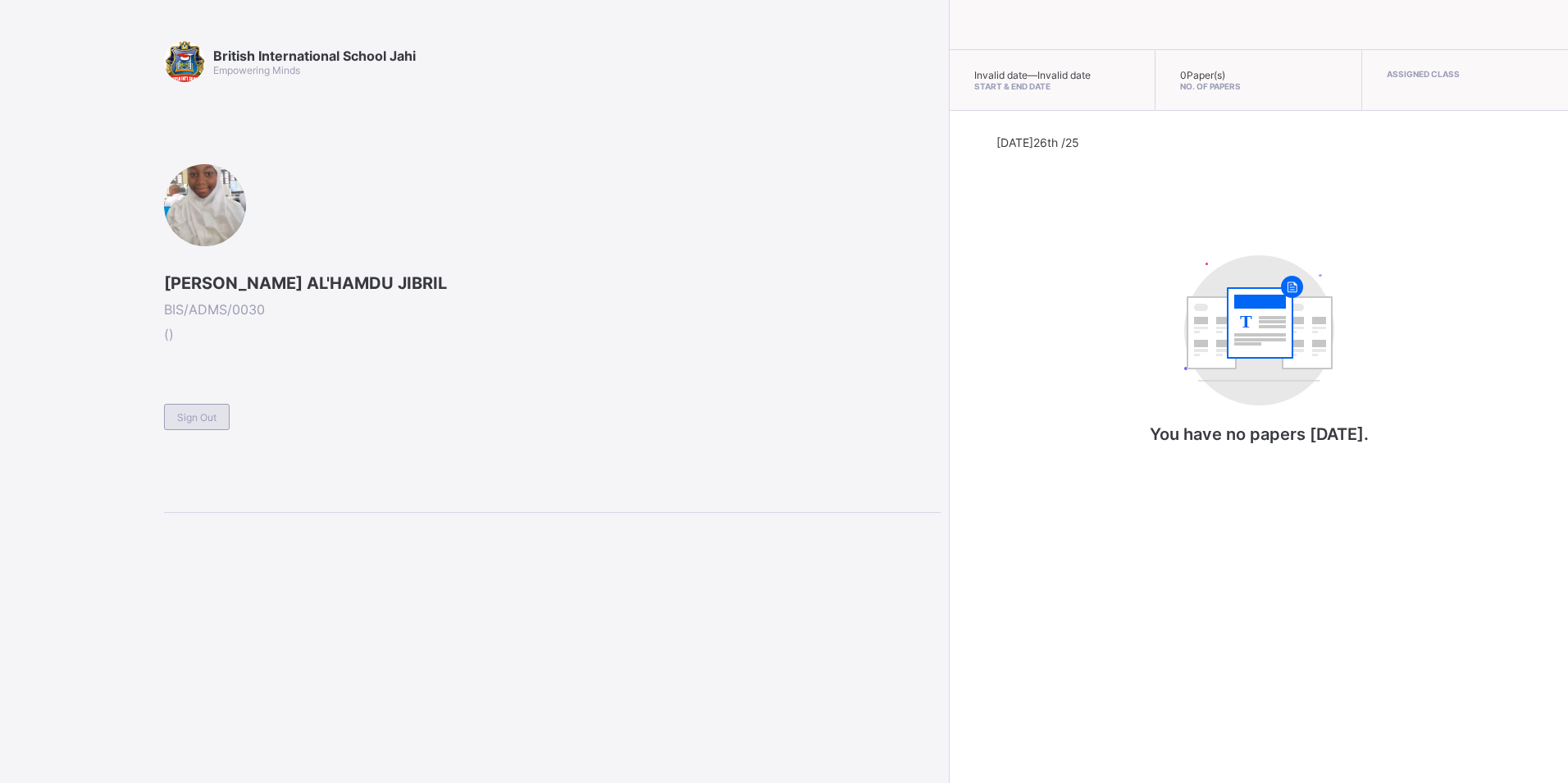
click at [190, 421] on span "Sign Out" at bounding box center [196, 417] width 40 height 13
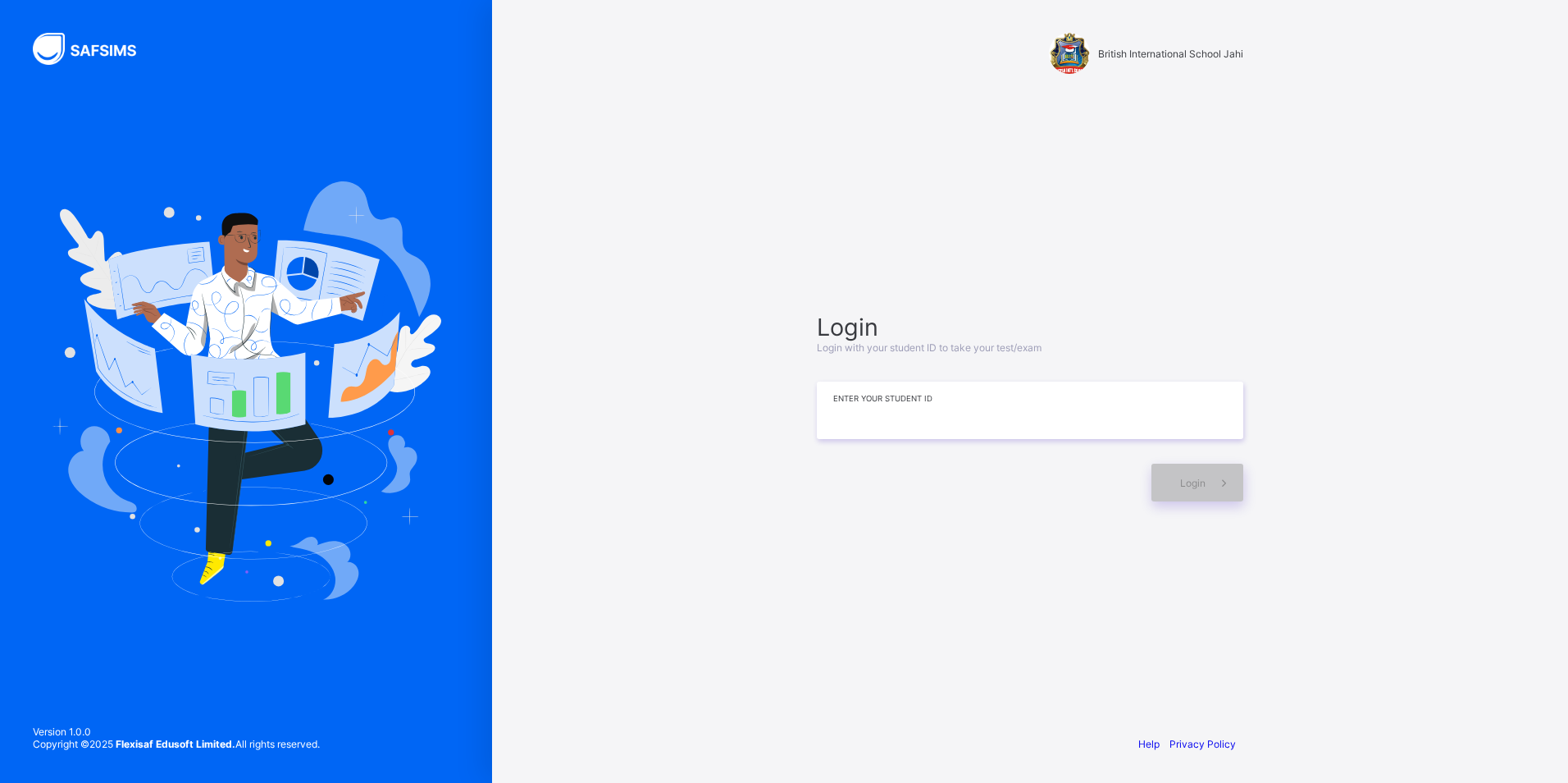
click at [825, 430] on input at bounding box center [1030, 410] width 426 height 57
type input "**********"
click at [1165, 491] on div "Login" at bounding box center [1197, 482] width 92 height 38
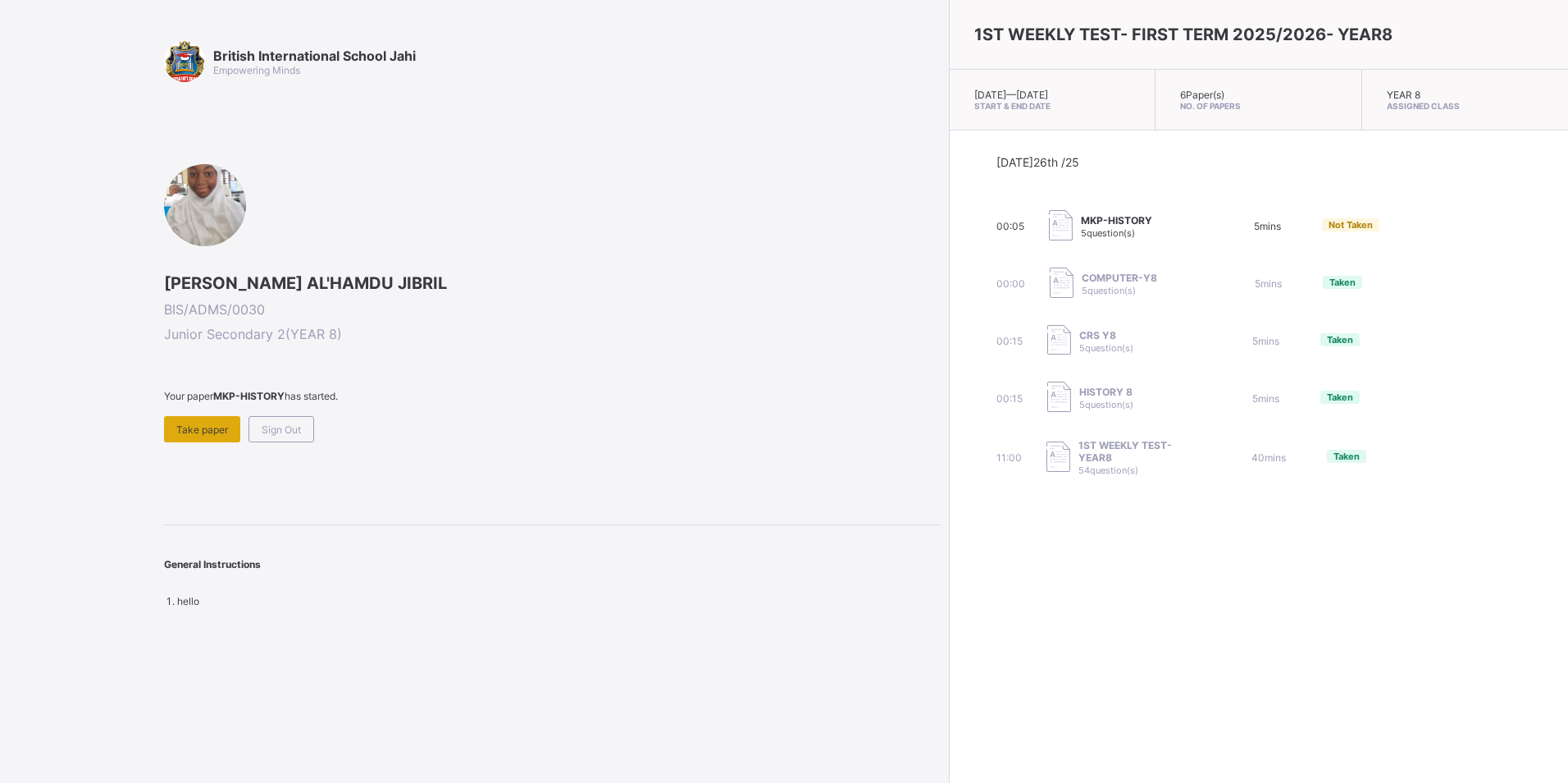
click at [197, 428] on span "Take paper" at bounding box center [201, 429] width 51 height 13
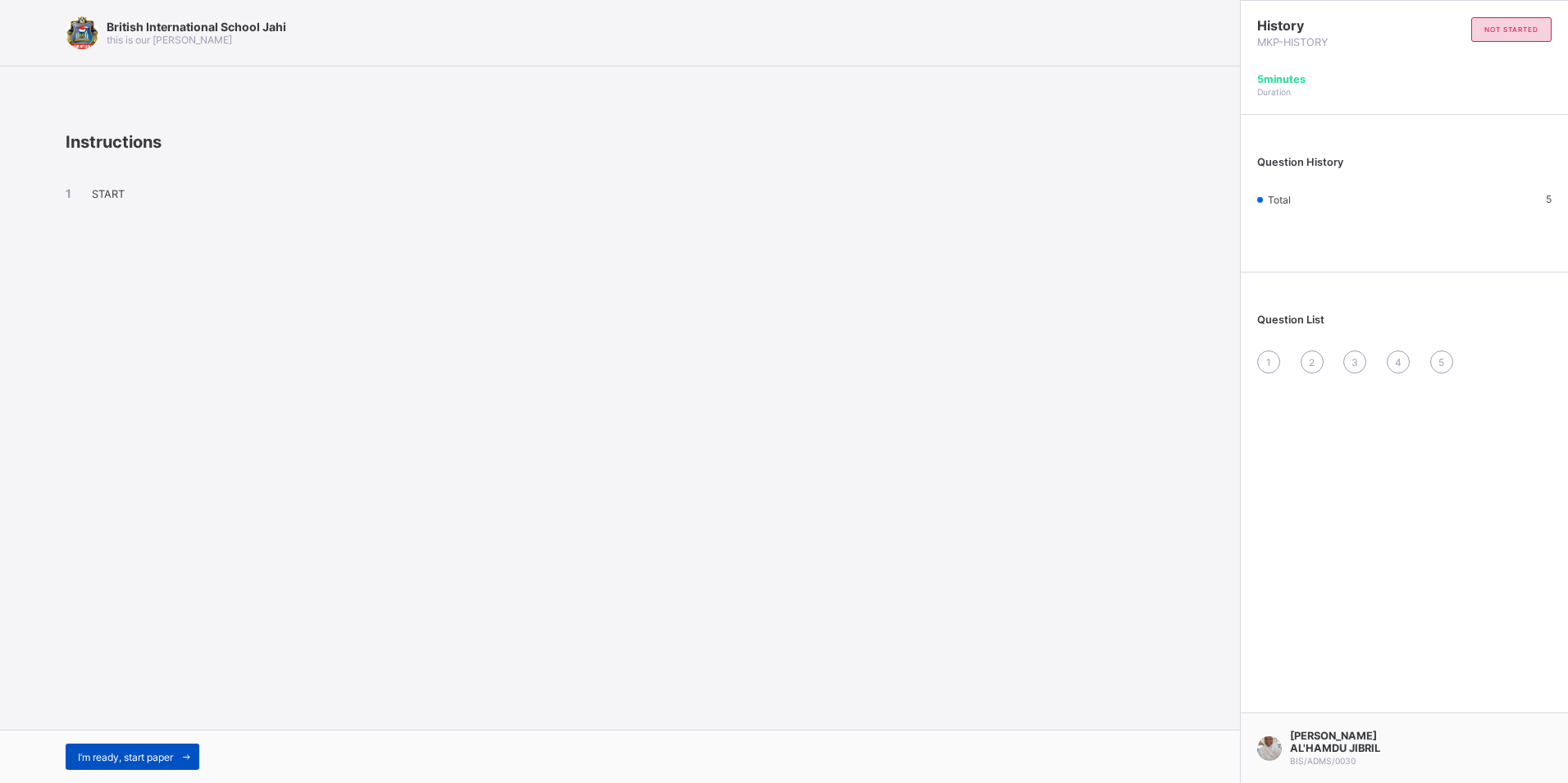
click at [126, 763] on div "I’m ready, start paper" at bounding box center [132, 756] width 134 height 26
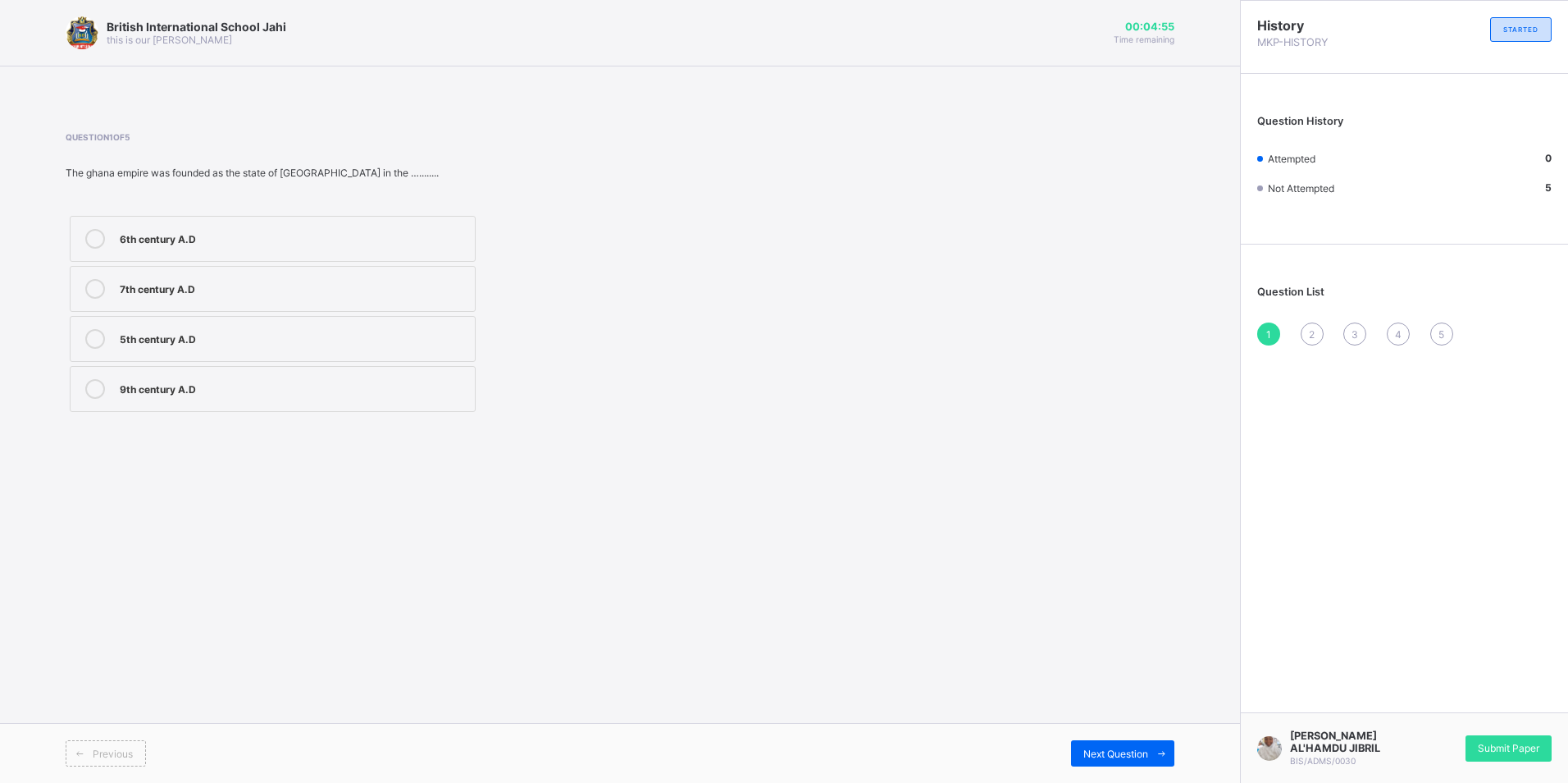
click at [283, 380] on label "9th century A.D" at bounding box center [273, 389] width 406 height 46
click at [1130, 749] on span "Next Question" at bounding box center [1116, 754] width 65 height 13
click at [201, 231] on div "Mali" at bounding box center [293, 237] width 347 height 16
click at [1109, 755] on span "Next Question" at bounding box center [1116, 754] width 65 height 13
click at [269, 273] on label "700&1240 C.E" at bounding box center [273, 288] width 406 height 46
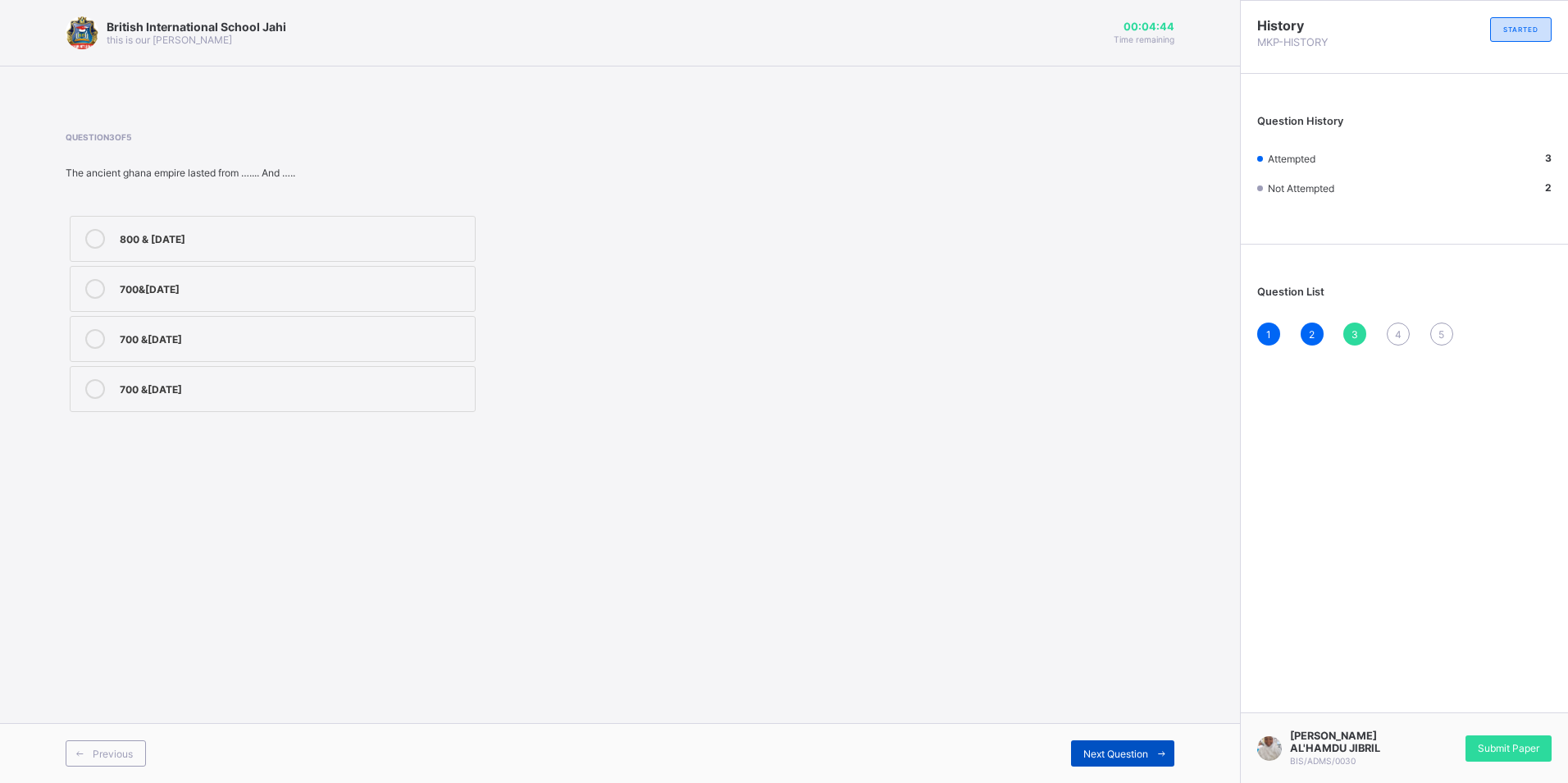
click at [1127, 746] on div "Next Question" at bounding box center [1122, 753] width 104 height 26
click at [423, 288] on div "somali" at bounding box center [293, 287] width 347 height 16
click at [1131, 758] on span "Next Question" at bounding box center [1116, 754] width 65 height 13
click at [380, 388] on div "comon Era" at bounding box center [293, 387] width 347 height 16
click at [1389, 341] on div "4" at bounding box center [1398, 334] width 23 height 23
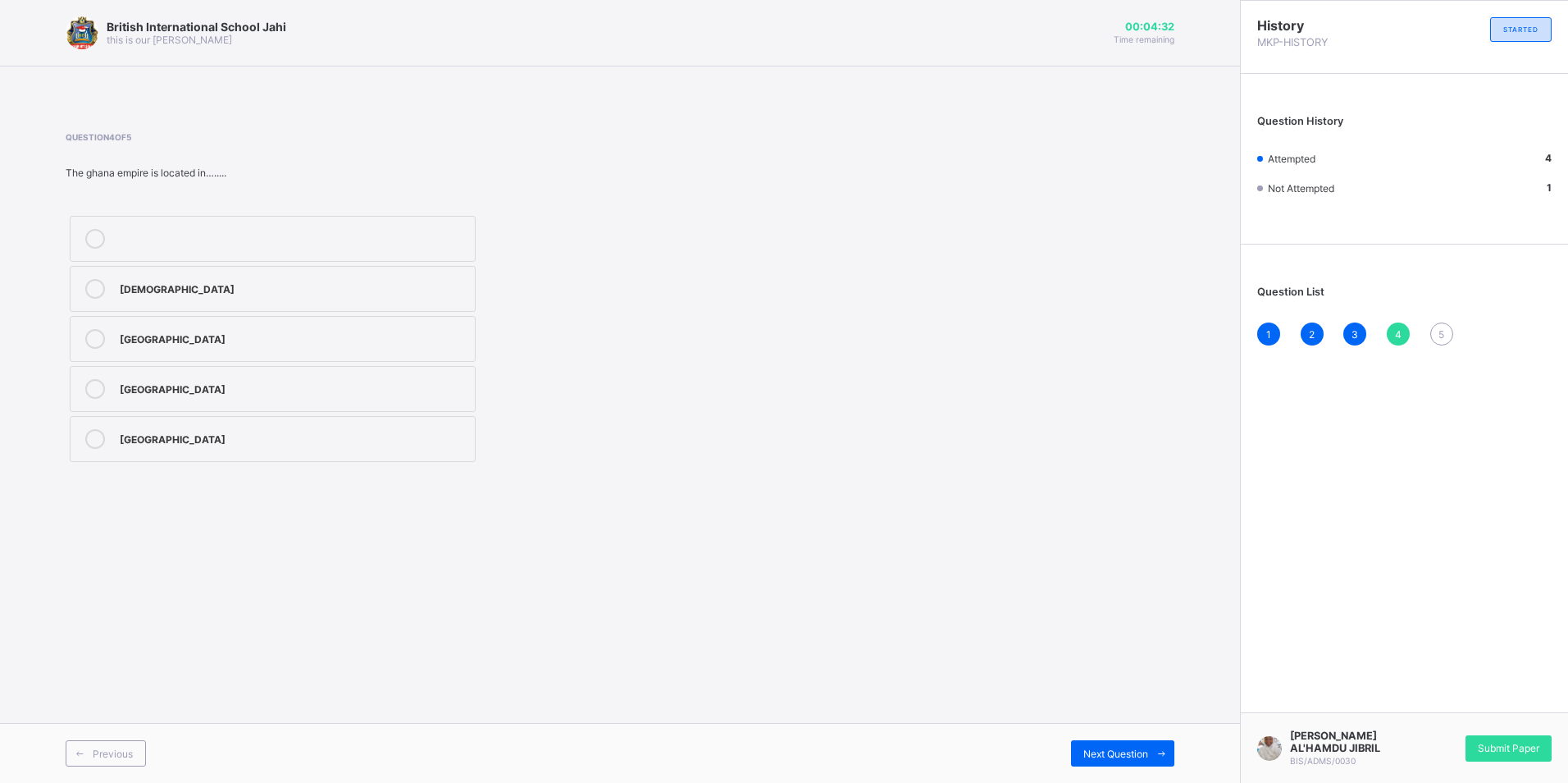
click at [1271, 328] on div "1" at bounding box center [1268, 334] width 23 height 23
click at [1450, 332] on div "5" at bounding box center [1442, 334] width 23 height 23
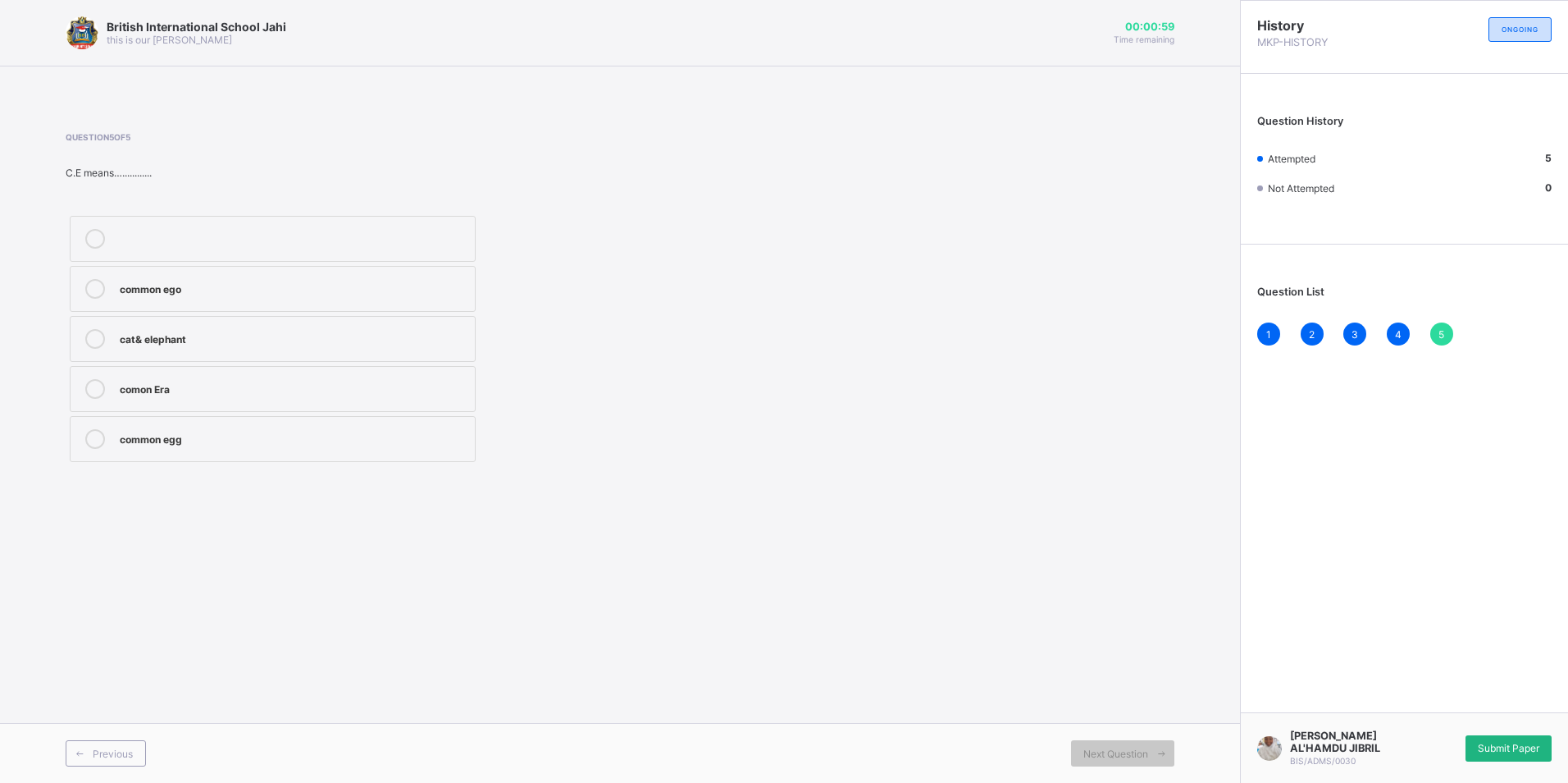
click at [1507, 751] on span "Submit Paper" at bounding box center [1508, 748] width 62 height 13
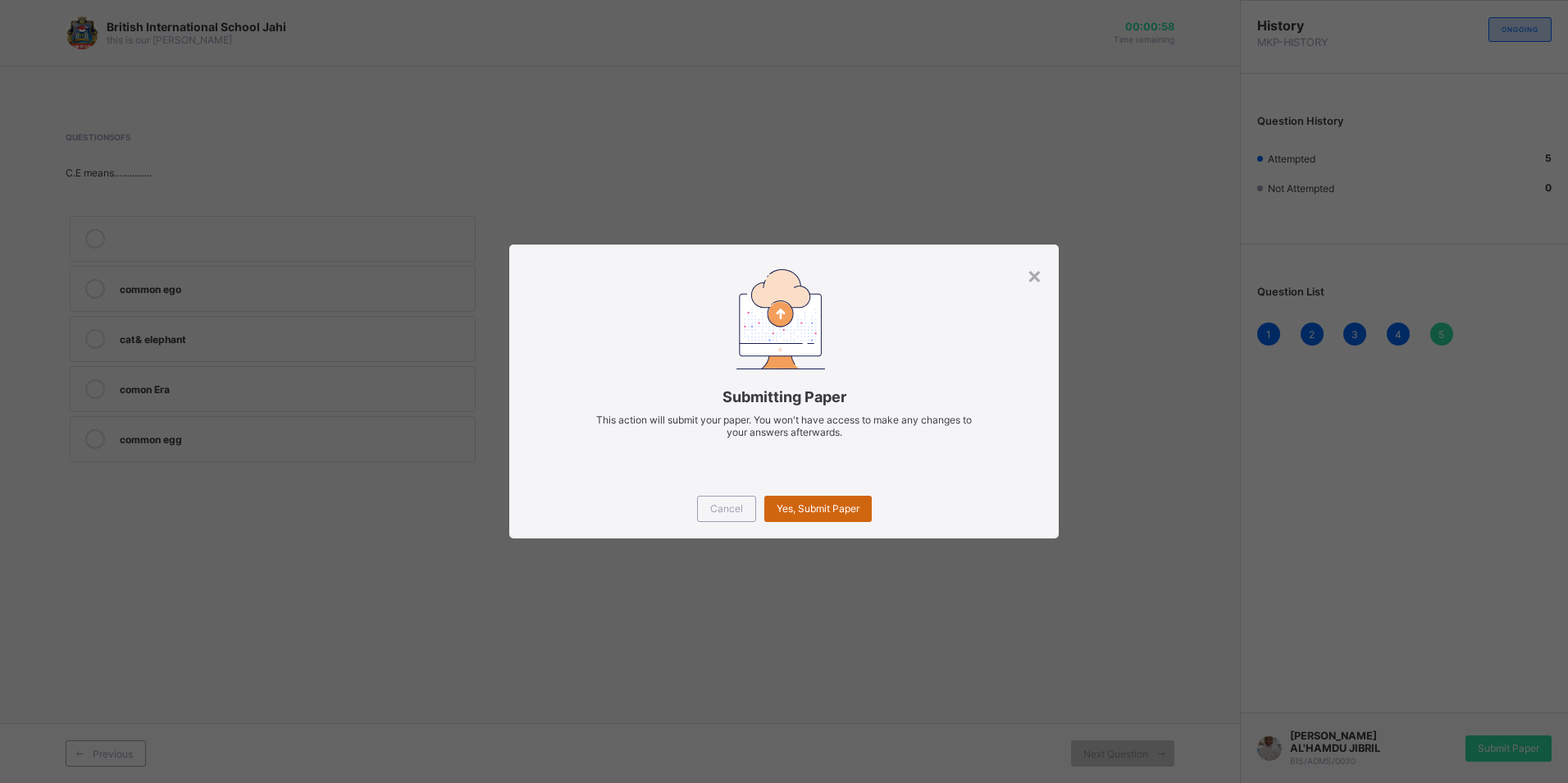
click at [816, 511] on span "Yes, Submit Paper" at bounding box center [818, 508] width 83 height 13
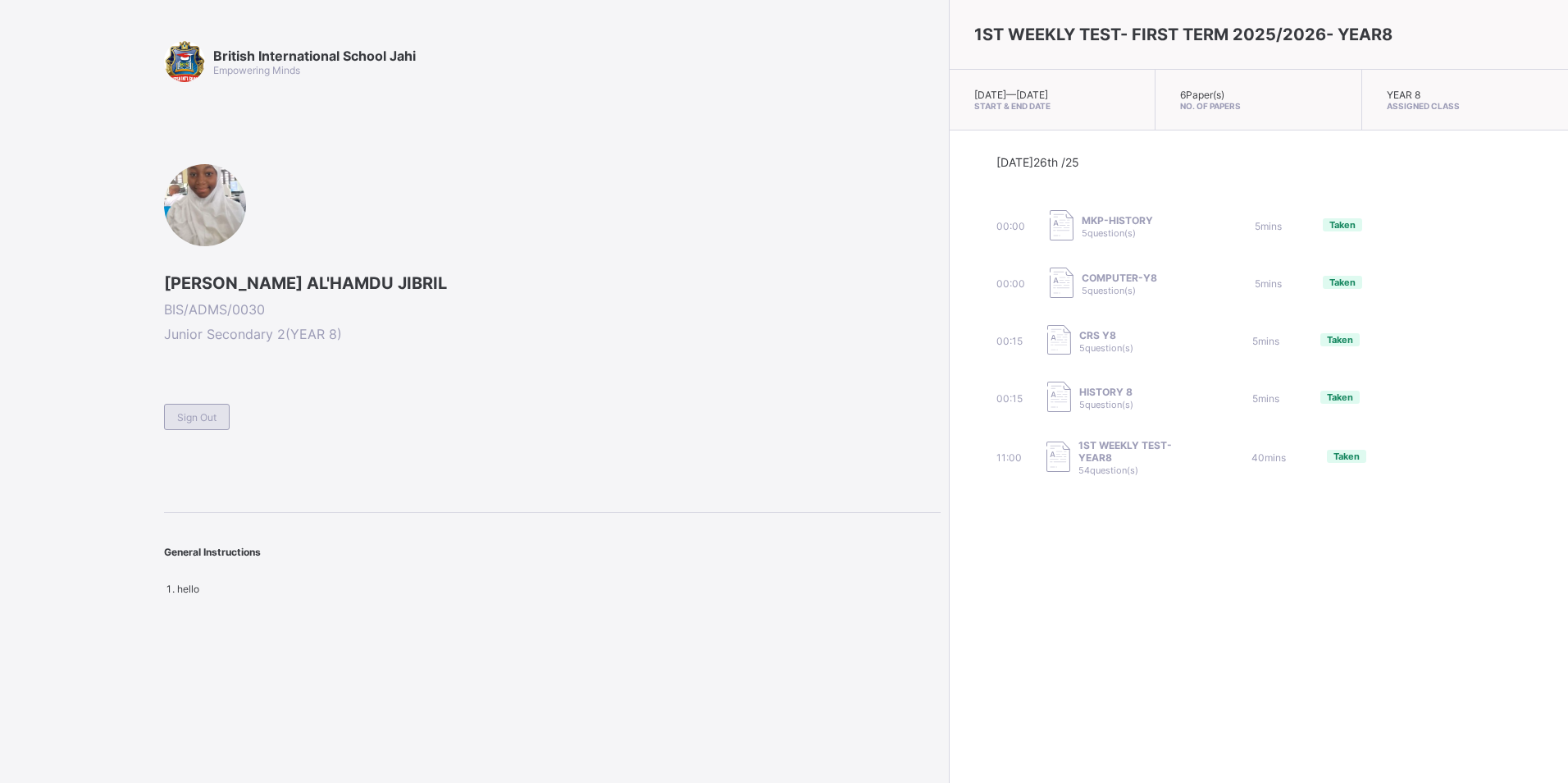
click at [201, 404] on div "Sign Out" at bounding box center [197, 416] width 66 height 26
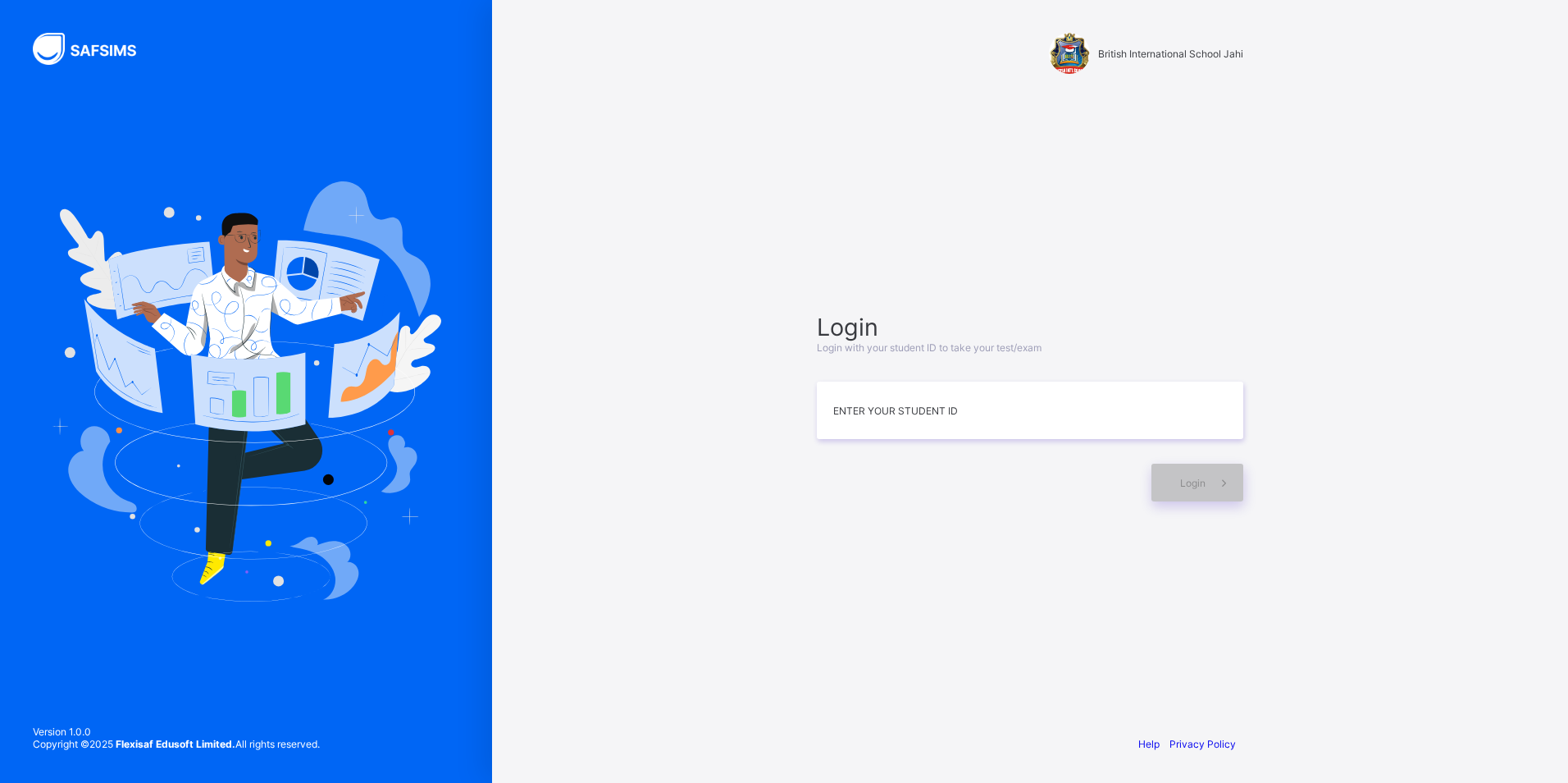
drag, startPoint x: 1383, startPoint y: 158, endPoint x: 1291, endPoint y: 251, distance: 130.8
drag, startPoint x: 1279, startPoint y: 265, endPoint x: 1169, endPoint y: 228, distance: 116.1
click at [1169, 228] on div "Login Login with your student ID to take your test/exam Enter your Student ID L…" at bounding box center [1030, 407] width 459 height 563
click at [887, 400] on input at bounding box center [1030, 410] width 426 height 57
click at [1185, 395] on input at bounding box center [1030, 410] width 426 height 57
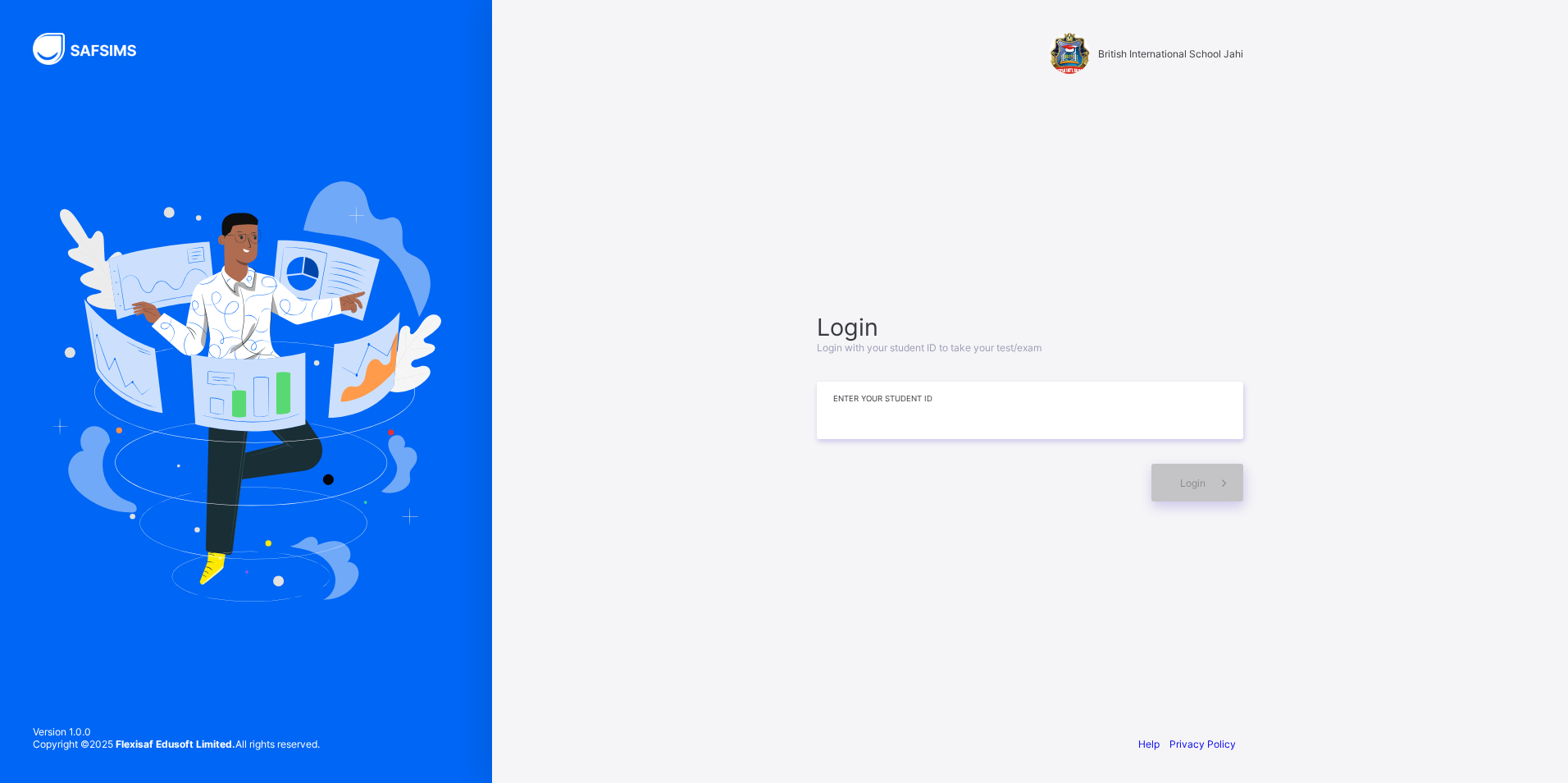
type input "*"
type input "**********"
click at [1195, 478] on span "Login" at bounding box center [1193, 483] width 25 height 13
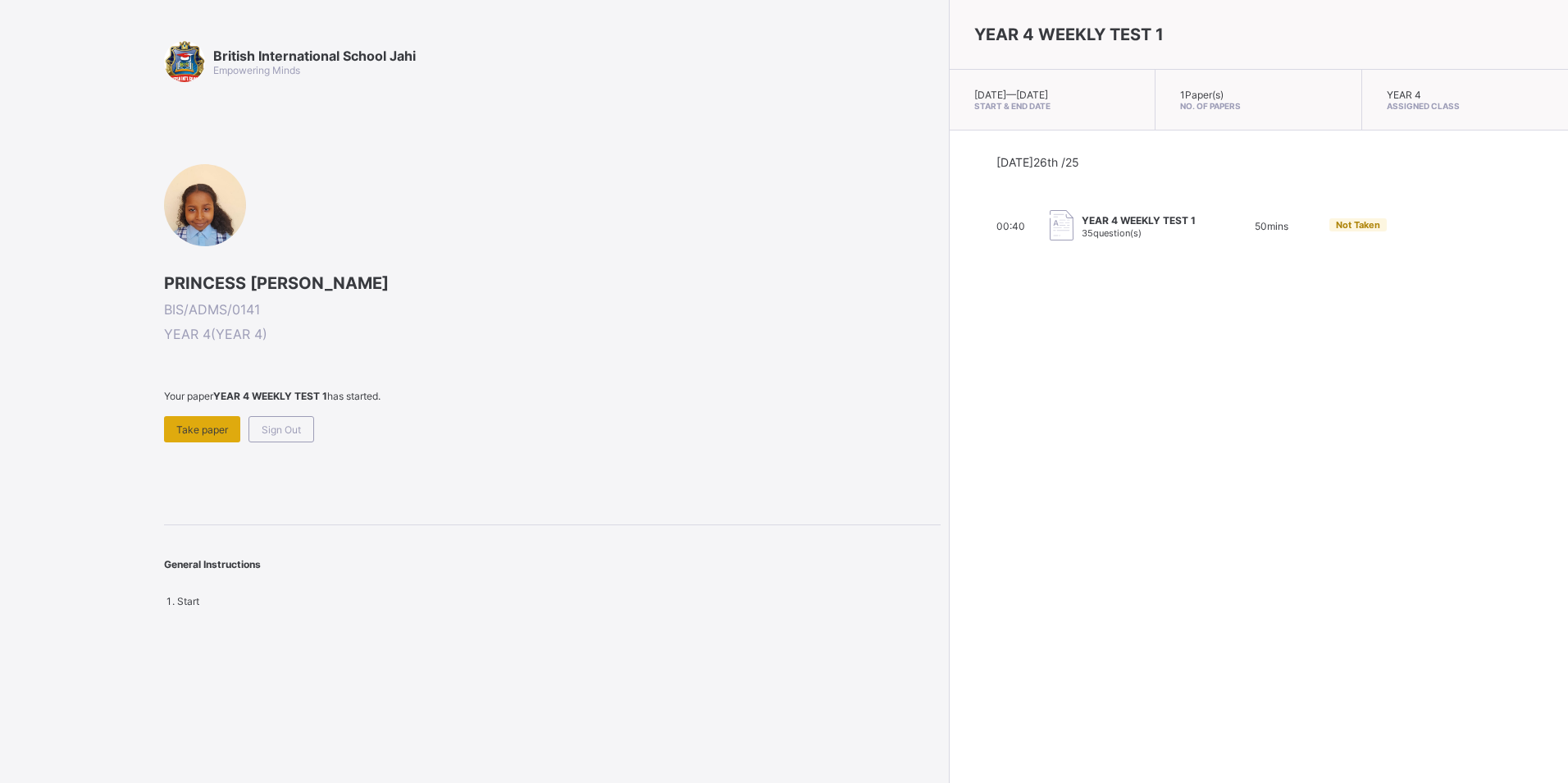
click at [181, 421] on div "Take paper" at bounding box center [202, 429] width 77 height 26
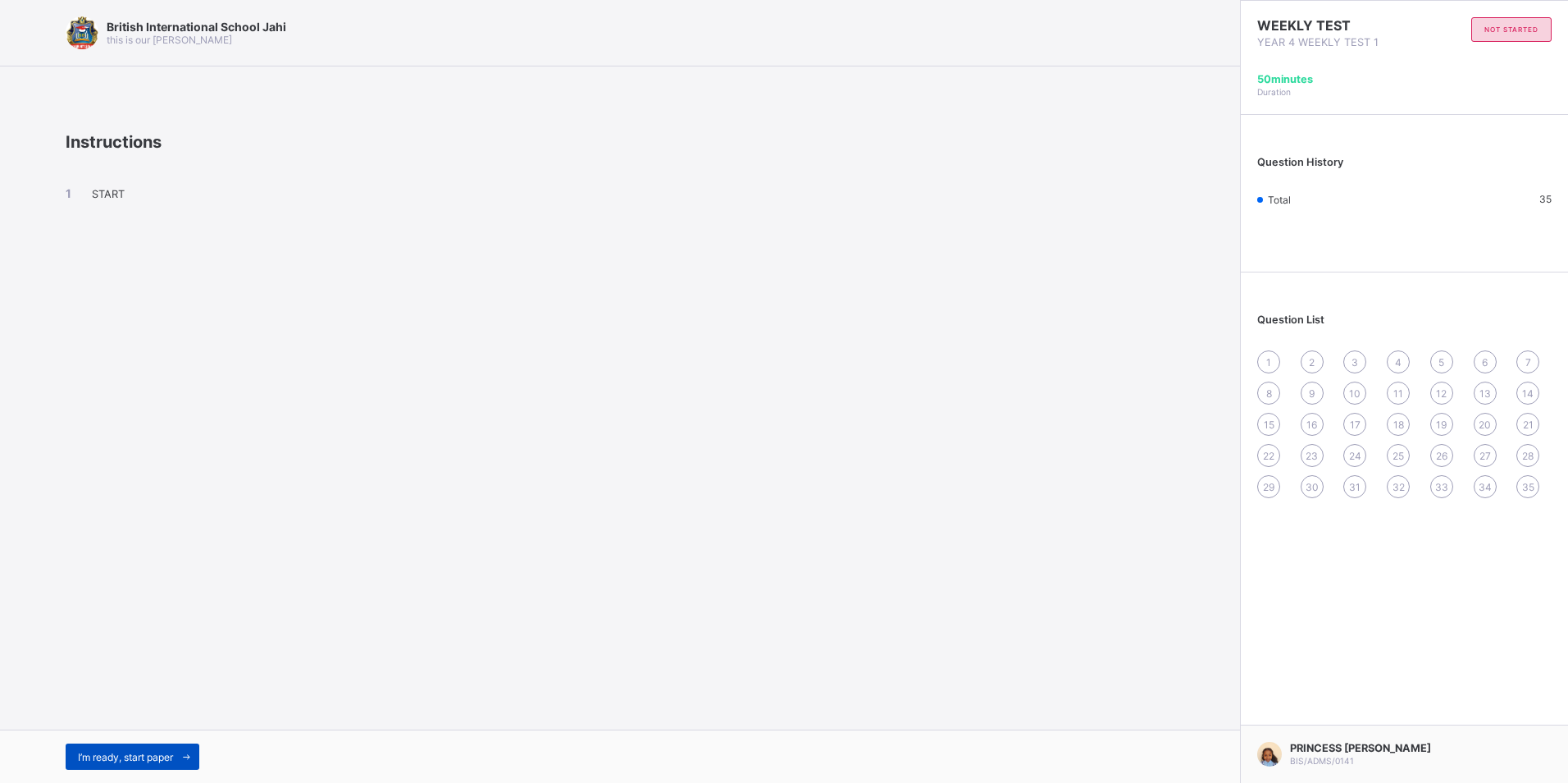
click at [153, 764] on div "I’m ready, start paper" at bounding box center [132, 756] width 134 height 26
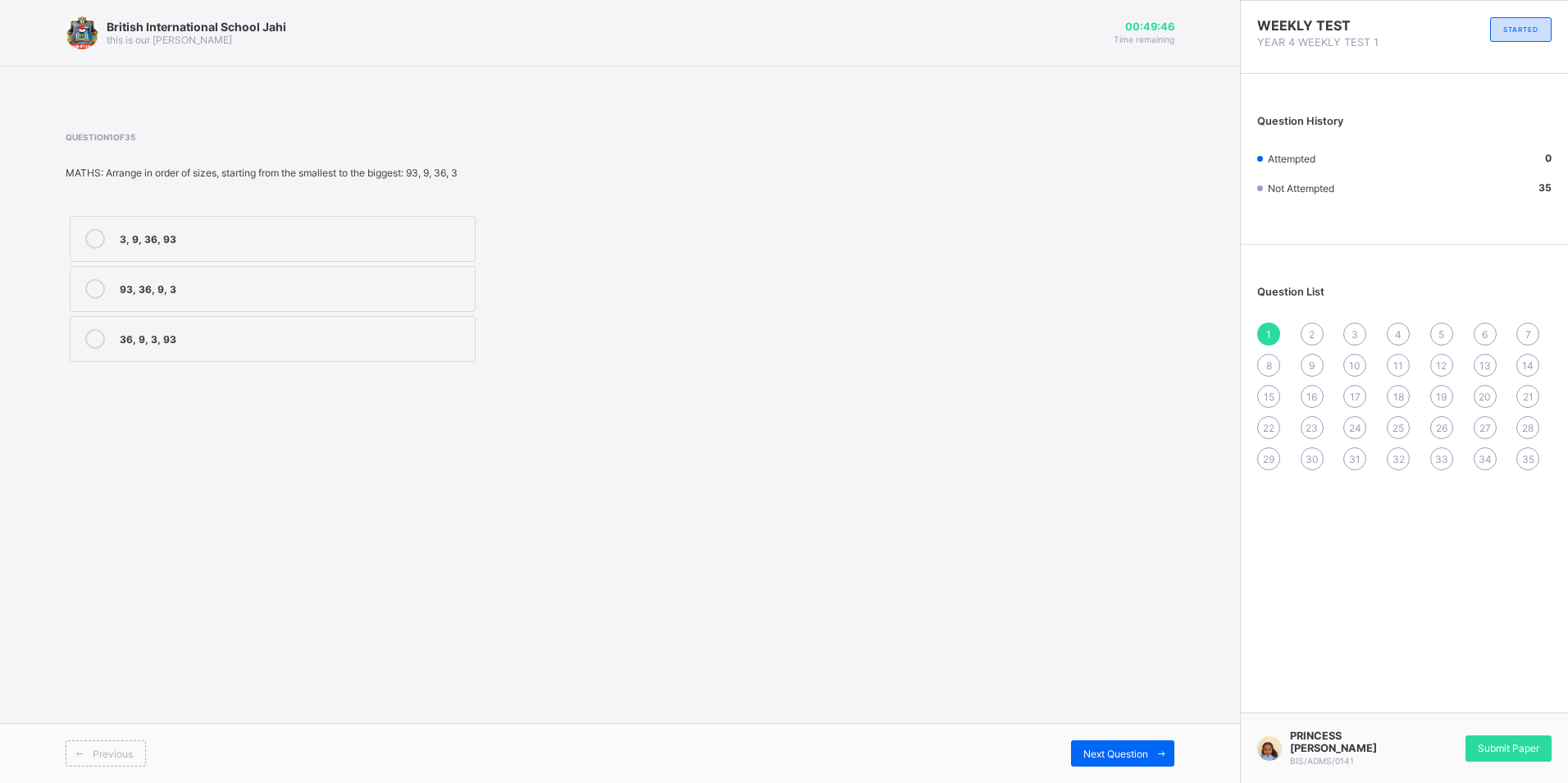
click at [463, 249] on label "3, 9, 36, 93" at bounding box center [273, 239] width 406 height 46
click at [1114, 743] on div "Next Question" at bounding box center [1122, 753] width 104 height 26
click at [362, 222] on label "XVI" at bounding box center [273, 239] width 406 height 46
click at [1135, 742] on div "Next Question" at bounding box center [1122, 753] width 104 height 26
click at [425, 246] on div "X" at bounding box center [293, 239] width 347 height 19
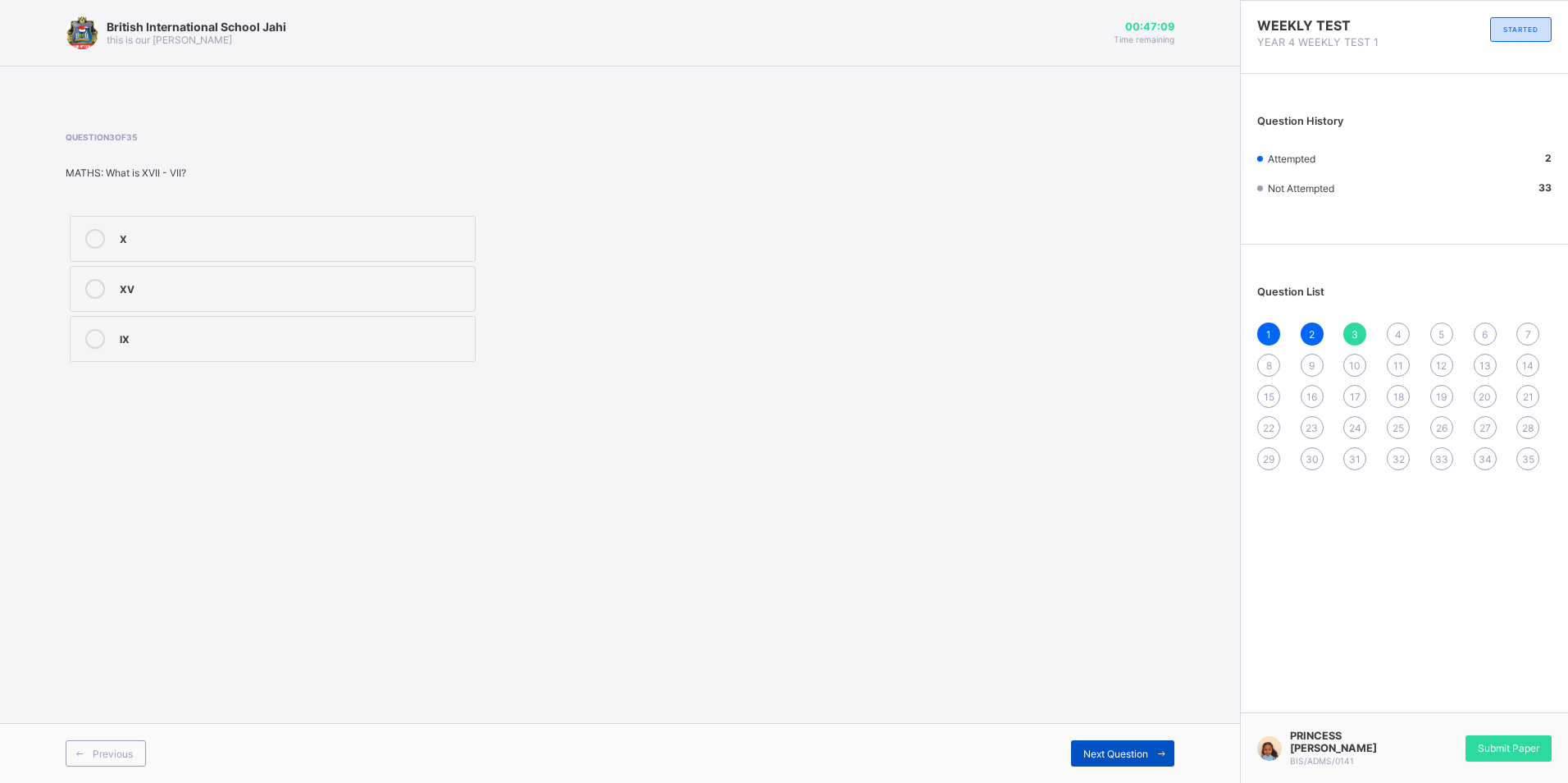
click at [1109, 761] on div "Next Question" at bounding box center [1122, 753] width 104 height 26
click at [1357, 343] on div "3" at bounding box center [1354, 334] width 23 height 23
click at [314, 297] on div "XV" at bounding box center [293, 288] width 347 height 19
click at [1114, 742] on div "Next Question" at bounding box center [1122, 753] width 104 height 26
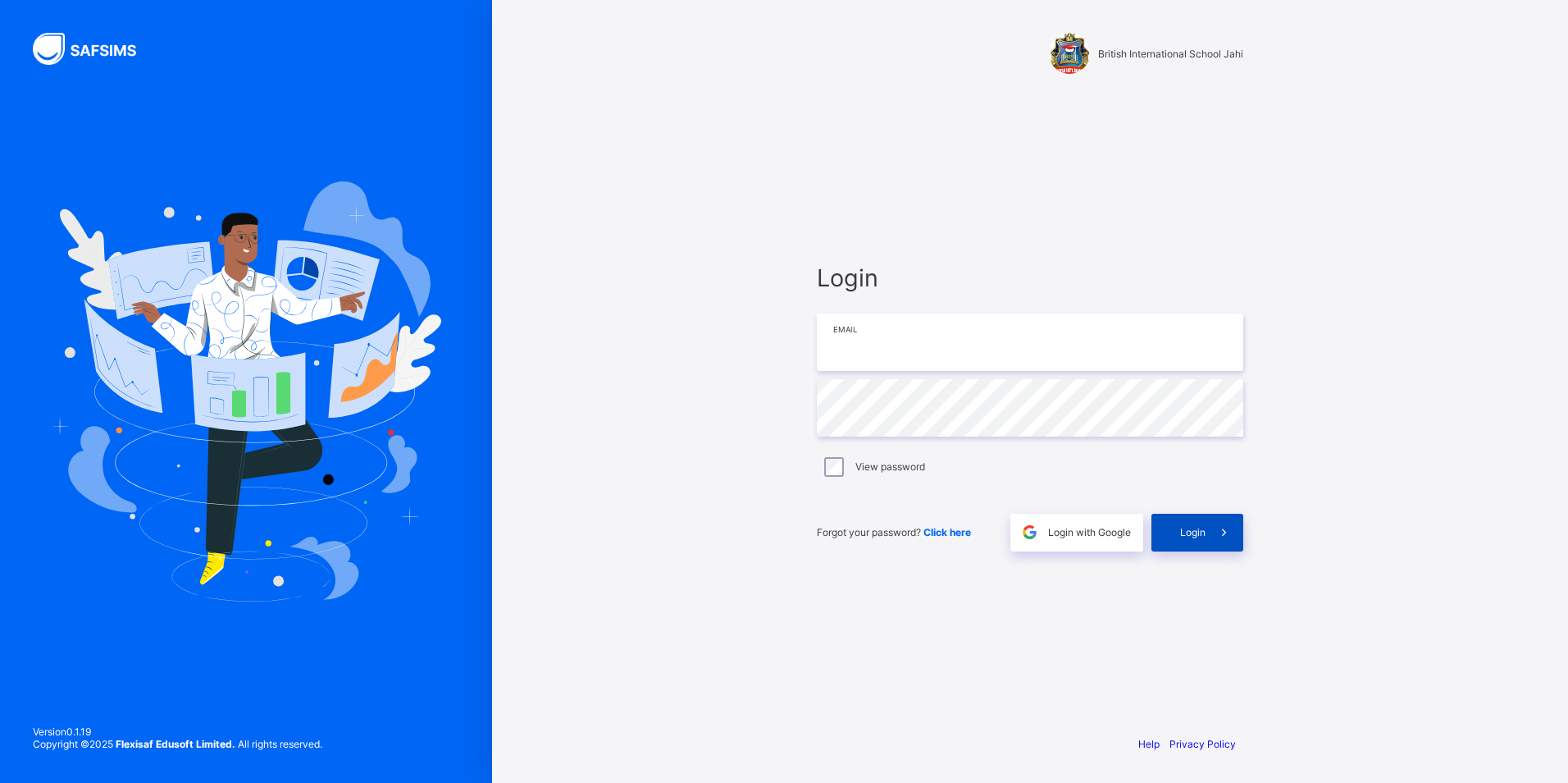
type input "**********"
click at [1237, 523] on span at bounding box center [1224, 532] width 38 height 38
type input "**********"
click at [1211, 522] on span at bounding box center [1224, 532] width 38 height 38
type input "**********"
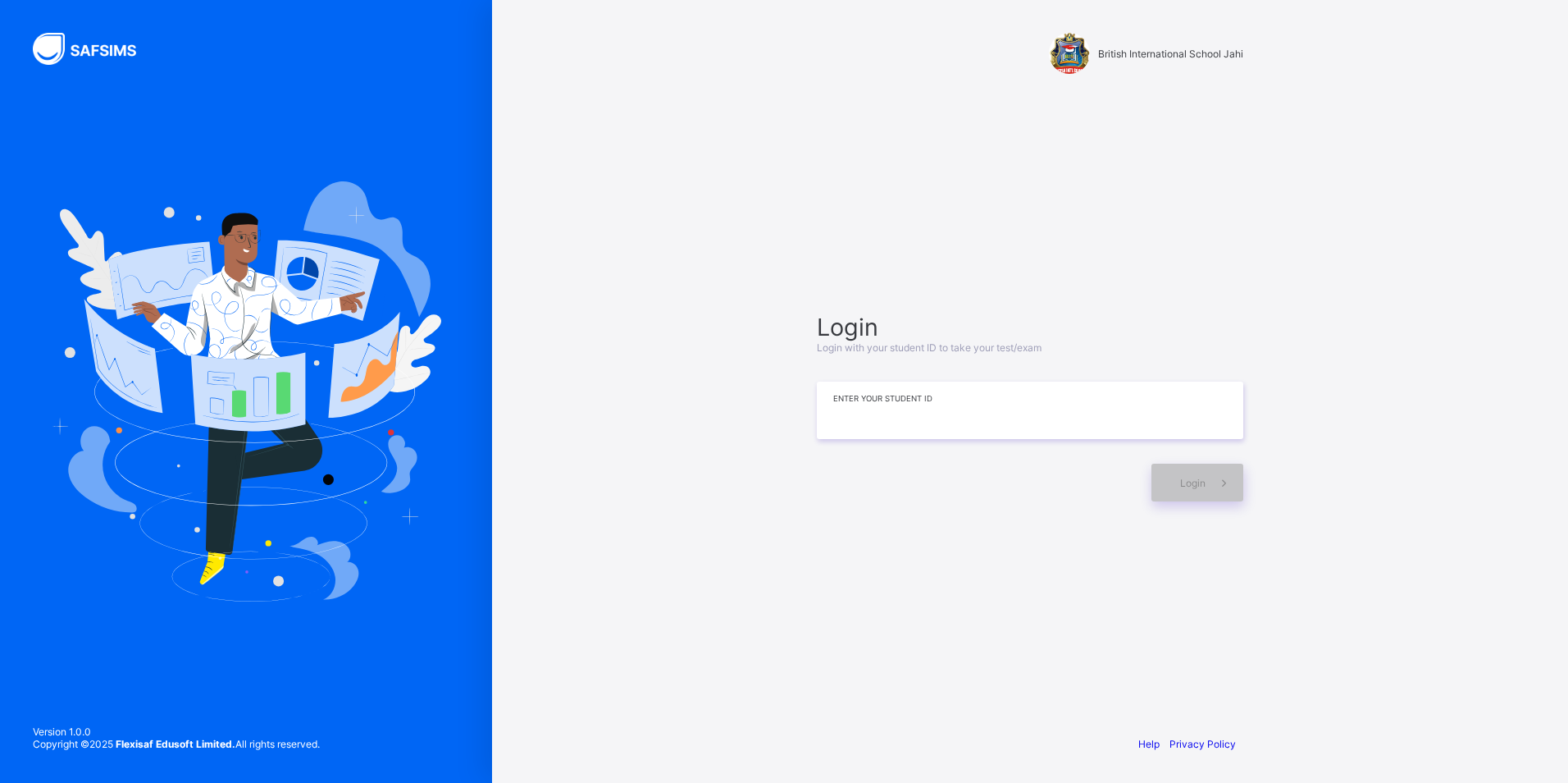
click at [934, 420] on input at bounding box center [1030, 410] width 426 height 57
type input "**********"
click at [1181, 480] on span "Login" at bounding box center [1193, 483] width 25 height 13
click at [1174, 478] on div "Login" at bounding box center [1197, 482] width 92 height 38
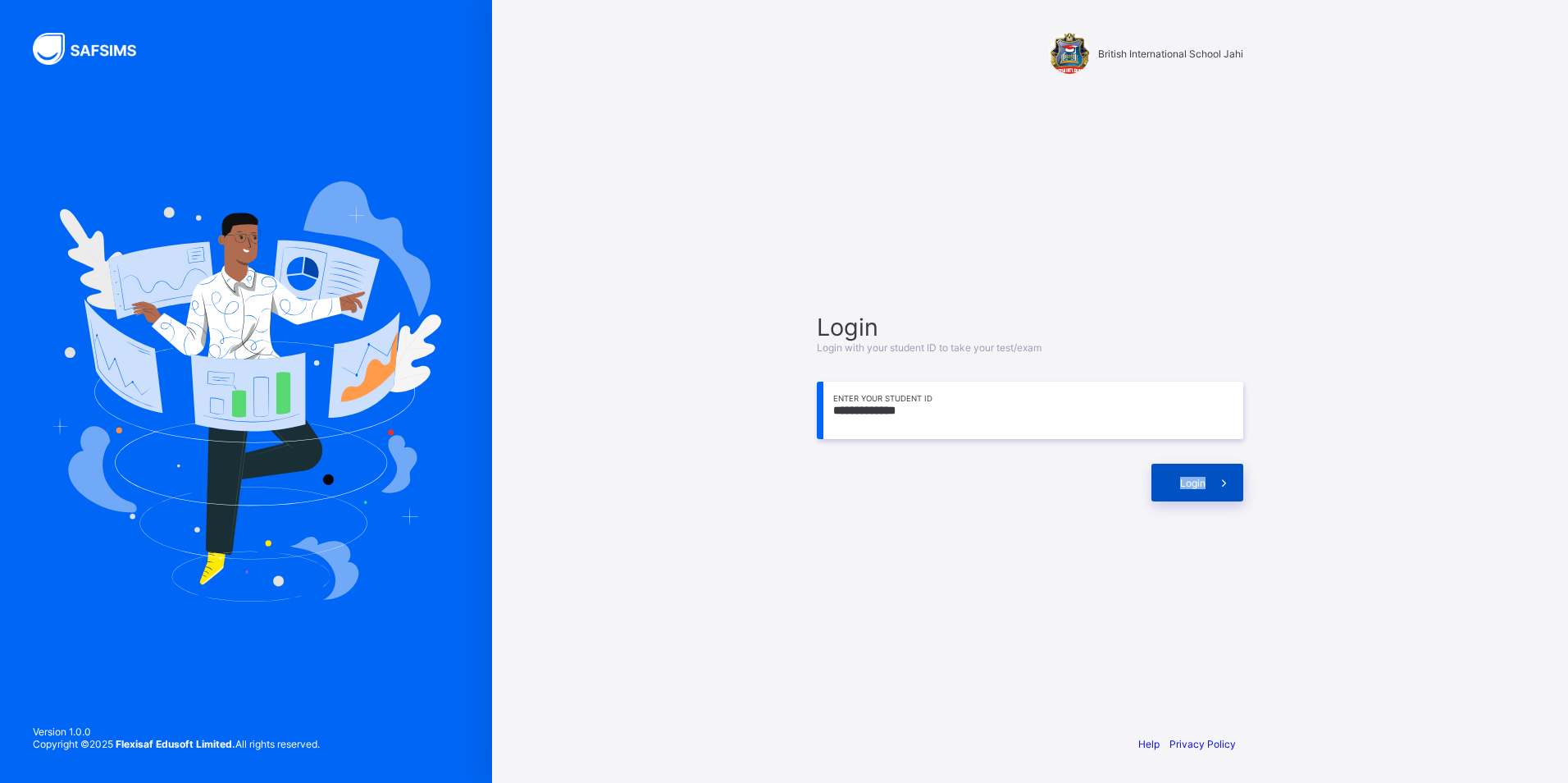
drag, startPoint x: 1174, startPoint y: 478, endPoint x: 1186, endPoint y: 485, distance: 13.9
click at [1186, 485] on span "Login" at bounding box center [1193, 483] width 25 height 13
click at [1185, 477] on span "Login" at bounding box center [1193, 483] width 25 height 13
click at [1172, 469] on div "Login" at bounding box center [1197, 482] width 92 height 38
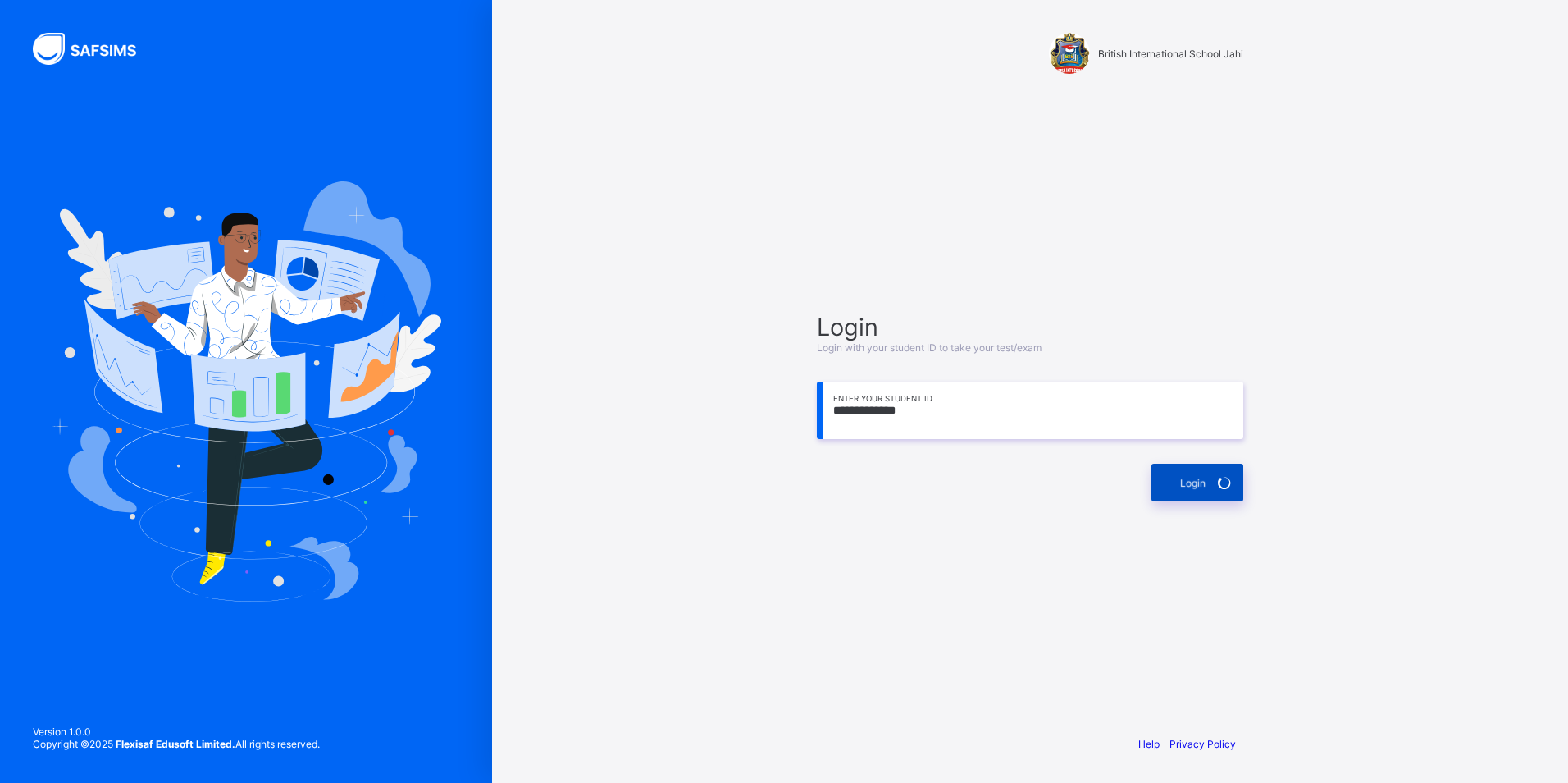
click at [1170, 470] on div "Login" at bounding box center [1197, 482] width 92 height 38
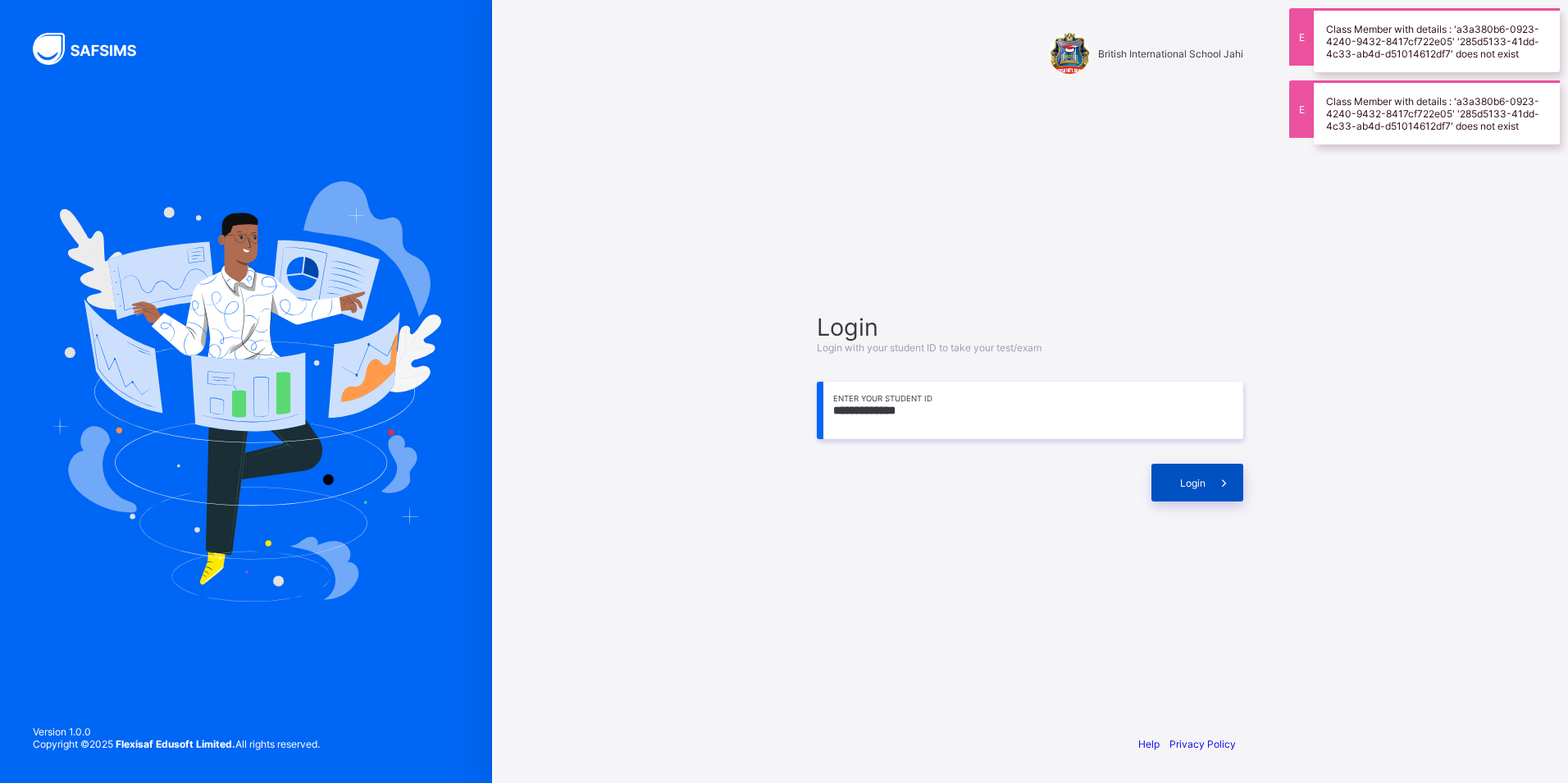
click at [1229, 473] on span at bounding box center [1224, 482] width 38 height 38
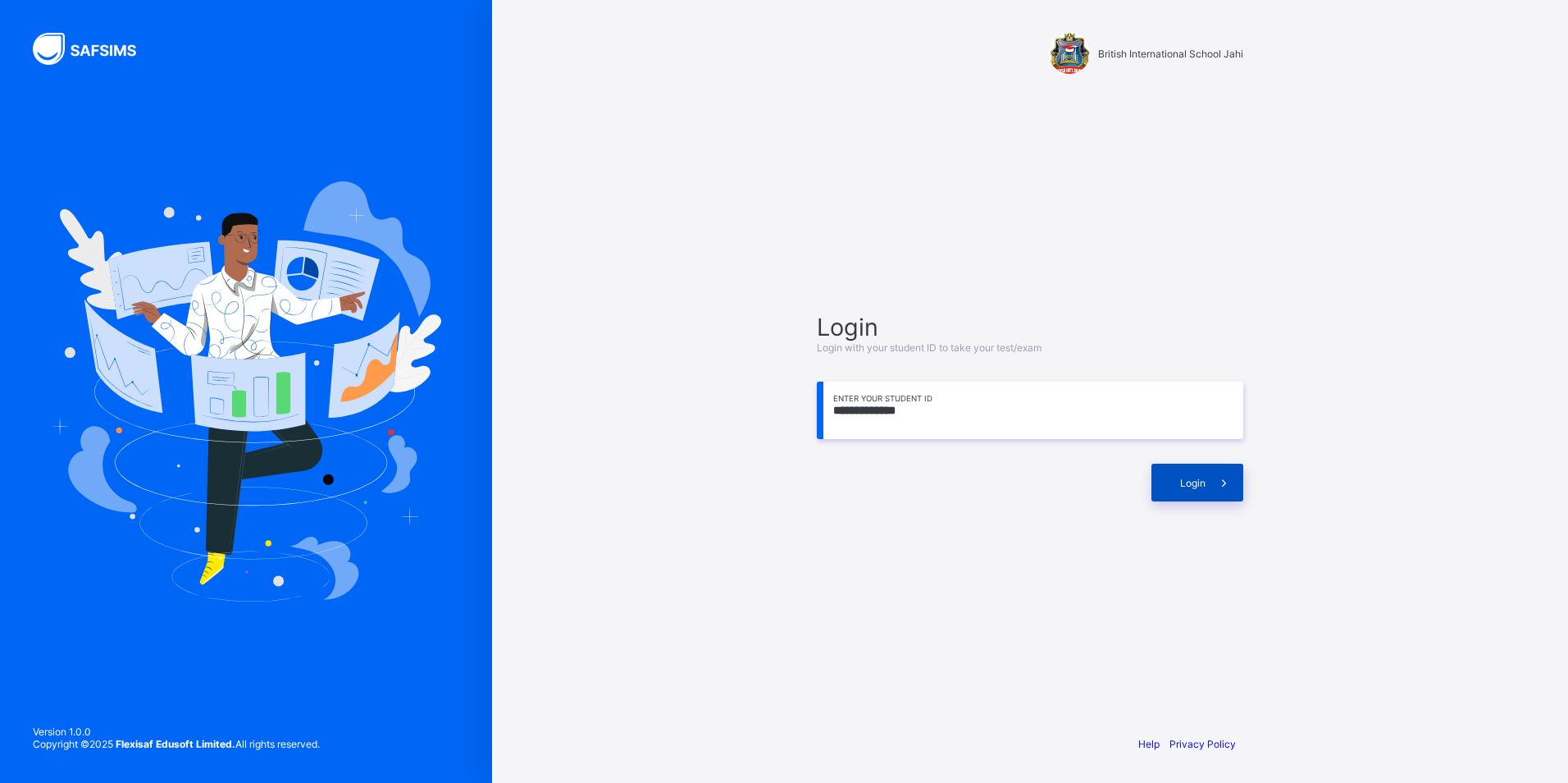
click at [1208, 476] on span at bounding box center [1224, 482] width 38 height 38
click at [1180, 482] on span "Login" at bounding box center [1193, 483] width 25 height 13
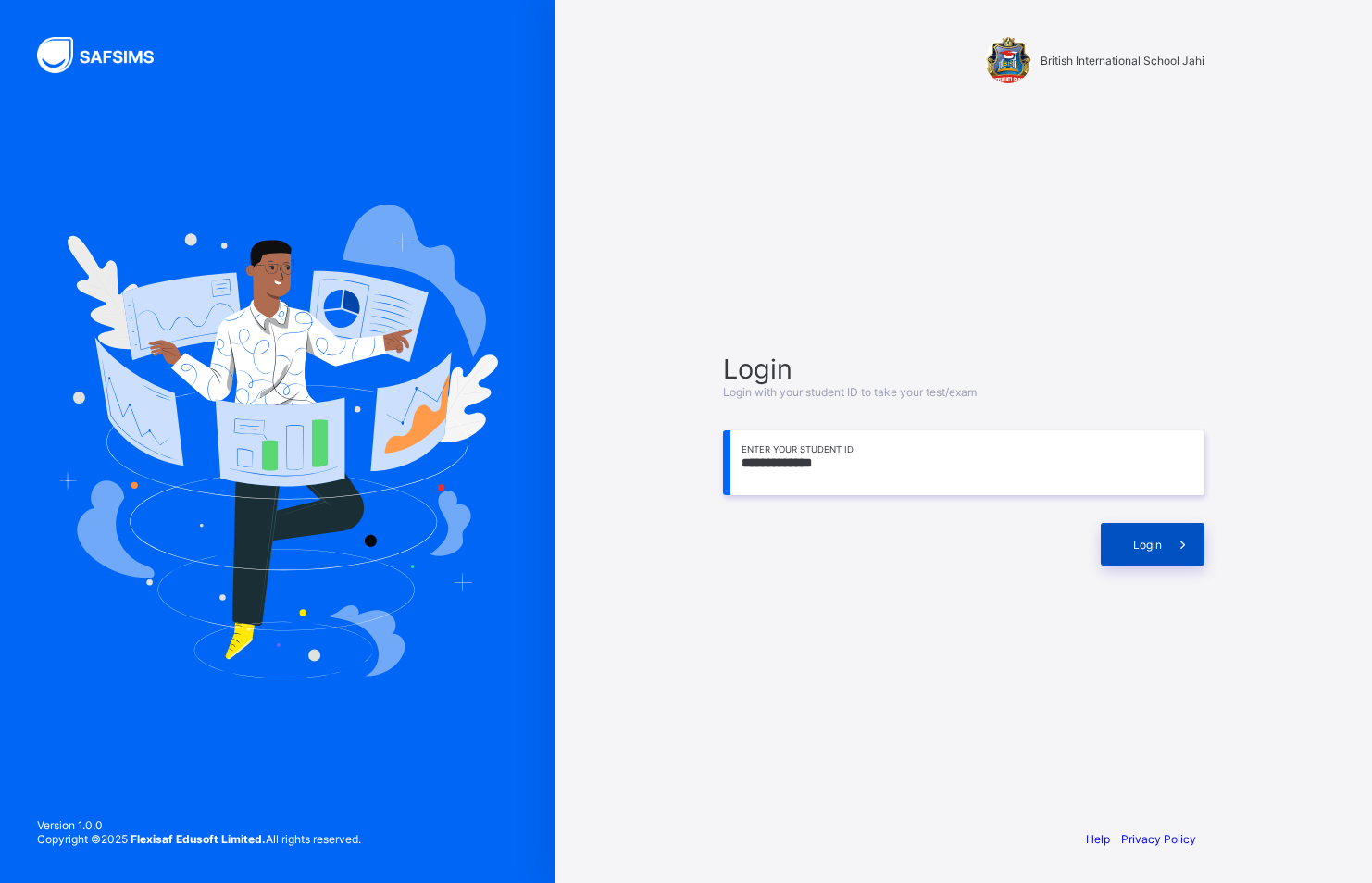
click at [1162, 549] on span at bounding box center [1183, 544] width 43 height 43
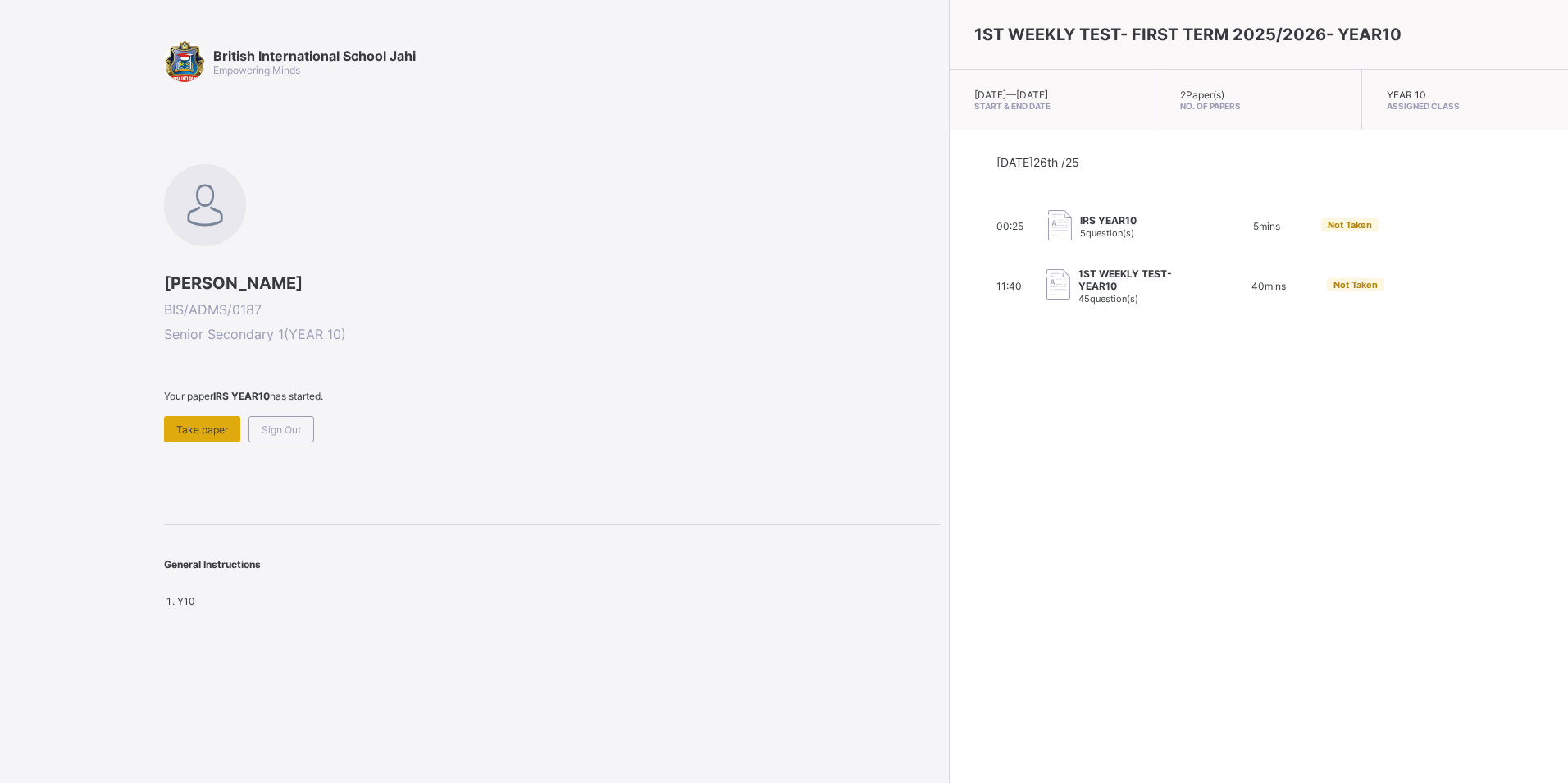
click at [190, 426] on span "Take paper" at bounding box center [201, 429] width 51 height 13
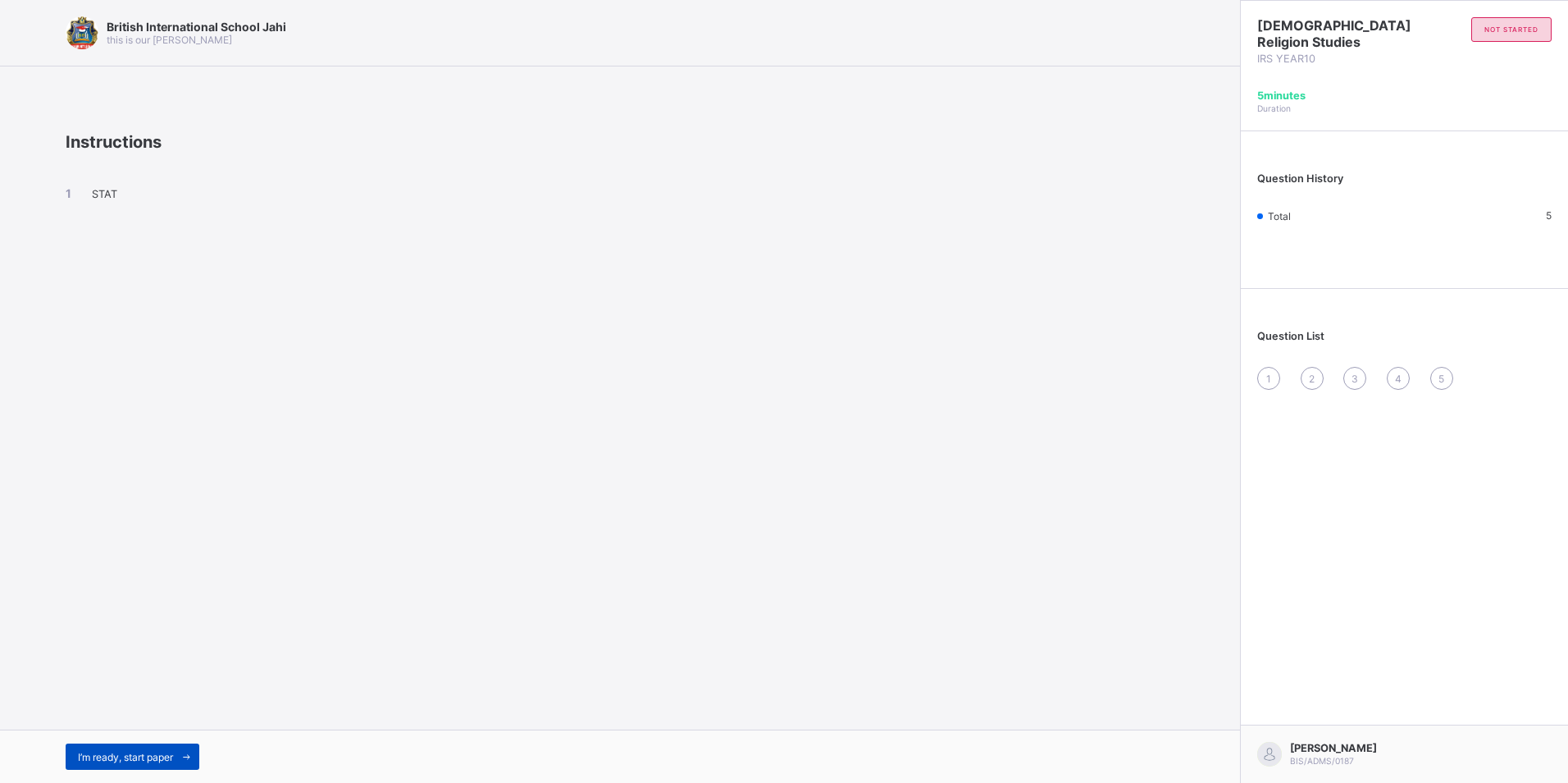
click at [163, 752] on span "I’m ready, start paper" at bounding box center [125, 757] width 95 height 13
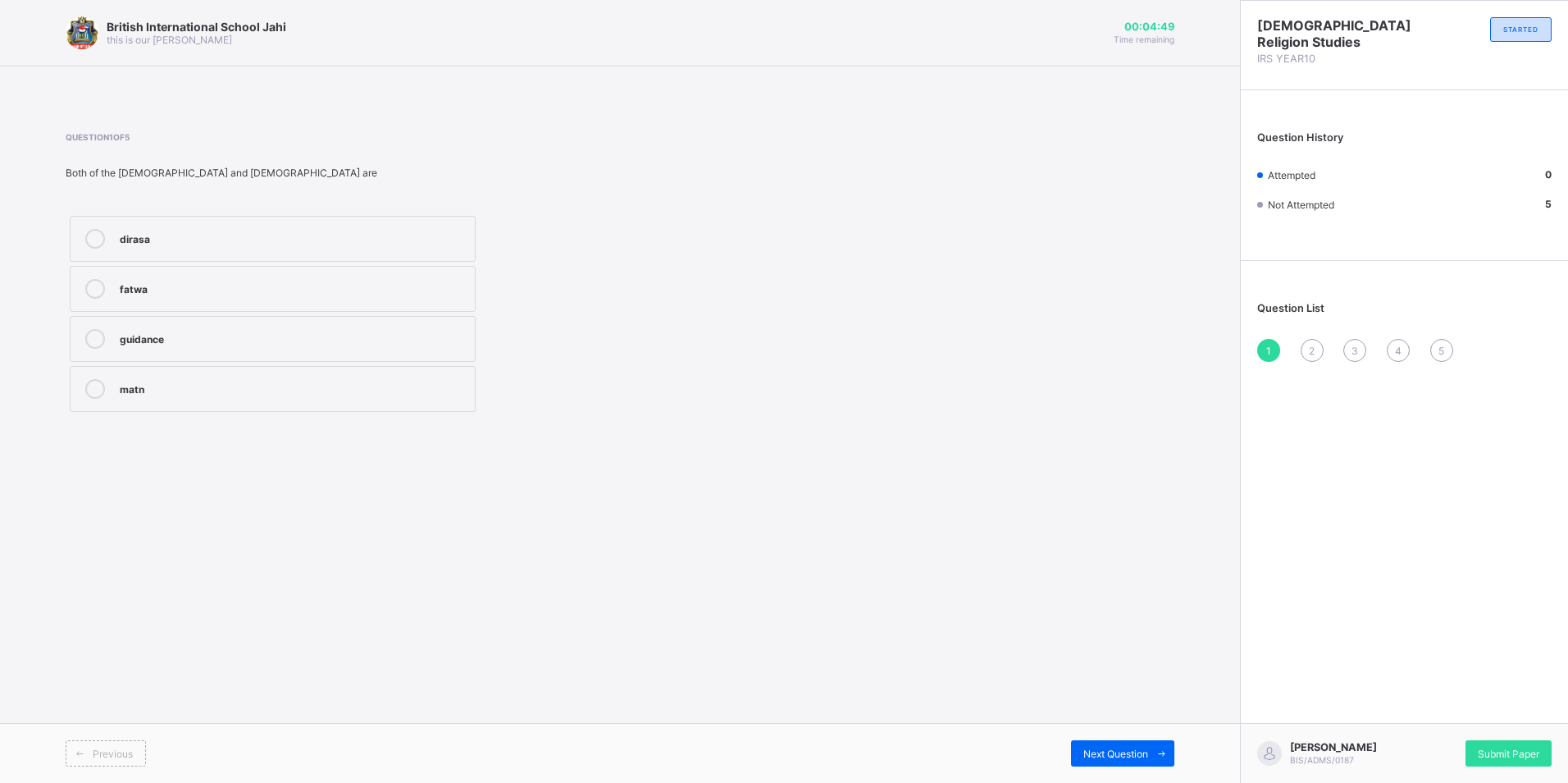
click at [149, 344] on div "guidance" at bounding box center [293, 336] width 347 height 16
click at [1308, 340] on div "2" at bounding box center [1312, 350] width 23 height 23
click at [262, 392] on div "[DEMOGRAPHIC_DATA]" at bounding box center [293, 387] width 347 height 16
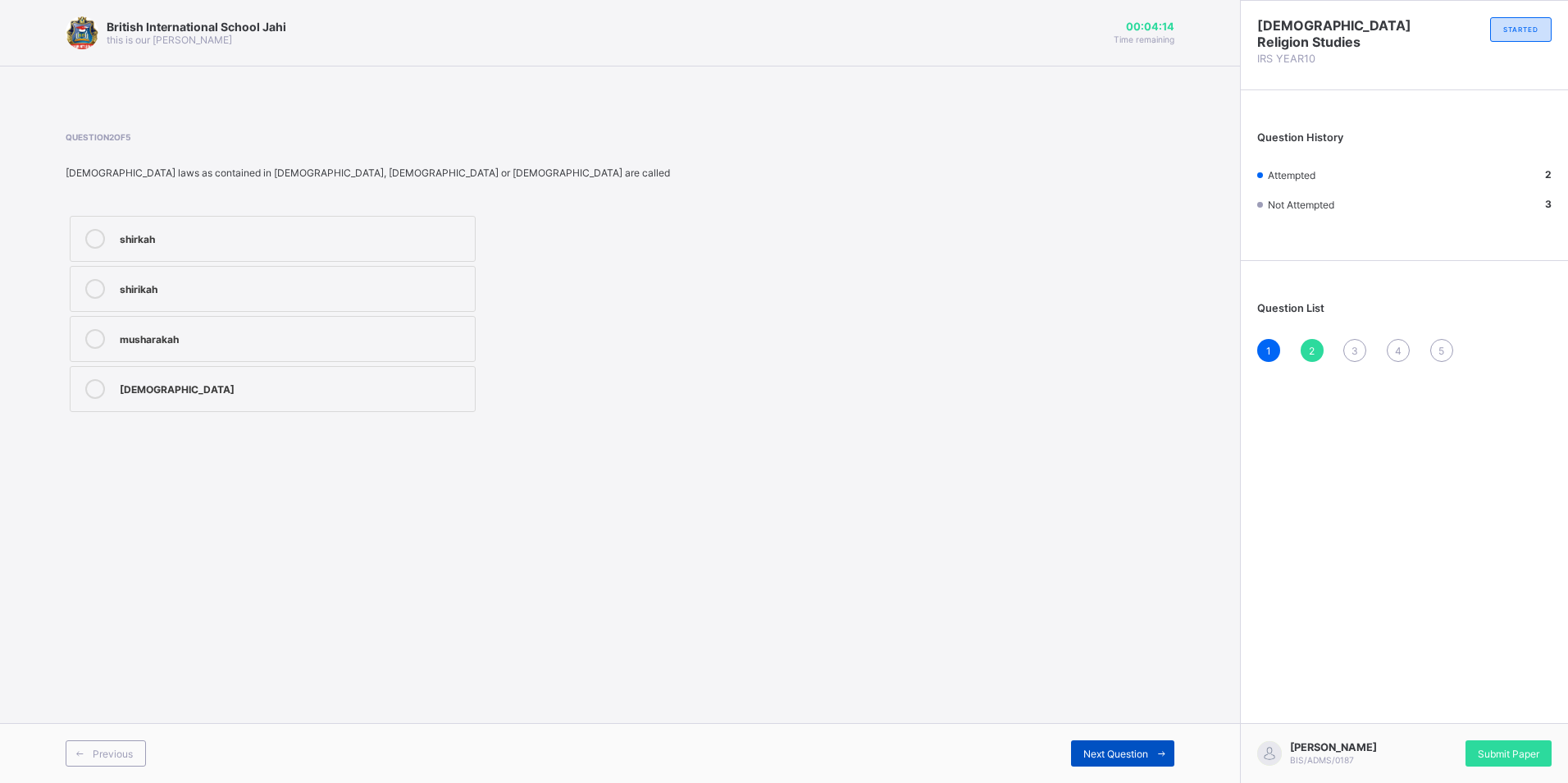
click at [1139, 741] on div "Next Question" at bounding box center [1122, 753] width 104 height 26
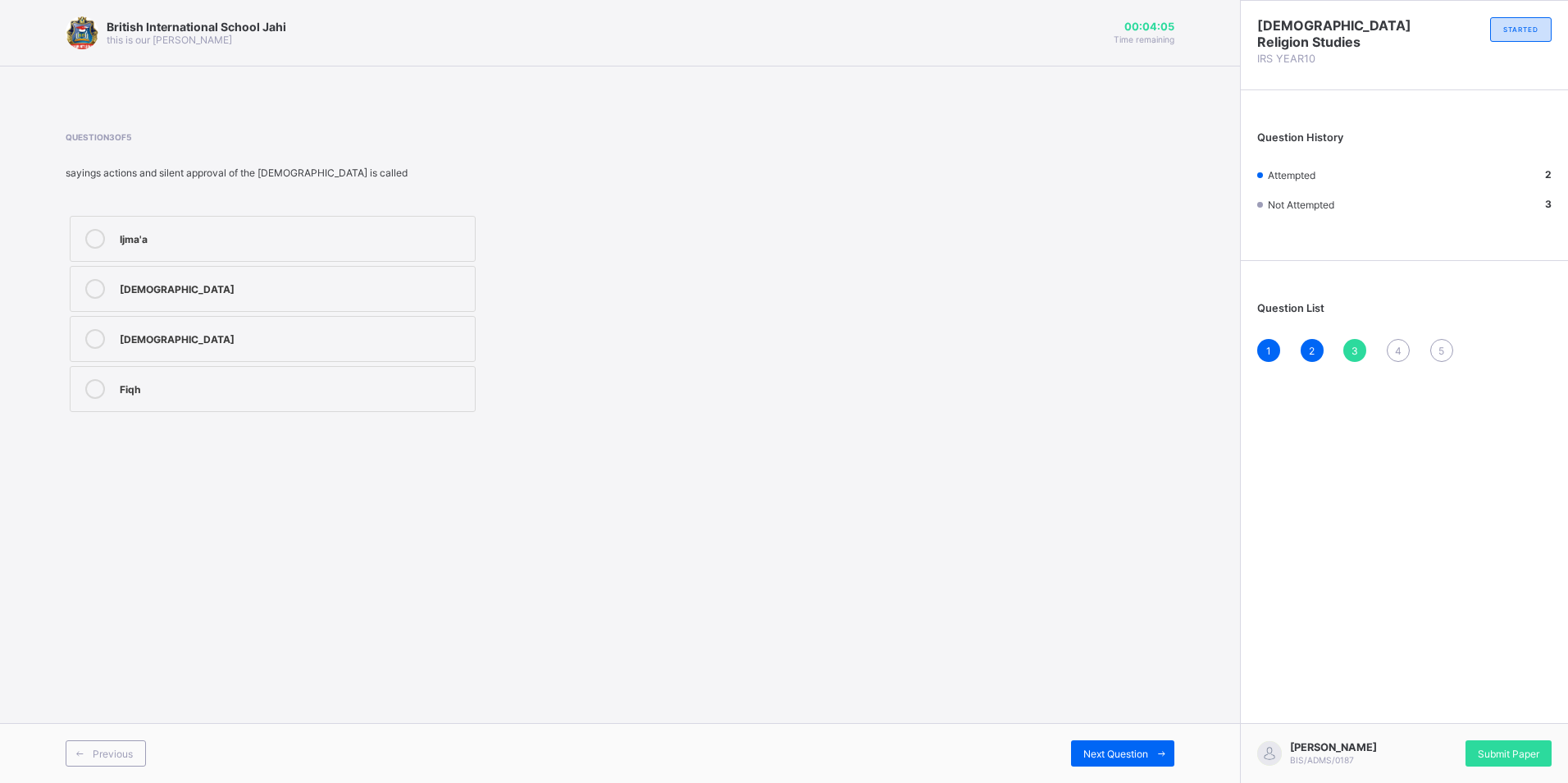
click at [215, 336] on div "[DEMOGRAPHIC_DATA]" at bounding box center [293, 336] width 347 height 16
click at [1115, 750] on span "Next Question" at bounding box center [1116, 754] width 65 height 13
click at [110, 377] on label "first stage of revelation" at bounding box center [273, 389] width 406 height 46
click at [132, 352] on label "second stage of revelation" at bounding box center [273, 339] width 406 height 46
drag, startPoint x: 98, startPoint y: 394, endPoint x: 128, endPoint y: 414, distance: 36.1
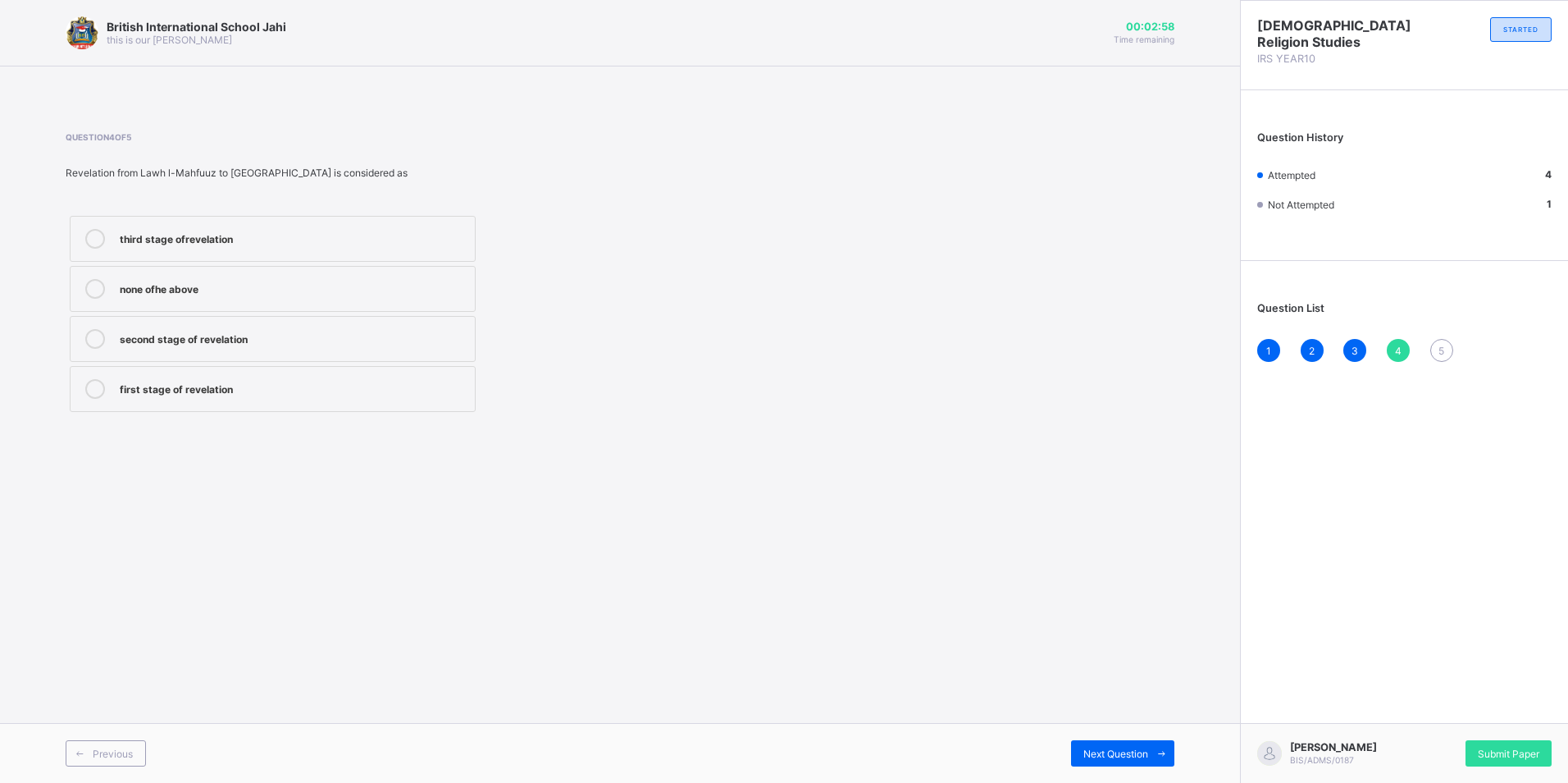
click at [107, 399] on label "first stage of revelation" at bounding box center [273, 389] width 406 height 46
click at [1110, 741] on div "Next Question" at bounding box center [1122, 753] width 104 height 26
click at [345, 342] on div "revelation" at bounding box center [293, 336] width 347 height 16
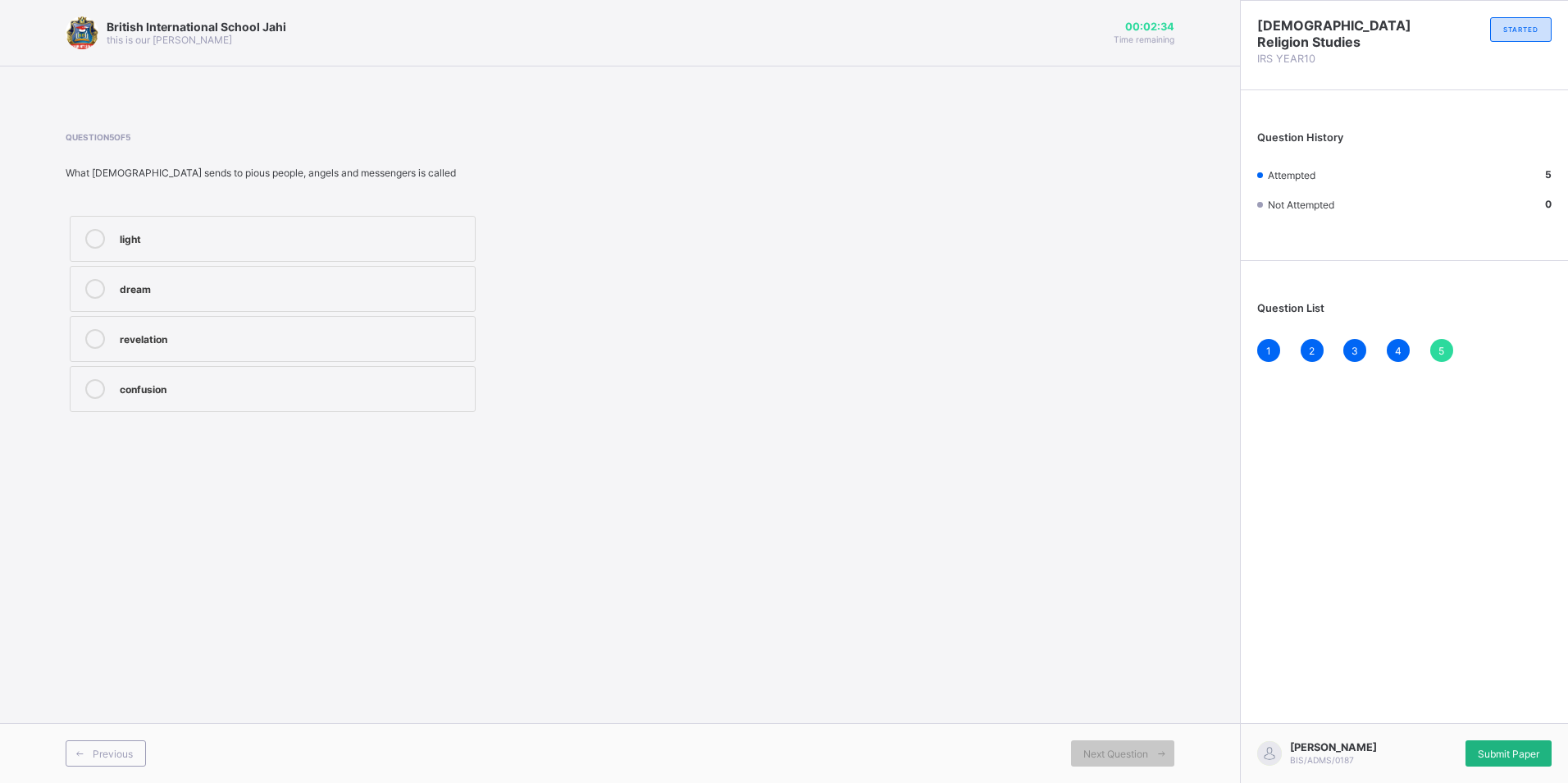
click at [1509, 748] on span "Submit Paper" at bounding box center [1508, 754] width 62 height 13
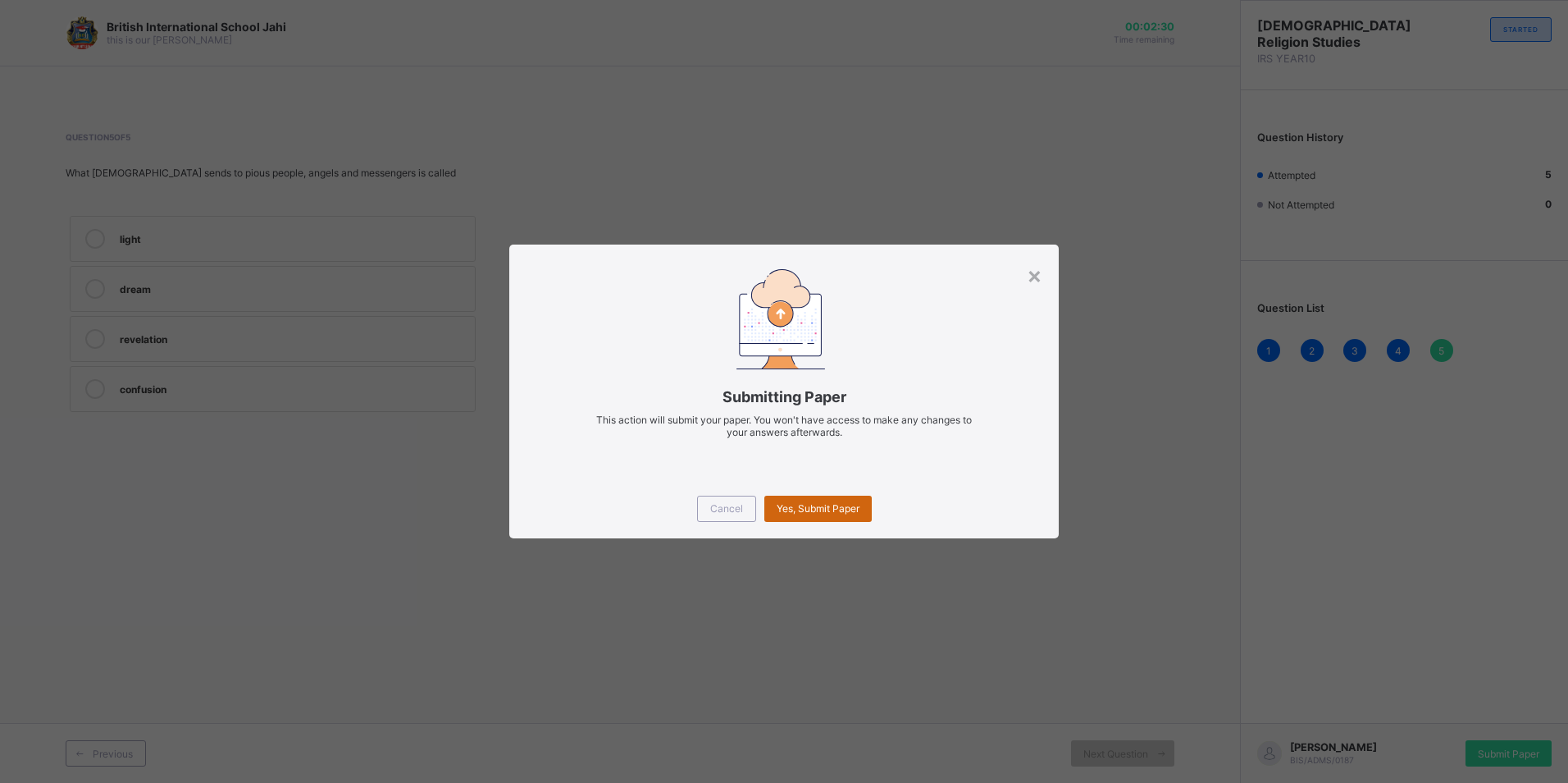
click at [792, 496] on div "Yes, Submit Paper" at bounding box center [818, 508] width 108 height 26
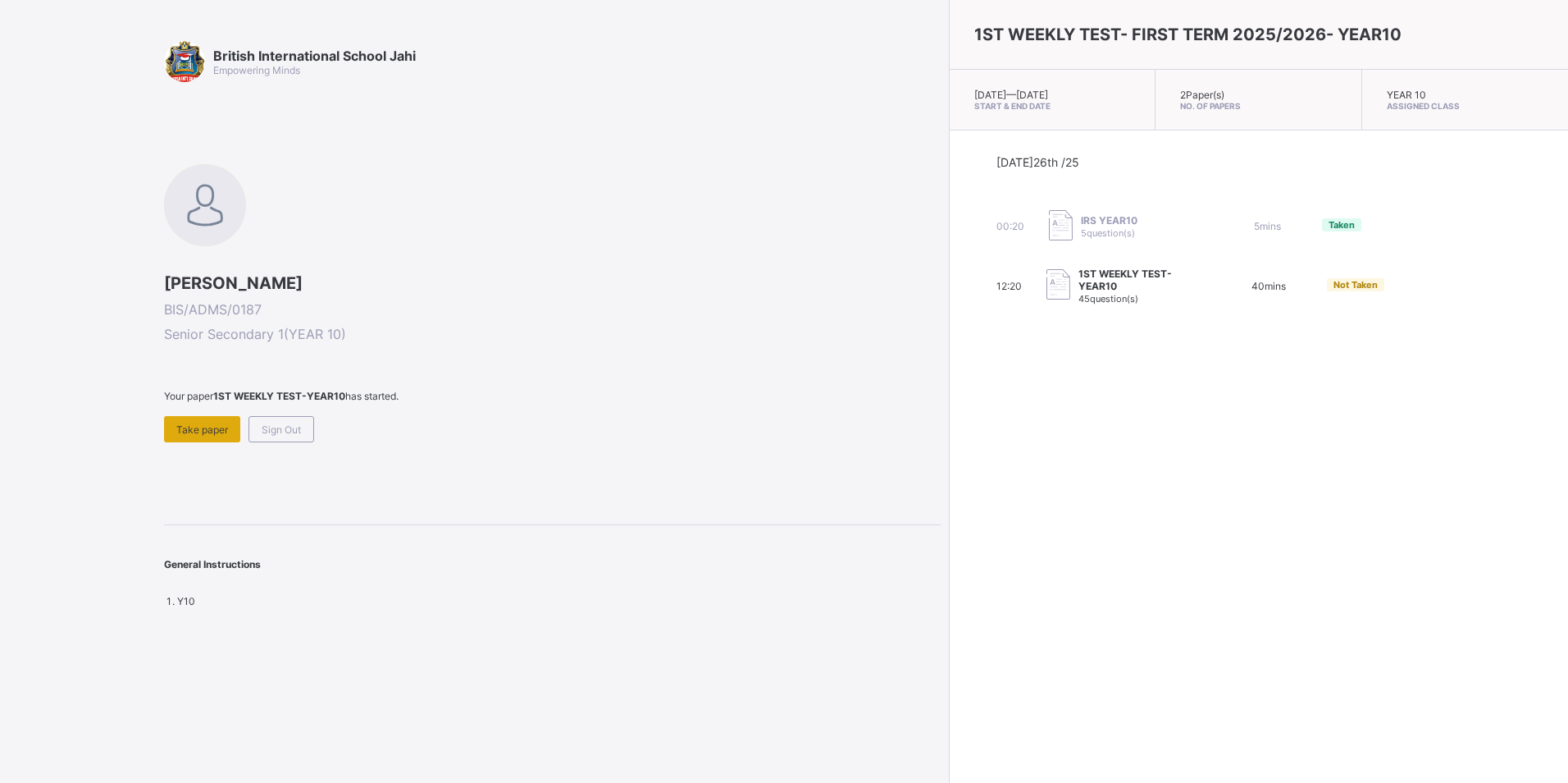
click at [209, 423] on span "Take paper" at bounding box center [201, 429] width 51 height 13
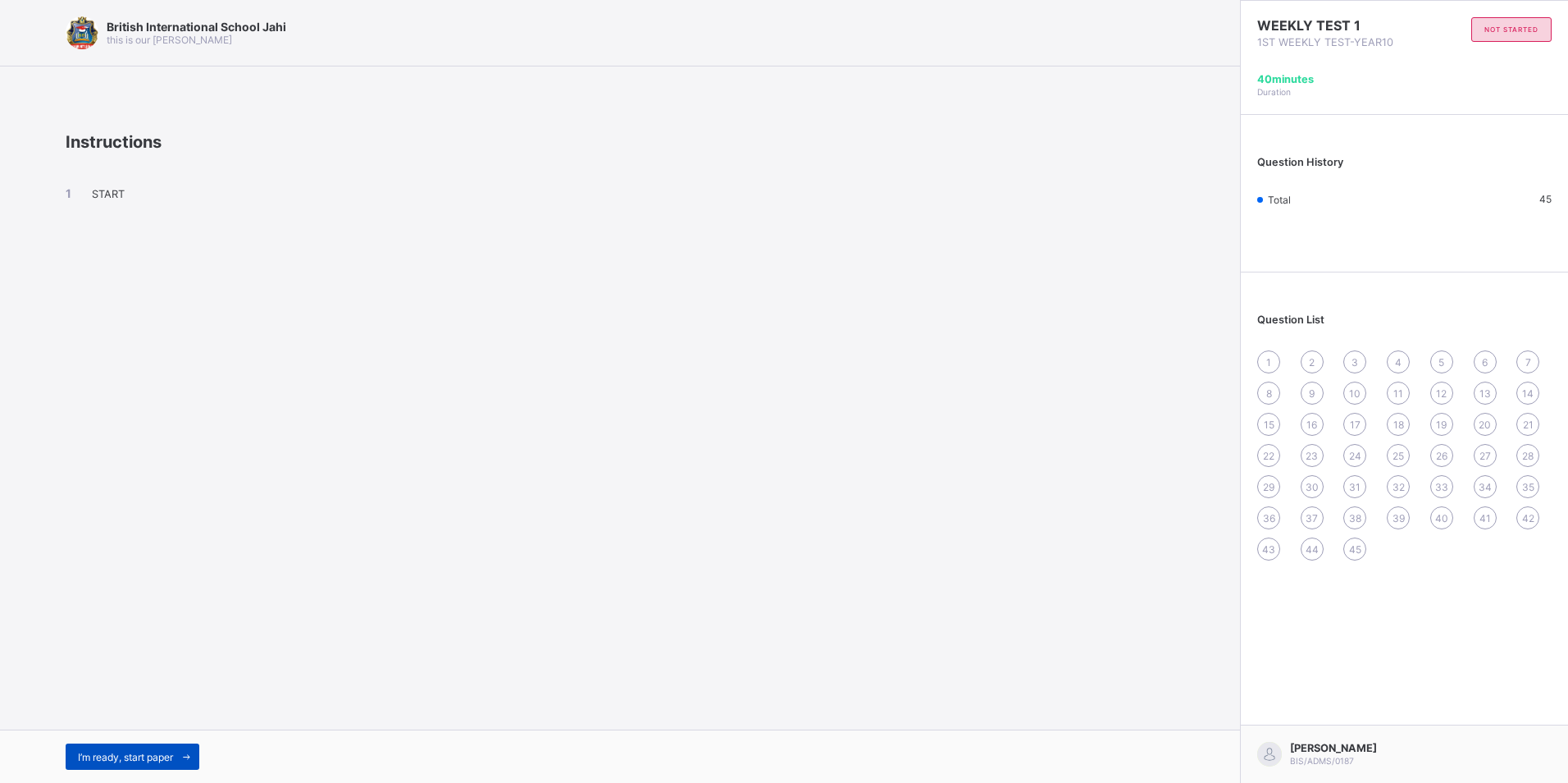
click at [156, 759] on span "I’m ready, start paper" at bounding box center [125, 757] width 95 height 13
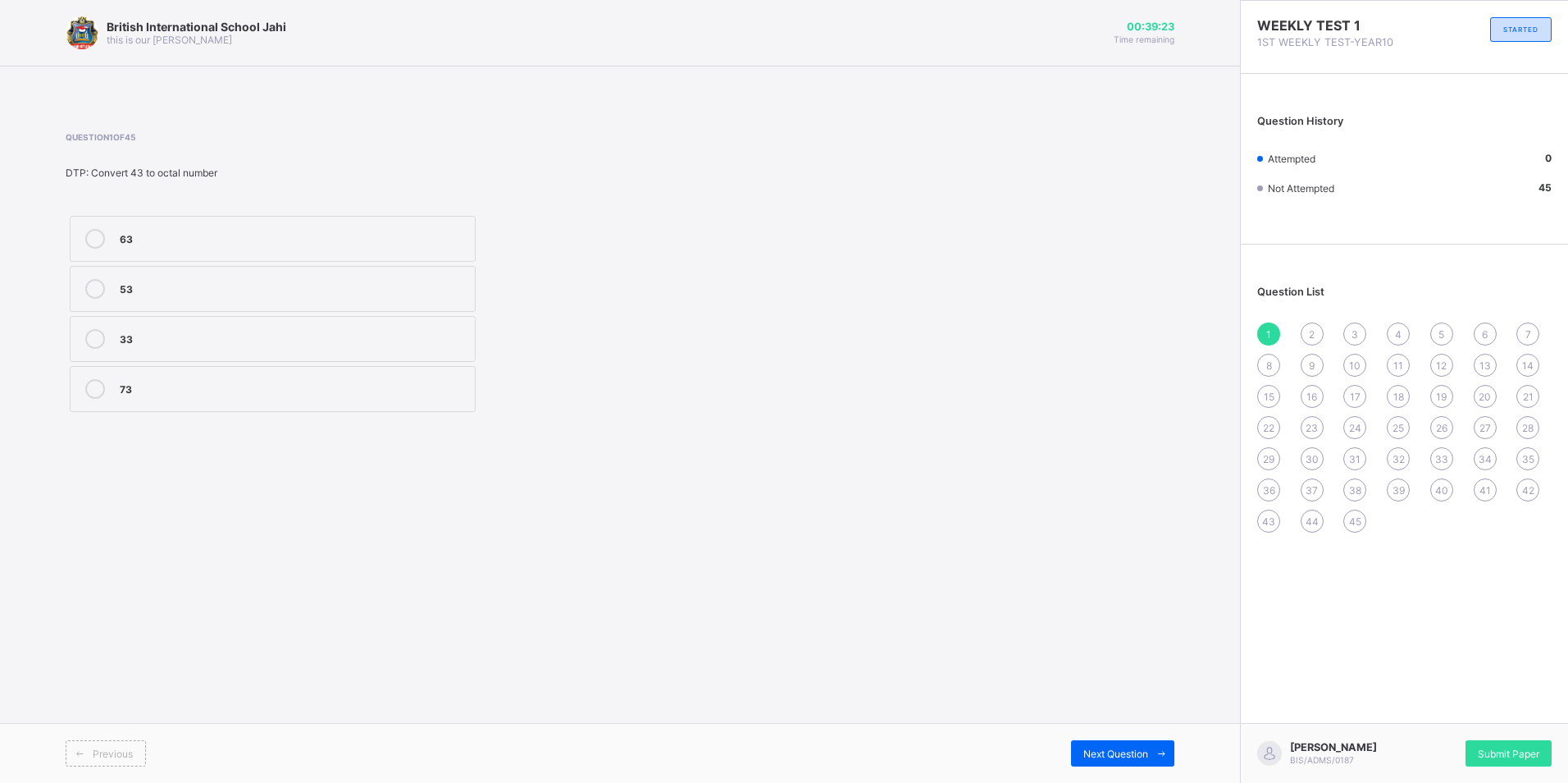
click at [231, 285] on div "53" at bounding box center [293, 287] width 347 height 16
click at [1124, 742] on div "Next Question" at bounding box center [1122, 753] width 104 height 26
click at [309, 384] on div "Operating System" at bounding box center [293, 387] width 347 height 16
click at [1121, 753] on span "Next Question" at bounding box center [1116, 754] width 65 height 13
click at [190, 373] on label "Function" at bounding box center [273, 389] width 406 height 46
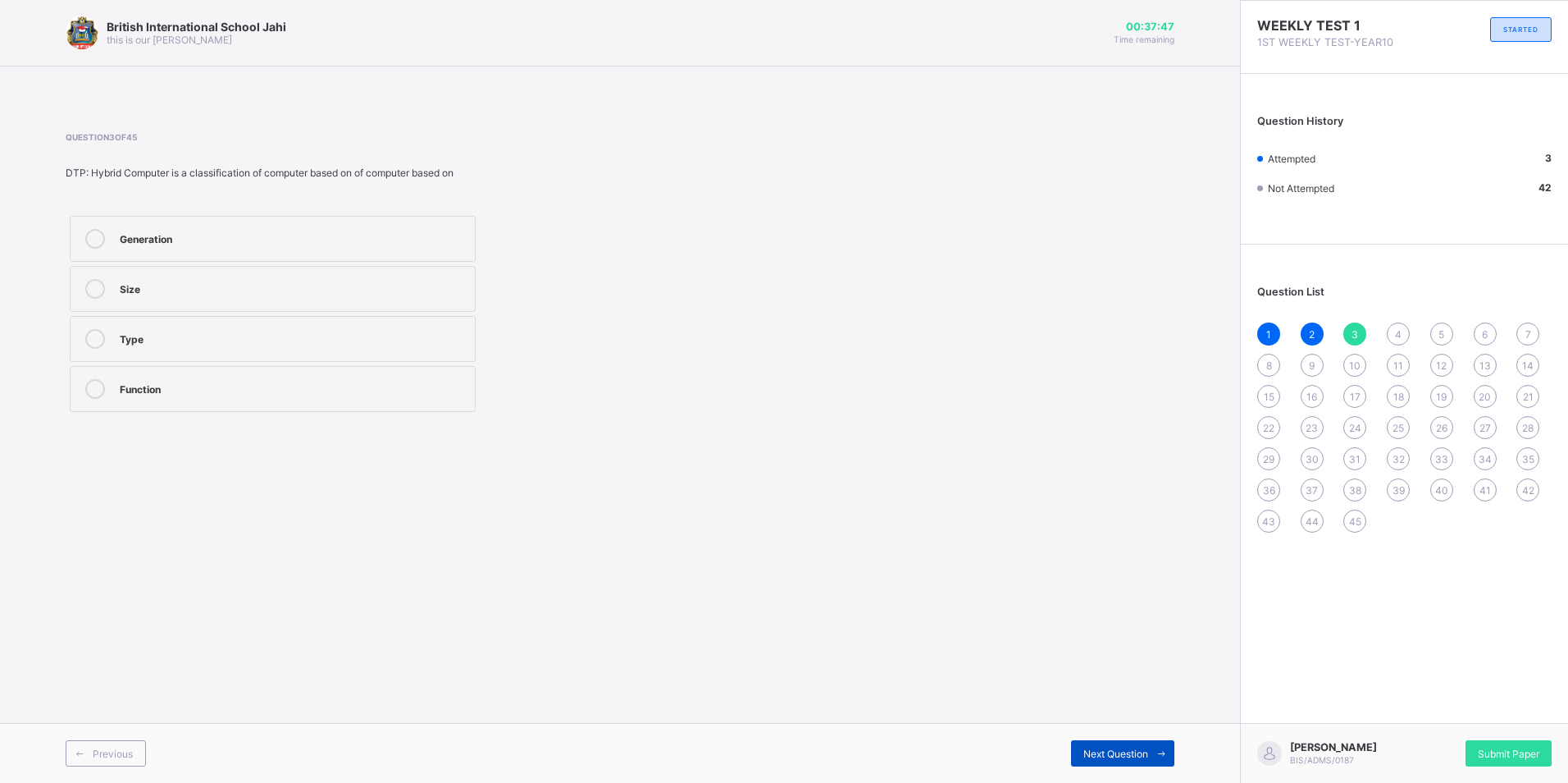
click at [1122, 752] on span "Next Question" at bounding box center [1116, 754] width 65 height 13
click at [313, 387] on div "Digitalization" at bounding box center [293, 387] width 347 height 16
click at [1132, 757] on span "Next Question" at bounding box center [1116, 754] width 65 height 13
click at [308, 235] on div "111010" at bounding box center [293, 237] width 347 height 16
click at [1152, 749] on span at bounding box center [1161, 753] width 26 height 26
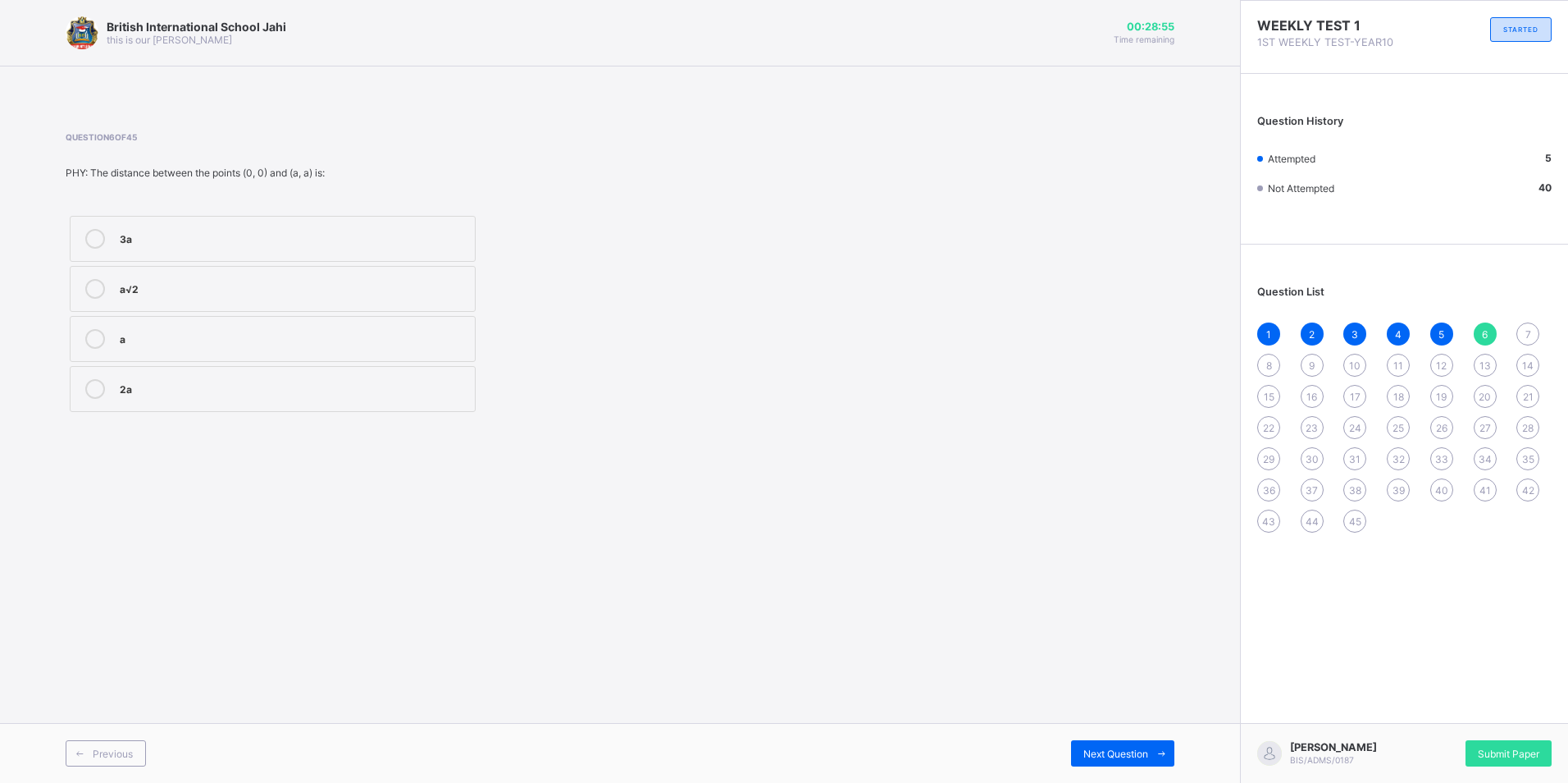
click at [276, 337] on div "a" at bounding box center [293, 336] width 347 height 16
click at [1121, 746] on div "Next Question" at bounding box center [1122, 753] width 104 height 26
click at [397, 282] on div "Projectile motion" at bounding box center [293, 287] width 347 height 16
click at [1099, 759] on div "Next Question" at bounding box center [1122, 753] width 104 height 26
click at [339, 384] on div "[PERSON_NAME]" at bounding box center [293, 387] width 347 height 16
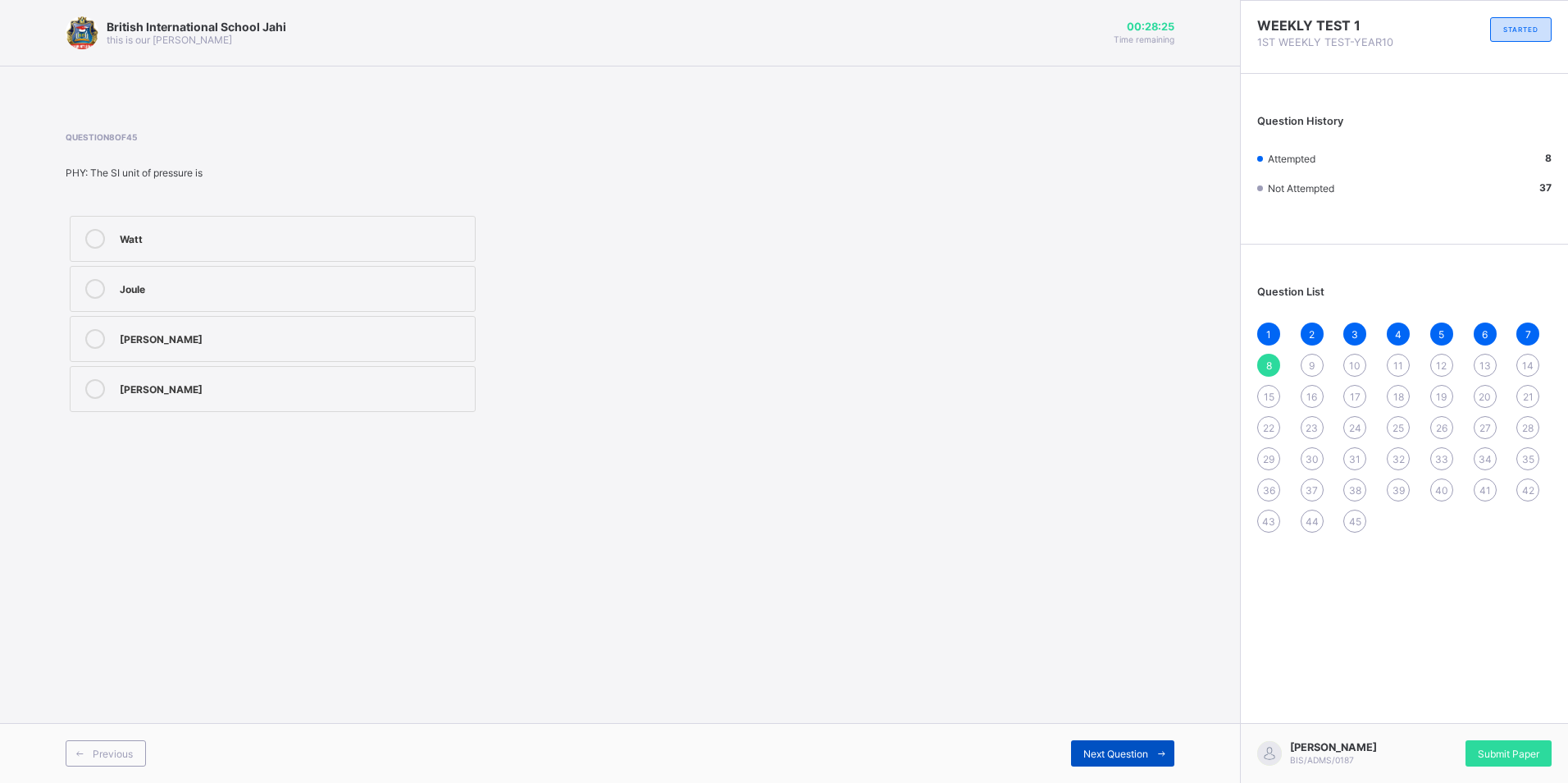
click at [1149, 745] on span at bounding box center [1161, 753] width 26 height 26
click at [254, 236] on div "Power" at bounding box center [293, 237] width 347 height 16
click at [1121, 755] on span "Next Question" at bounding box center [1116, 754] width 65 height 13
click at [131, 237] on div "Rotational motion" at bounding box center [293, 237] width 347 height 16
click at [1150, 748] on span at bounding box center [1161, 753] width 26 height 26
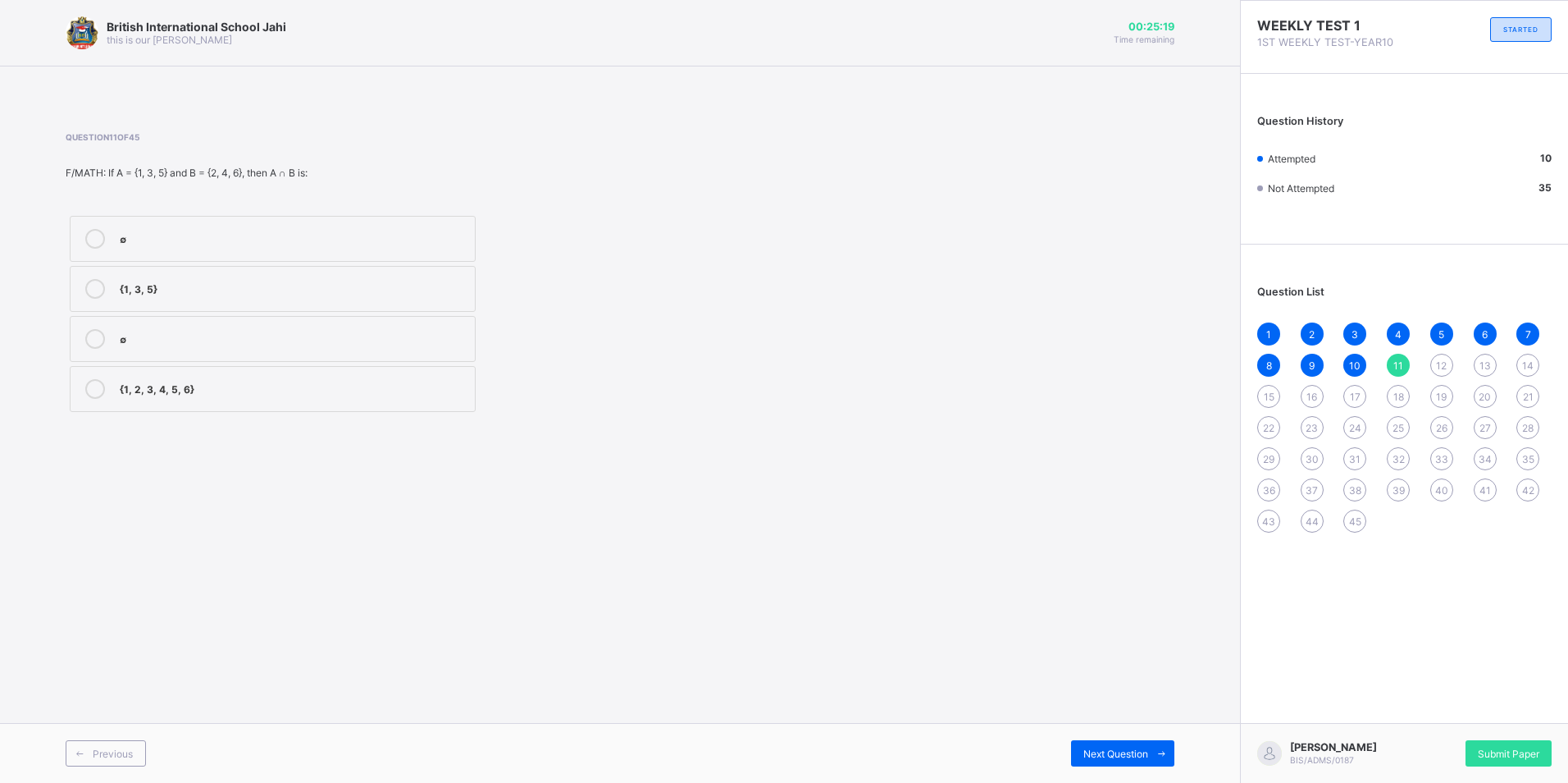
click at [373, 361] on label "∅" at bounding box center [273, 339] width 406 height 46
click at [396, 385] on div "{1, 2, 3, 4, 5, 6}" at bounding box center [293, 387] width 347 height 16
click at [1143, 749] on span "Next Question" at bounding box center [1116, 754] width 65 height 13
click at [334, 343] on div "U" at bounding box center [293, 336] width 347 height 16
click at [1097, 743] on div "Next Question" at bounding box center [1122, 753] width 104 height 26
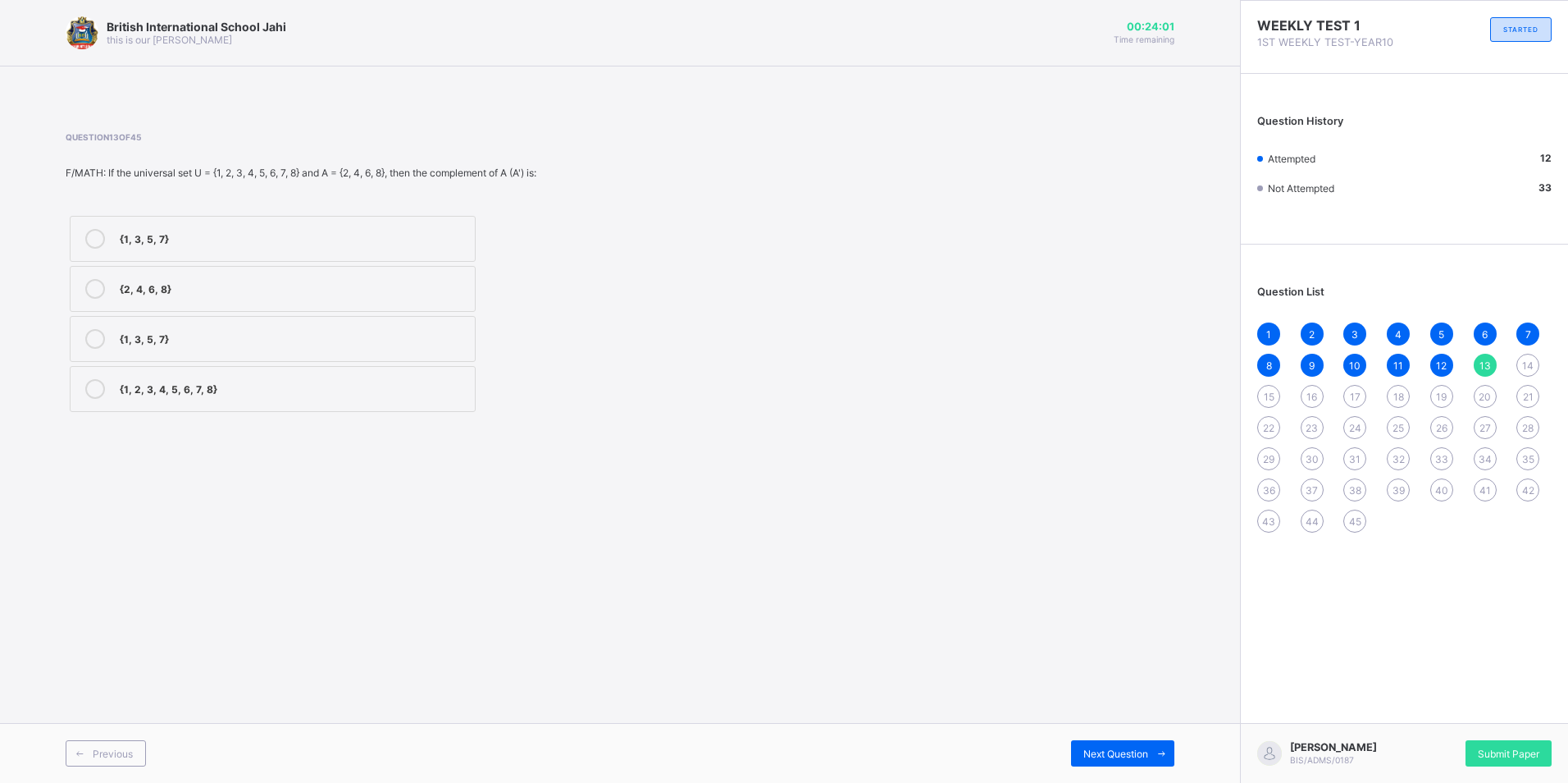
click at [152, 240] on div "{1, 3, 5, 7}" at bounding box center [293, 237] width 347 height 16
click at [1085, 750] on span "Next Question" at bounding box center [1116, 754] width 65 height 13
click at [190, 246] on div "{a, b, c, d, e, f}" at bounding box center [293, 239] width 347 height 19
click at [1119, 742] on div "Next Question" at bounding box center [1122, 753] width 104 height 26
click at [383, 224] on label "{1, 2, 3, 4, 5, 6}" at bounding box center [273, 239] width 406 height 46
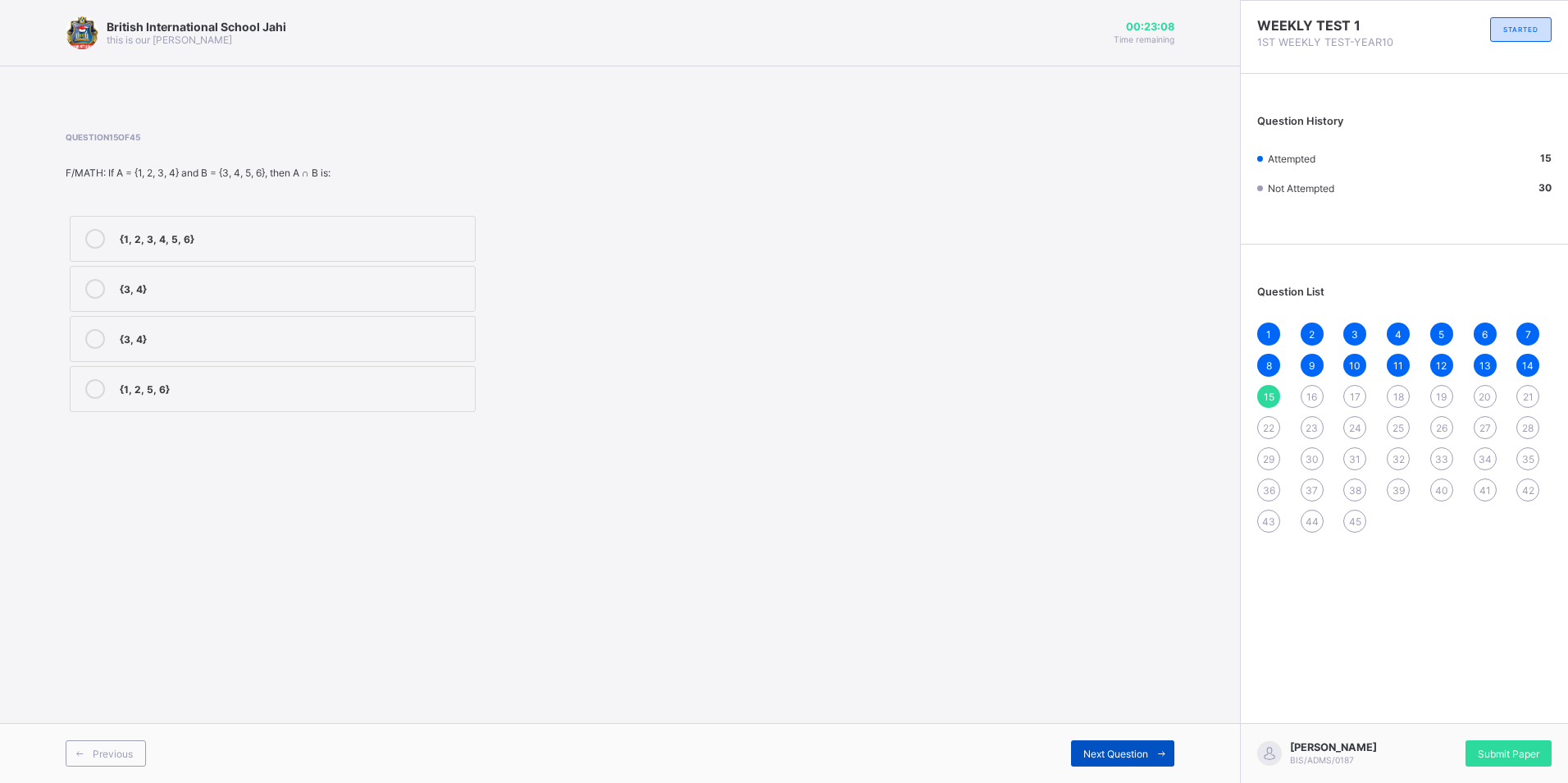
click at [1159, 756] on icon at bounding box center [1162, 754] width 13 height 11
click at [1350, 391] on span "17" at bounding box center [1355, 396] width 11 height 13
click at [1402, 395] on span "18" at bounding box center [1399, 396] width 11 height 13
click at [452, 383] on div "6.7×10-4" at bounding box center [293, 387] width 347 height 16
click at [1126, 743] on div "Next Question" at bounding box center [1122, 753] width 104 height 26
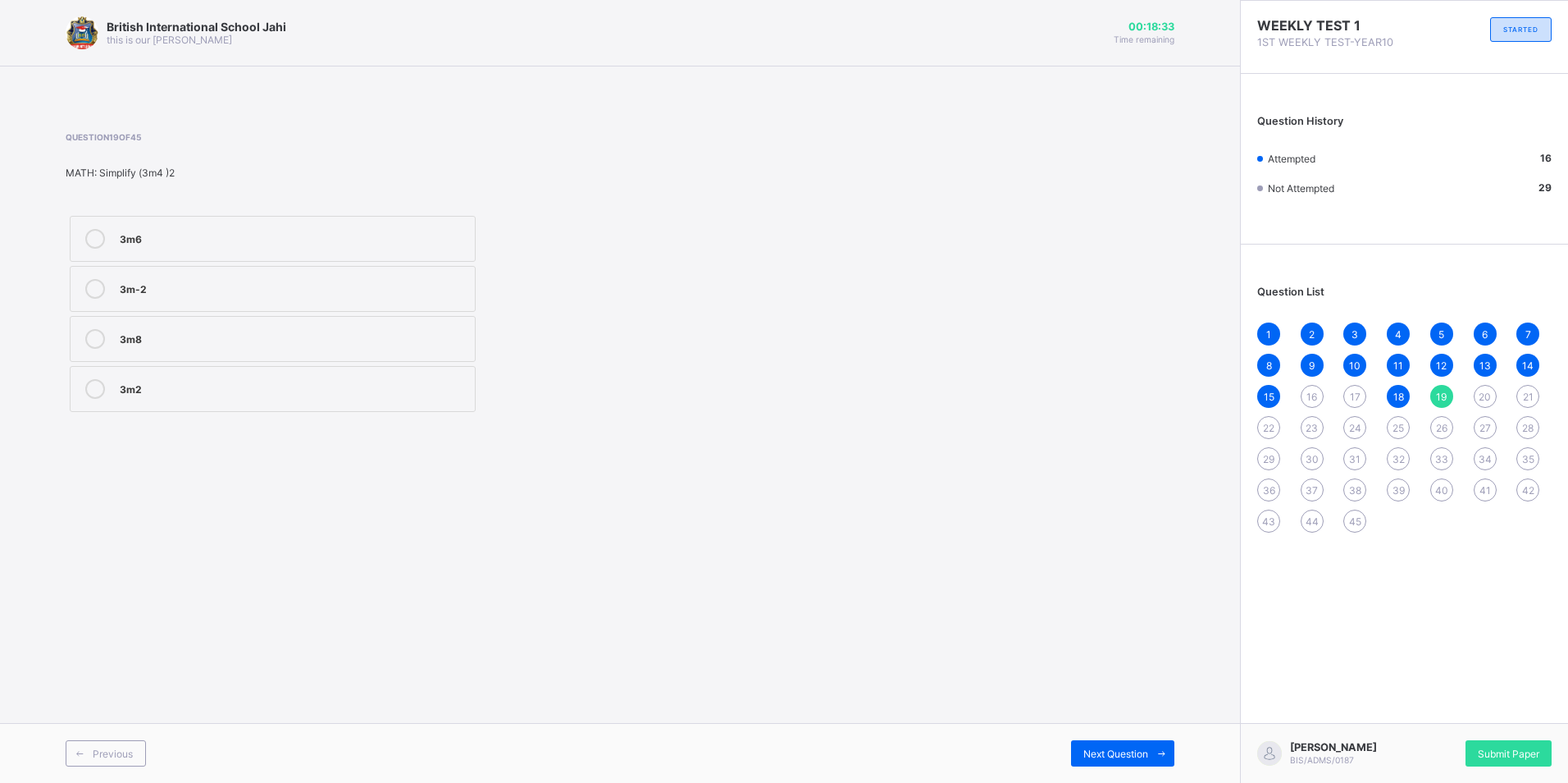
click at [190, 334] on div "3m8" at bounding box center [293, 336] width 347 height 16
click at [1149, 746] on span at bounding box center [1161, 753] width 26 height 26
click at [1314, 395] on span "16" at bounding box center [1312, 396] width 11 height 13
click at [253, 391] on div "37.6" at bounding box center [293, 387] width 347 height 16
click at [1118, 755] on span "Next Question" at bounding box center [1116, 754] width 65 height 13
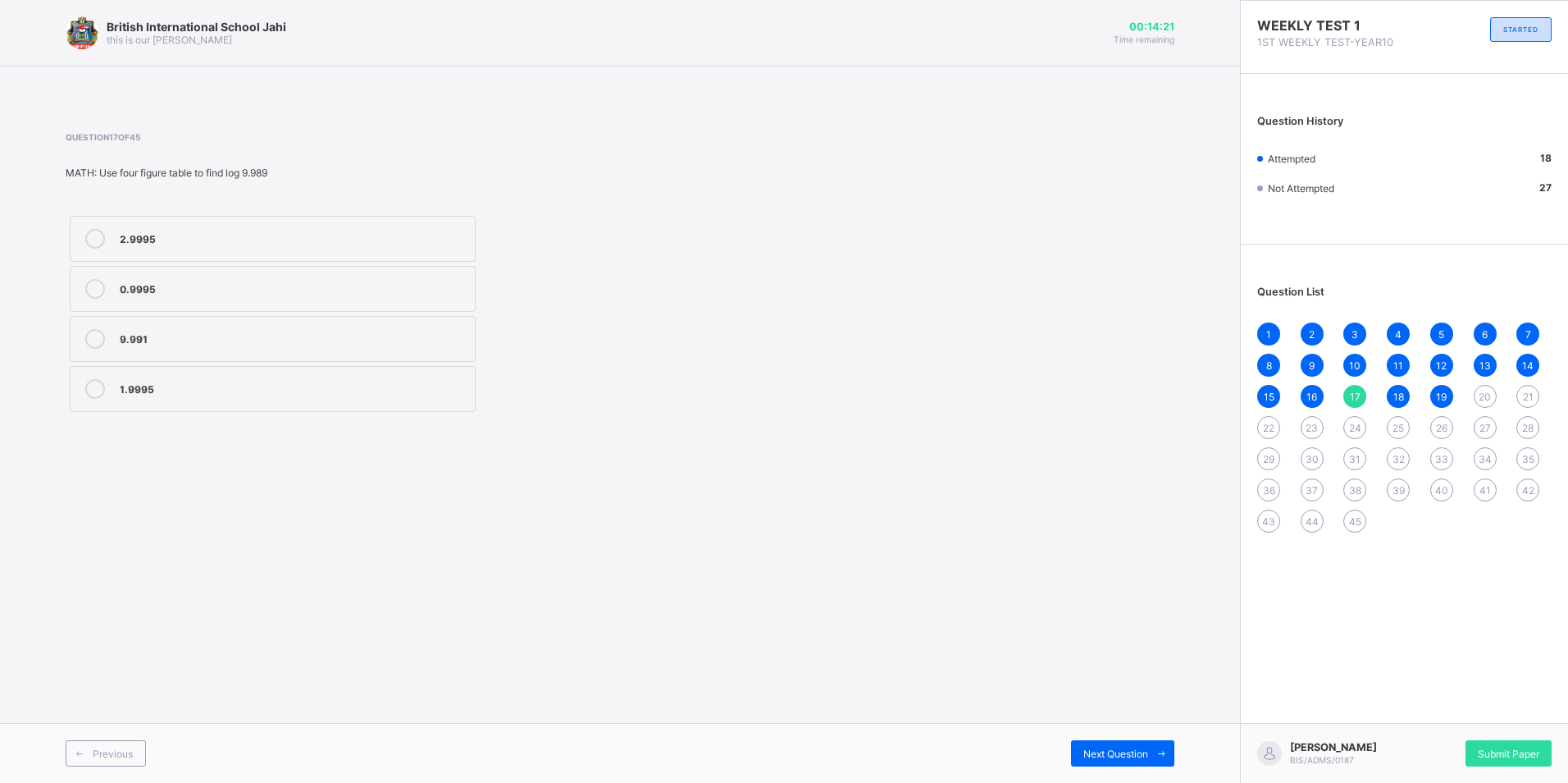
click at [1487, 389] on div "20" at bounding box center [1485, 396] width 23 height 23
click at [336, 335] on div "36a" at bounding box center [293, 336] width 347 height 16
click at [1134, 748] on span "Next Question" at bounding box center [1116, 754] width 65 height 13
click at [1347, 391] on div "17" at bounding box center [1354, 396] width 23 height 23
click at [313, 286] on div "0.9995" at bounding box center [293, 287] width 347 height 16
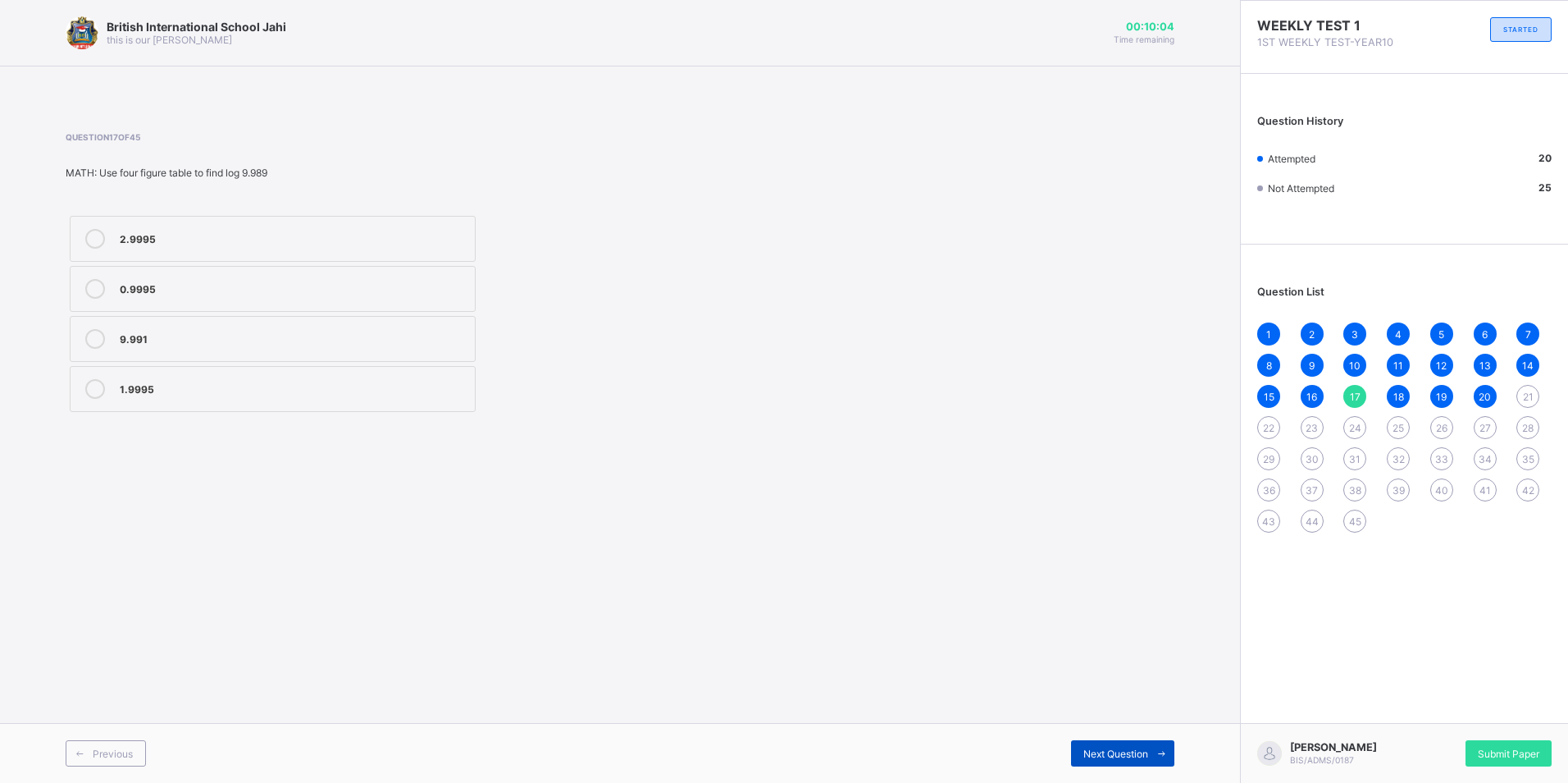
click at [1132, 754] on span "Next Question" at bounding box center [1116, 754] width 65 height 13
click at [1395, 390] on span "18" at bounding box center [1399, 396] width 11 height 13
click at [1526, 392] on span "21" at bounding box center [1528, 396] width 11 height 13
click at [405, 294] on div "yam" at bounding box center [293, 287] width 347 height 16
click at [1093, 740] on div "Next Question" at bounding box center [1122, 753] width 104 height 26
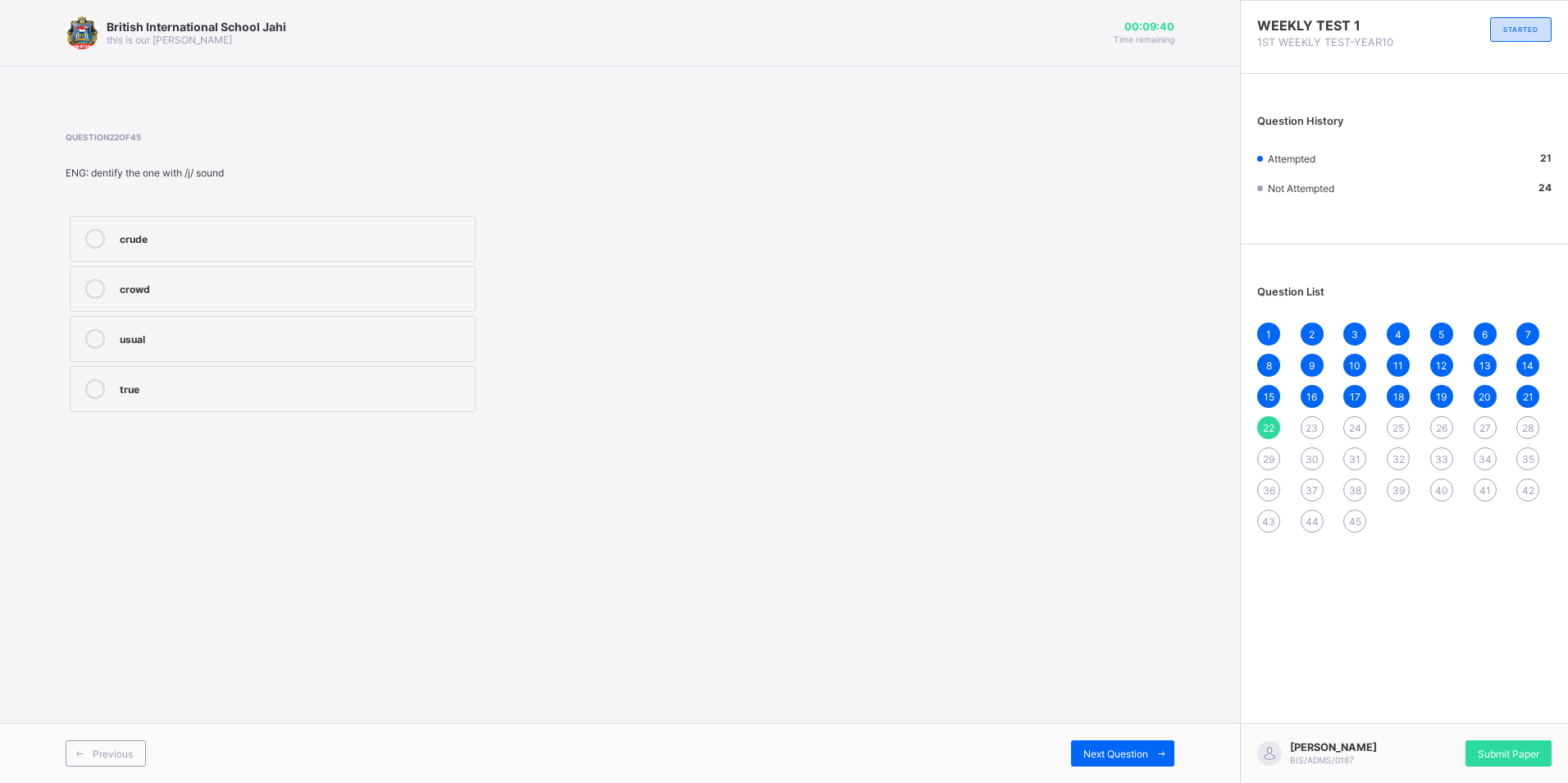
drag, startPoint x: 156, startPoint y: 334, endPoint x: 172, endPoint y: 339, distance: 16.8
click at [165, 335] on div "usual" at bounding box center [293, 336] width 347 height 16
click at [1140, 741] on div "Next Question" at bounding box center [1122, 753] width 104 height 26
click at [182, 338] on div "longing for" at bounding box center [293, 336] width 347 height 16
click at [1113, 750] on span "Next Question" at bounding box center [1116, 754] width 65 height 13
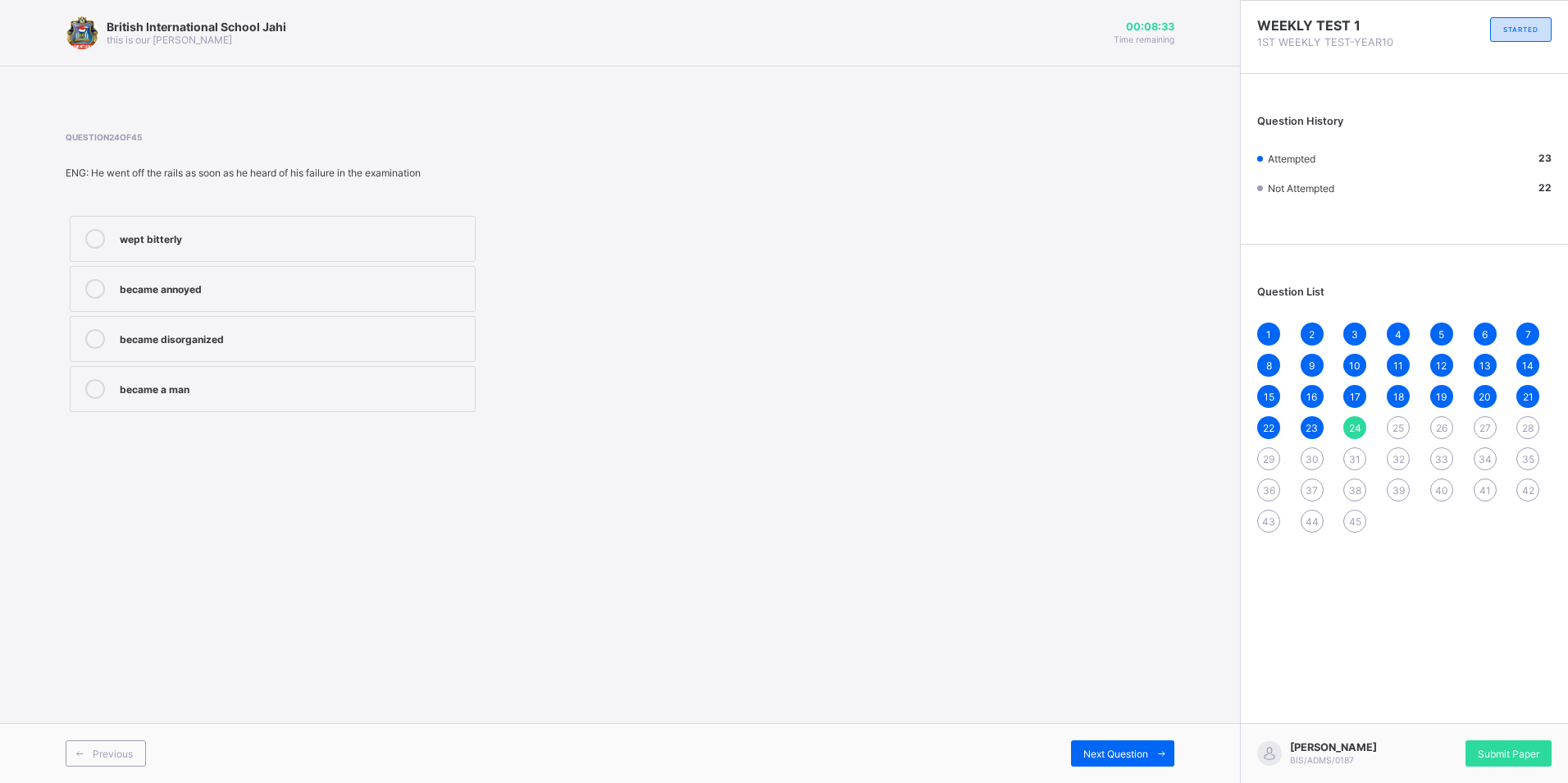
click at [732, 386] on div "wept bitterly became annoyed became disorganized became a man" at bounding box center [411, 314] width 691 height 204
click at [730, 380] on div "wept bitterly became annoyed became disorganized became a man" at bounding box center [411, 314] width 691 height 204
drag, startPoint x: 721, startPoint y: 381, endPoint x: 812, endPoint y: 308, distance: 116.7
drag, startPoint x: 812, startPoint y: 308, endPoint x: 787, endPoint y: 333, distance: 35.4
click at [787, 333] on div "Question 24 of 45 ENG: He went off the rails as soon as he heard of his failure…" at bounding box center [620, 274] width 1109 height 284
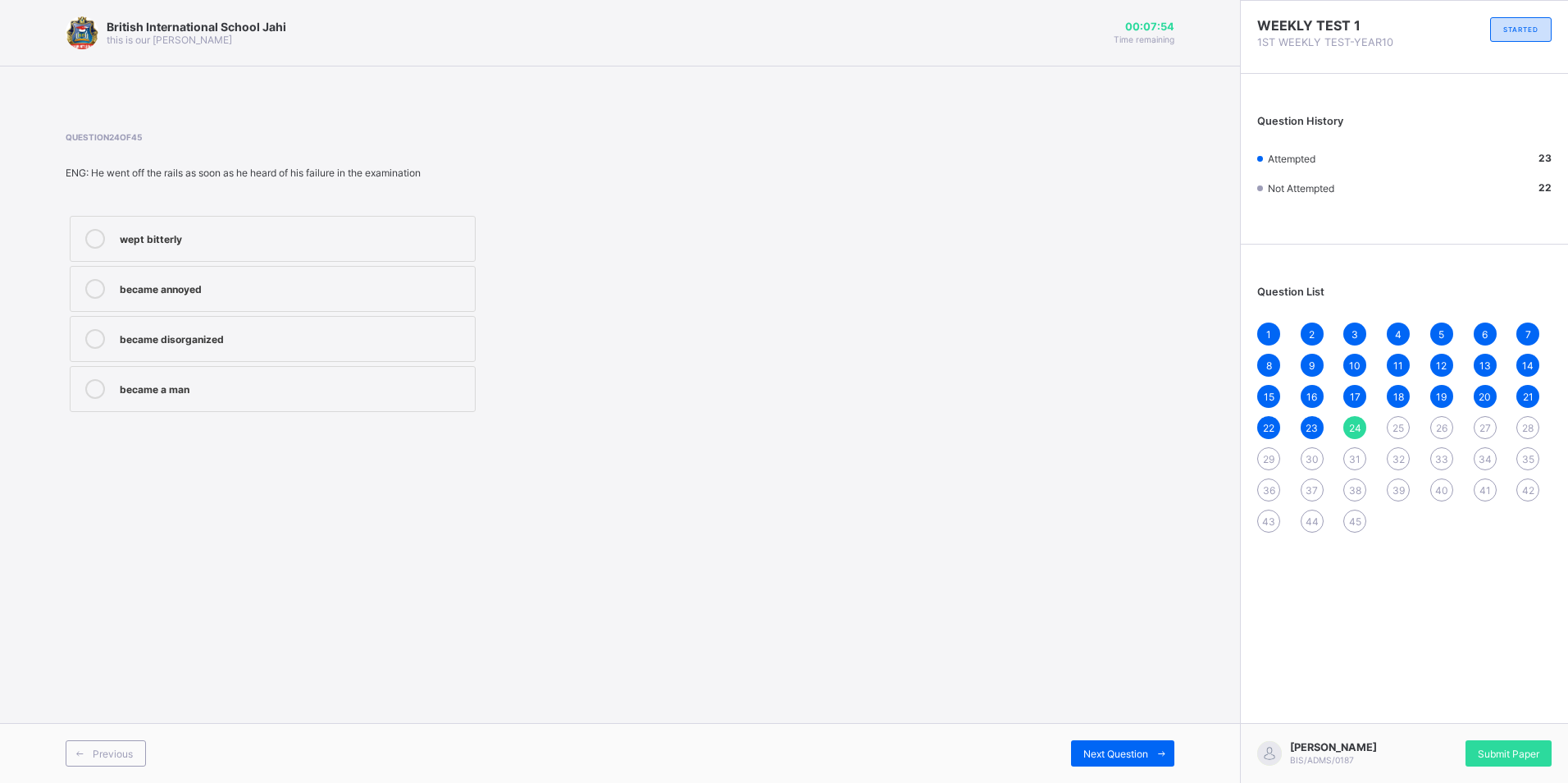
click at [1402, 421] on span "25" at bounding box center [1399, 427] width 12 height 13
click at [262, 387] on div "Stay out of financial difficulty" at bounding box center [293, 387] width 347 height 16
click at [1117, 745] on div "Next Question" at bounding box center [1122, 753] width 104 height 26
click at [263, 385] on div "taxonomist" at bounding box center [293, 387] width 347 height 16
click at [1132, 741] on div "Next Question" at bounding box center [1122, 753] width 104 height 26
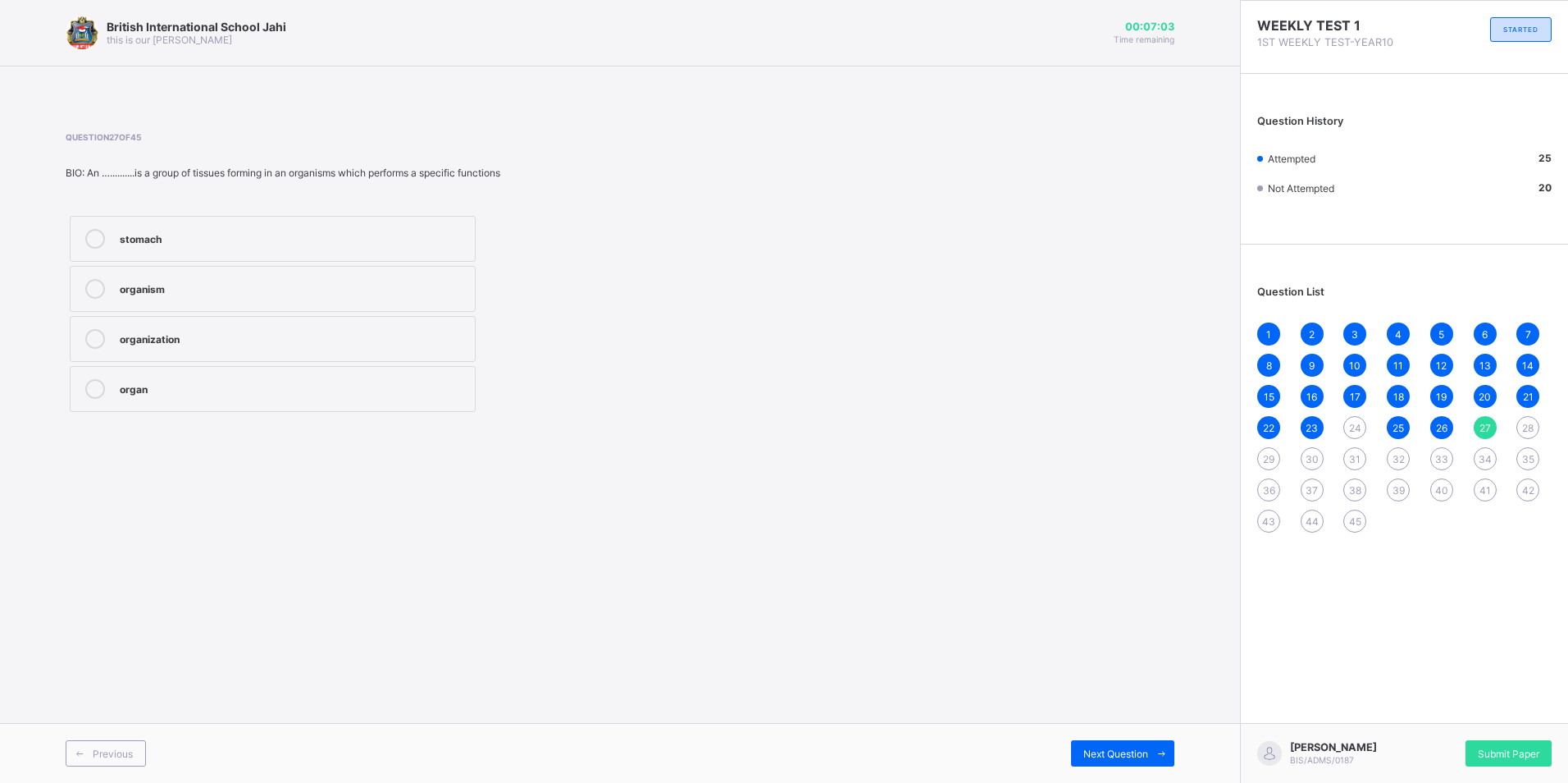
click at [177, 389] on div "organ" at bounding box center [293, 387] width 347 height 16
click at [1122, 745] on div "Next Question" at bounding box center [1122, 753] width 104 height 26
click at [255, 244] on div "system" at bounding box center [293, 237] width 347 height 16
click at [1094, 740] on div "Next Question" at bounding box center [1122, 753] width 104 height 26
drag, startPoint x: 240, startPoint y: 351, endPoint x: 249, endPoint y: 357, distance: 10.8
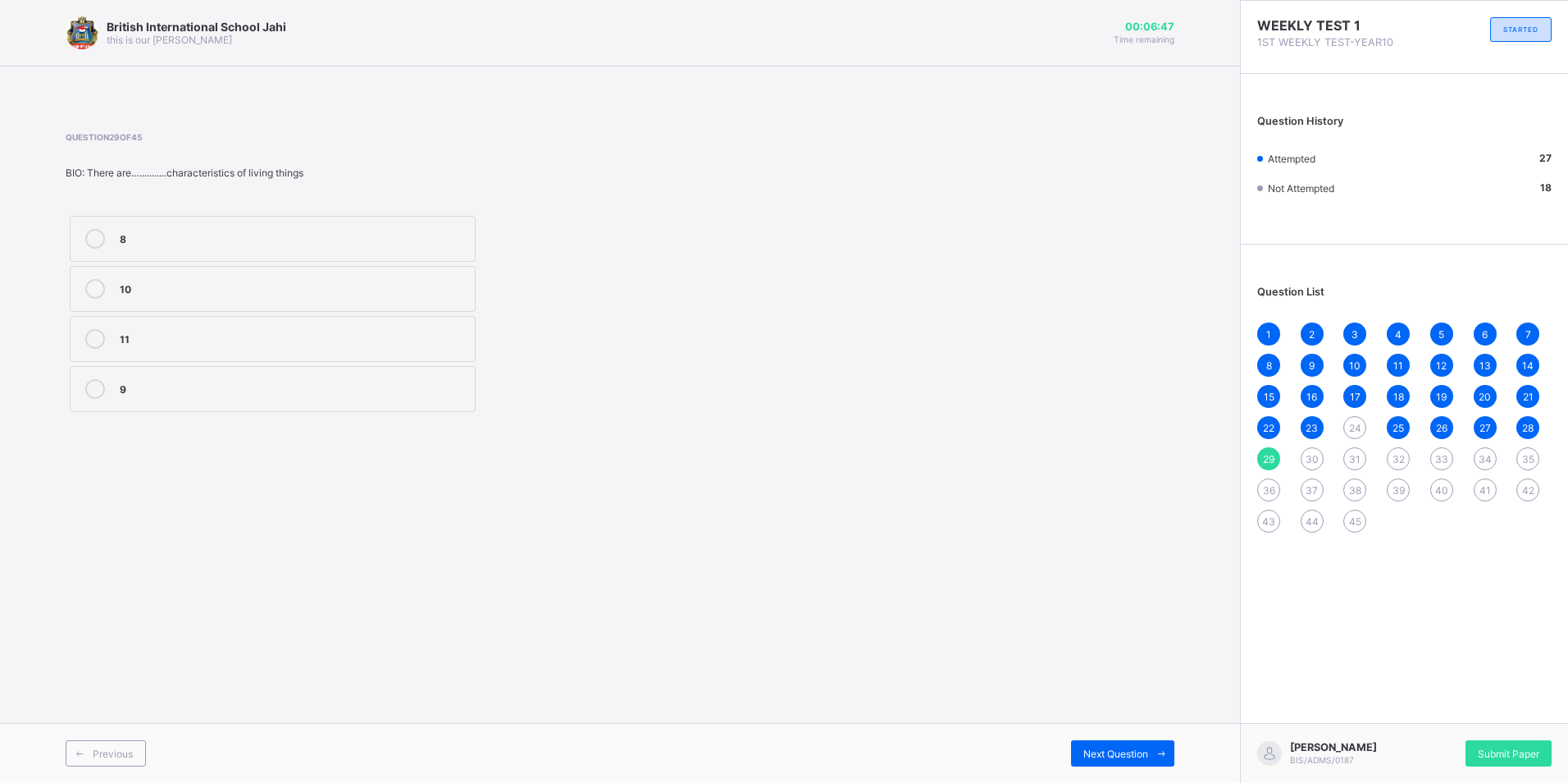
click at [249, 357] on label "11" at bounding box center [273, 339] width 406 height 46
click at [1135, 752] on span "Next Question" at bounding box center [1116, 754] width 65 height 13
click at [174, 394] on div "living &non living things" at bounding box center [293, 387] width 347 height 16
click at [1094, 755] on span "Next Question" at bounding box center [1116, 754] width 65 height 13
click at [176, 340] on div "Responsibility" at bounding box center [293, 336] width 347 height 16
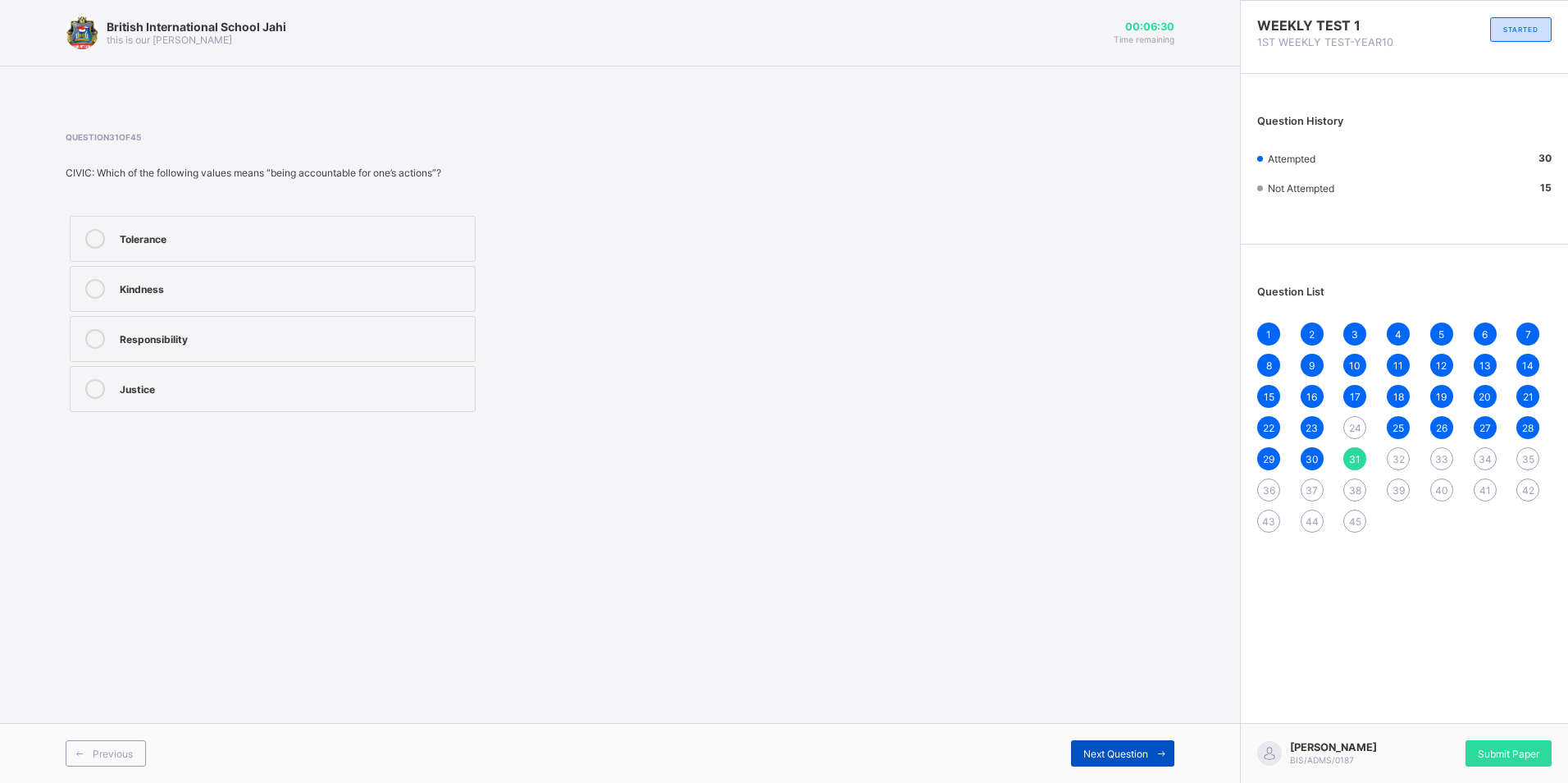
click at [1100, 743] on div "Next Question" at bounding box center [1122, 753] width 104 height 26
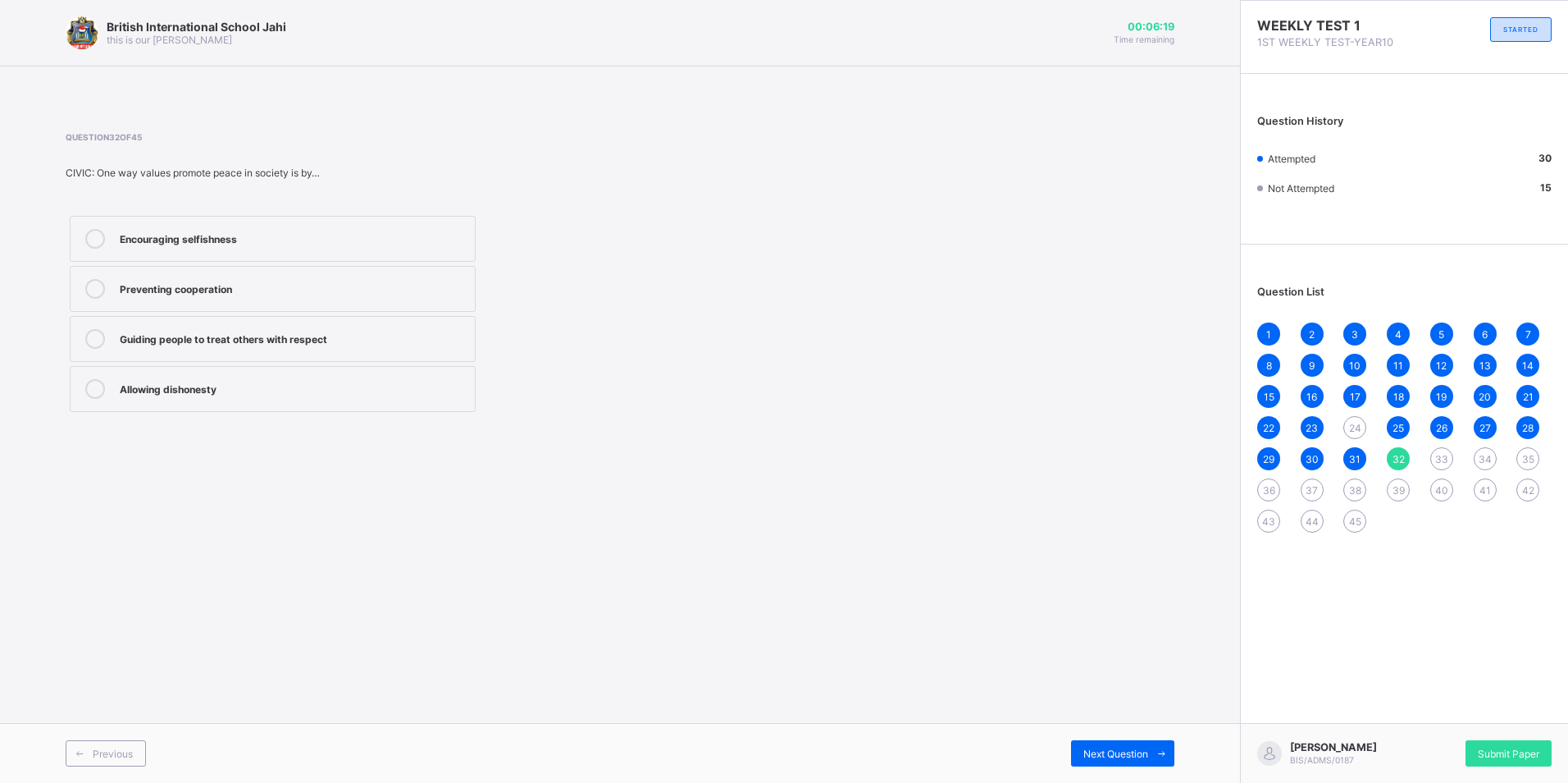
click at [273, 327] on label "Guiding people to treat others with respect" at bounding box center [273, 339] width 406 height 46
click at [1142, 745] on div "Next Question" at bounding box center [1122, 753] width 104 height 26
drag, startPoint x: 238, startPoint y: 335, endPoint x: 281, endPoint y: 353, distance: 46.6
click at [270, 347] on div "They encourage dishonesty" at bounding box center [293, 338] width 347 height 19
click at [144, 325] on label "They encourage dishonesty" at bounding box center [273, 339] width 406 height 46
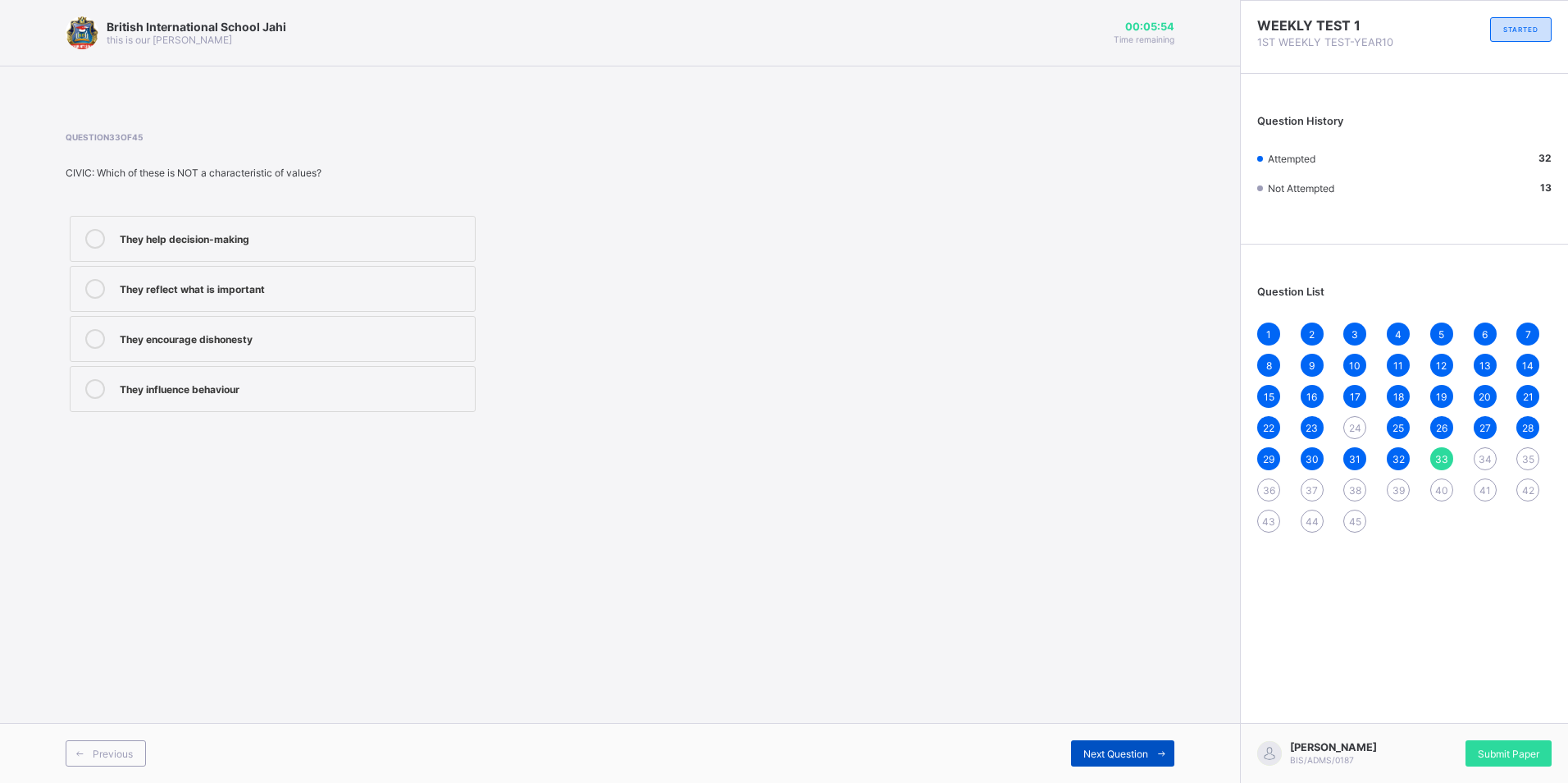
click at [1108, 740] on div "Next Question" at bounding box center [1122, 753] width 104 height 26
click at [255, 375] on label "Help people distinguish right from wrong" at bounding box center [273, 389] width 406 height 46
click at [1162, 751] on icon at bounding box center [1162, 754] width 13 height 11
click at [280, 290] on div "A principle that guides behaviour" at bounding box center [293, 287] width 347 height 16
click at [412, 291] on div "A principle that guides behaviour" at bounding box center [293, 287] width 347 height 16
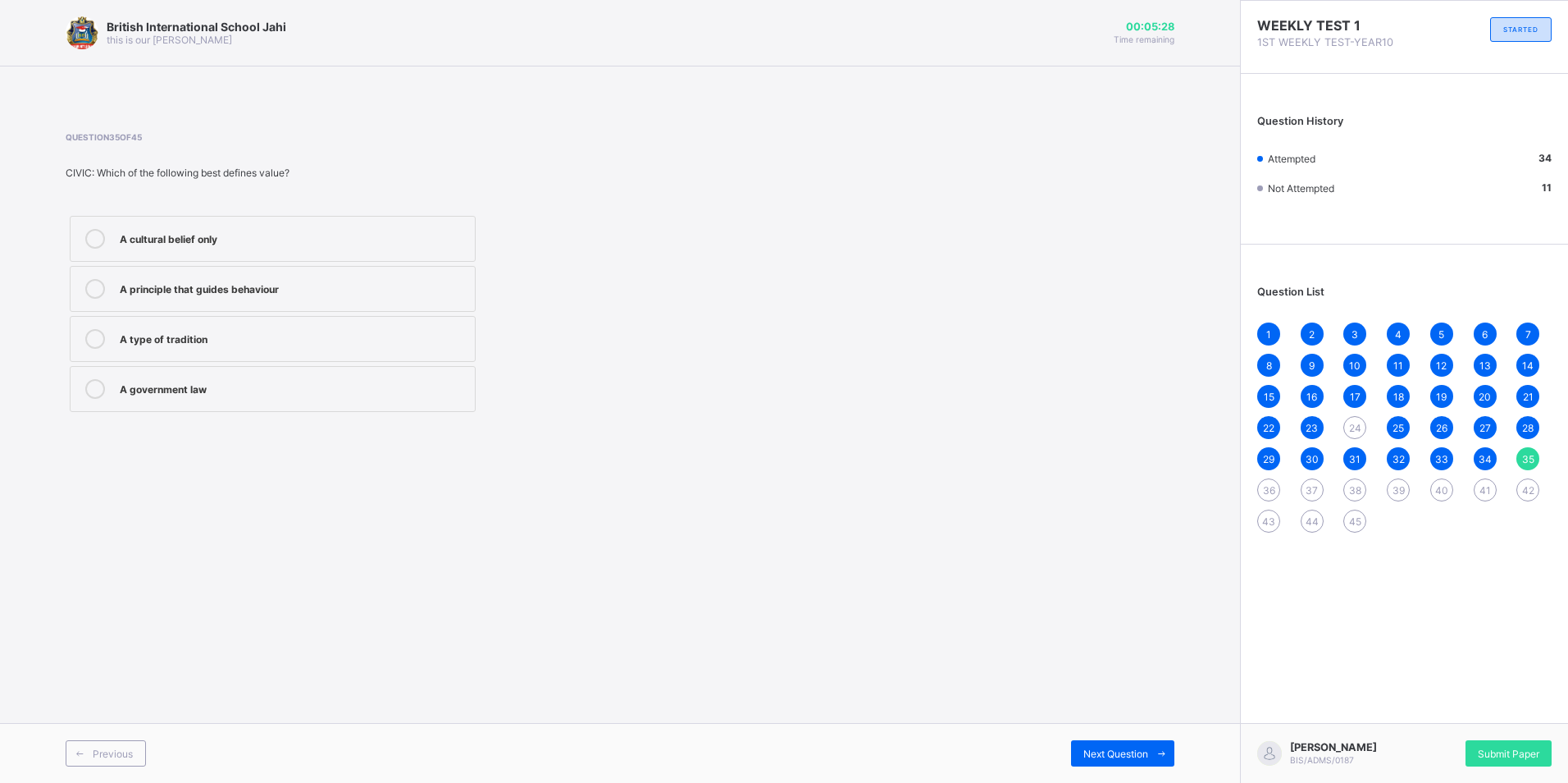
drag, startPoint x: 1119, startPoint y: 754, endPoint x: 1111, endPoint y: 739, distance: 17.0
click at [1121, 754] on span "Next Question" at bounding box center [1116, 754] width 65 height 13
click at [326, 223] on label "electronics" at bounding box center [273, 239] width 406 height 46
click at [1153, 746] on span at bounding box center [1161, 753] width 26 height 26
click at [226, 380] on div "Food" at bounding box center [293, 387] width 347 height 16
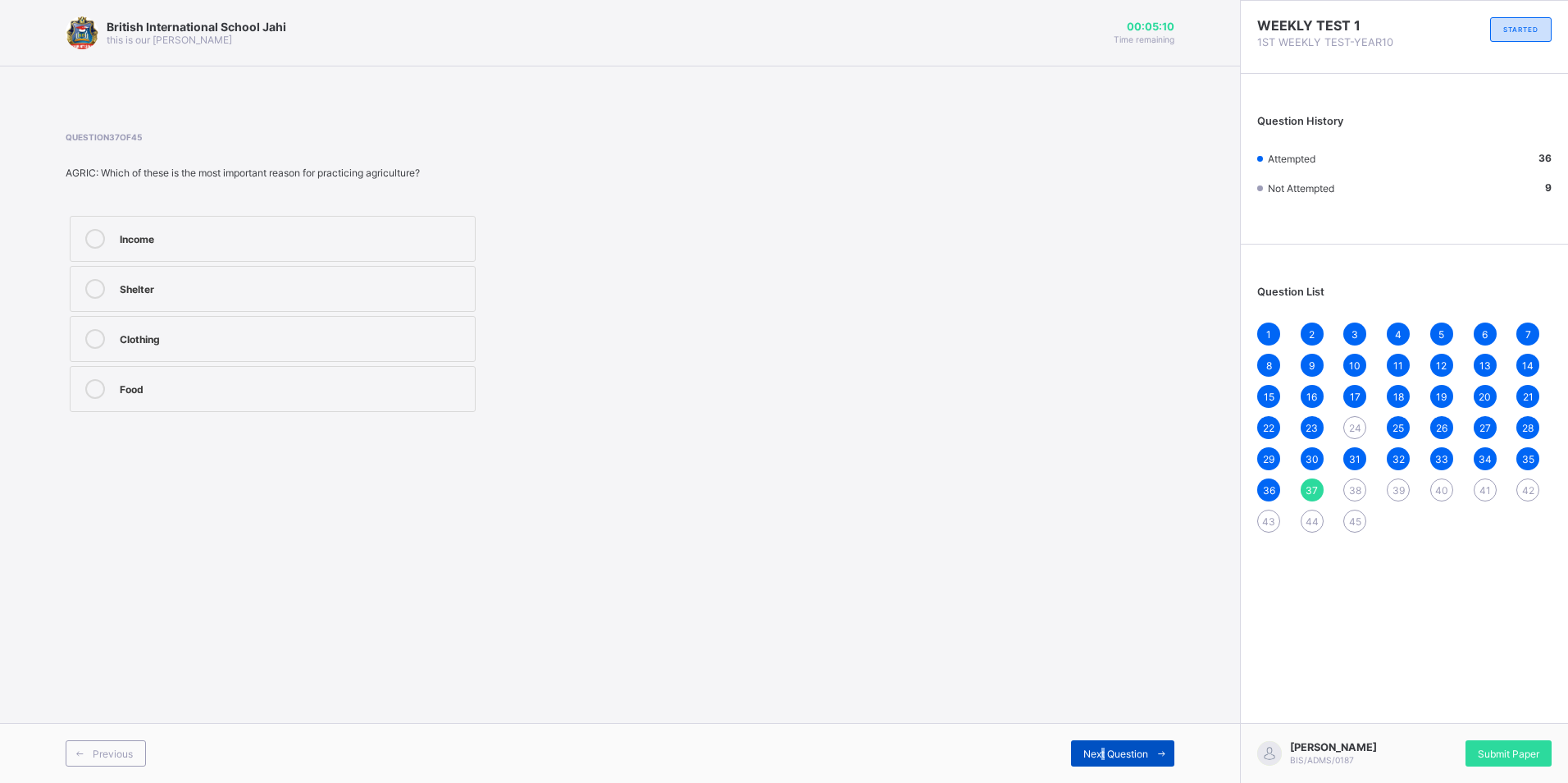
click at [1104, 743] on div "Next Question" at bounding box center [1122, 753] width 104 height 26
click at [262, 383] on div "Entomology" at bounding box center [293, 387] width 347 height 16
click at [285, 336] on div "Pathology" at bounding box center [293, 336] width 347 height 16
click at [321, 288] on div "Agronomy" at bounding box center [293, 287] width 347 height 16
click at [1143, 751] on span "Next Question" at bounding box center [1116, 754] width 65 height 13
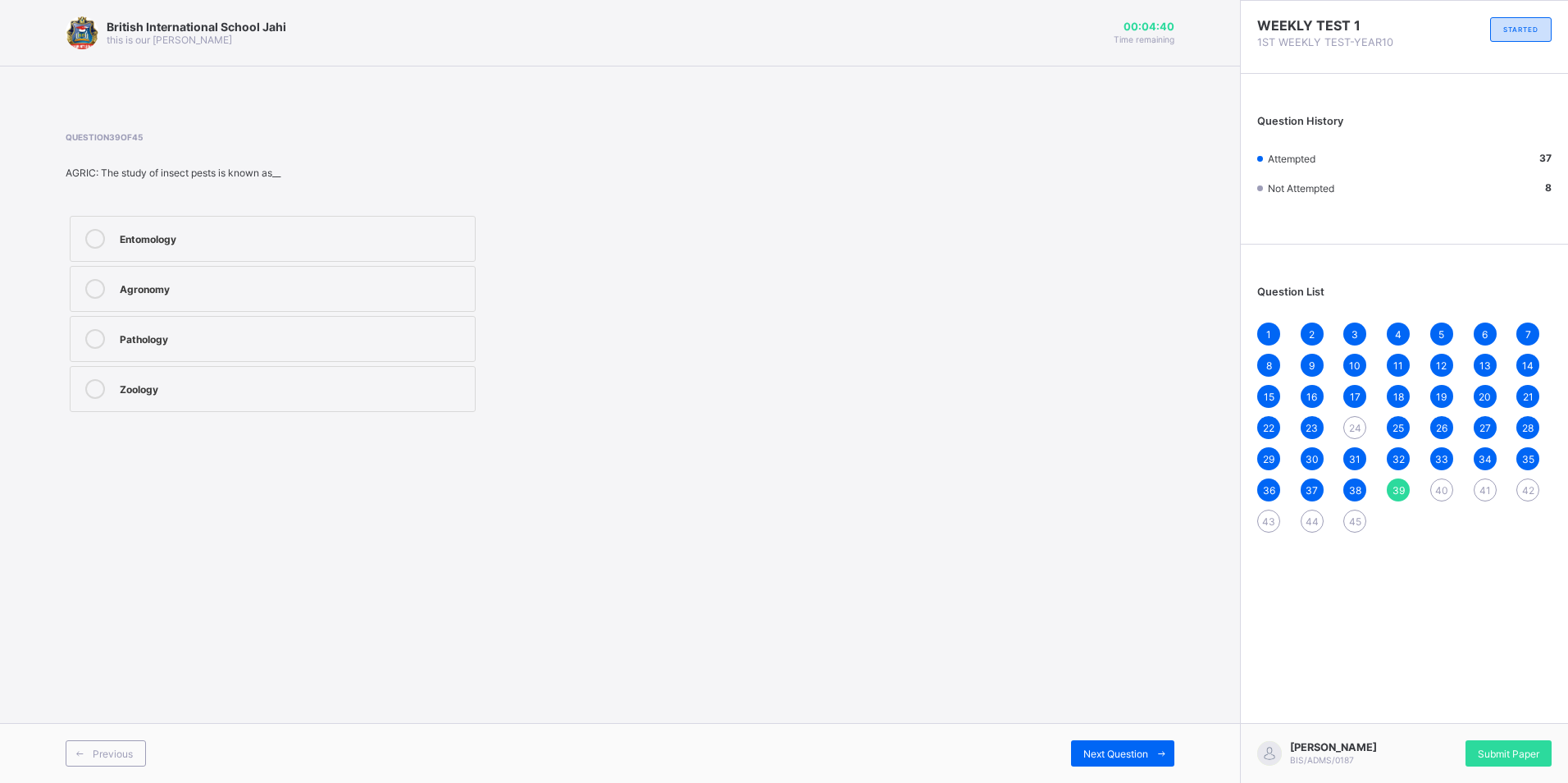
drag, startPoint x: 265, startPoint y: 231, endPoint x: 276, endPoint y: 233, distance: 11.2
click at [268, 230] on div "Entomology" at bounding box center [293, 237] width 347 height 16
click at [1121, 752] on span "Next Question" at bounding box center [1116, 754] width 65 height 13
drag, startPoint x: 233, startPoint y: 389, endPoint x: 268, endPoint y: 396, distance: 35.7
click at [238, 388] on div "field/cultivation" at bounding box center [293, 387] width 347 height 16
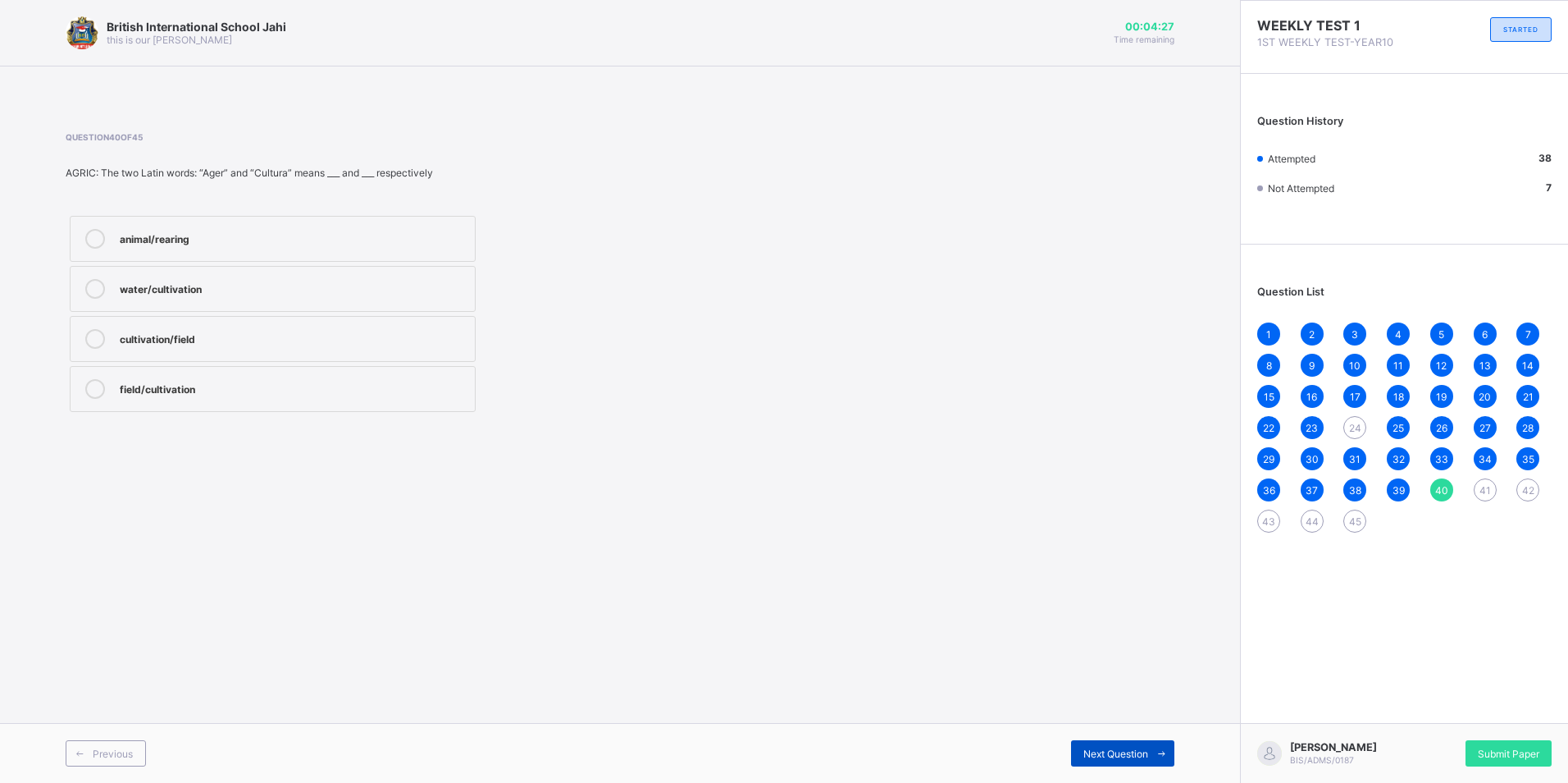
click at [1125, 748] on span "Next Question" at bounding box center [1116, 754] width 65 height 13
click at [243, 231] on div "Oxygen gas (O₂)" at bounding box center [293, 237] width 347 height 16
click at [221, 275] on label "Water (H₂O)" at bounding box center [273, 288] width 406 height 46
click at [224, 228] on label "Oxygen gas (O₂)" at bounding box center [273, 239] width 406 height 46
drag, startPoint x: 1121, startPoint y: 748, endPoint x: 1105, endPoint y: 725, distance: 28.0
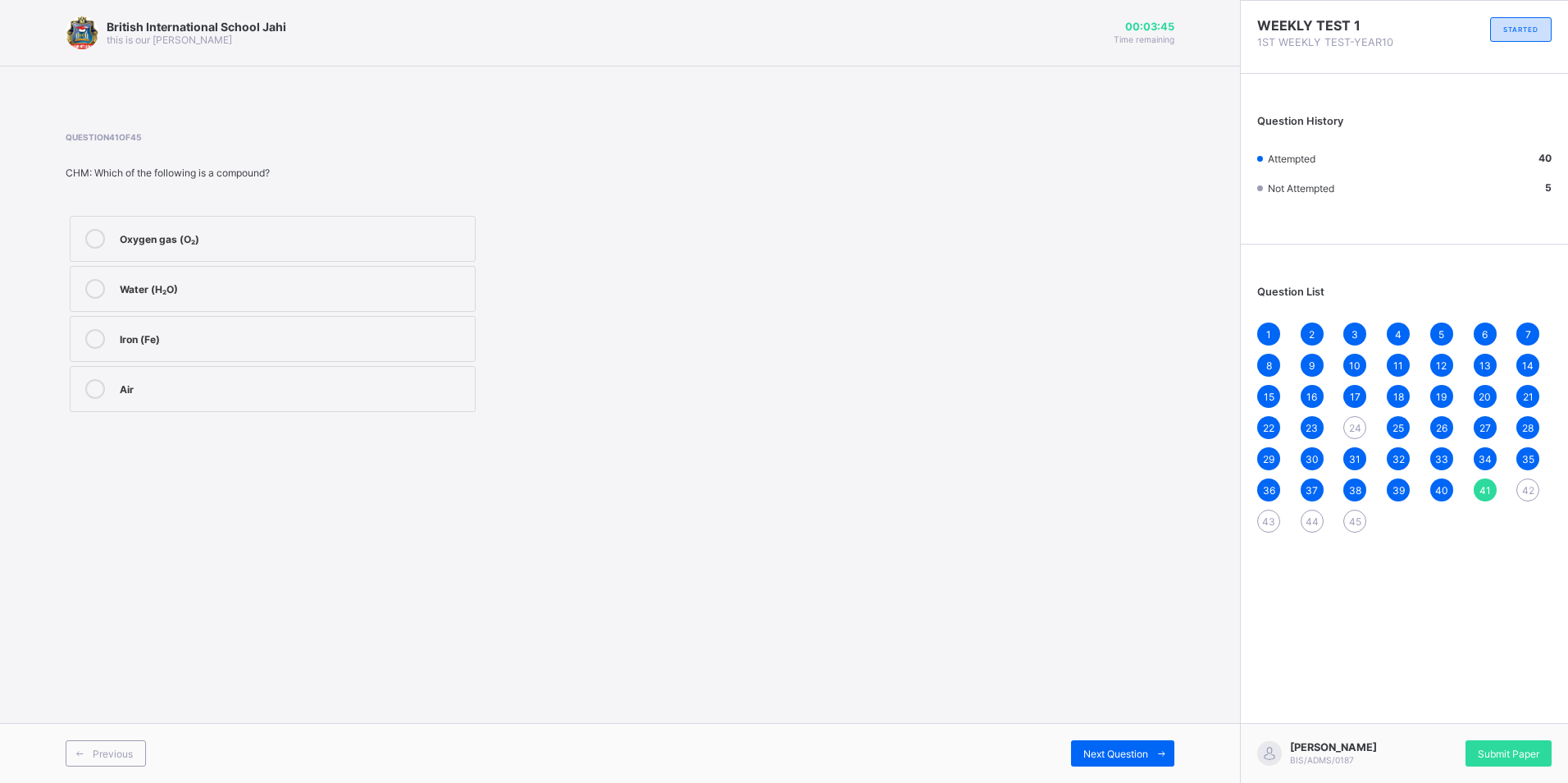
click at [1119, 746] on div "Next Question" at bounding box center [1122, 753] width 104 height 26
click at [235, 284] on div "Chemical change" at bounding box center [293, 287] width 347 height 16
click at [1142, 749] on span "Next Question" at bounding box center [1116, 754] width 65 height 13
click at [1533, 480] on div "42" at bounding box center [1528, 489] width 23 height 23
drag, startPoint x: 174, startPoint y: 380, endPoint x: 172, endPoint y: 369, distance: 11.2
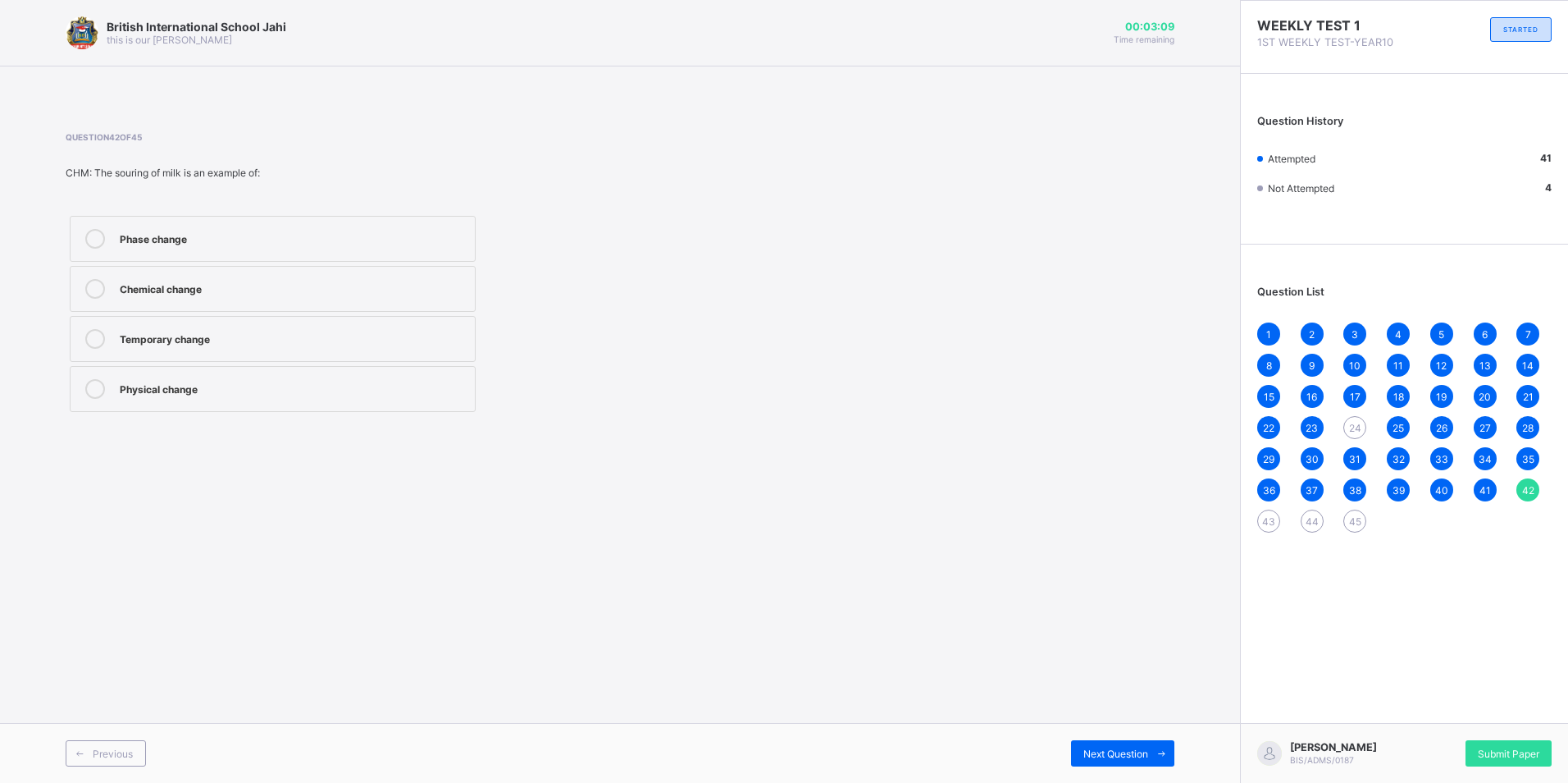
click at [173, 372] on label "Physical change" at bounding box center [273, 389] width 406 height 46
click at [1122, 749] on span "Next Question" at bounding box center [1116, 754] width 65 height 13
drag, startPoint x: 275, startPoint y: 362, endPoint x: 276, endPoint y: 373, distance: 11.0
click at [276, 365] on div "Melting of wax Boiling water Breaking a glass cup Burning of candle wax" at bounding box center [273, 314] width 415 height 204
click at [283, 381] on div "Burning of candle wax" at bounding box center [293, 387] width 347 height 16
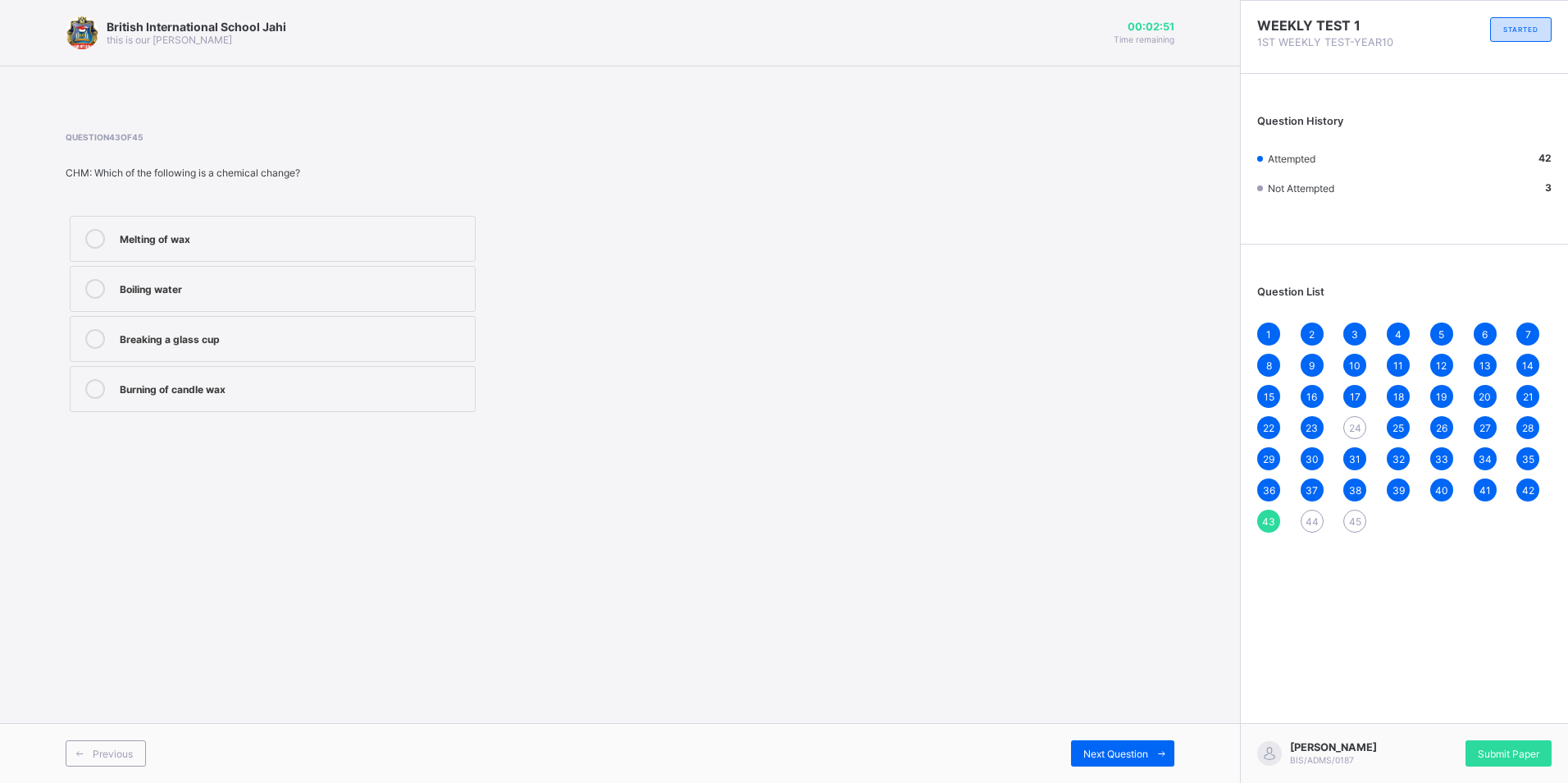
click at [270, 240] on div "Melting of wax" at bounding box center [293, 237] width 347 height 16
click at [297, 391] on div "Burning of candle wax" at bounding box center [293, 387] width 347 height 16
click at [293, 227] on label "Melting of wax" at bounding box center [273, 239] width 406 height 46
click at [1314, 526] on span "44" at bounding box center [1313, 521] width 13 height 13
click at [223, 339] on div "Chemical change" at bounding box center [293, 336] width 347 height 16
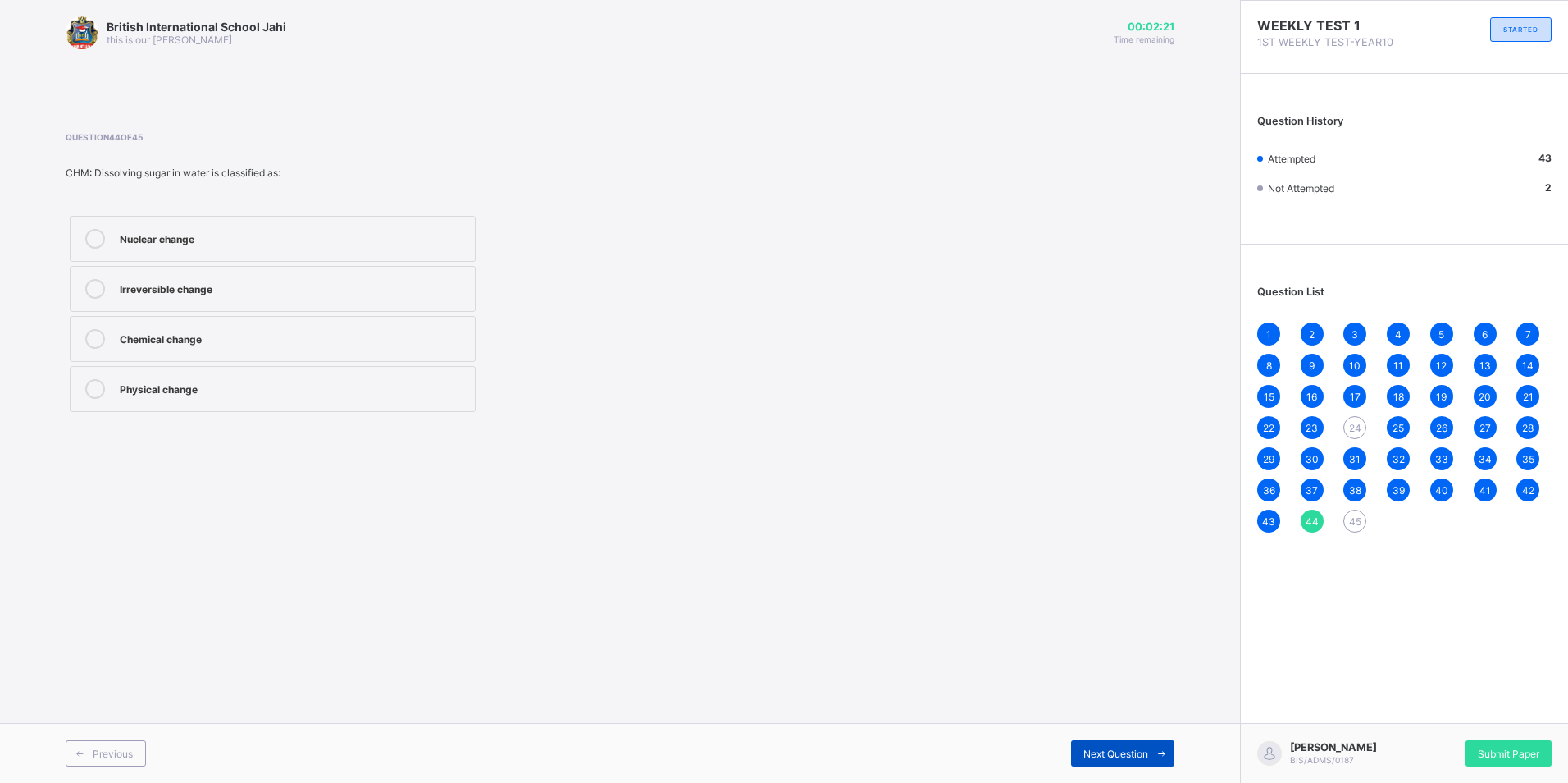
click at [1122, 753] on span "Next Question" at bounding box center [1116, 754] width 65 height 13
click at [1359, 421] on span "24" at bounding box center [1355, 427] width 13 height 13
click at [250, 385] on div "became a man" at bounding box center [293, 387] width 347 height 16
click at [1122, 750] on span "Next Question" at bounding box center [1116, 754] width 65 height 13
click at [1314, 508] on div "1 2 3 4 5 6 7 8 9 10 11 12 13 14 15 16 17 18 19 20 21 22 23 24 25 26 27 28 29 3…" at bounding box center [1404, 427] width 294 height 210
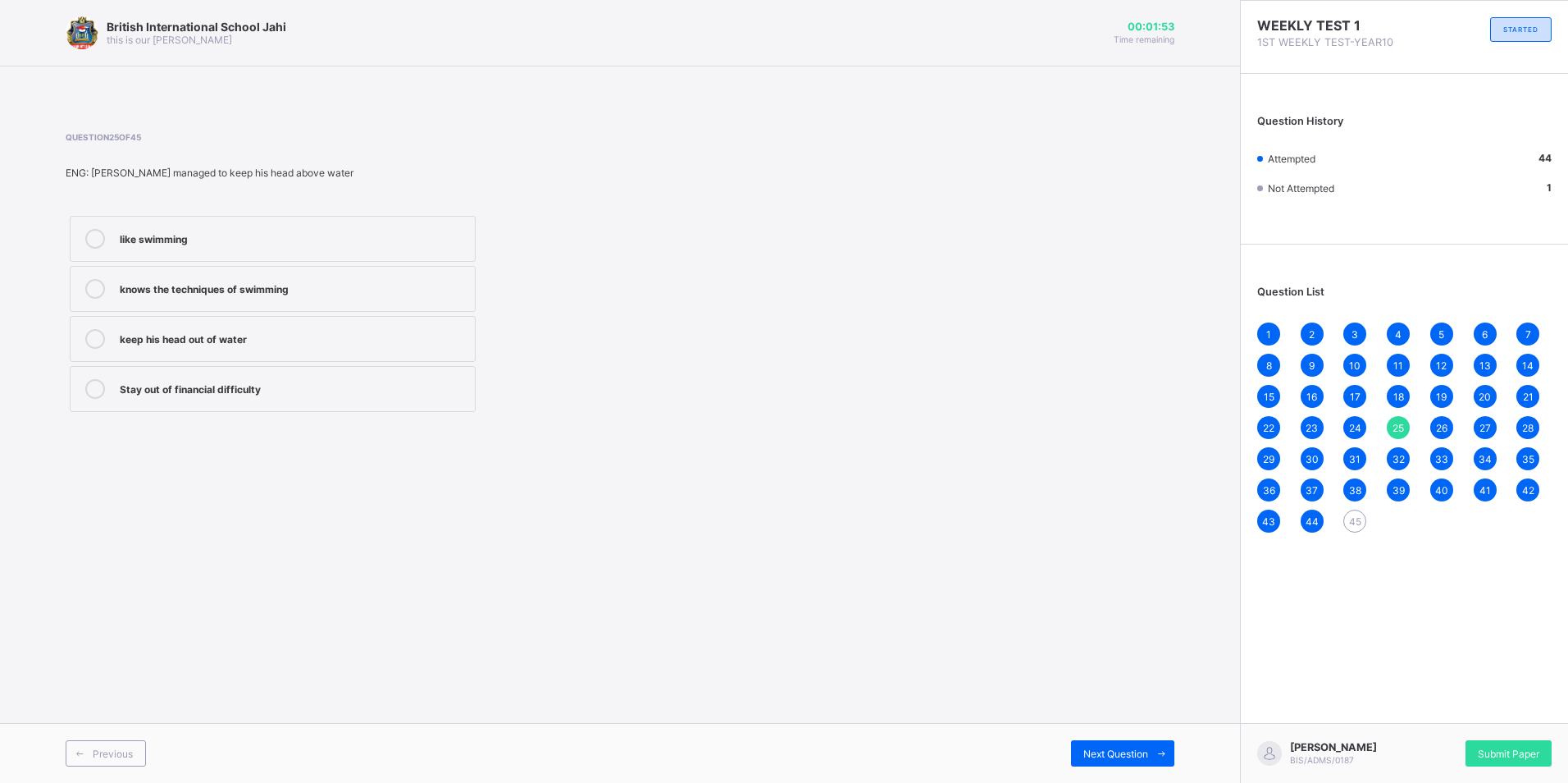
click at [1366, 508] on div "1 2 3 4 5 6 7 8 9 10 11 12 13 14 15 16 17 18 19 20 21 22 23 24 25 26 27 28 29 3…" at bounding box center [1404, 427] width 294 height 210
click at [1355, 516] on span "45" at bounding box center [1355, 521] width 13 height 13
click at [298, 232] on div "Cooking of rice" at bounding box center [293, 237] width 347 height 16
click at [1347, 485] on div "38" at bounding box center [1354, 489] width 23 height 23
drag, startPoint x: 1396, startPoint y: 491, endPoint x: 1412, endPoint y: 486, distance: 16.8
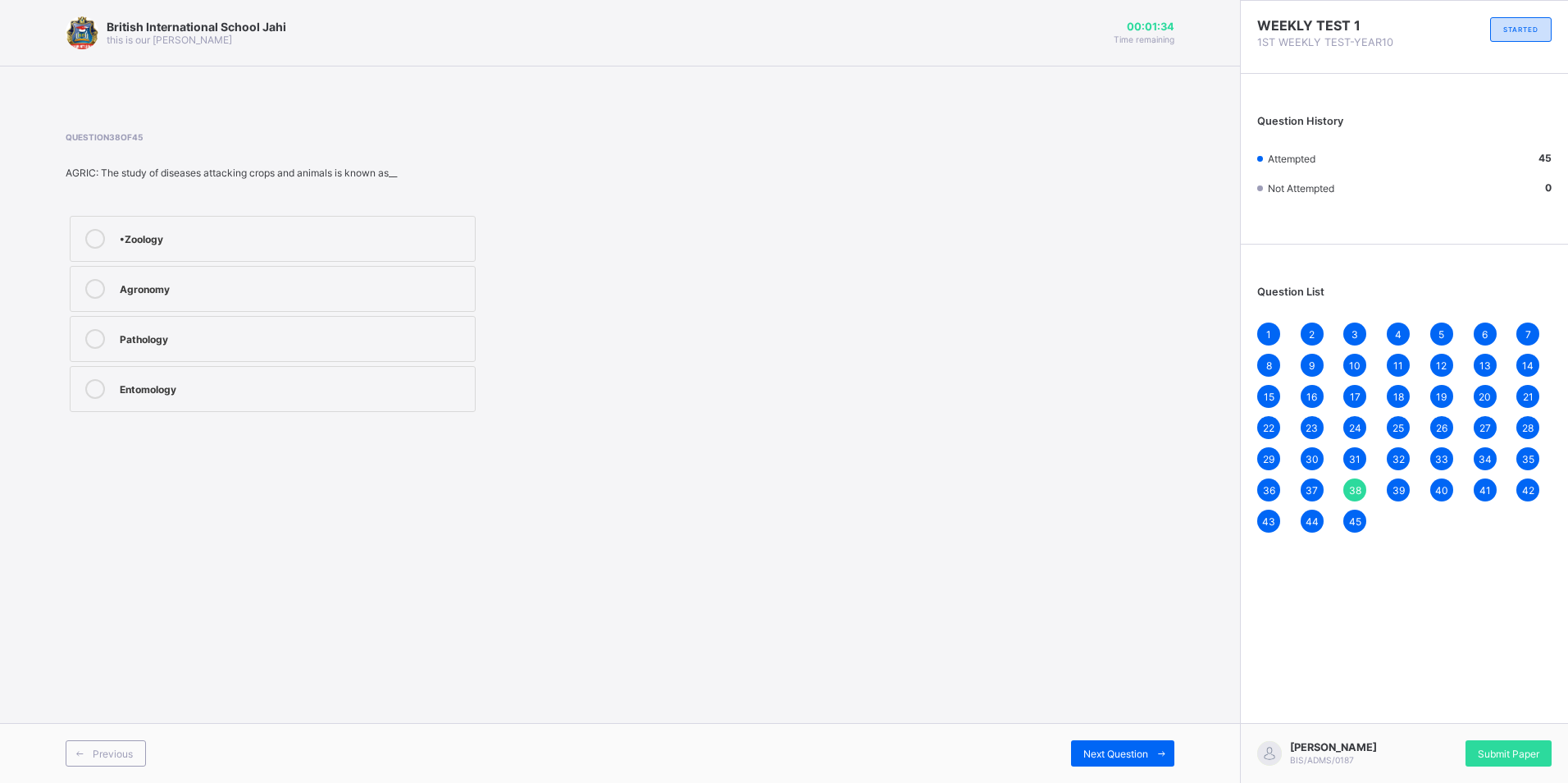
click at [1408, 490] on div "39" at bounding box center [1398, 489] width 23 height 23
drag, startPoint x: 1412, startPoint y: 486, endPoint x: 1446, endPoint y: 486, distance: 34.0
click at [1446, 486] on span "40" at bounding box center [1442, 490] width 13 height 13
drag, startPoint x: 1446, startPoint y: 486, endPoint x: 1489, endPoint y: 492, distance: 43.4
click at [1489, 492] on span "41" at bounding box center [1485, 490] width 12 height 13
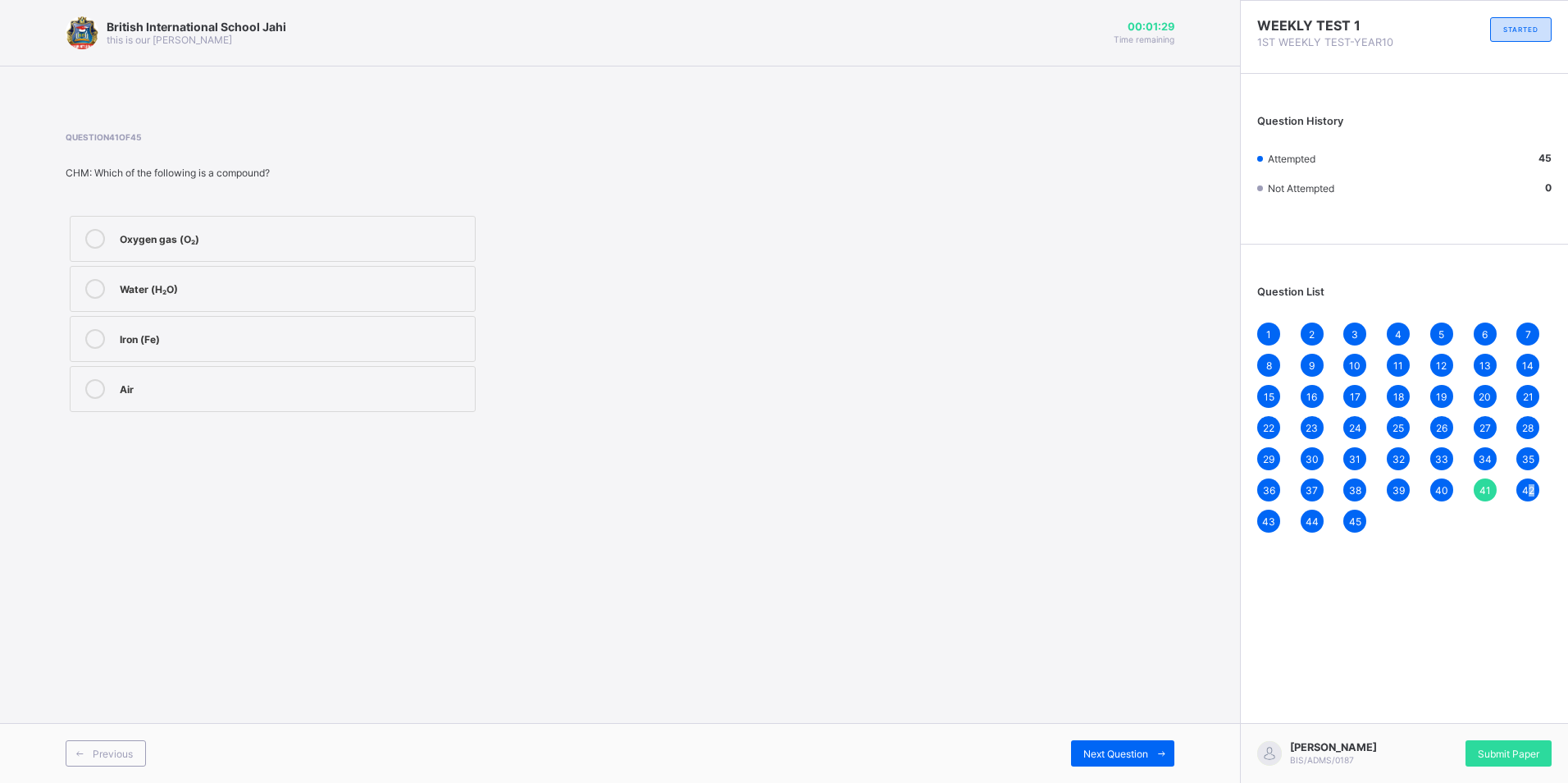
drag, startPoint x: 1489, startPoint y: 492, endPoint x: 1533, endPoint y: 481, distance: 45.4
click at [1533, 481] on div "42" at bounding box center [1528, 489] width 23 height 23
click at [1279, 515] on div "1 2 3 4 5 6 7 8 9 10 11 12 13 14 15 16 17 18 19 20 21 22 23 24 25 26 27 28 29 3…" at bounding box center [1404, 427] width 294 height 210
click at [1275, 518] on span "43" at bounding box center [1269, 521] width 13 height 13
click at [1316, 516] on span "44" at bounding box center [1313, 521] width 13 height 13
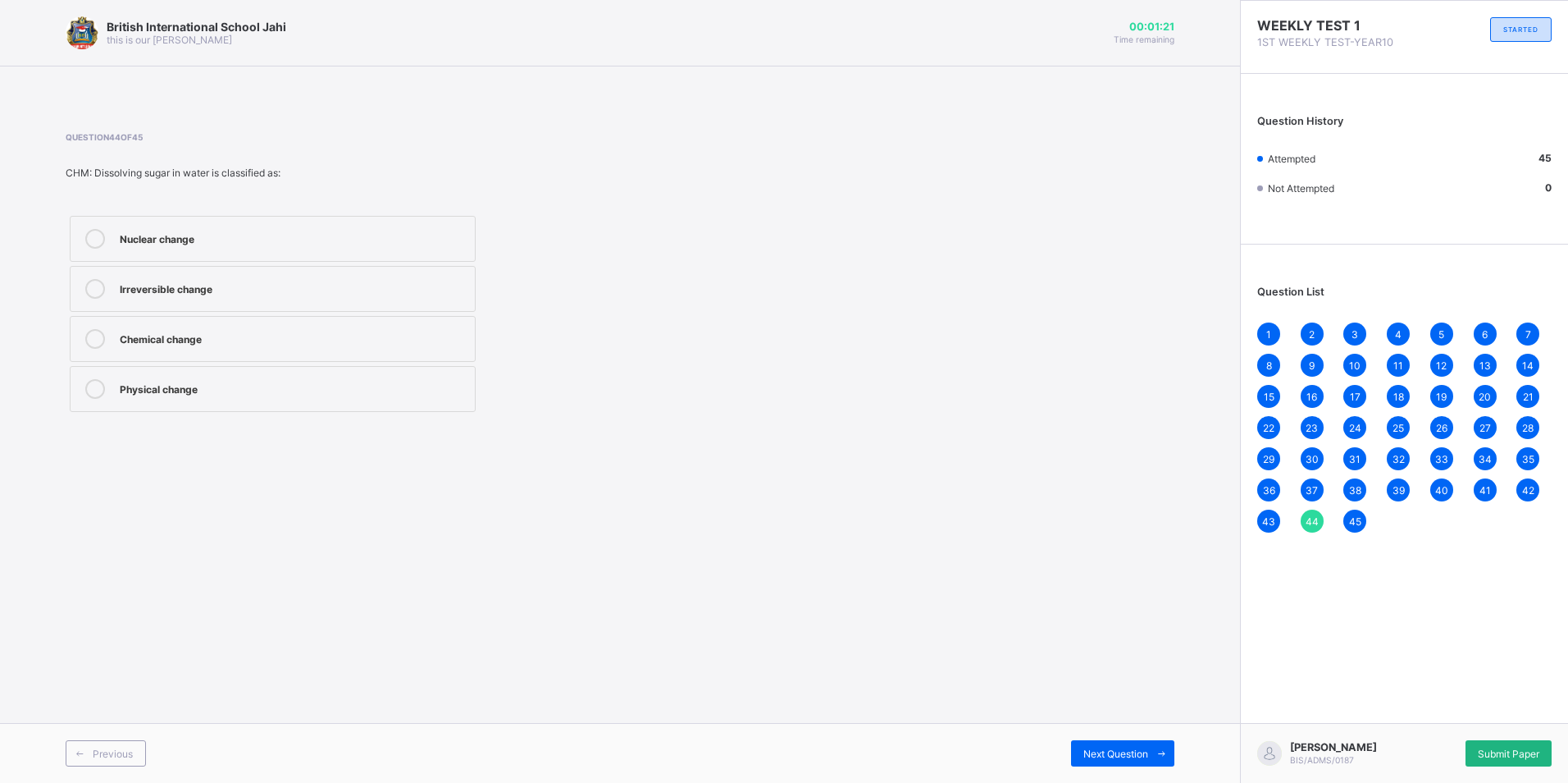
click at [1519, 740] on div "Submit Paper" at bounding box center [1508, 753] width 86 height 26
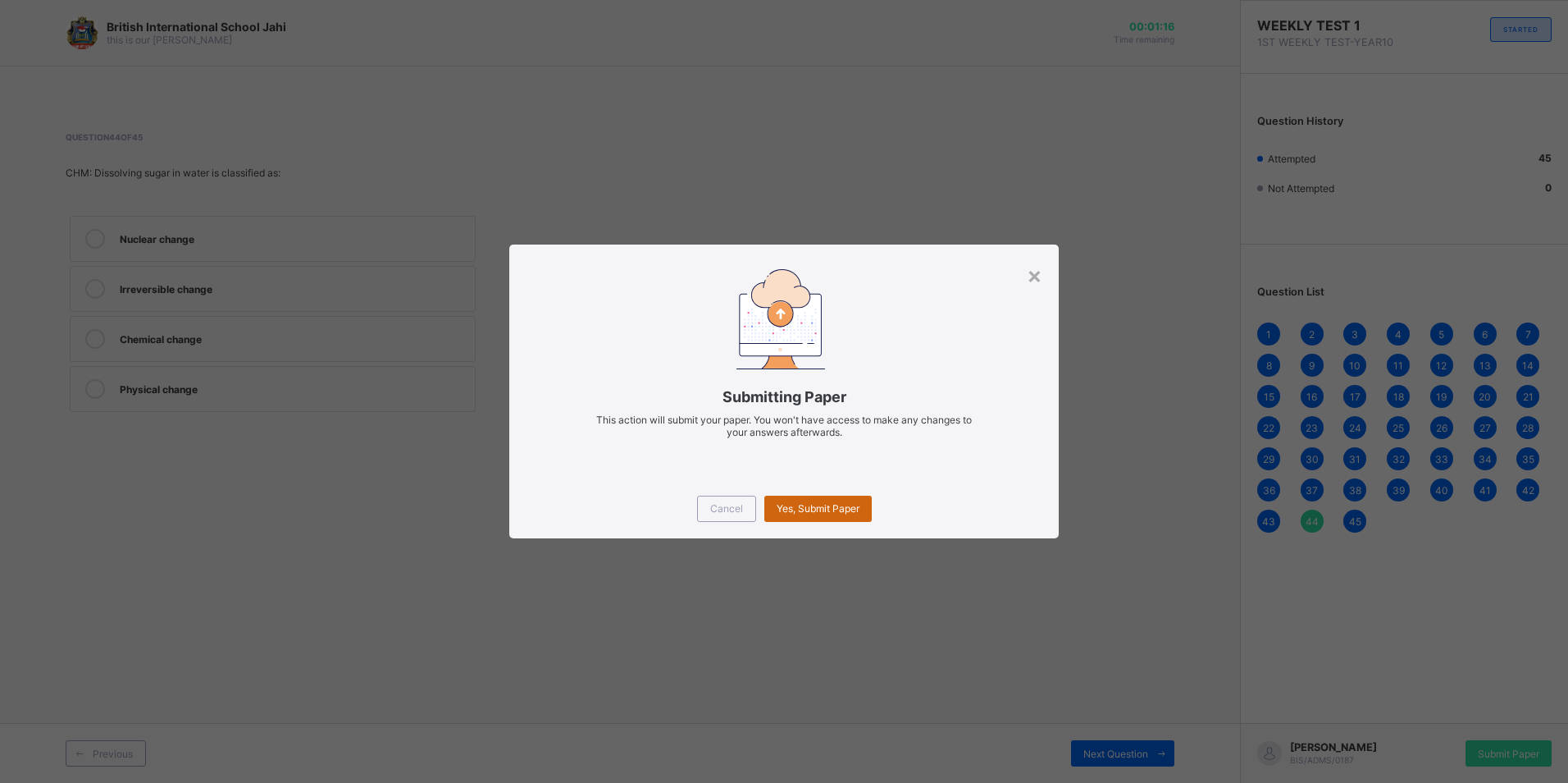
click at [805, 500] on div "Yes, Submit Paper" at bounding box center [818, 508] width 108 height 26
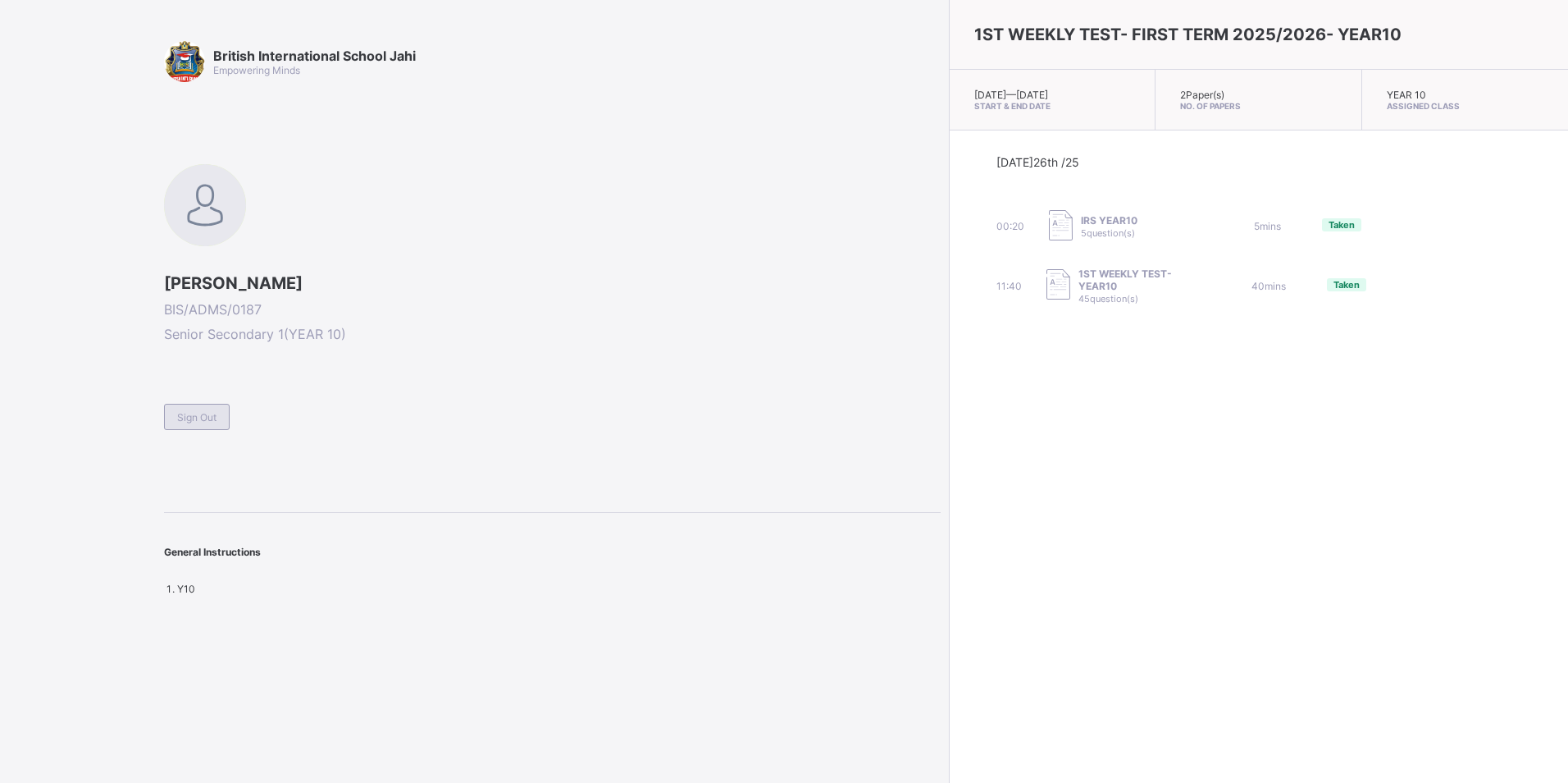
click at [194, 413] on span "Sign Out" at bounding box center [196, 417] width 40 height 13
